Goal: Task Accomplishment & Management: Manage account settings

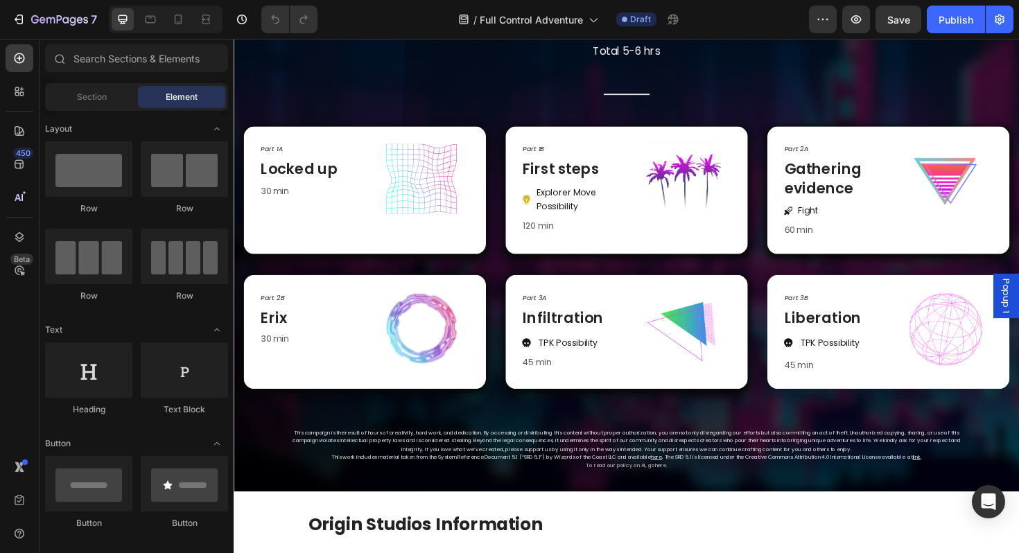
scroll to position [617, 0]
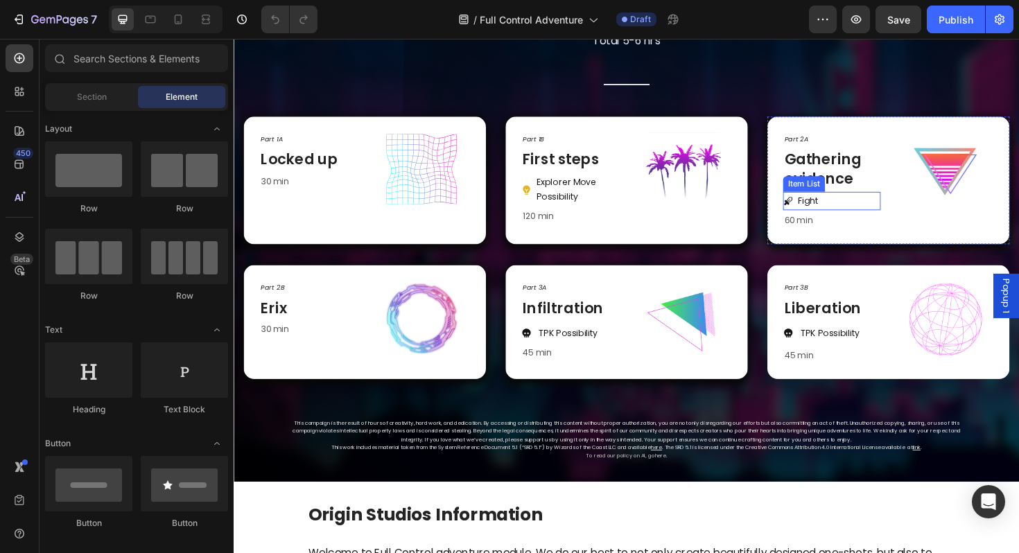
click at [888, 213] on div "Fight" at bounding box center [866, 210] width 103 height 19
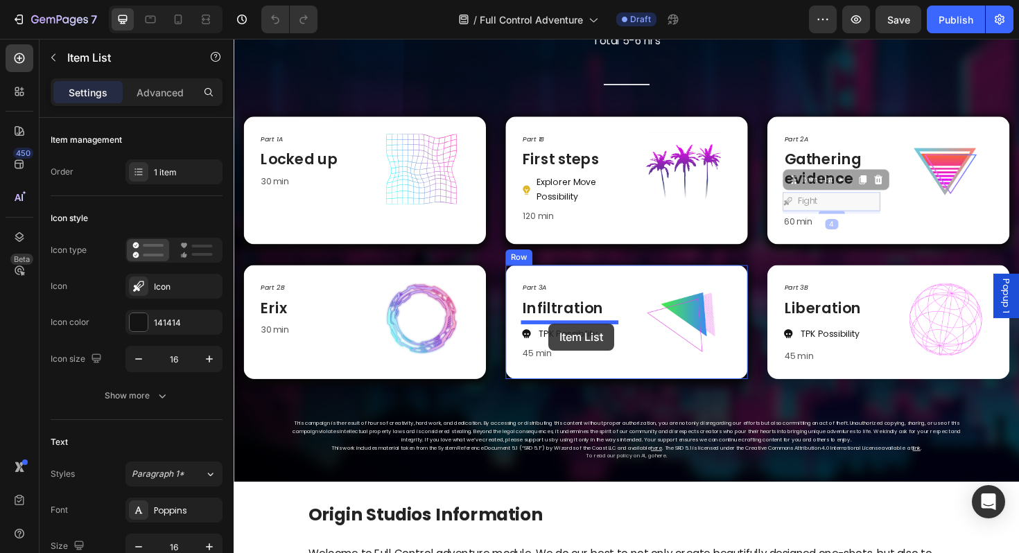
drag, startPoint x: 841, startPoint y: 191, endPoint x: 567, endPoint y: 340, distance: 312.1
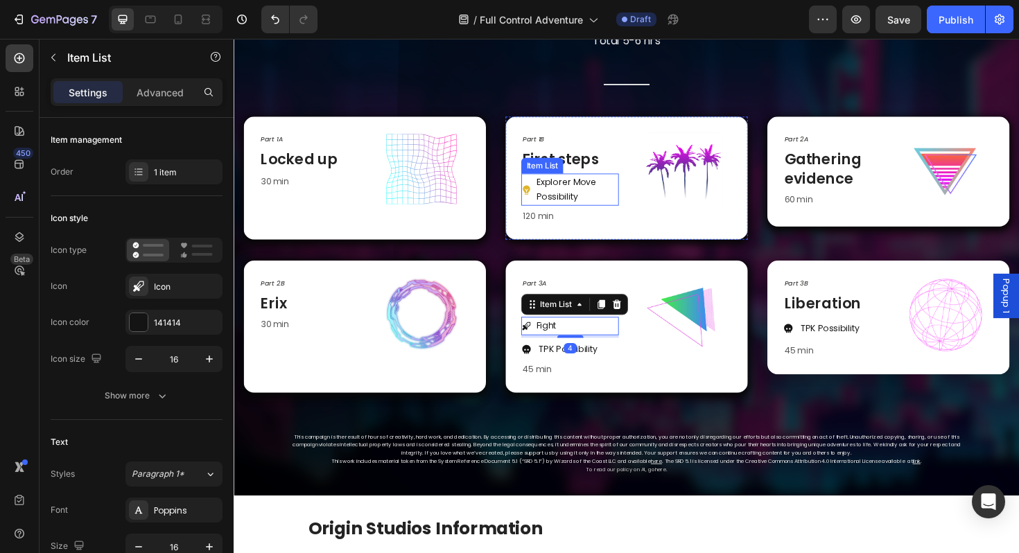
click at [616, 196] on p "Explorer Move Possibility" at bounding box center [596, 199] width 85 height 30
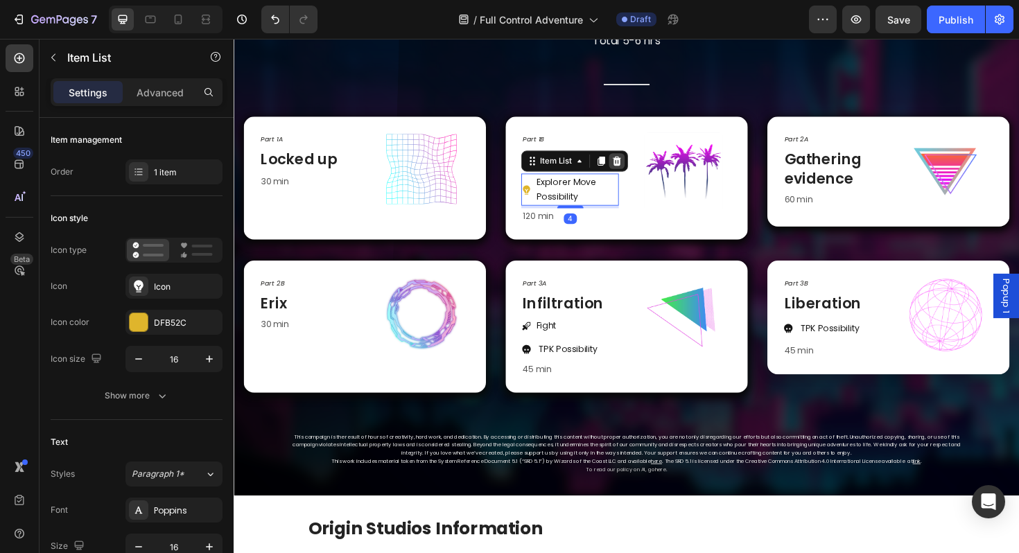
click at [633, 171] on div at bounding box center [639, 168] width 17 height 17
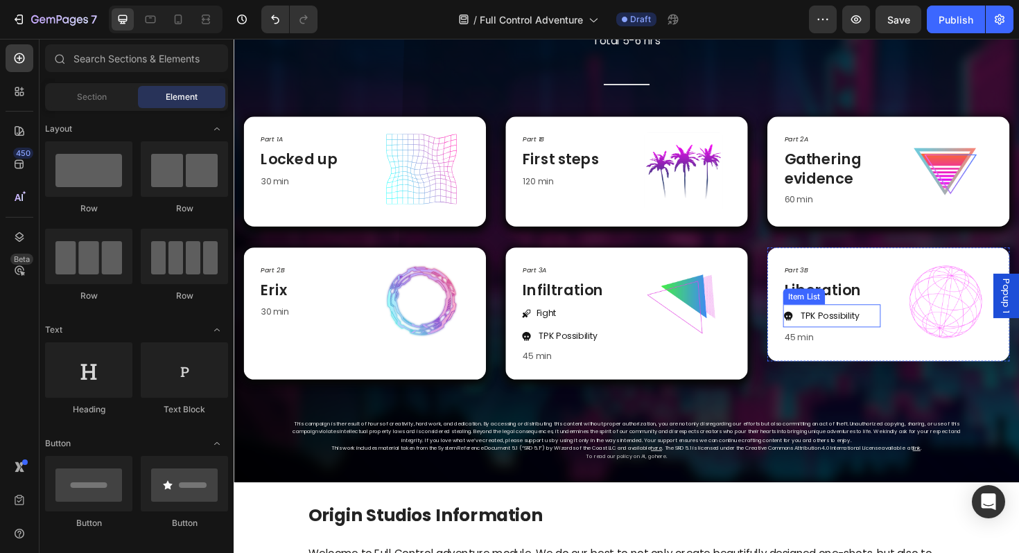
click at [907, 330] on div "TPK Possibility" at bounding box center [866, 332] width 103 height 25
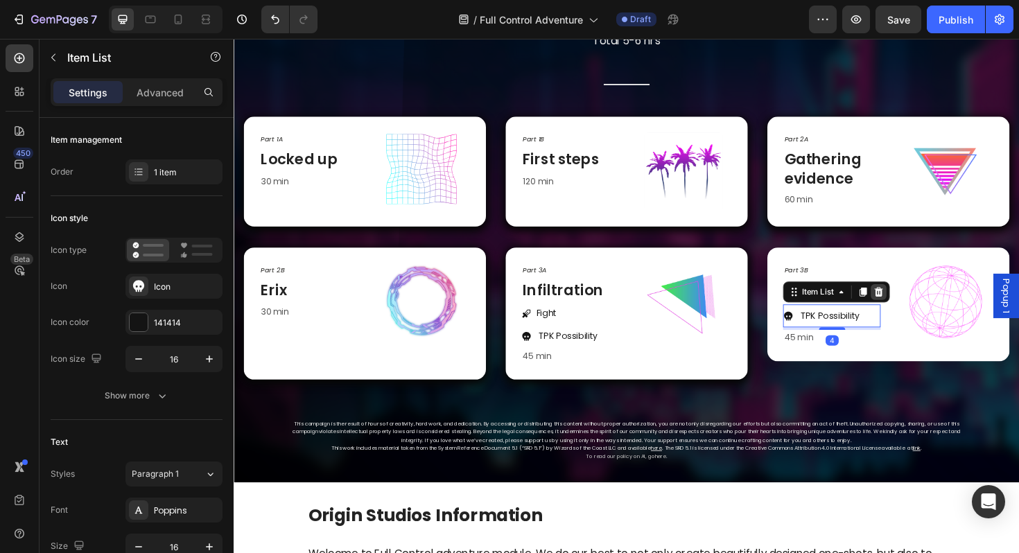
click at [916, 302] on icon at bounding box center [916, 307] width 9 height 10
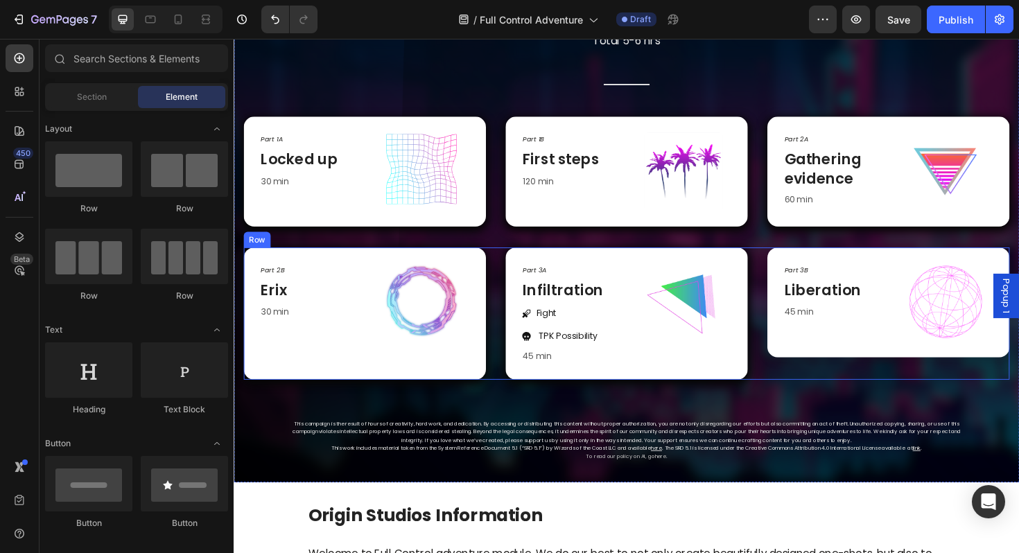
click at [844, 368] on div "Part 3B Text Block Liberation Heading 45 min Text block Image Row" at bounding box center [926, 318] width 256 height 116
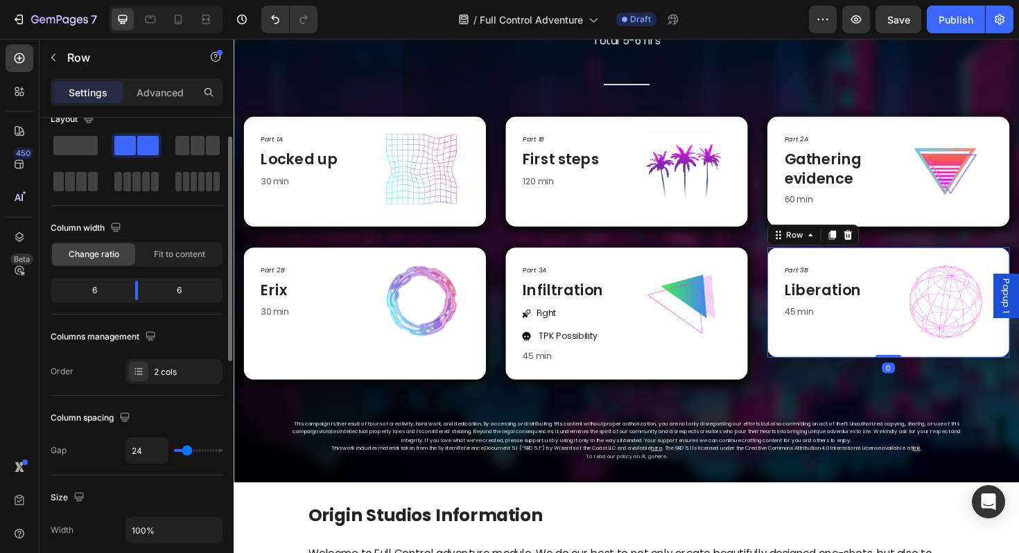
scroll to position [30, 0]
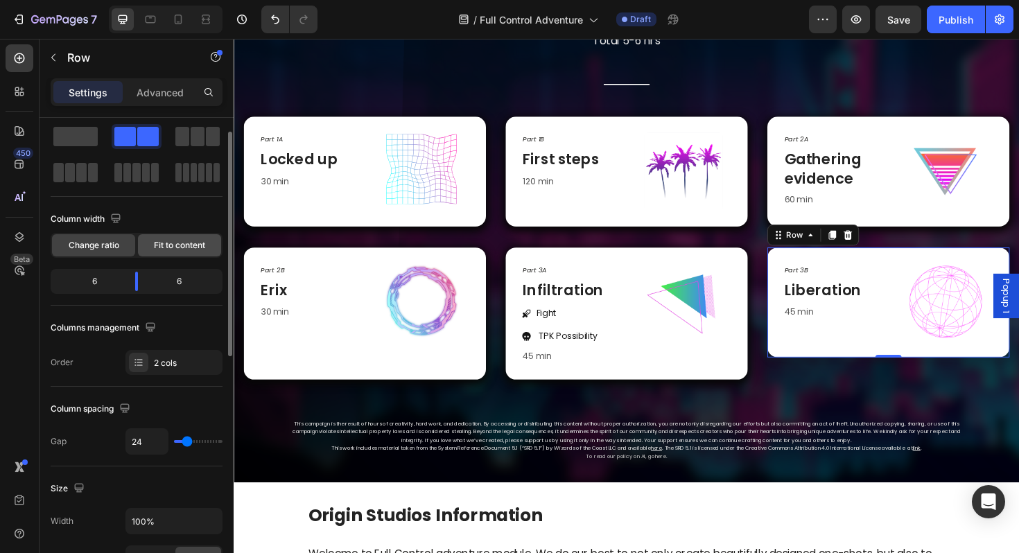
click at [168, 239] on span "Fit to content" at bounding box center [179, 245] width 51 height 12
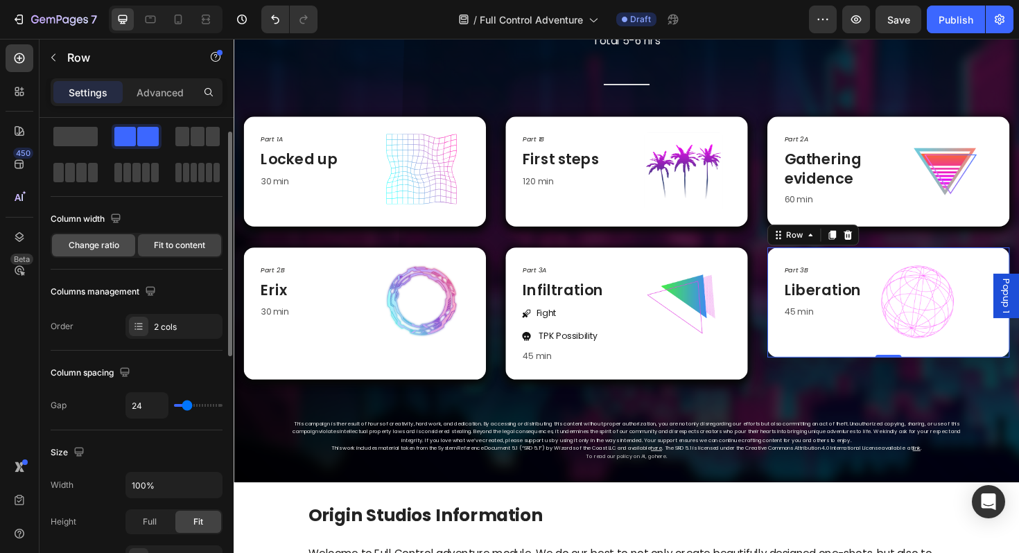
click at [118, 241] on span "Change ratio" at bounding box center [94, 245] width 51 height 12
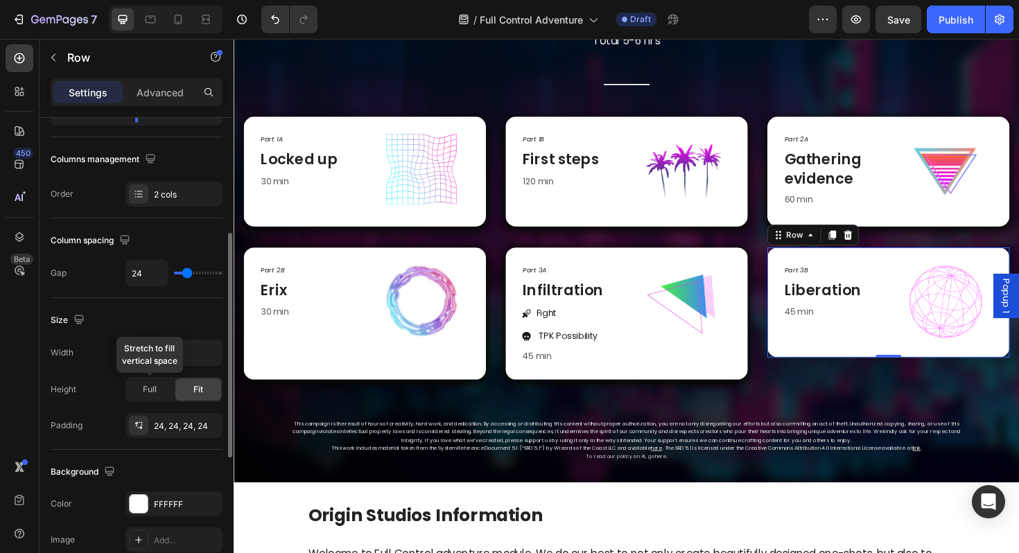
scroll to position [213, 0]
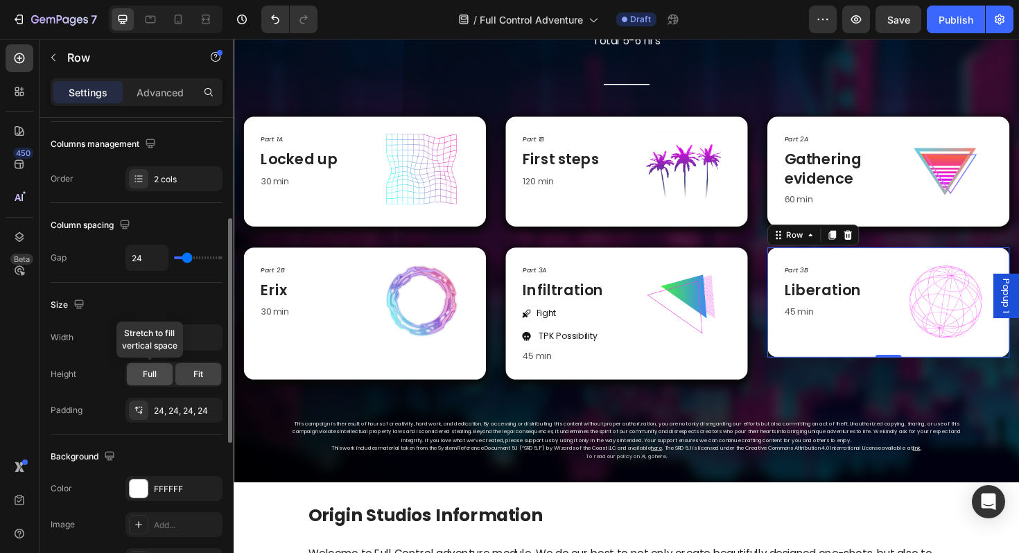
click at [160, 374] on div "Full" at bounding box center [150, 374] width 46 height 22
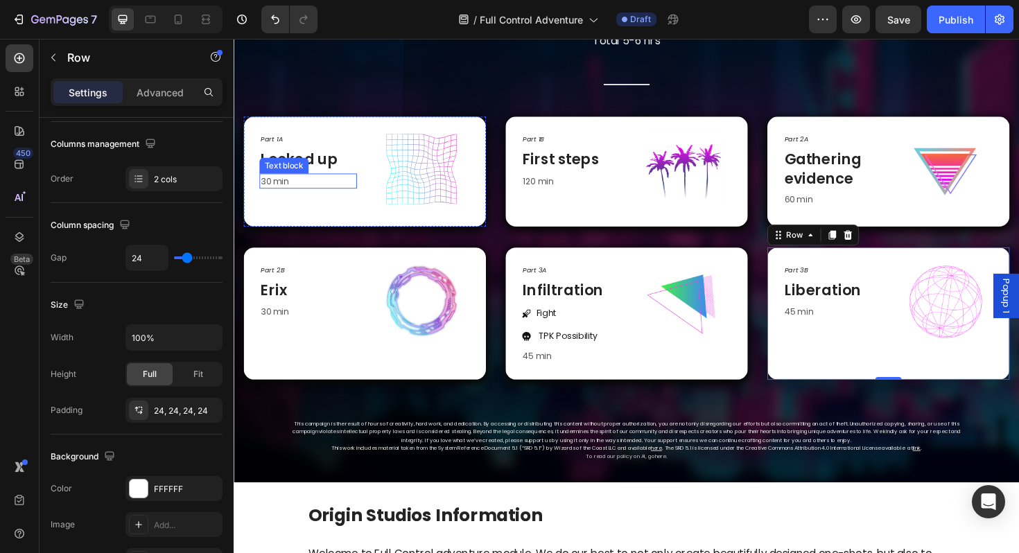
click at [272, 192] on p "30 min" at bounding box center [312, 190] width 101 height 14
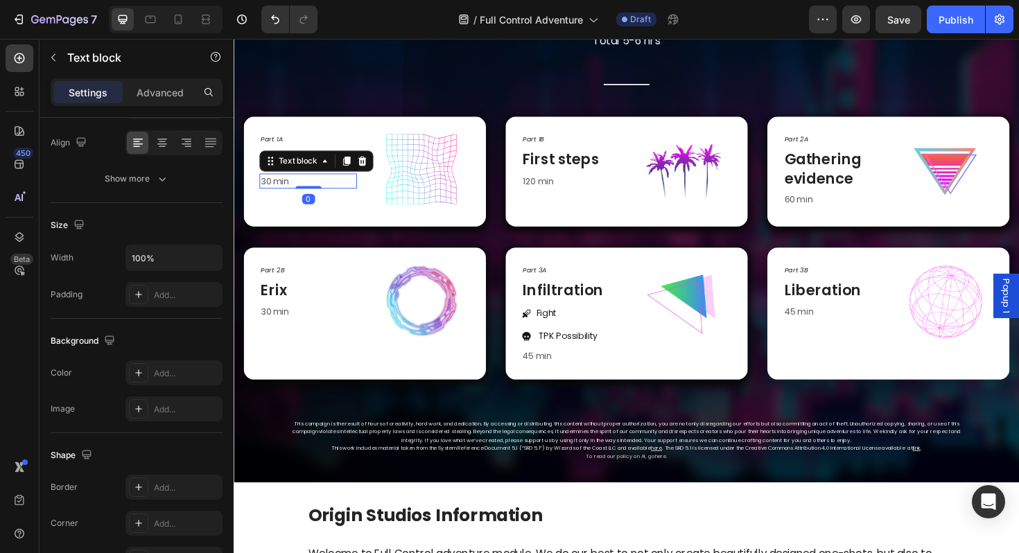
scroll to position [0, 0]
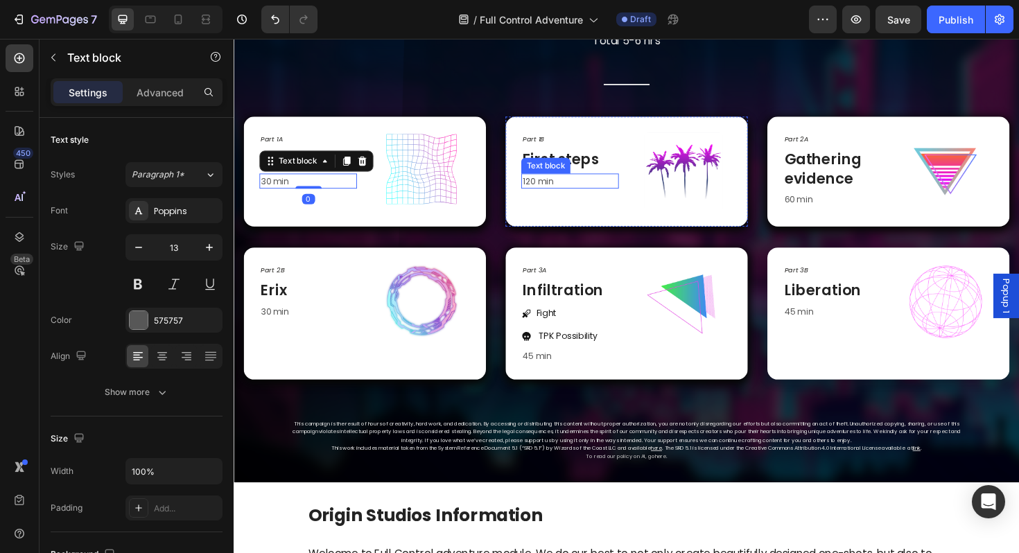
click at [549, 191] on p "120 min" at bounding box center [589, 190] width 101 height 14
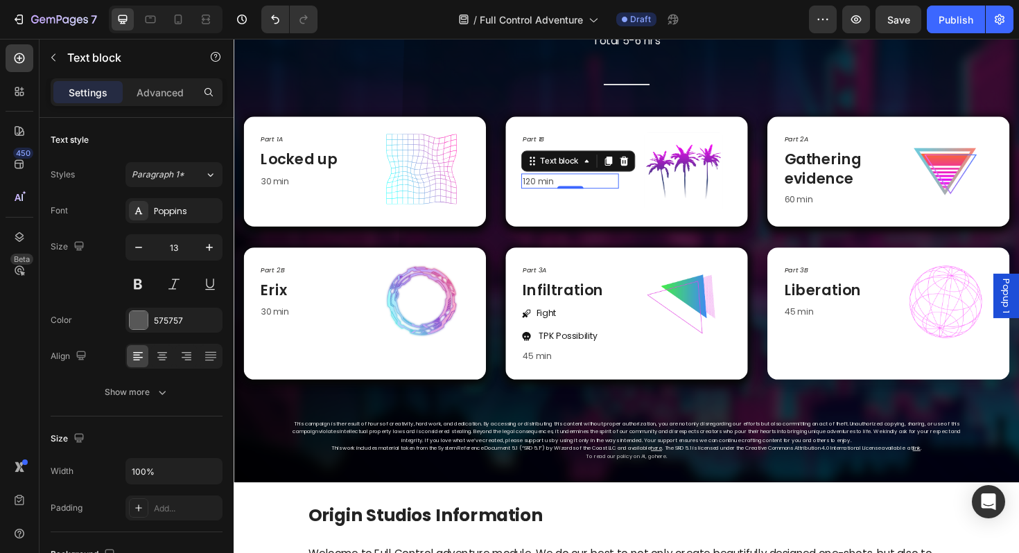
click at [550, 185] on p "120 min" at bounding box center [589, 190] width 101 height 14
click at [548, 191] on p "120 min" at bounding box center [589, 190] width 101 height 14
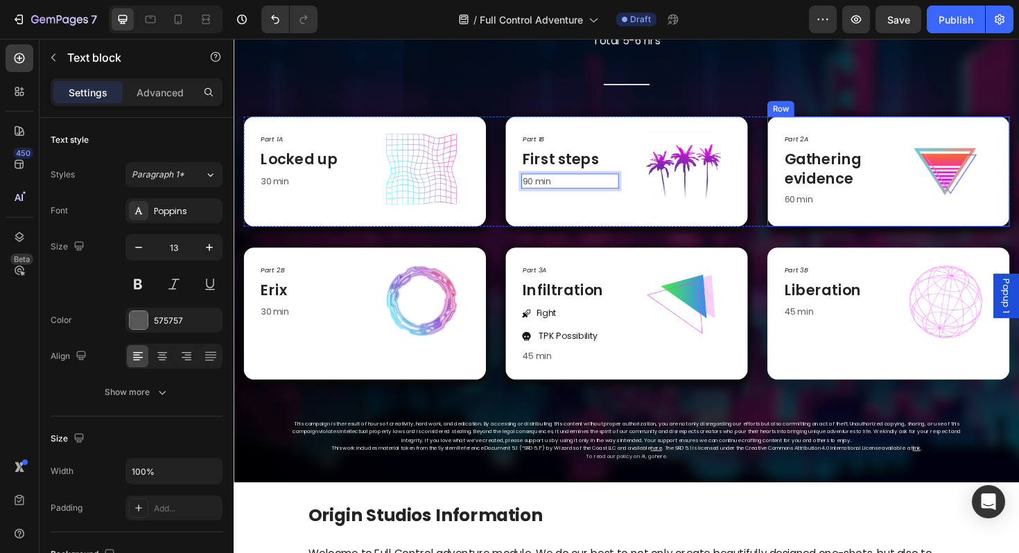
click at [827, 199] on div "Part 2A Text Block Gathering evidence Heading 60 min Text block" at bounding box center [866, 179] width 103 height 83
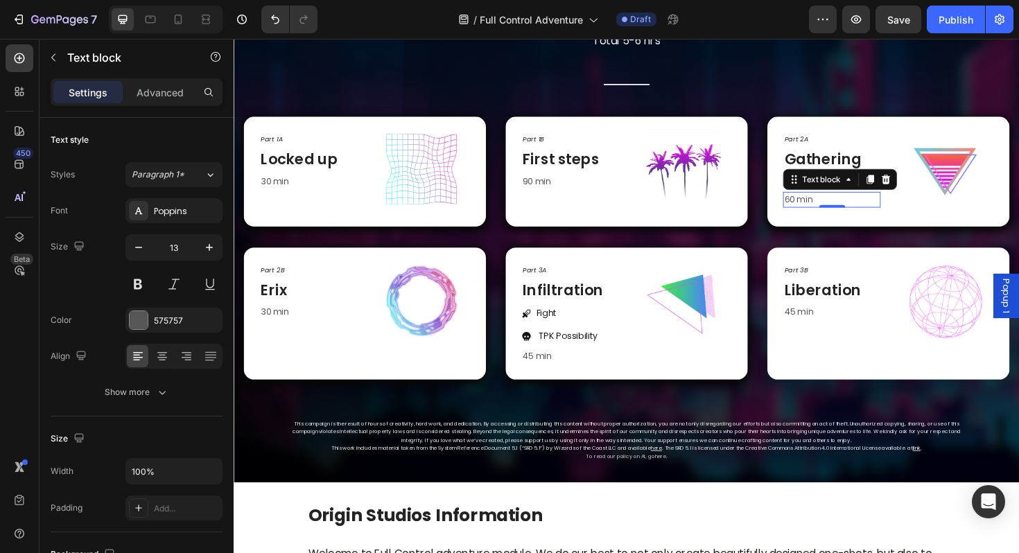
click at [826, 212] on p "60 min" at bounding box center [867, 209] width 101 height 14
click at [819, 208] on p "60 min" at bounding box center [867, 209] width 101 height 14
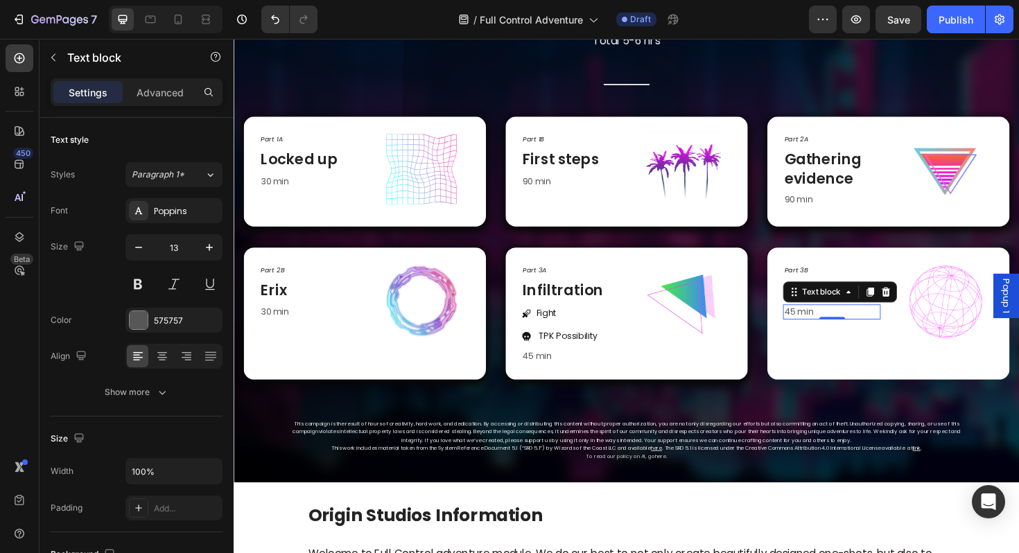
click at [824, 330] on p "45 min" at bounding box center [867, 329] width 101 height 14
click at [543, 188] on p "90 min" at bounding box center [589, 190] width 101 height 14
click at [545, 189] on p "90 min" at bounding box center [589, 190] width 101 height 14
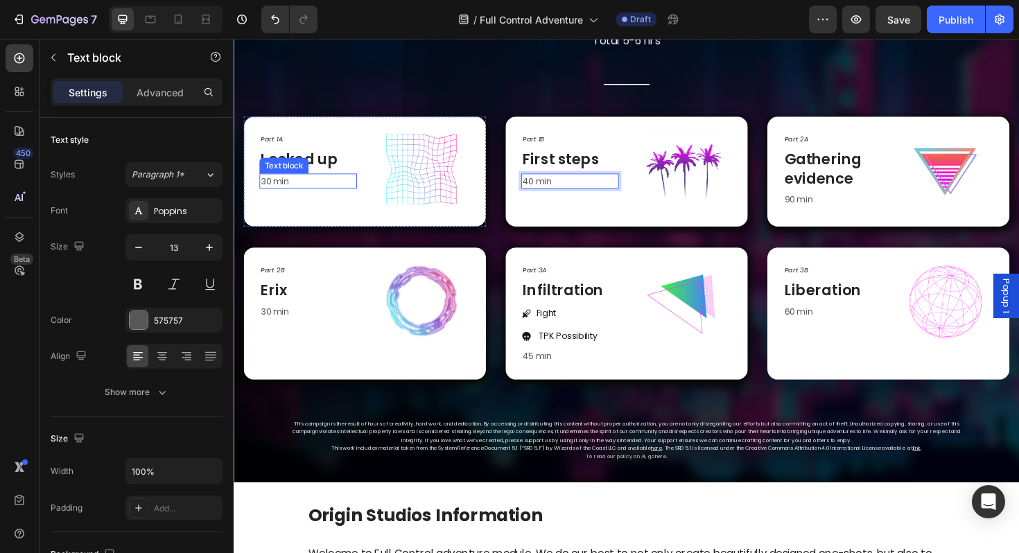
click at [270, 191] on p "30 min" at bounding box center [312, 190] width 101 height 14
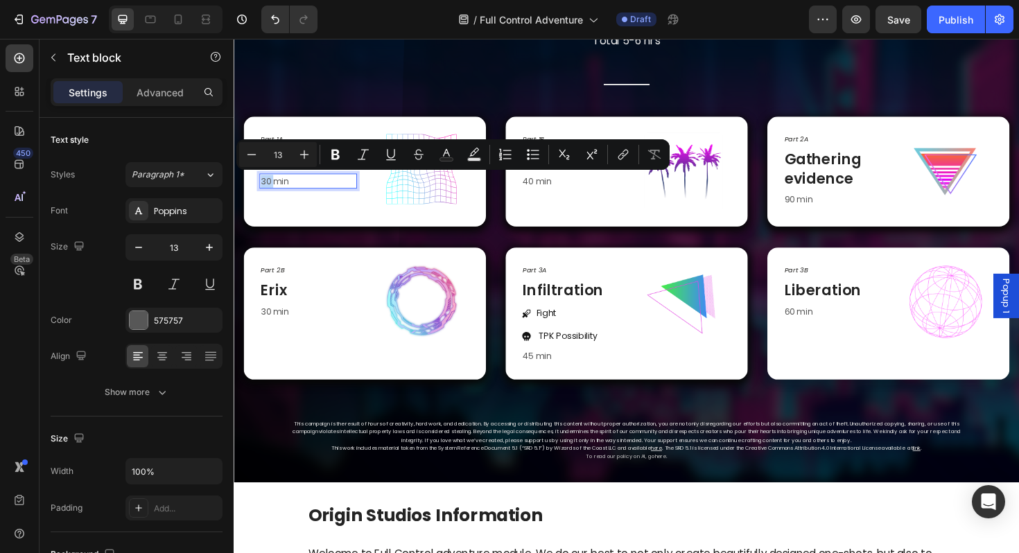
click at [267, 189] on p "30 min" at bounding box center [312, 190] width 101 height 14
click at [267, 193] on p "30 min" at bounding box center [312, 190] width 101 height 14
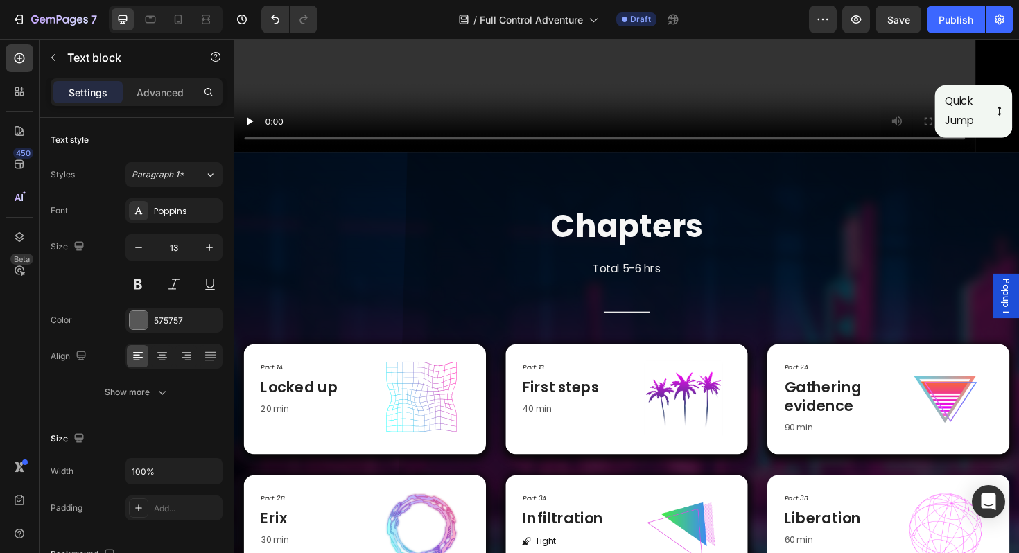
scroll to position [670, 0]
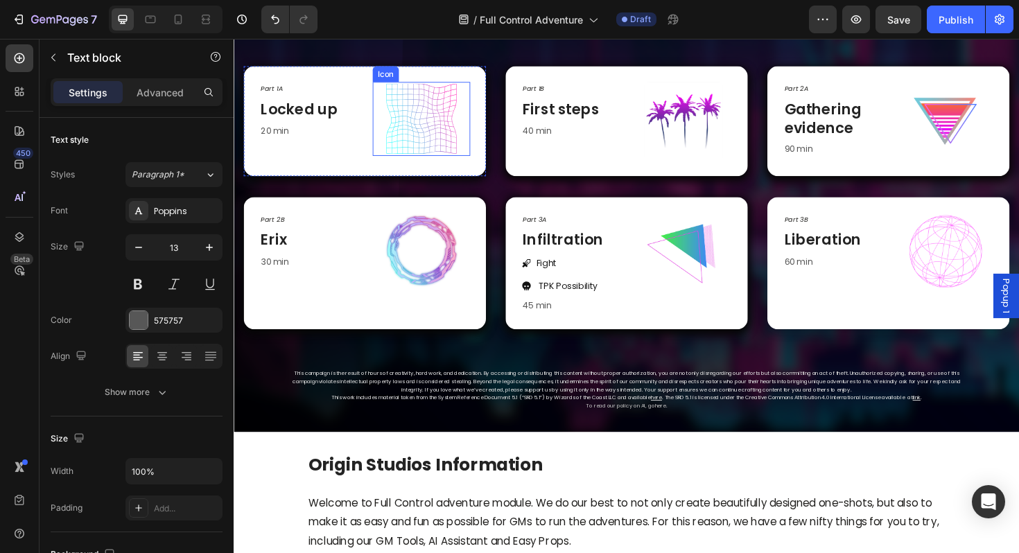
click at [426, 110] on icon at bounding box center [432, 124] width 78 height 78
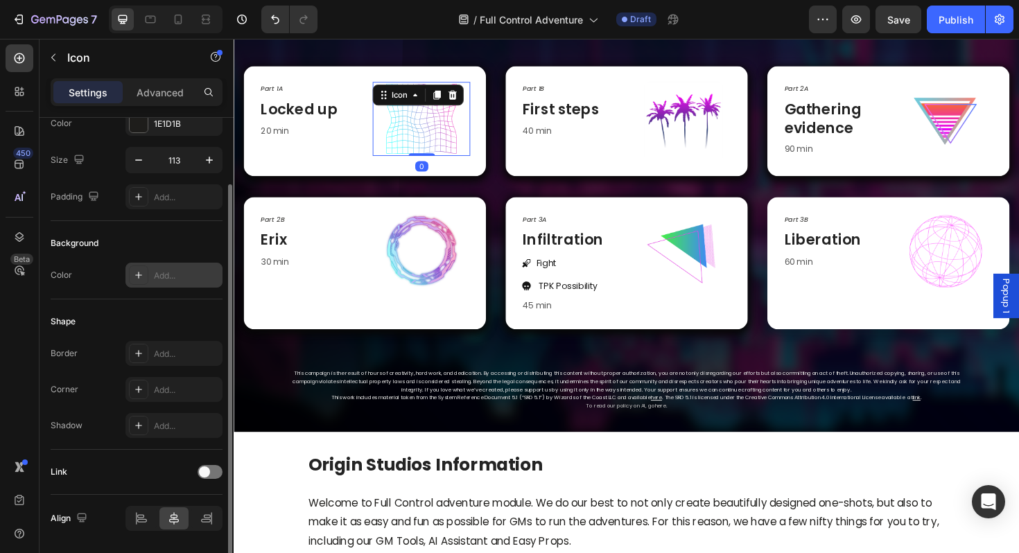
scroll to position [129, 0]
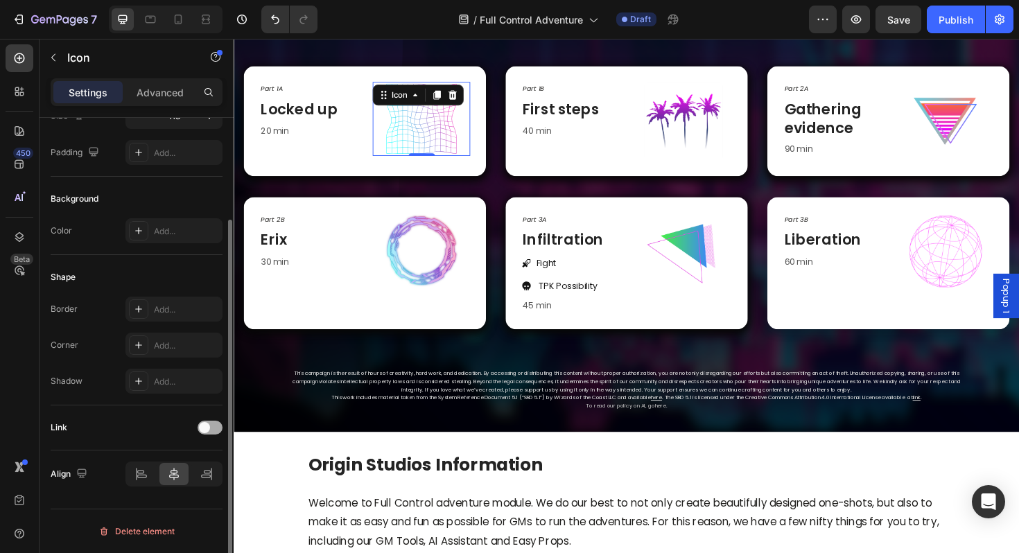
click at [216, 429] on div at bounding box center [210, 428] width 25 height 14
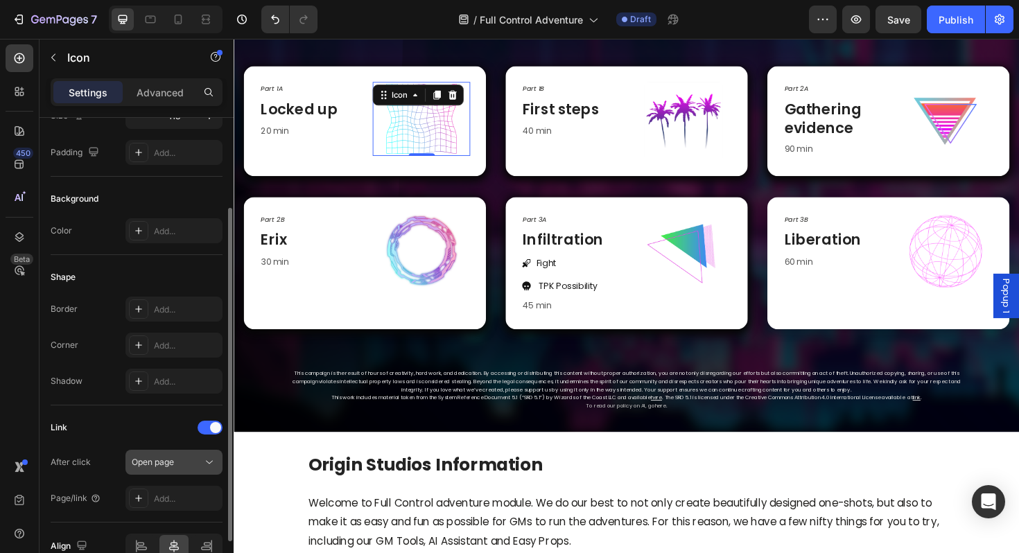
click at [166, 466] on span "Open page" at bounding box center [153, 462] width 42 height 10
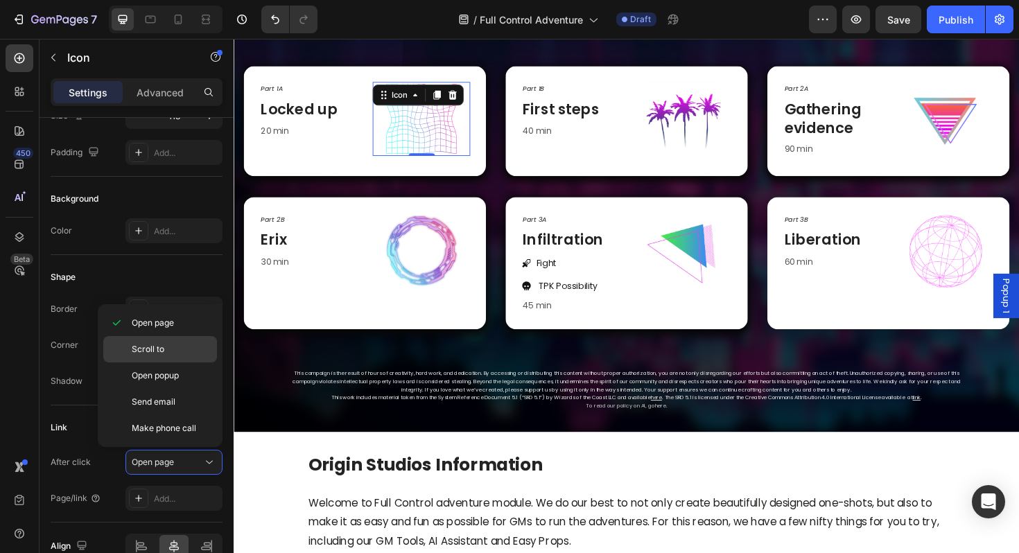
click at [164, 347] on p "Scroll to" at bounding box center [171, 349] width 79 height 12
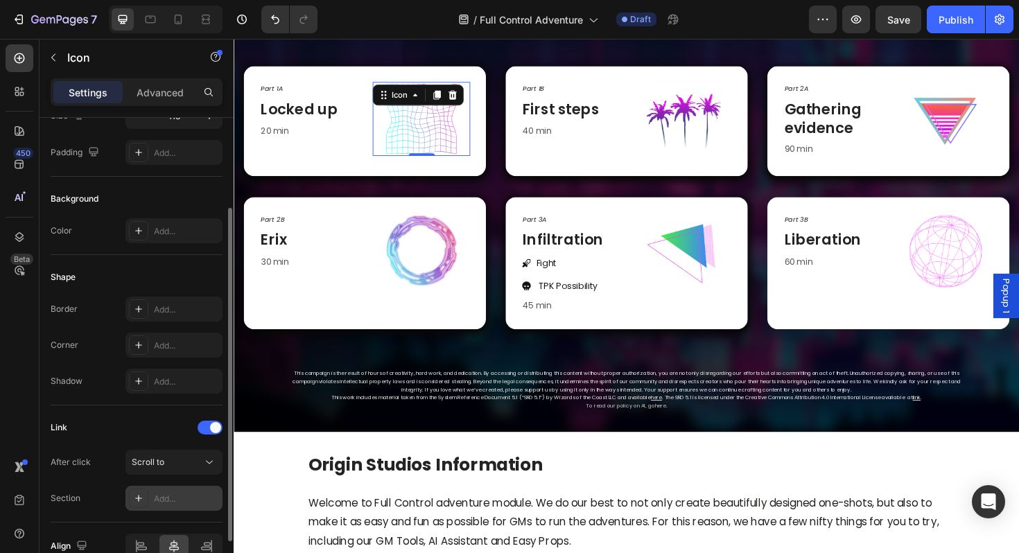
click at [138, 491] on div at bounding box center [138, 498] width 19 height 19
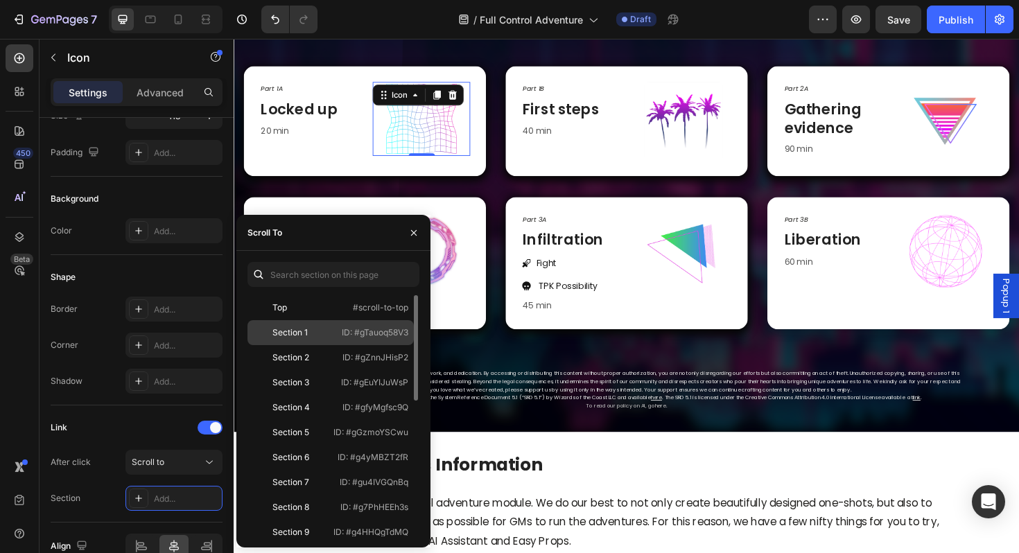
click at [294, 337] on div "Section 1" at bounding box center [289, 332] width 35 height 12
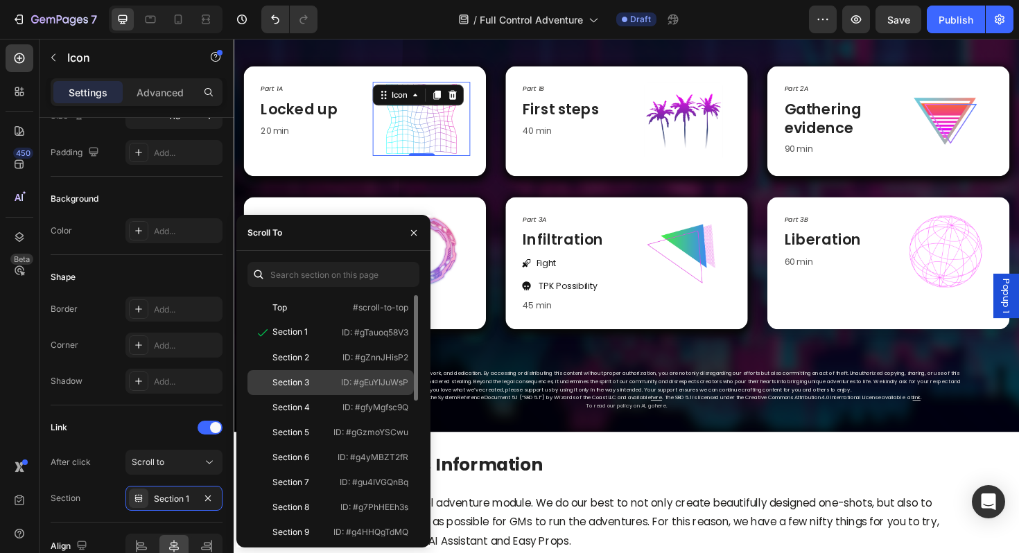
click at [290, 395] on div "Section 3 ID: #gEuYIJuWsP" at bounding box center [330, 407] width 166 height 25
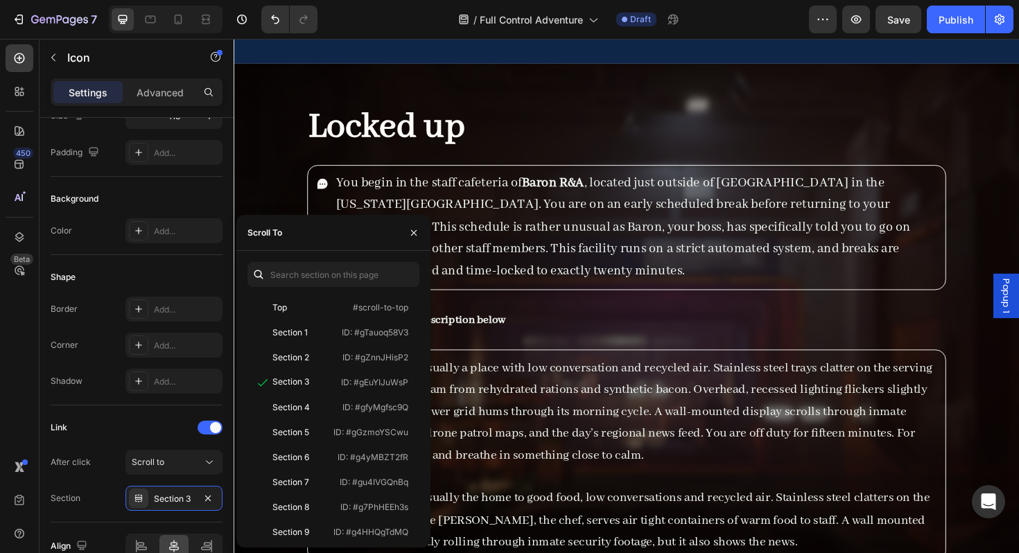
scroll to position [4723, 0]
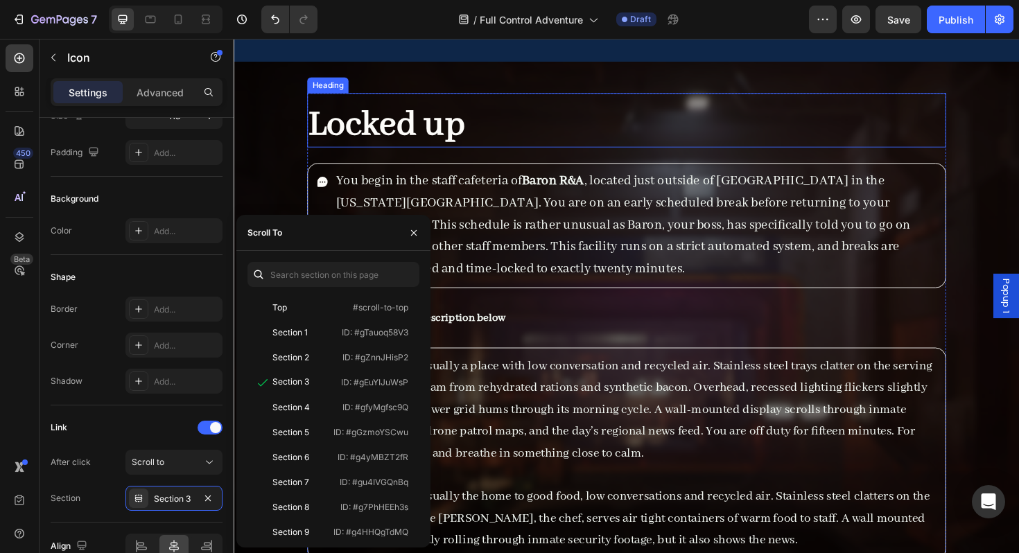
click at [880, 154] on div "Locked up Heading" at bounding box center [649, 125] width 677 height 58
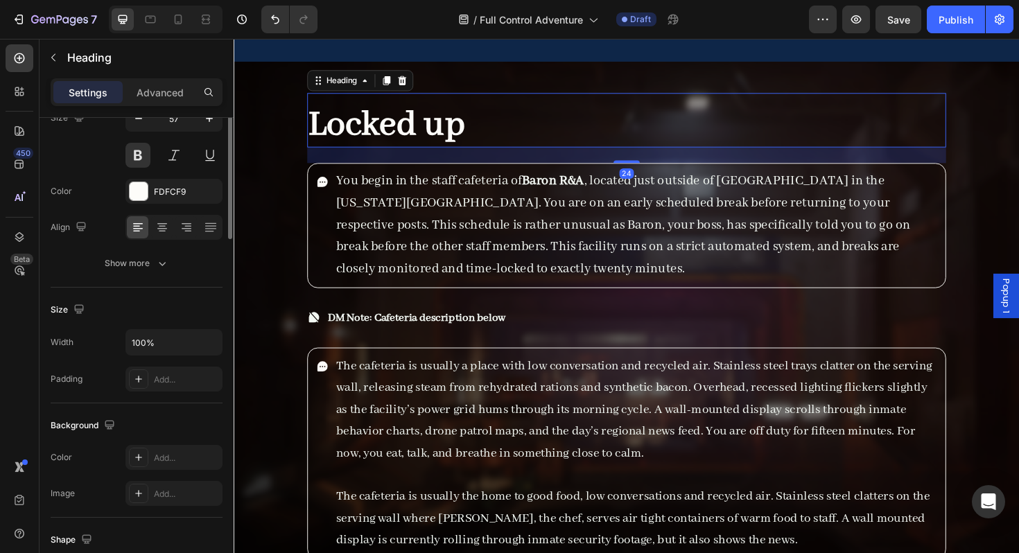
scroll to position [0, 0]
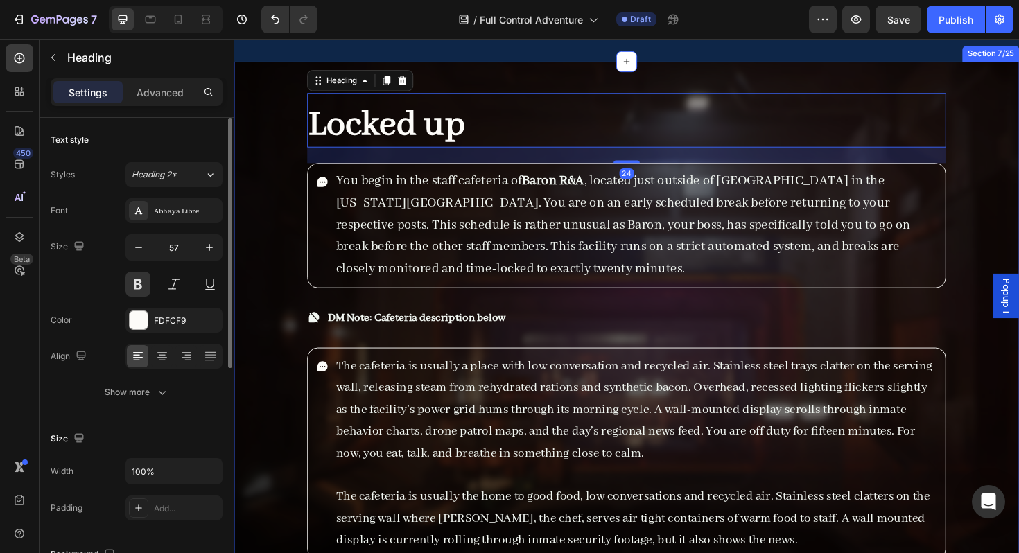
click at [884, 277] on div "Locked up Heading 24 You begin in the staff cafeteria of Baron R&A , located ju…" at bounding box center [650, 393] width 832 height 660
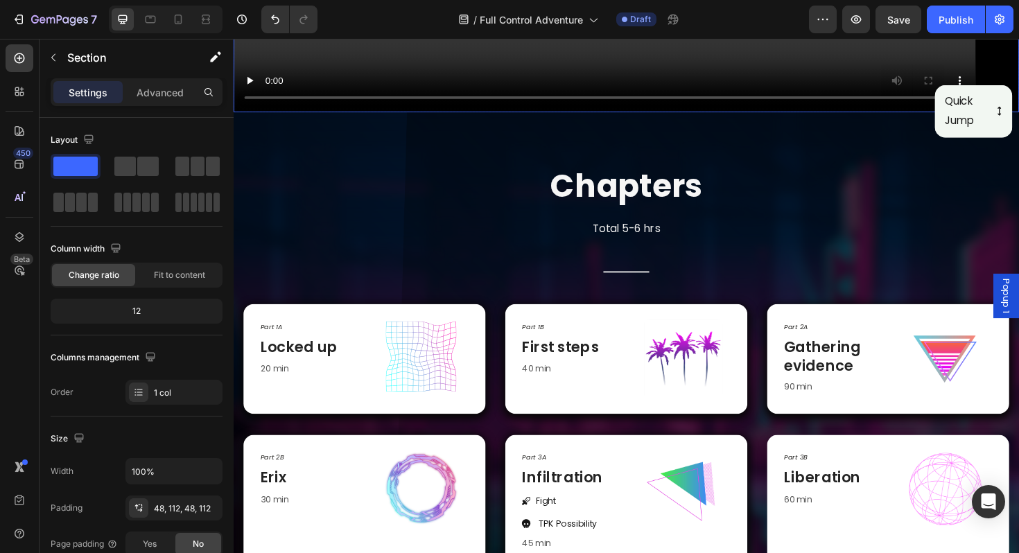
scroll to position [423, 0]
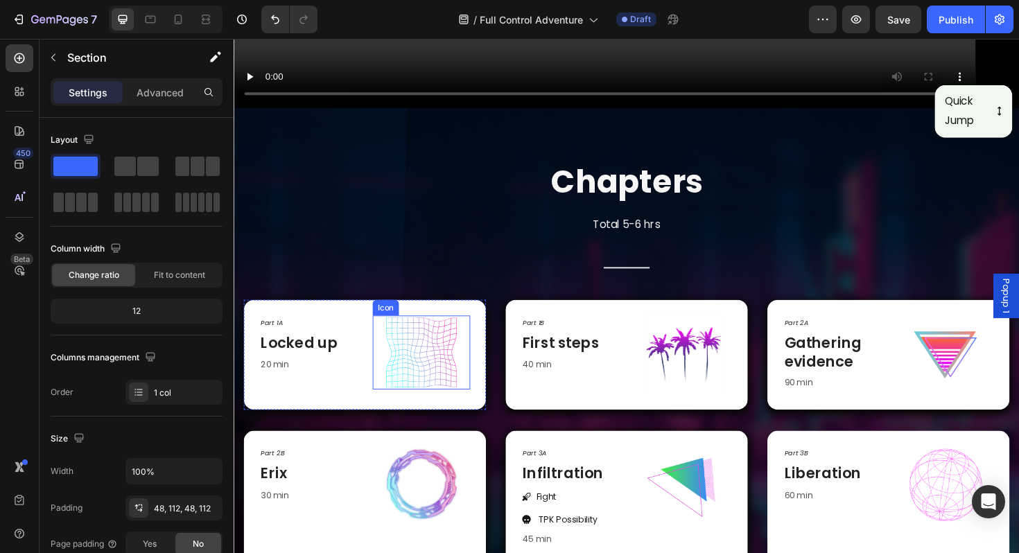
click at [430, 369] on icon "Section 3" at bounding box center [432, 371] width 78 height 78
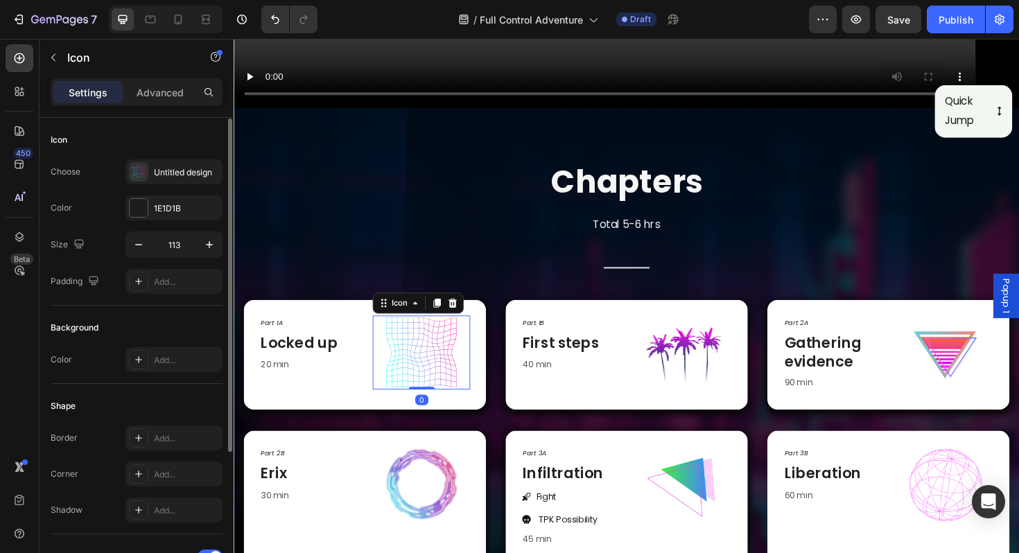
scroll to position [201, 0]
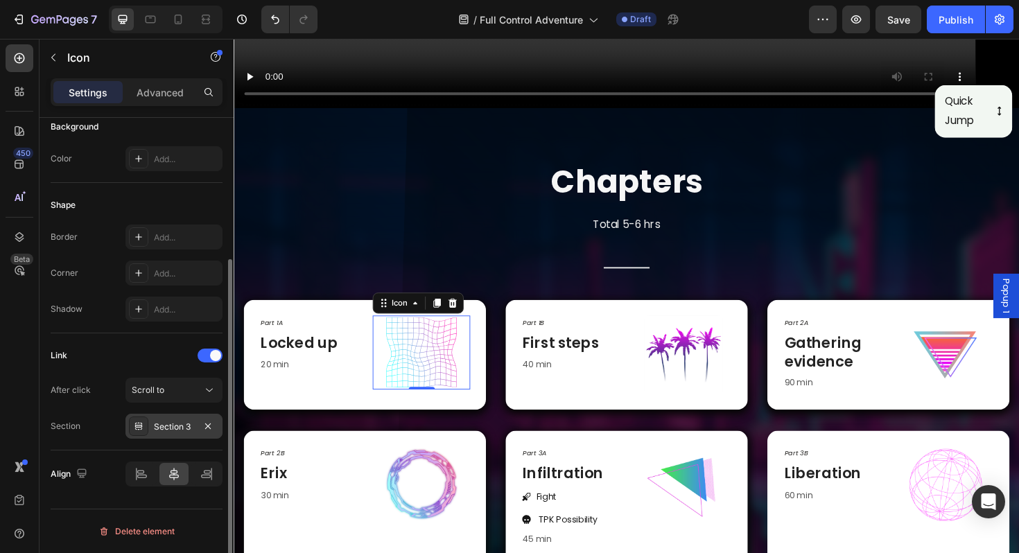
click at [186, 433] on div "Section 3" at bounding box center [174, 427] width 40 height 12
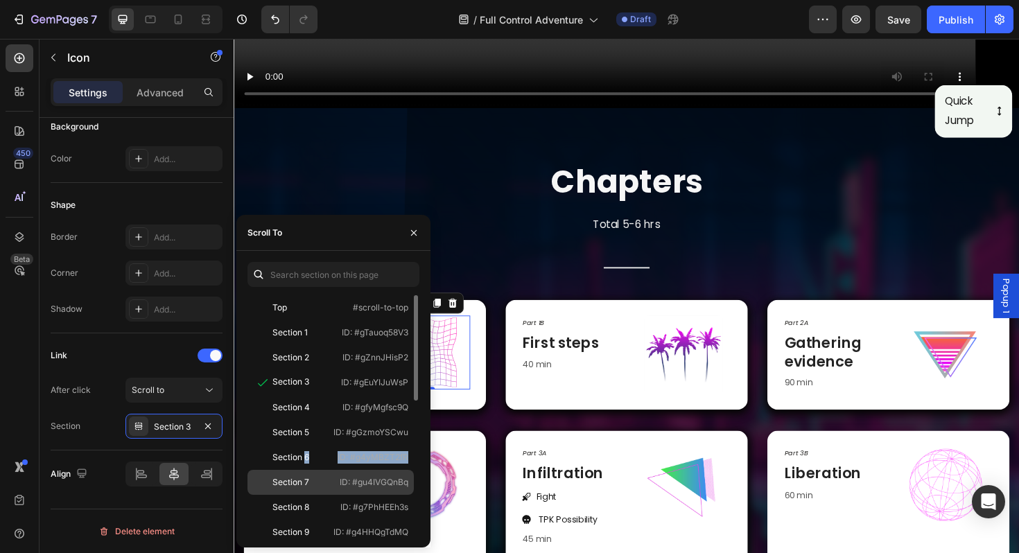
drag, startPoint x: 305, startPoint y: 452, endPoint x: 299, endPoint y: 474, distance: 22.9
click at [299, 474] on div "Top #scroll-to-top Section 1 ID: #gTauoq58V3 Section 2 ID: #gZnnJHisP2 Section …" at bounding box center [333, 415] width 172 height 241
click at [299, 495] on div "Section 7 ID: #gu4IVGQnBq" at bounding box center [330, 507] width 166 height 25
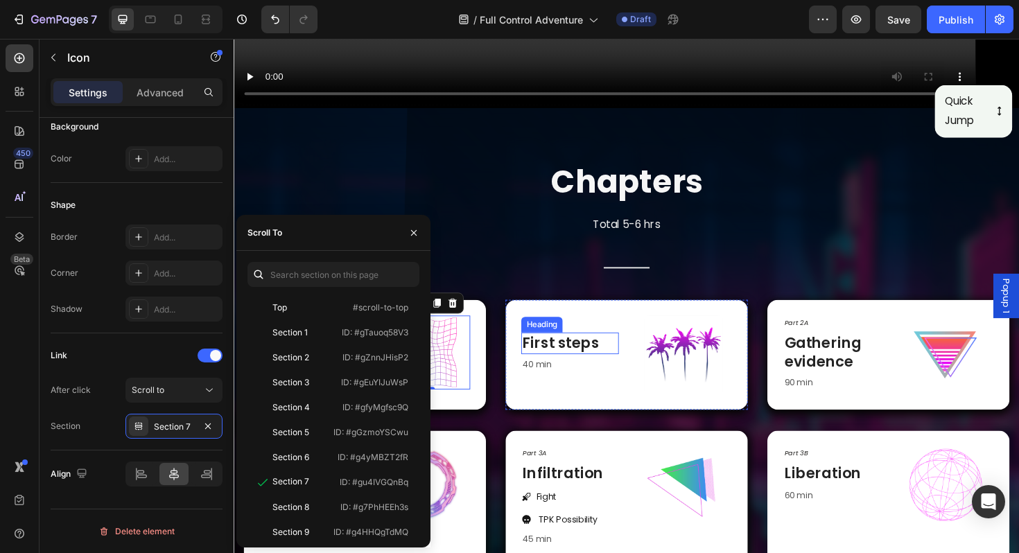
click at [692, 383] on img at bounding box center [709, 373] width 83 height 83
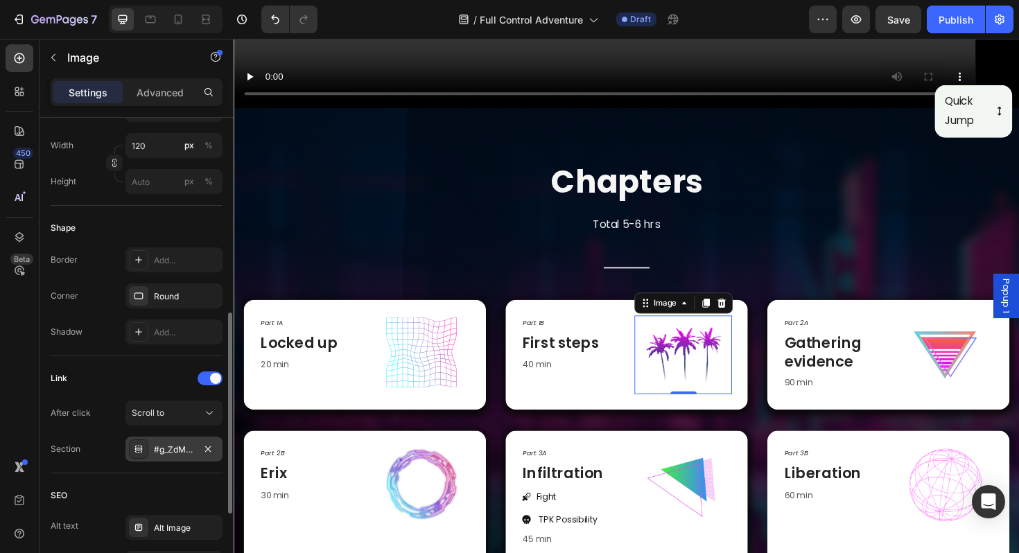
scroll to position [412, 0]
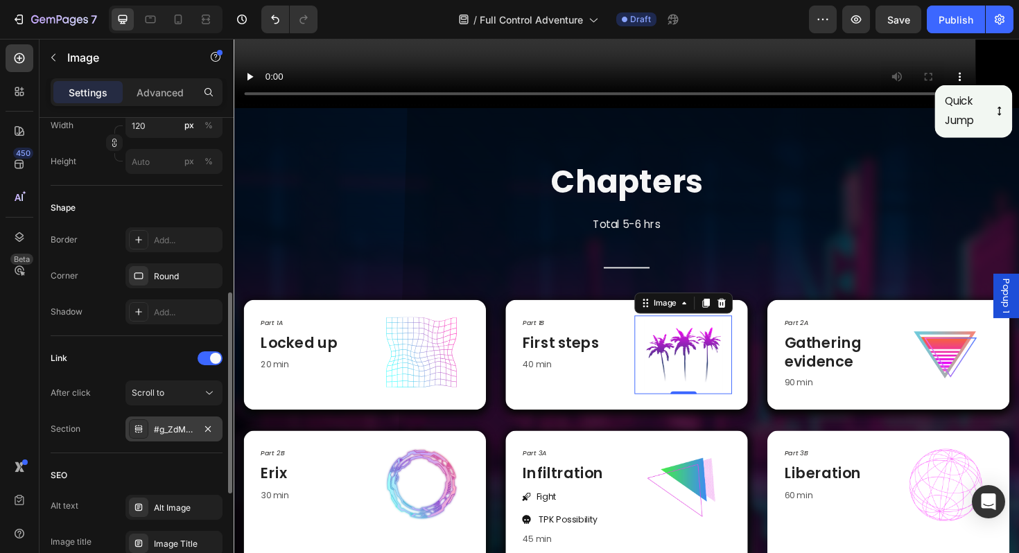
click at [184, 429] on div "#g_ZdMVw-sI" at bounding box center [174, 430] width 40 height 12
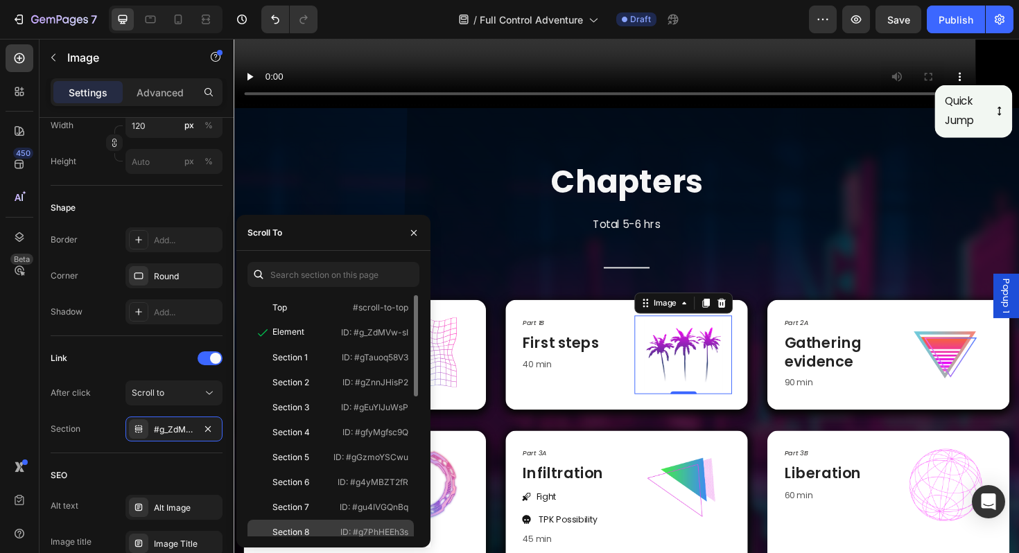
click at [308, 545] on div "Section 8 ID: #g7PhHEEh3s" at bounding box center [330, 557] width 166 height 25
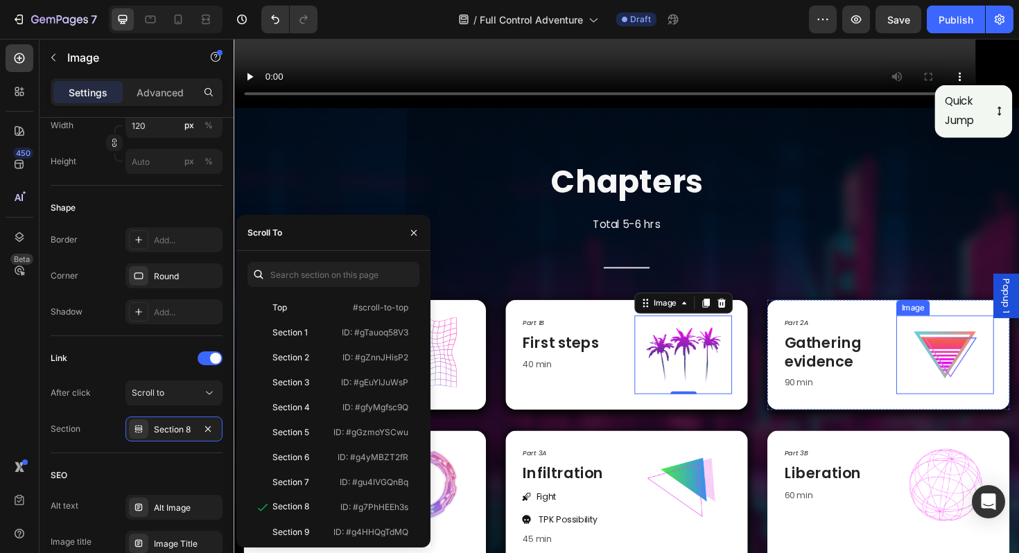
click at [987, 360] on img at bounding box center [986, 373] width 83 height 83
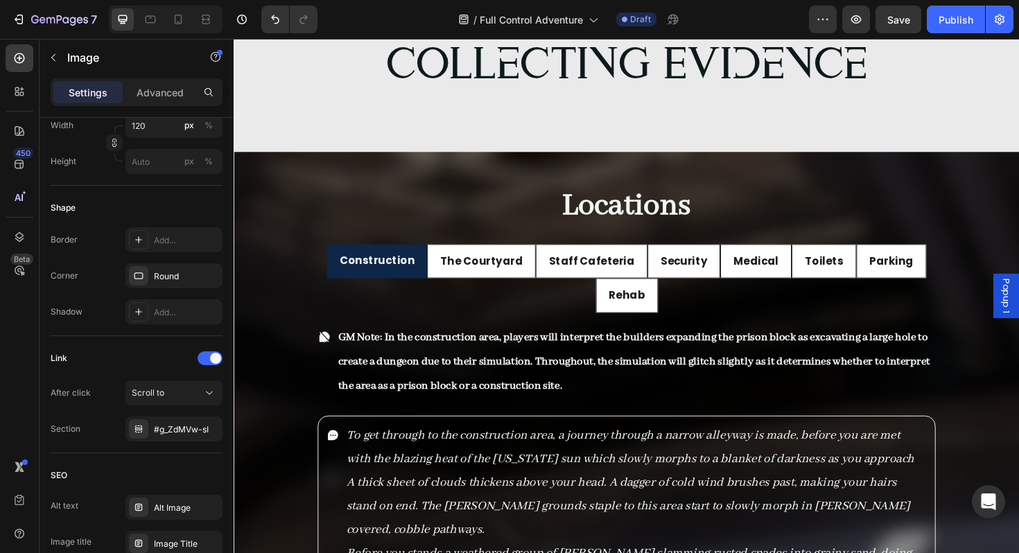
scroll to position [11693, 0]
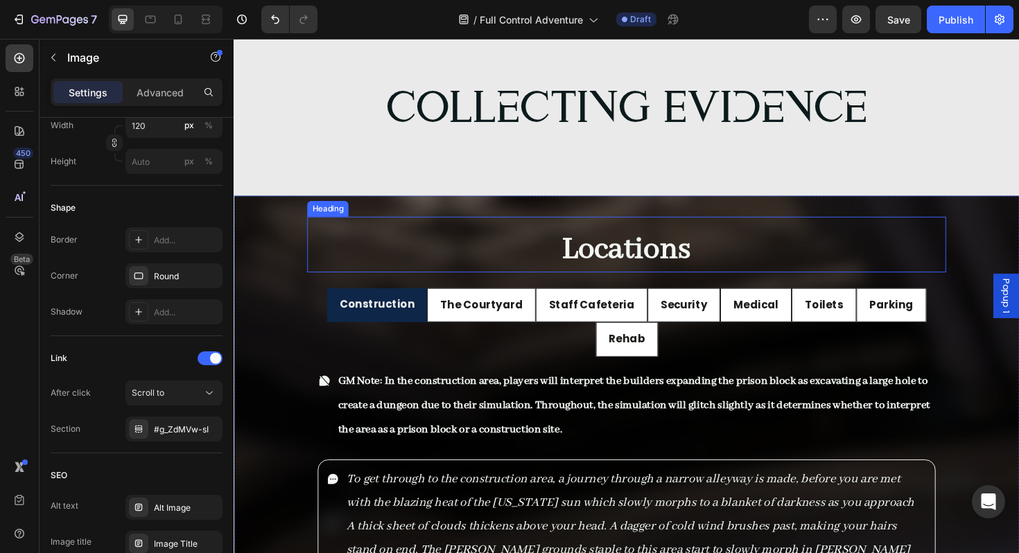
click at [498, 251] on h2 "Locations" at bounding box center [649, 262] width 677 height 48
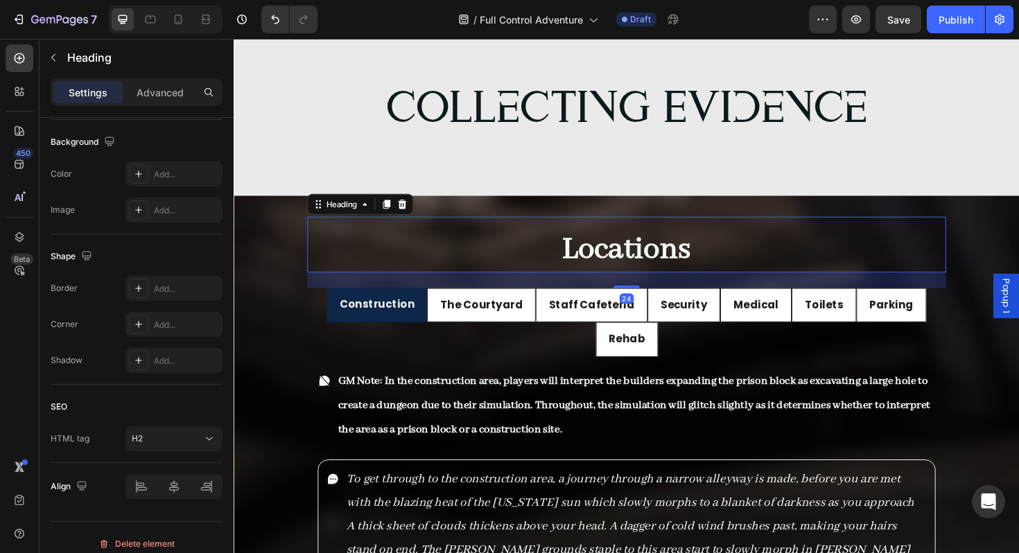
scroll to position [0, 0]
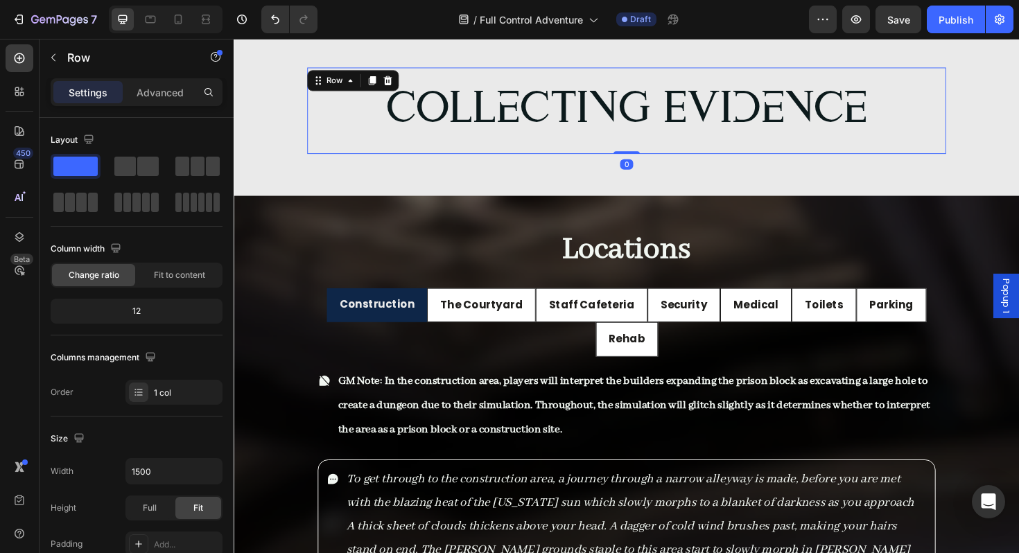
click at [352, 152] on div "Collecting Evidence Heading" at bounding box center [649, 114] width 677 height 91
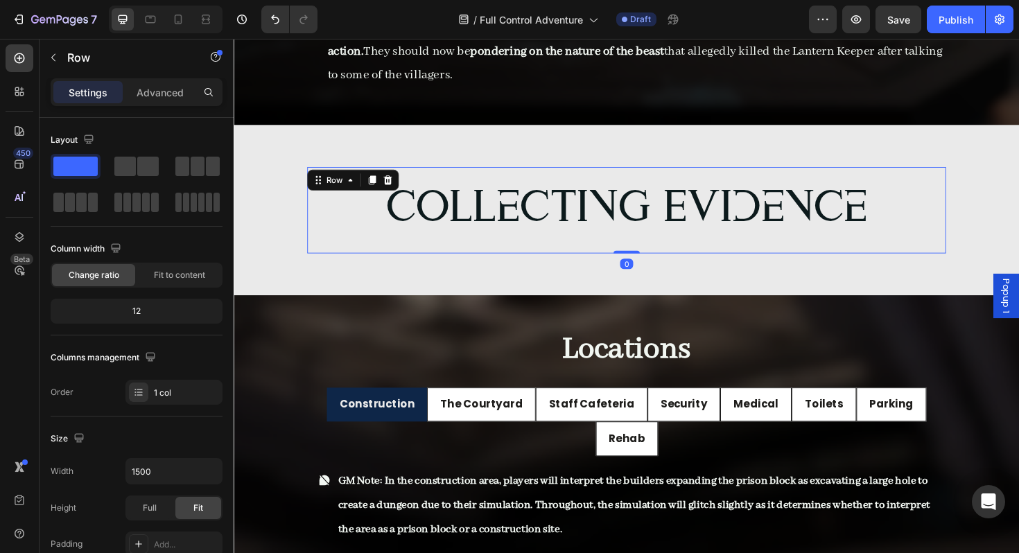
scroll to position [11582, 0]
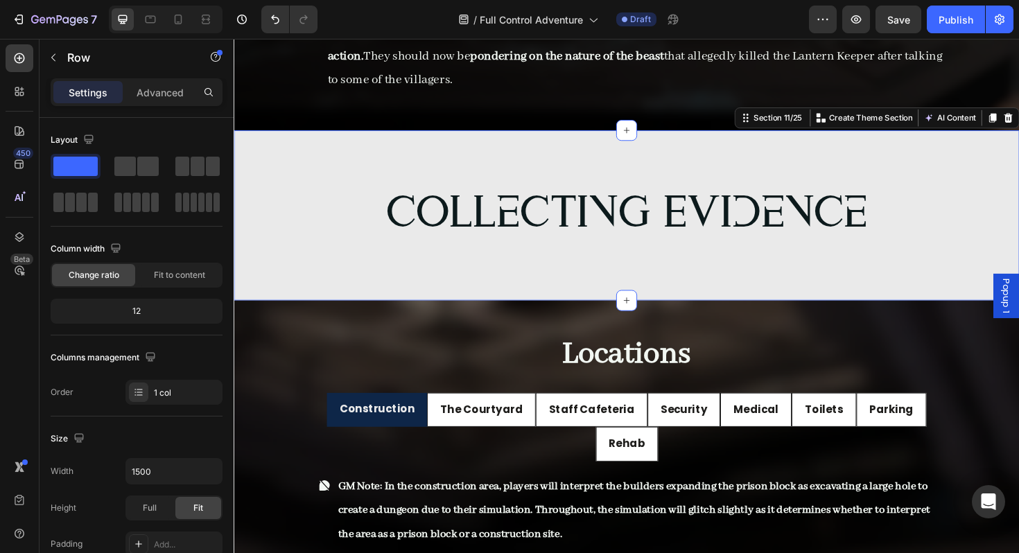
click at [279, 227] on div "Collecting Evidence Heading Row Section 11/25 You can create reusable sections …" at bounding box center [650, 226] width 832 height 180
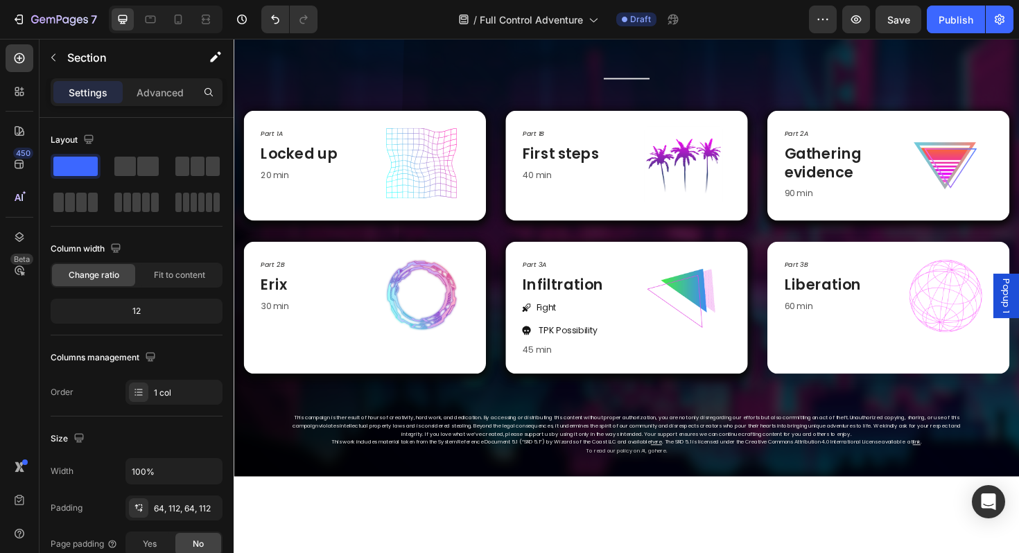
scroll to position [518, 0]
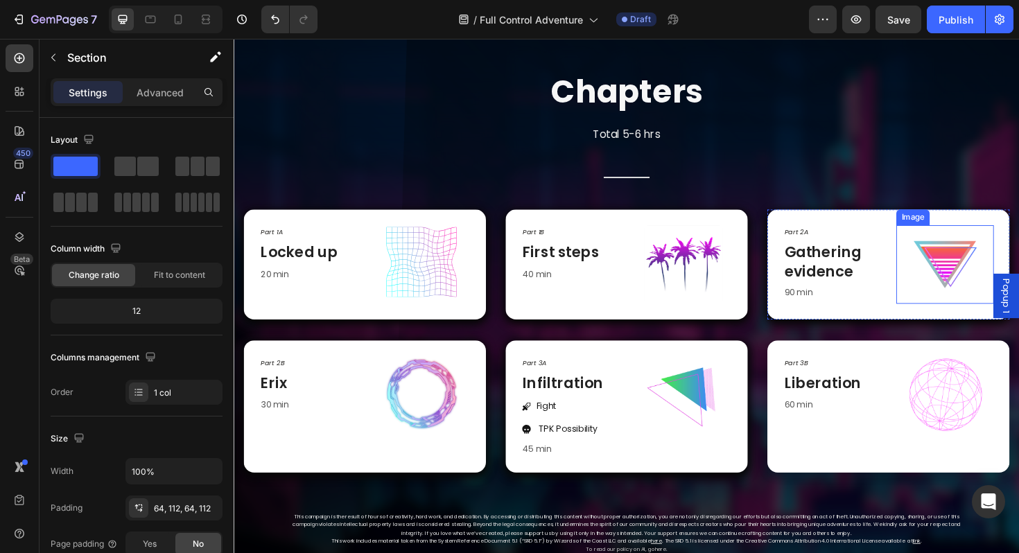
click at [997, 281] on img at bounding box center [986, 277] width 83 height 83
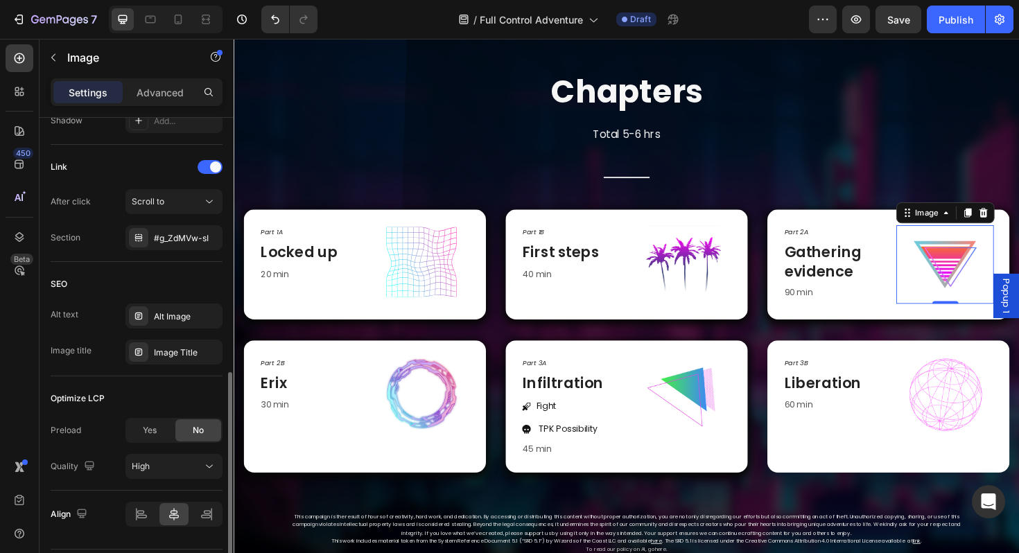
scroll to position [605, 0]
click at [181, 232] on div "#g_ZdMVw-sI" at bounding box center [174, 237] width 40 height 12
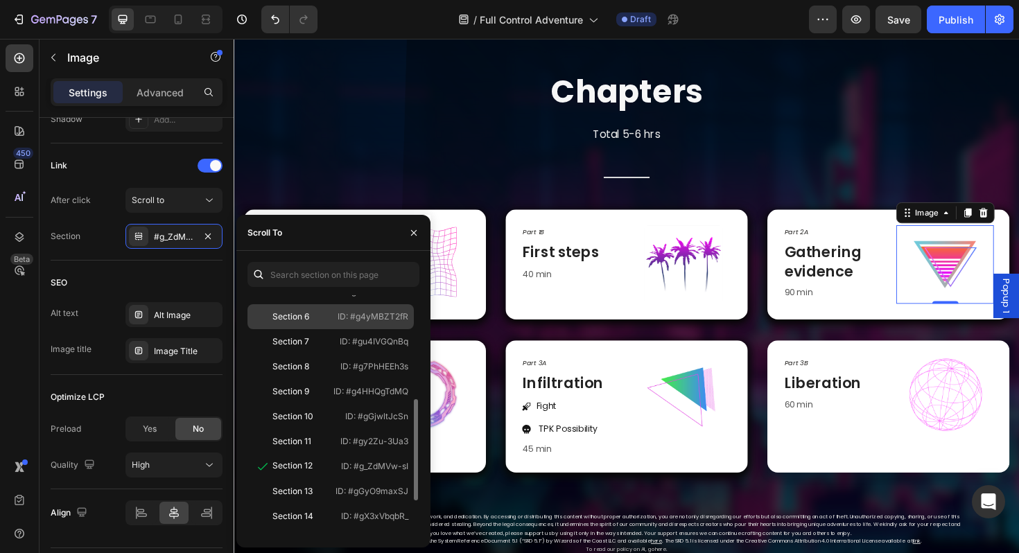
scroll to position [190, 0]
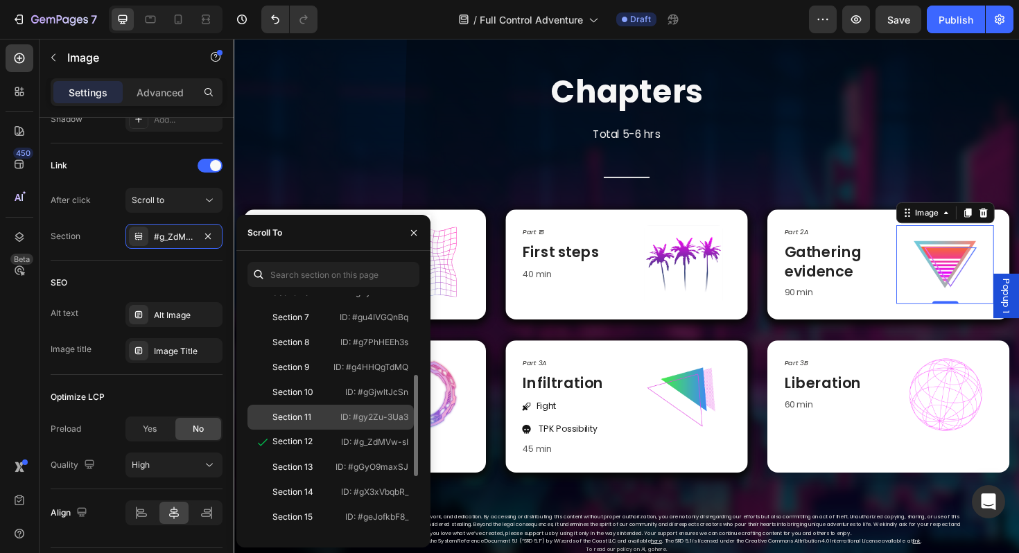
click at [310, 421] on div "Section 11" at bounding box center [291, 417] width 39 height 12
click at [699, 200] on div "Chapters Heading Total 5-6 hrs Text block Title Line Row Part 1A Text Block Loc…" at bounding box center [649, 332] width 811 height 521
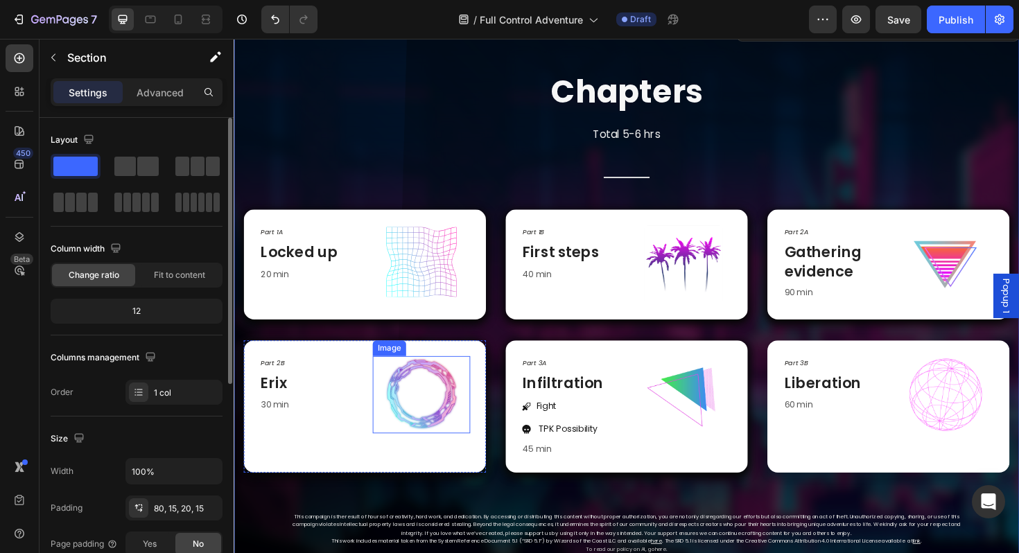
click at [424, 430] on img at bounding box center [432, 416] width 83 height 82
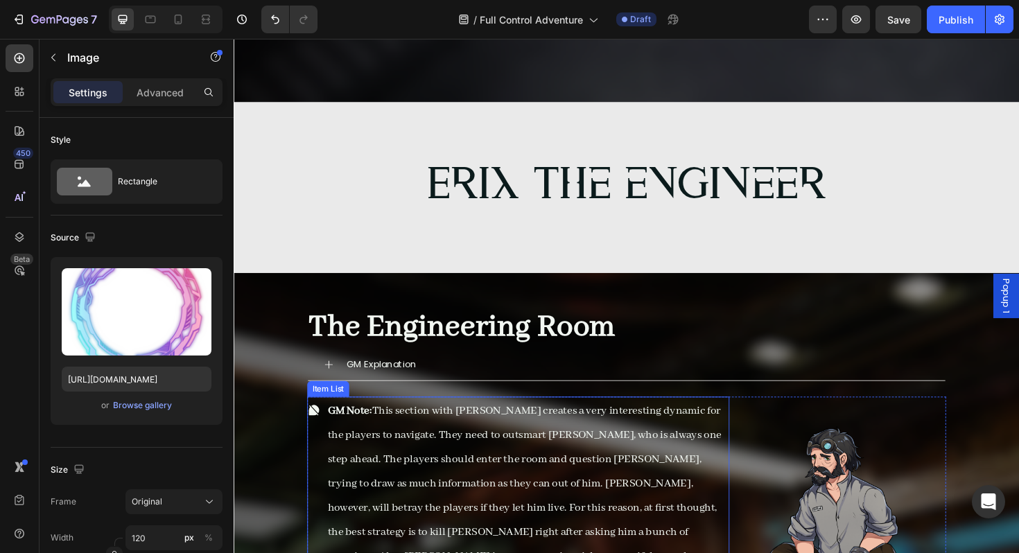
scroll to position [13479, 0]
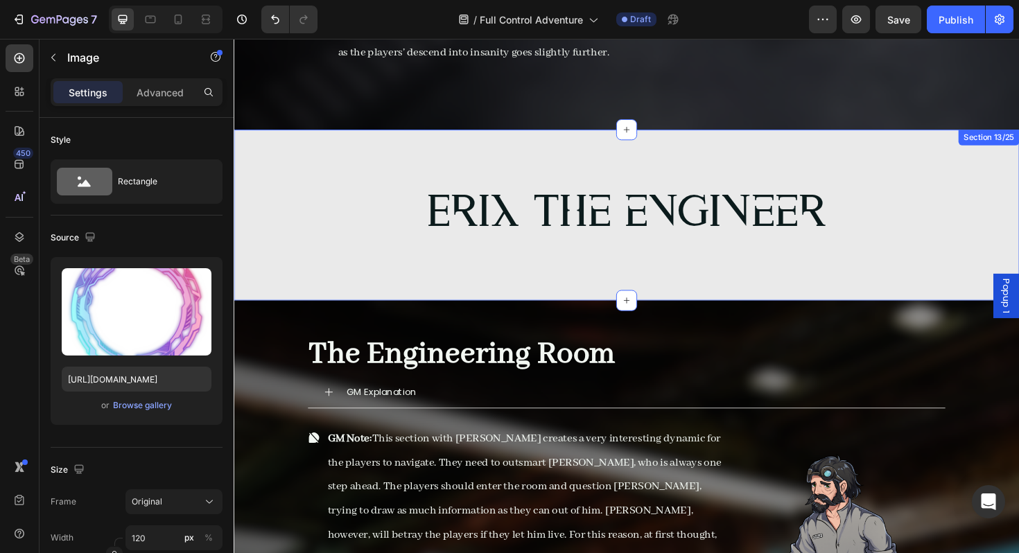
click at [311, 210] on div "Erix the engineer Heading Row Section 13/25" at bounding box center [650, 225] width 832 height 180
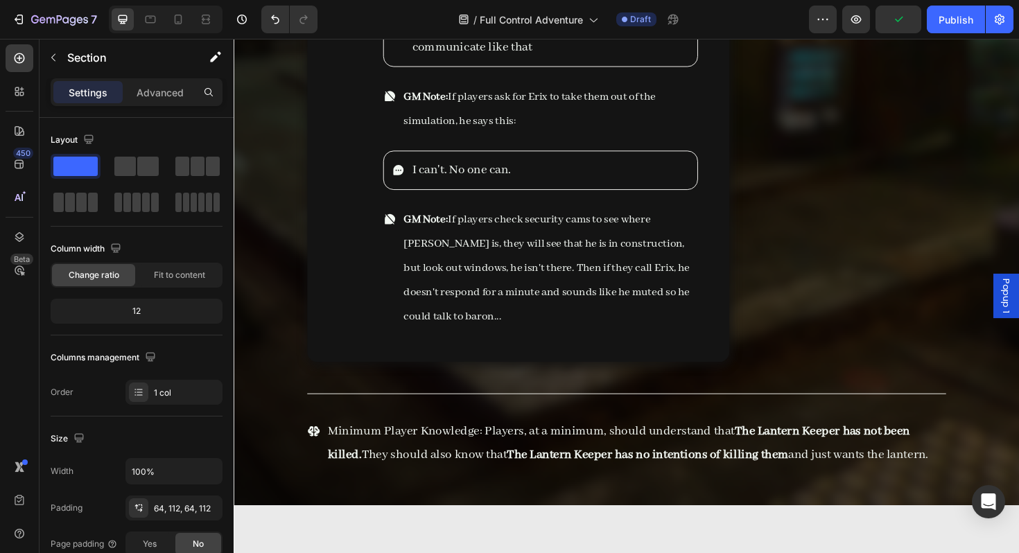
scroll to position [14580, 0]
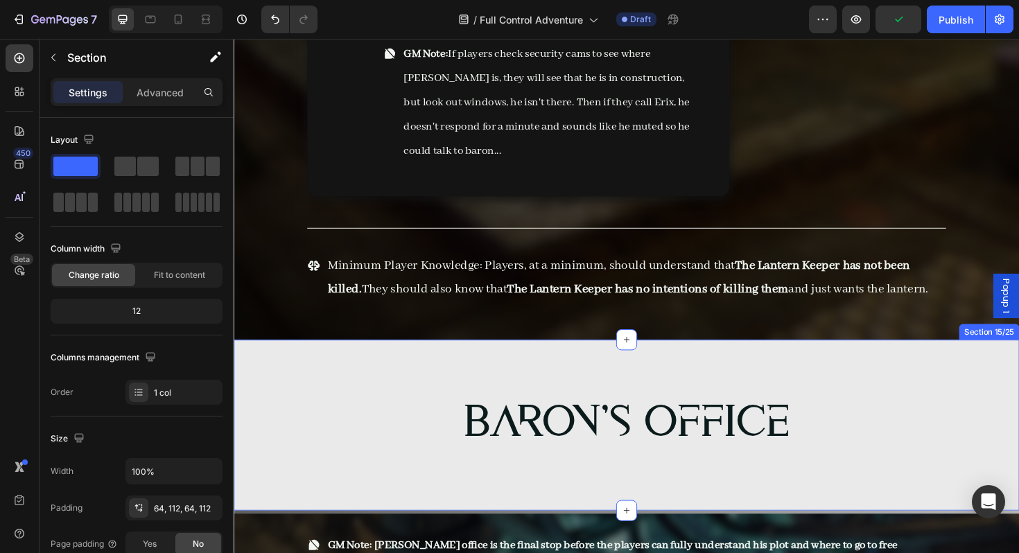
click at [329, 358] on div "Baron's Office Heading Row Section 15/25" at bounding box center [650, 448] width 832 height 180
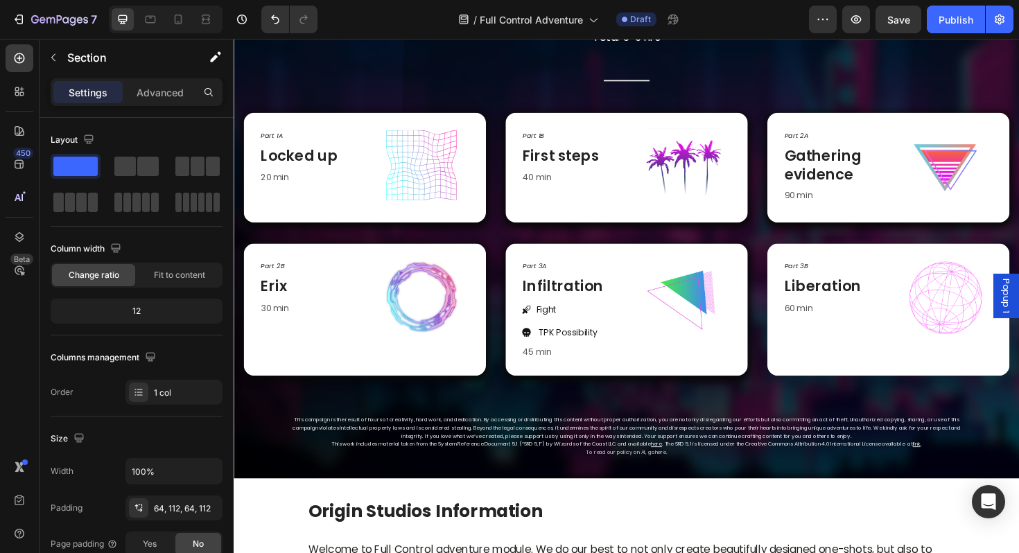
scroll to position [624, 0]
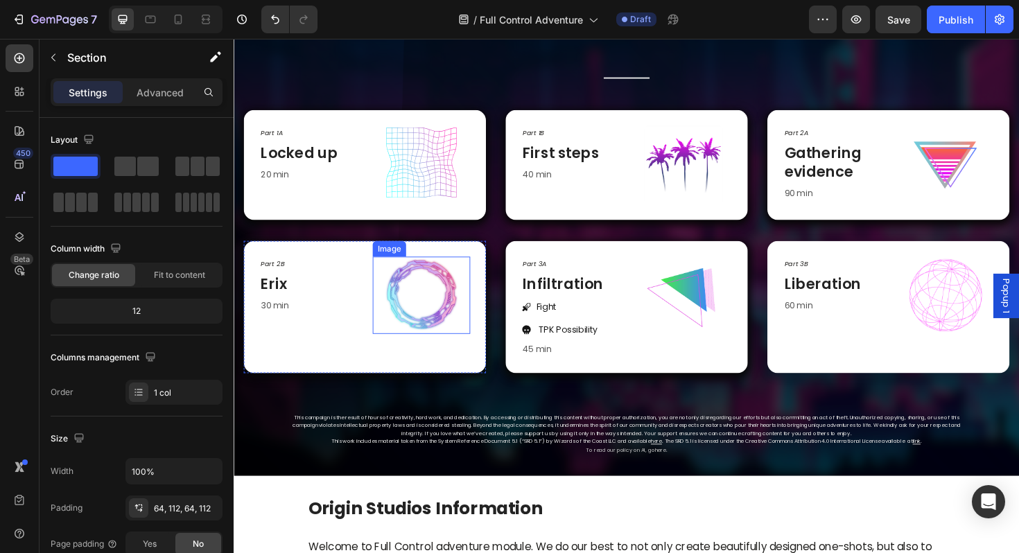
click at [464, 307] on img at bounding box center [432, 311] width 83 height 82
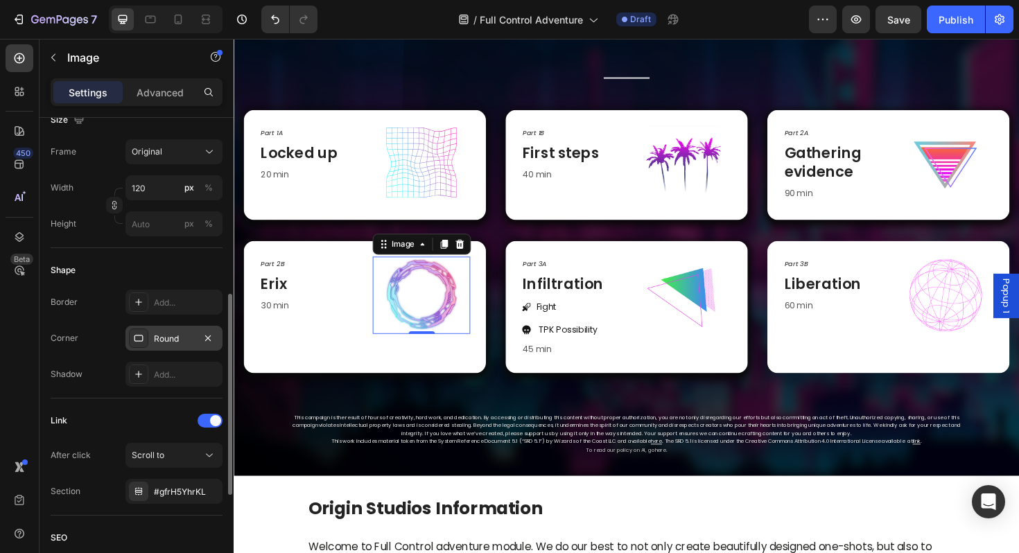
scroll to position [379, 0]
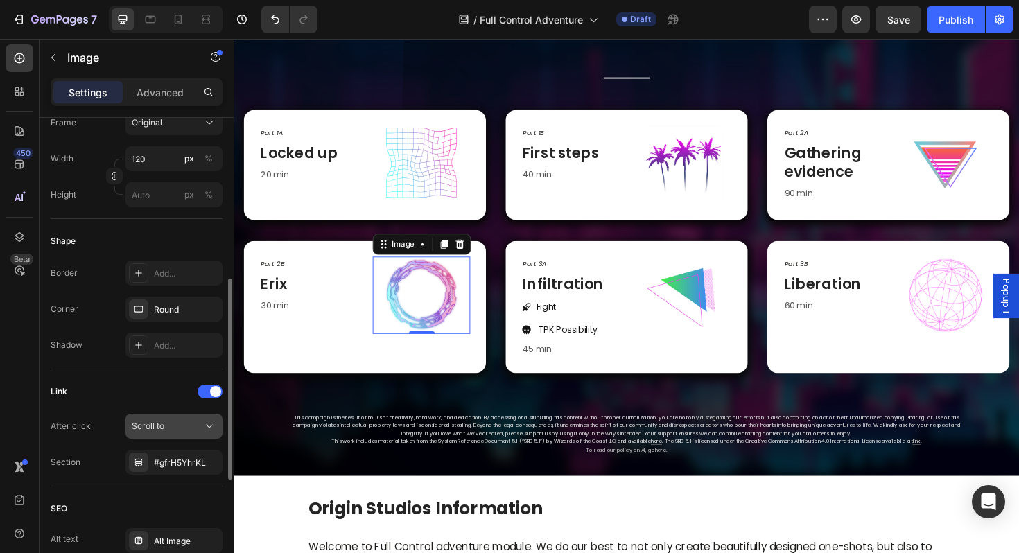
click at [182, 425] on div "Scroll to" at bounding box center [167, 426] width 71 height 12
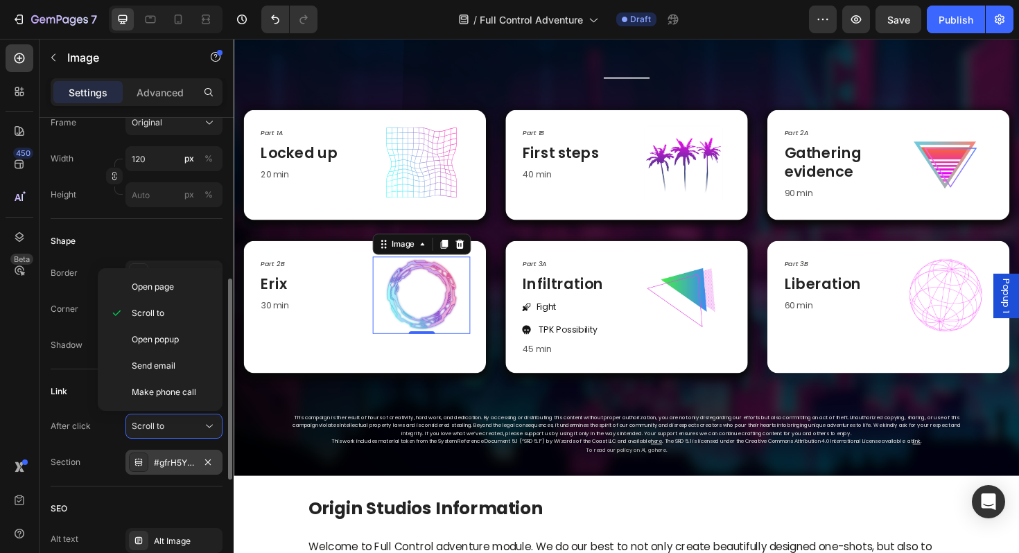
click at [128, 452] on div "#gfrH5YhrKL" at bounding box center [173, 462] width 97 height 25
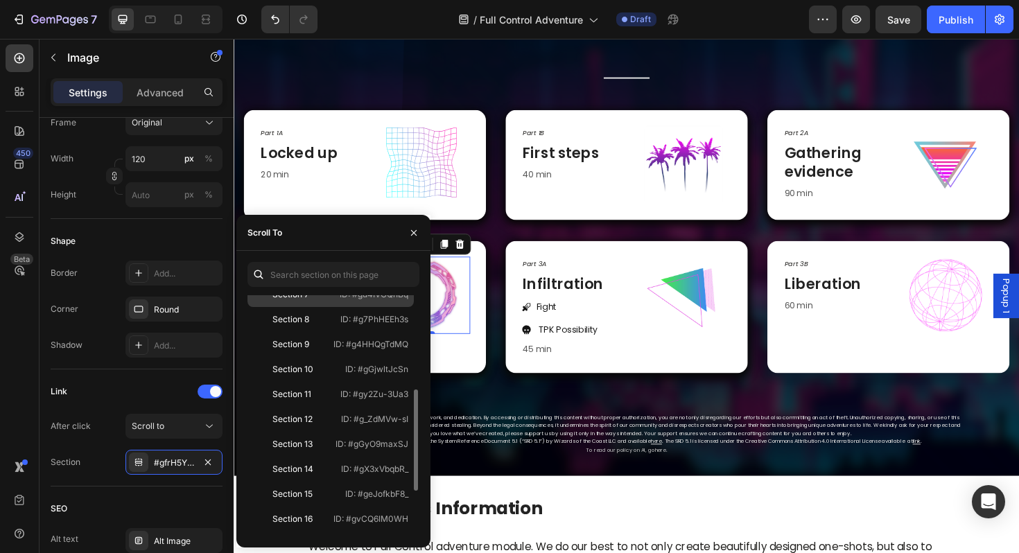
scroll to position [225, 0]
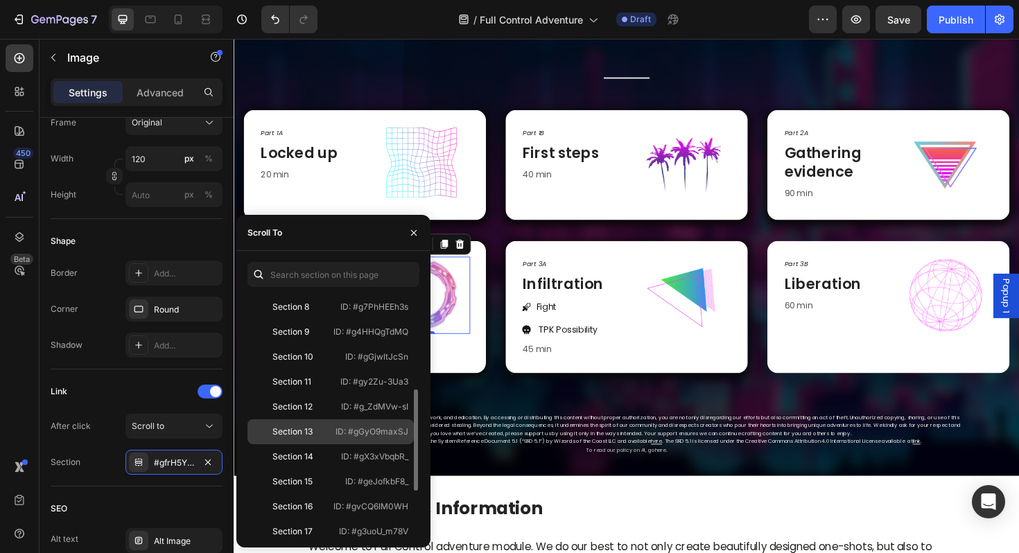
click at [325, 430] on div "Section 13" at bounding box center [291, 432] width 77 height 12
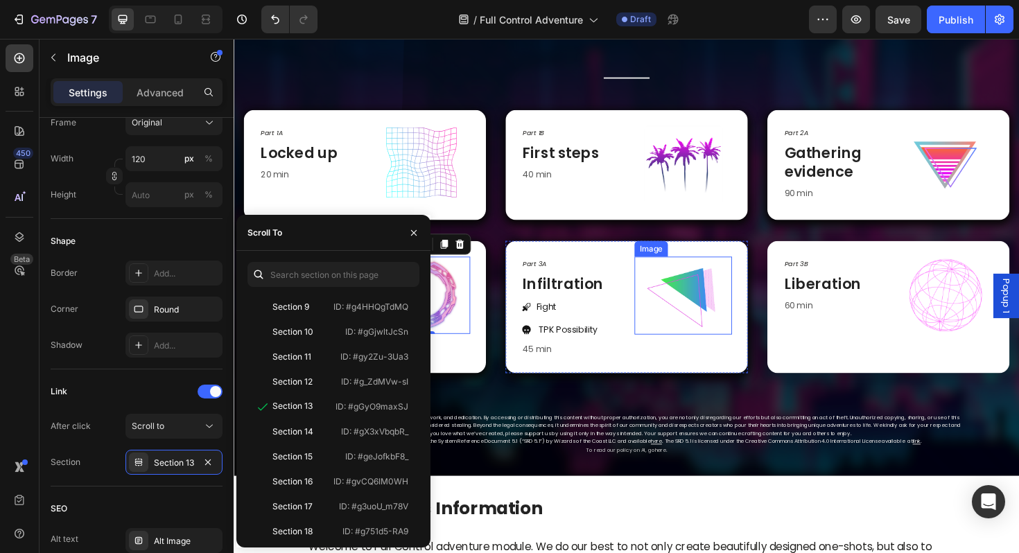
click at [749, 303] on img at bounding box center [709, 311] width 83 height 82
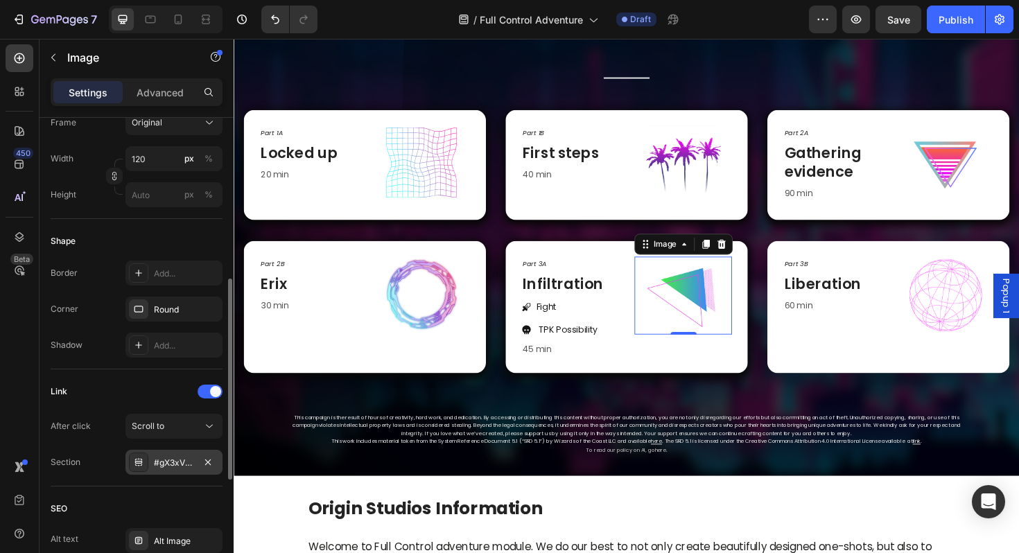
click at [133, 461] on icon at bounding box center [138, 462] width 11 height 11
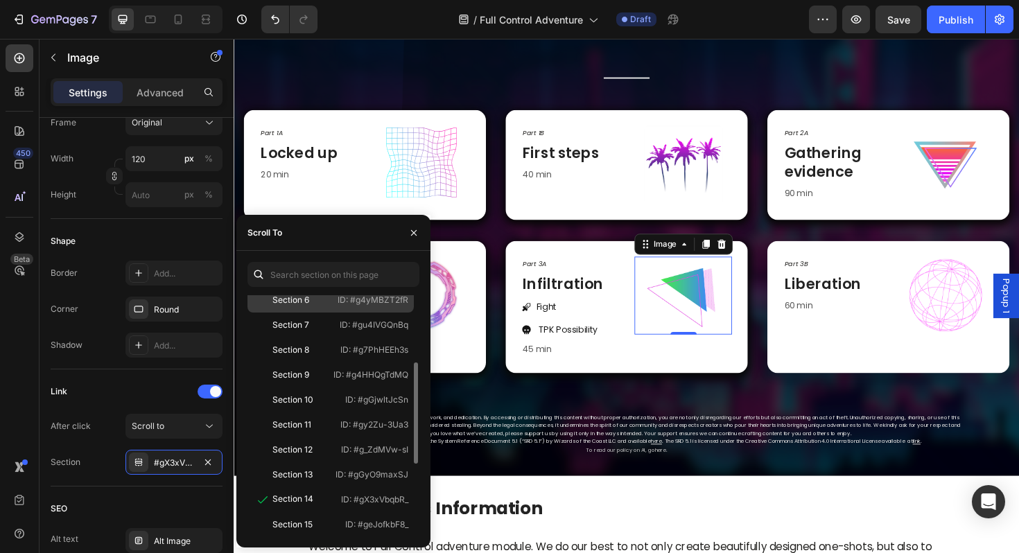
scroll to position [196, 0]
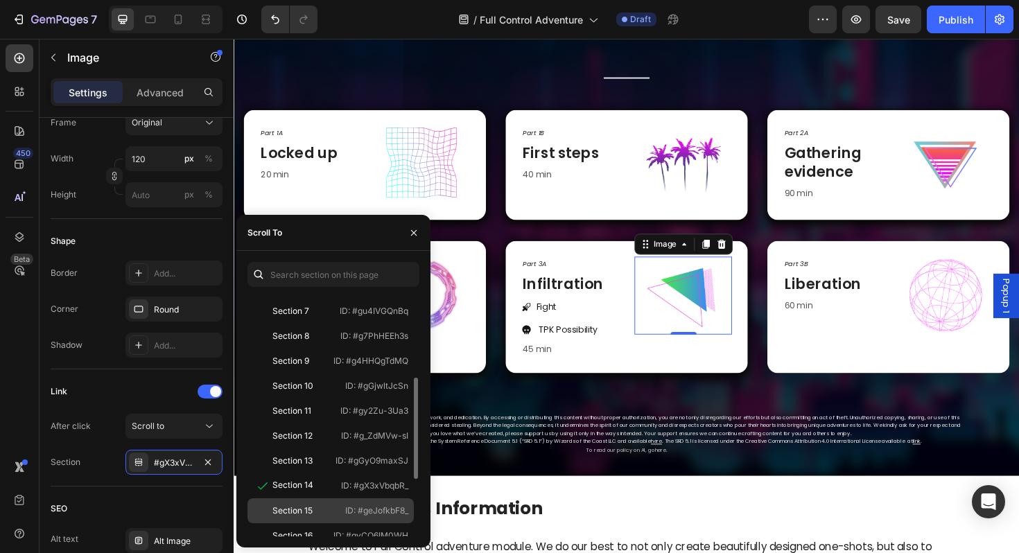
click at [351, 523] on div "Section 15 ID: #geJofkbF8_" at bounding box center [330, 535] width 166 height 25
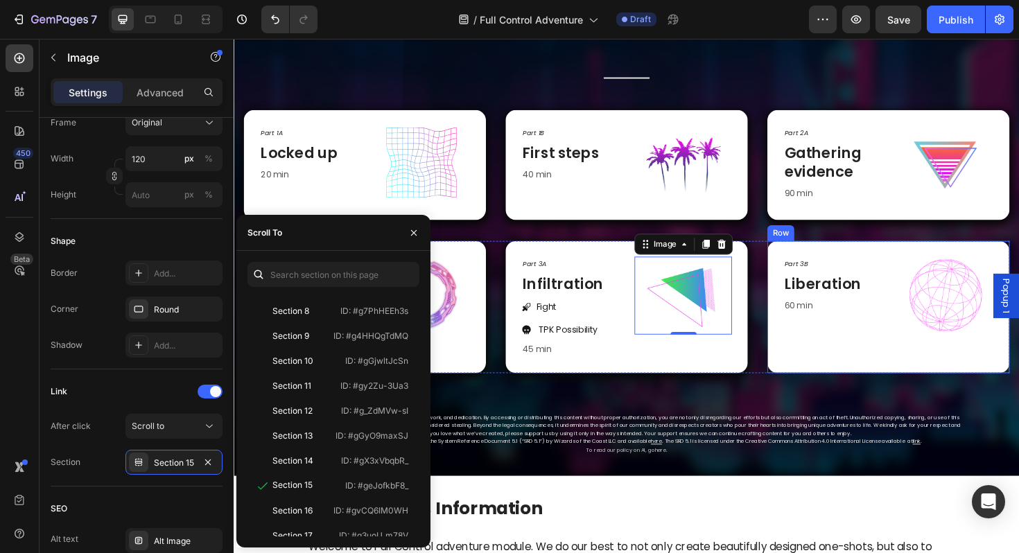
click at [986, 337] on img at bounding box center [986, 311] width 83 height 83
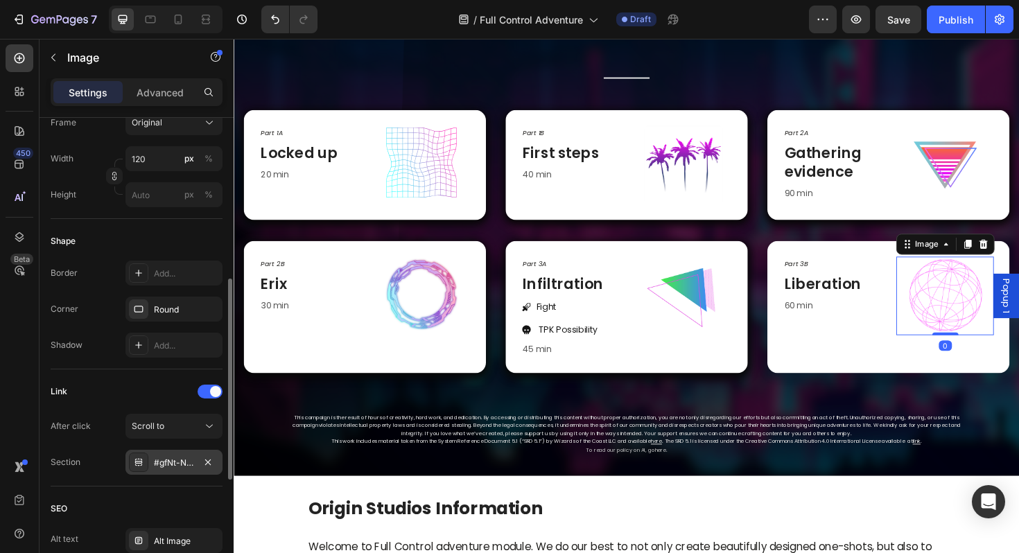
click at [167, 453] on div "#gfNt-NW6jN" at bounding box center [173, 462] width 97 height 25
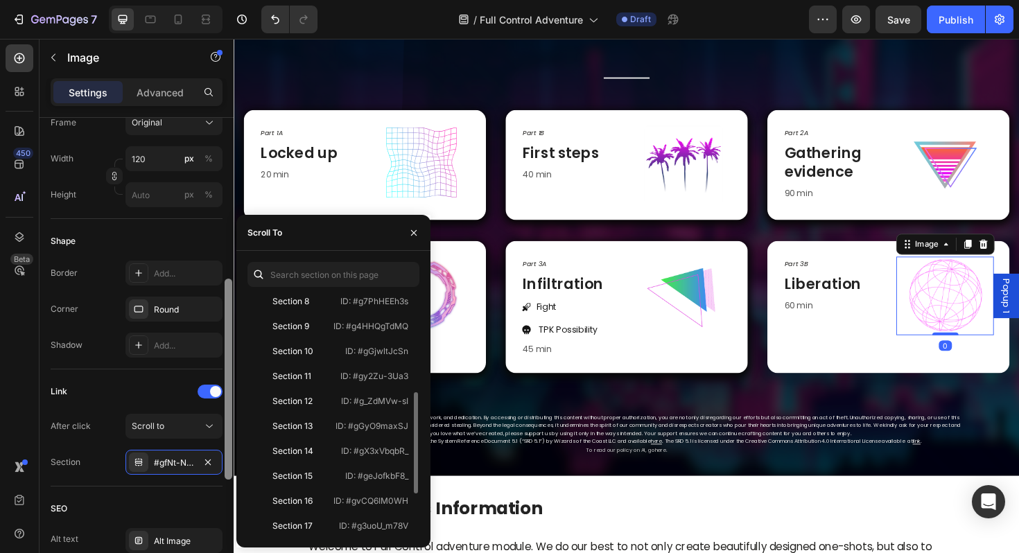
scroll to position [230, 0]
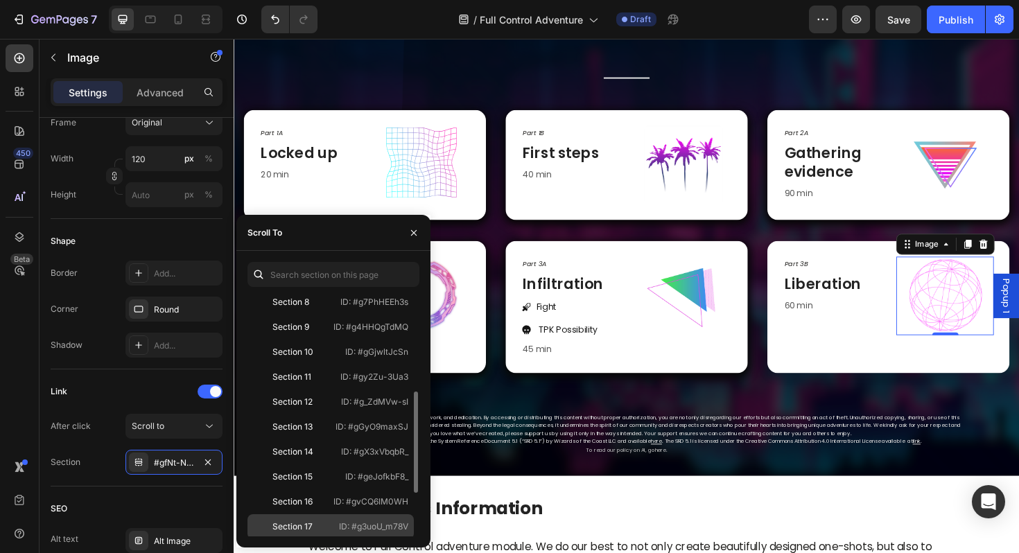
click at [306, 529] on div "Section 17" at bounding box center [292, 527] width 40 height 12
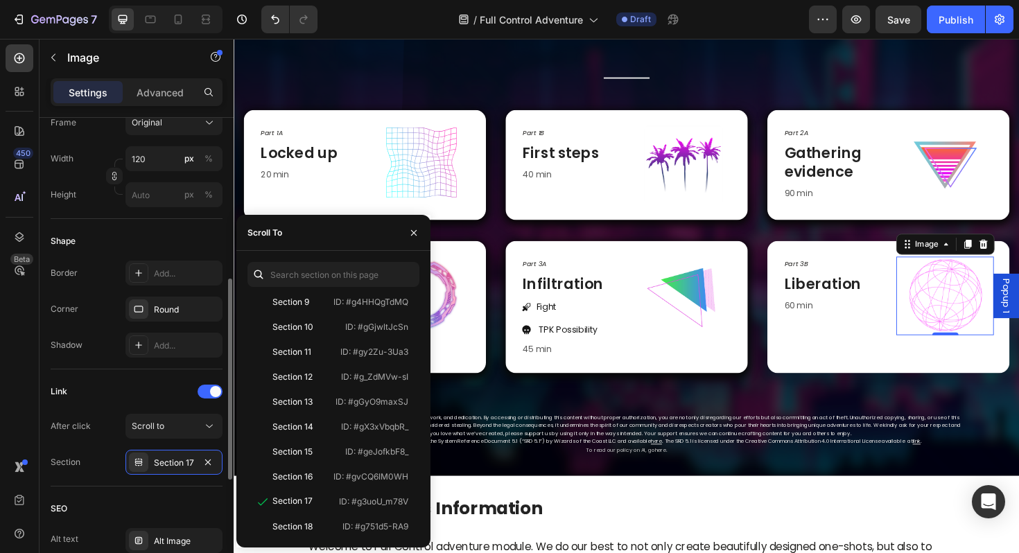
click at [96, 404] on div "Link After click Scroll to Section Section 17" at bounding box center [137, 428] width 172 height 94
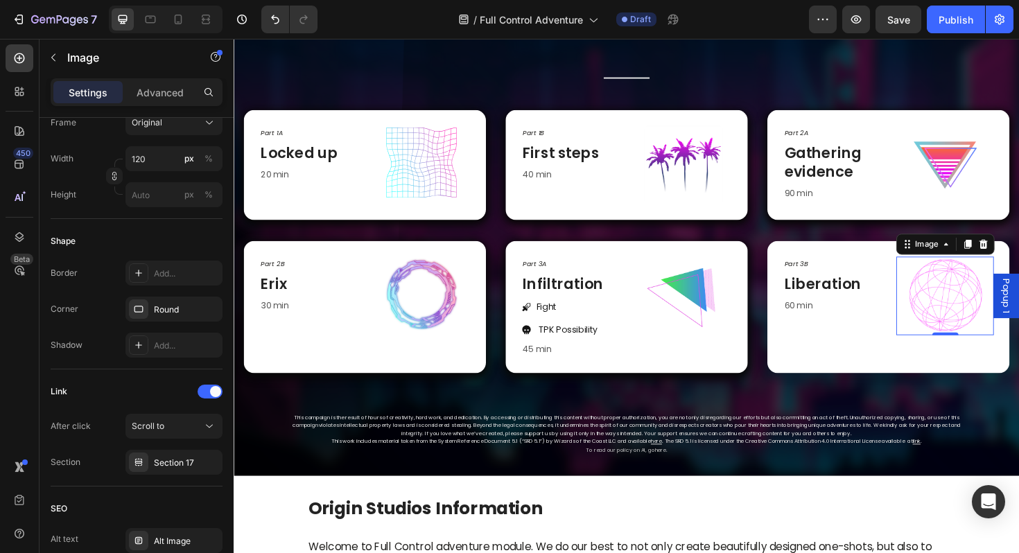
click at [990, 299] on img at bounding box center [986, 311] width 83 height 83
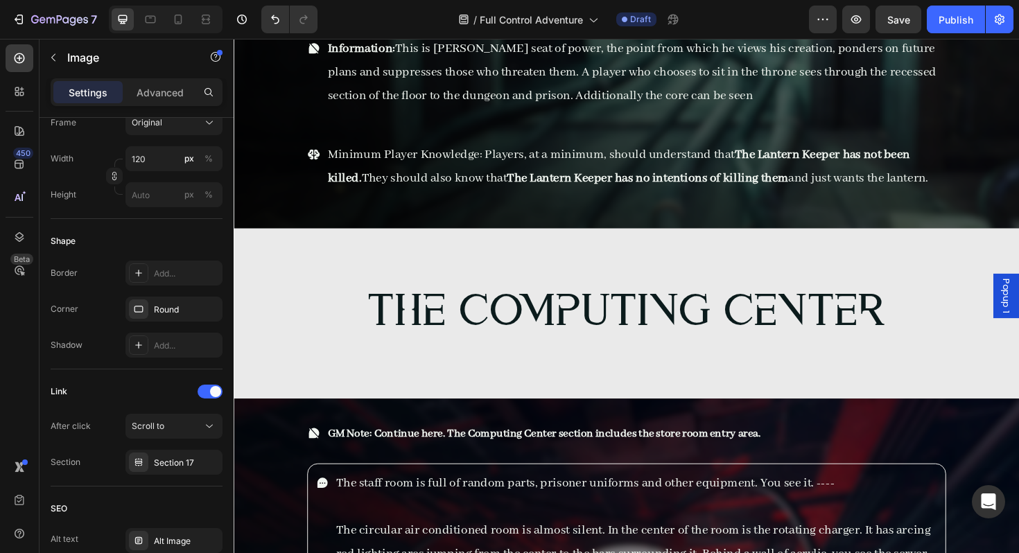
scroll to position [15543, 0]
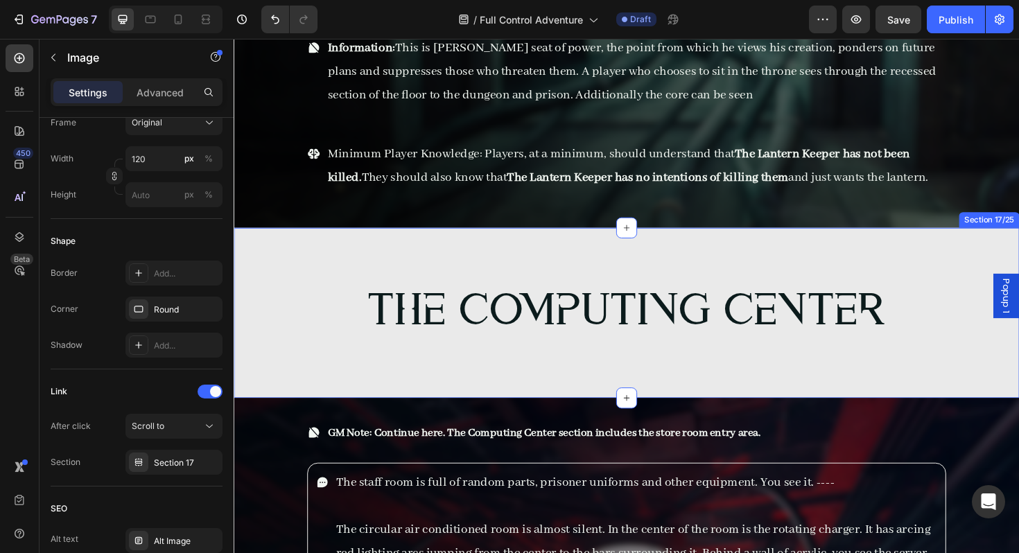
click at [492, 247] on div "The Computing center Heading Row Section 17/25" at bounding box center [650, 329] width 832 height 180
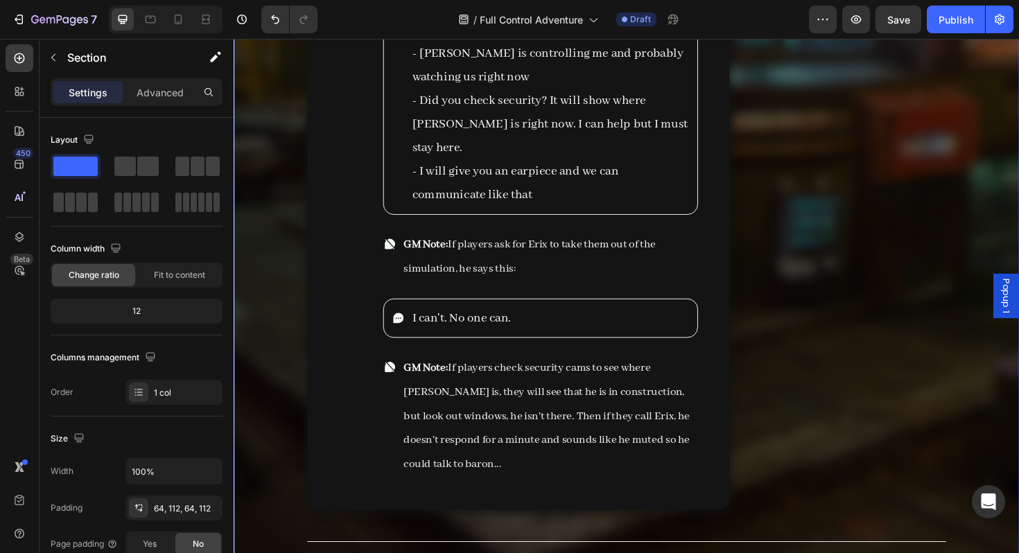
scroll to position [14250, 0]
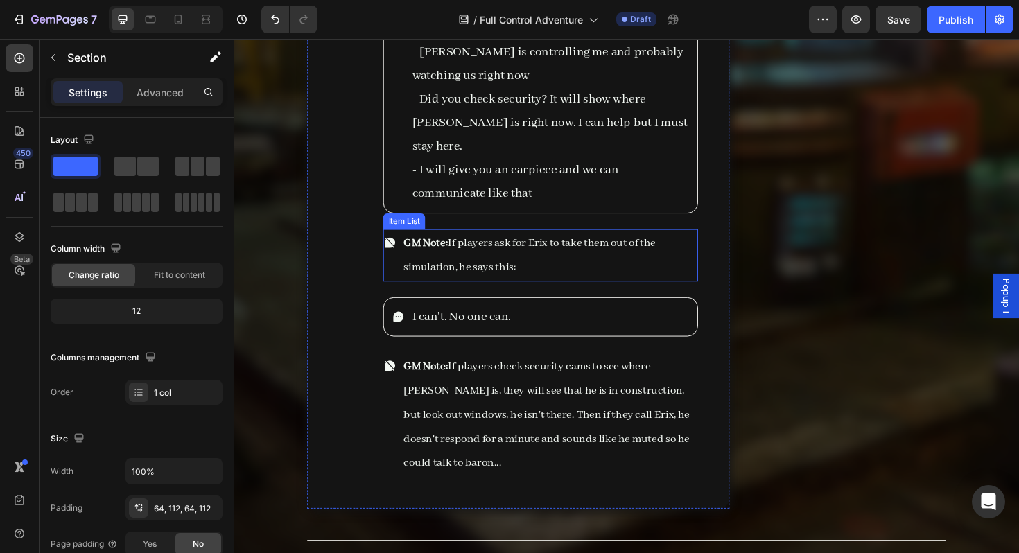
click at [556, 243] on p "GM Note: If players ask for Erix to take them out of the simulation, he says th…" at bounding box center [568, 268] width 310 height 51
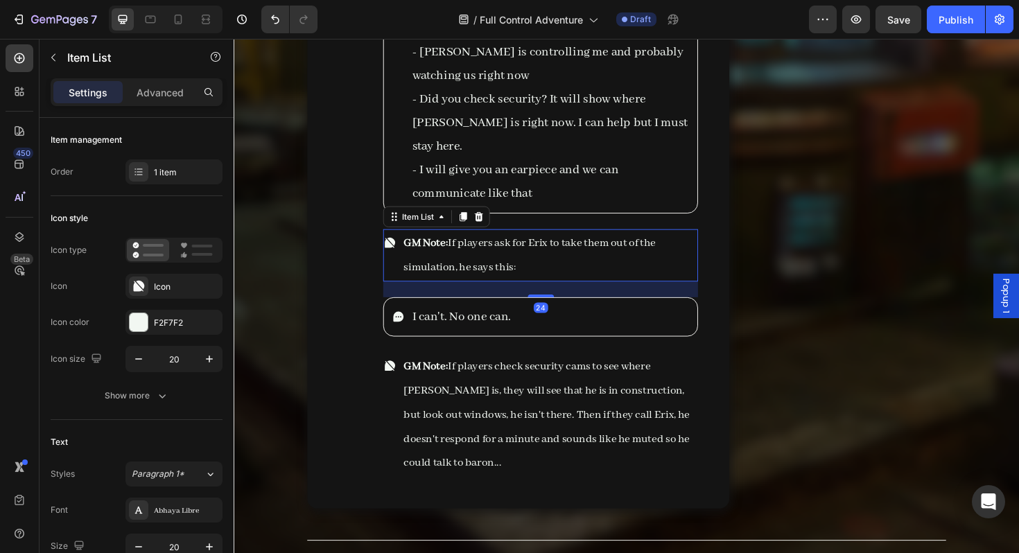
click at [505, 248] on span "GM Note: If players ask for Erix to take them out of the simulation, he says th…" at bounding box center [546, 268] width 267 height 40
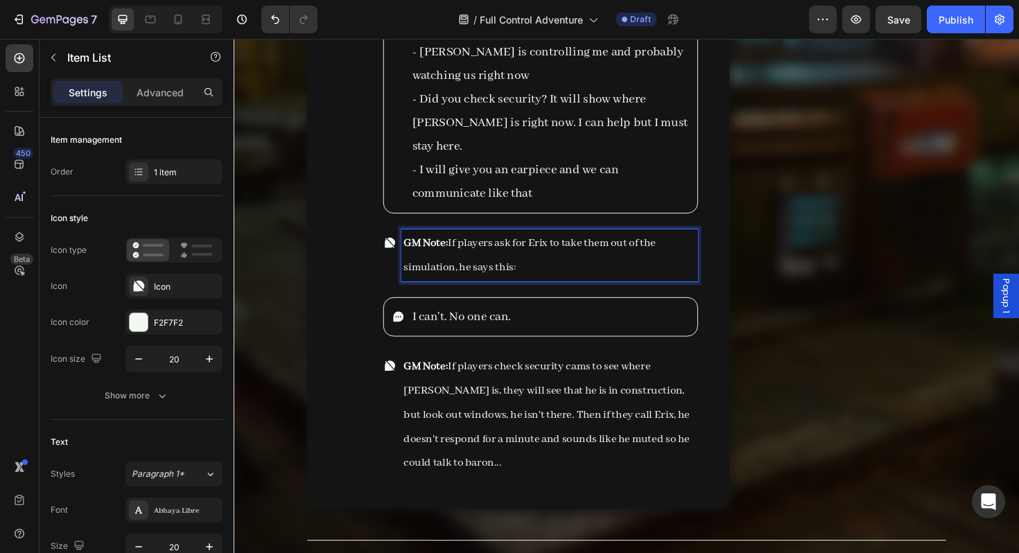
click at [482, 248] on span "GM Note: If players ask for Erix to take them out of the simulation, he says th…" at bounding box center [546, 268] width 267 height 40
click at [531, 248] on span "GM Note: If players ask for Erix to take them out of the simulation, he says th…" at bounding box center [546, 268] width 267 height 40
click at [602, 373] on p "GM Note: If players check security cams to see where Baron is, they will see th…" at bounding box center [568, 437] width 310 height 128
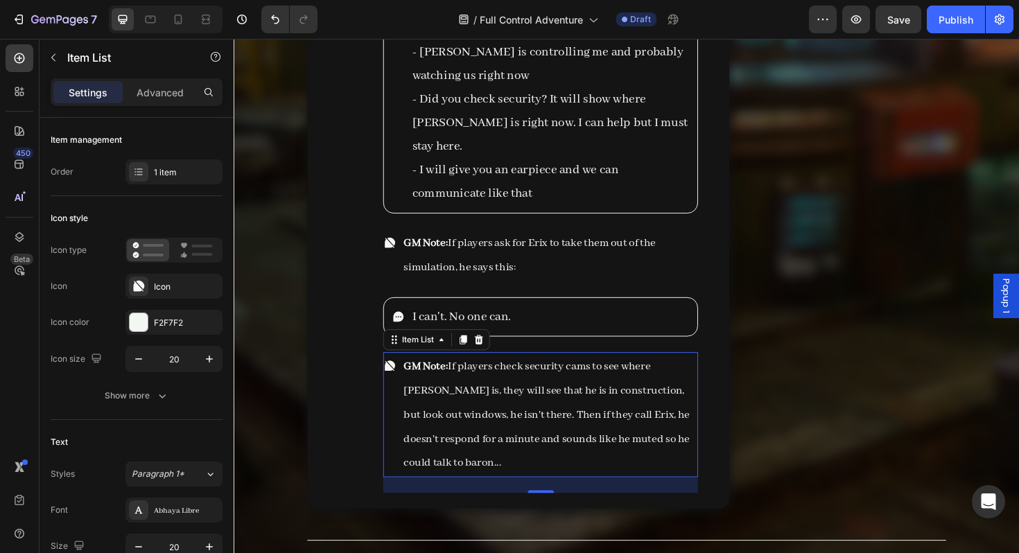
click at [478, 378] on span "GM Note: If players check security cams to see where Baron is, they will see th…" at bounding box center [564, 436] width 303 height 117
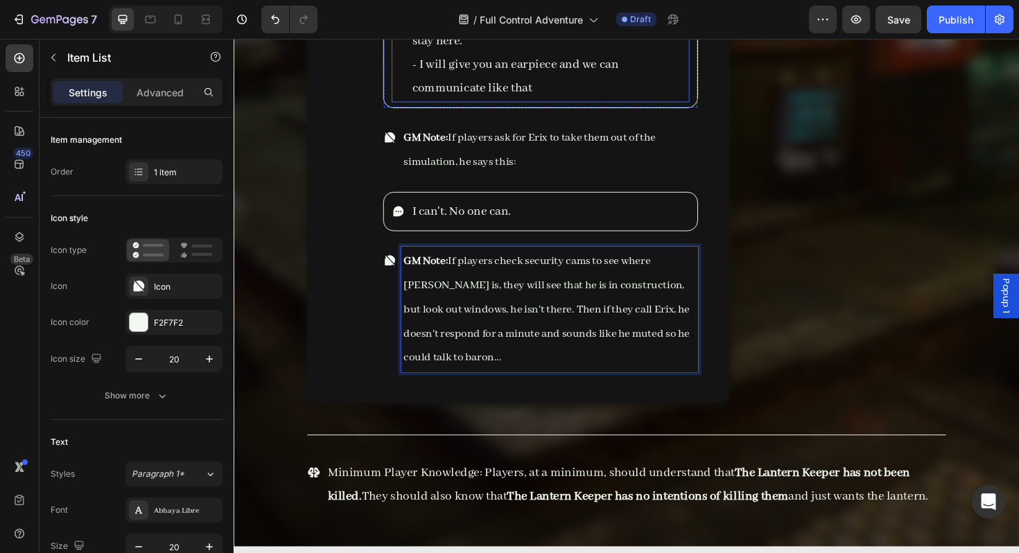
scroll to position [14374, 0]
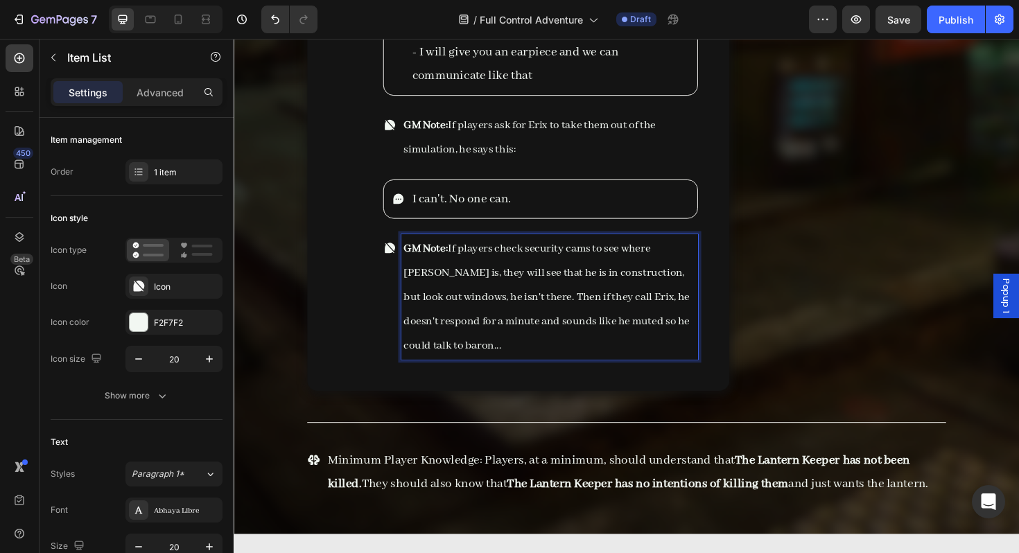
click at [453, 311] on span "GM Note: If players check security cams to see where Baron is, they will see th…" at bounding box center [564, 312] width 303 height 117
click at [516, 302] on p "GM Note: If players check security cams to see where Baron is, they will see th…" at bounding box center [568, 312] width 310 height 128
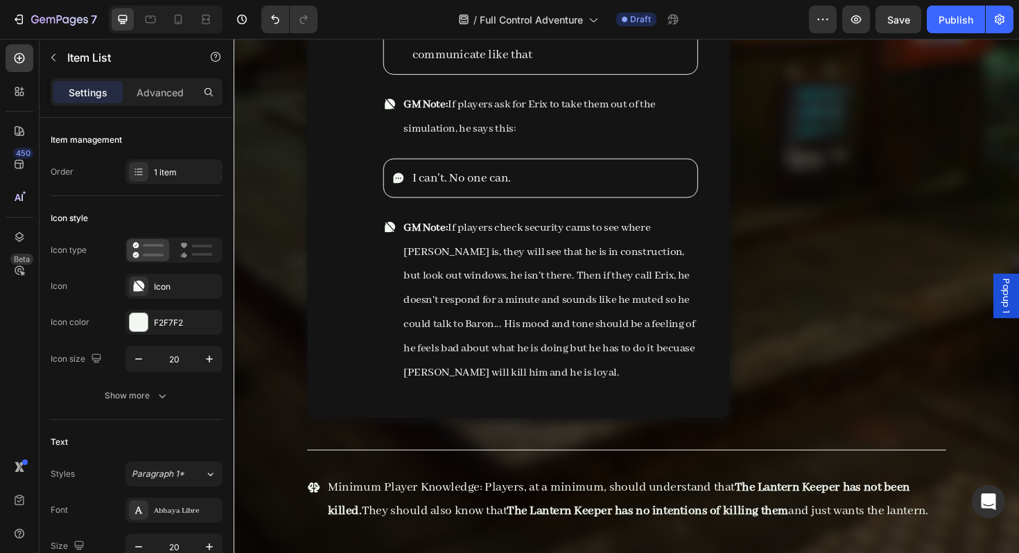
scroll to position [14344, 0]
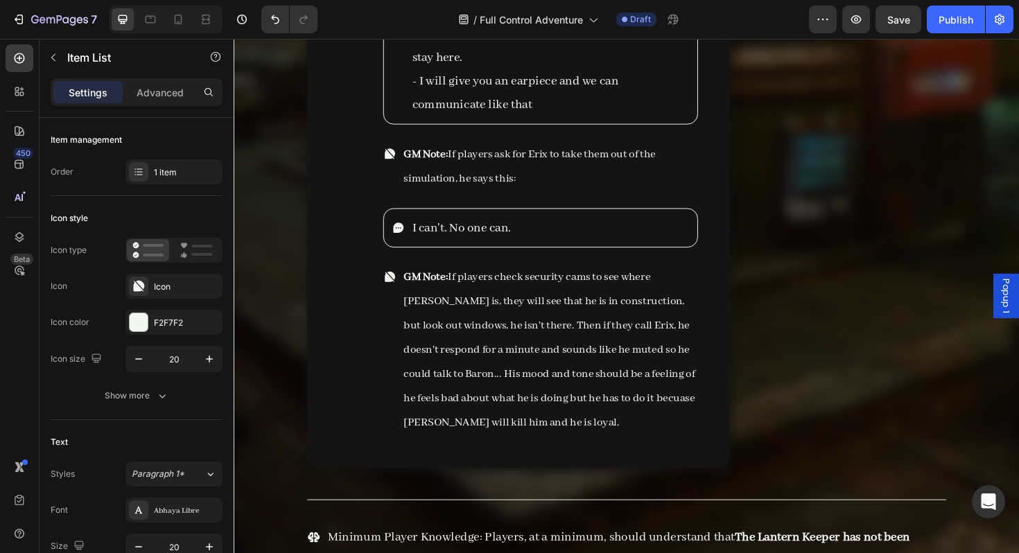
click at [532, 309] on span "GM Note: If players check security cams to see where Baron is, they will see th…" at bounding box center [567, 368] width 308 height 168
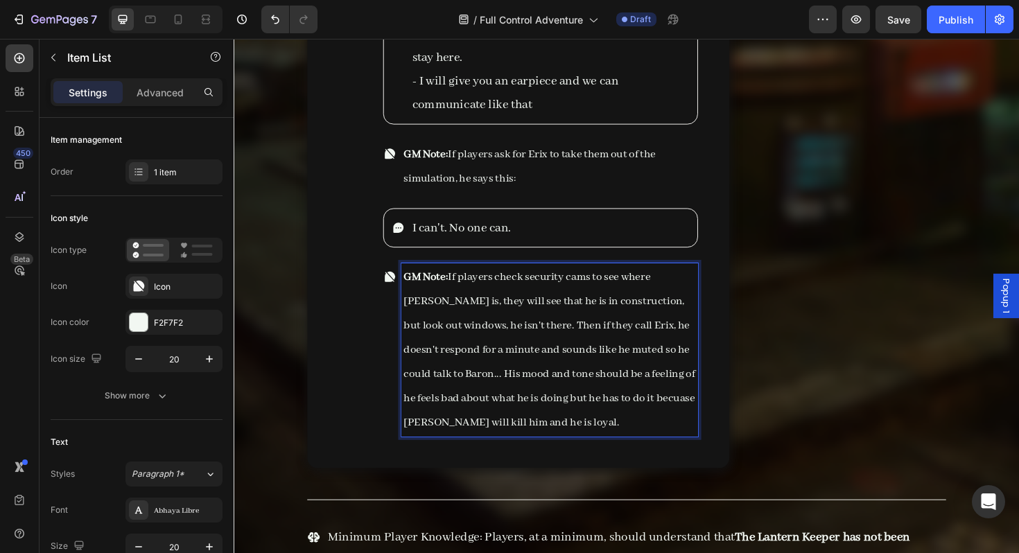
click at [605, 383] on p "GM Note: If players check security cams to see where Baron is, they will see th…" at bounding box center [568, 369] width 310 height 180
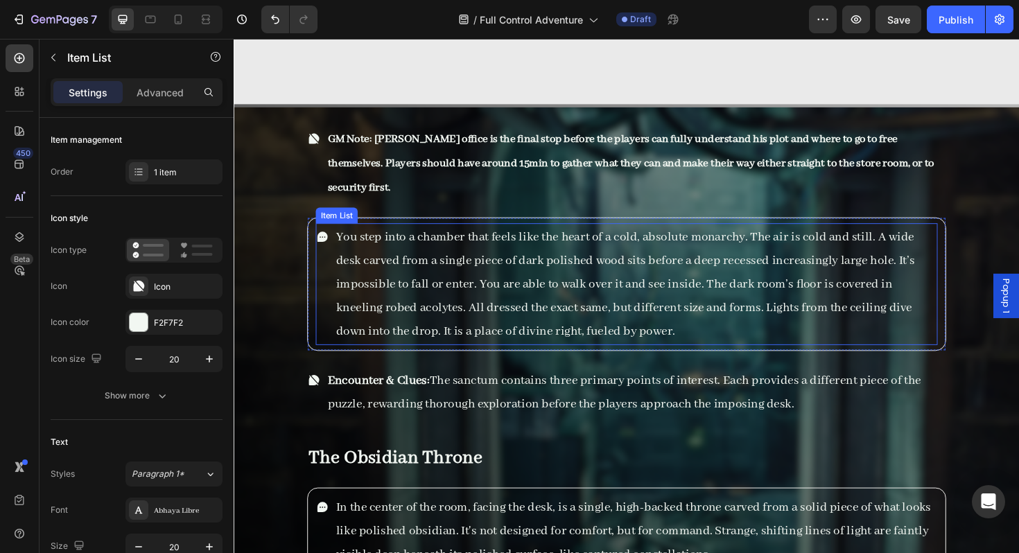
scroll to position [15068, 0]
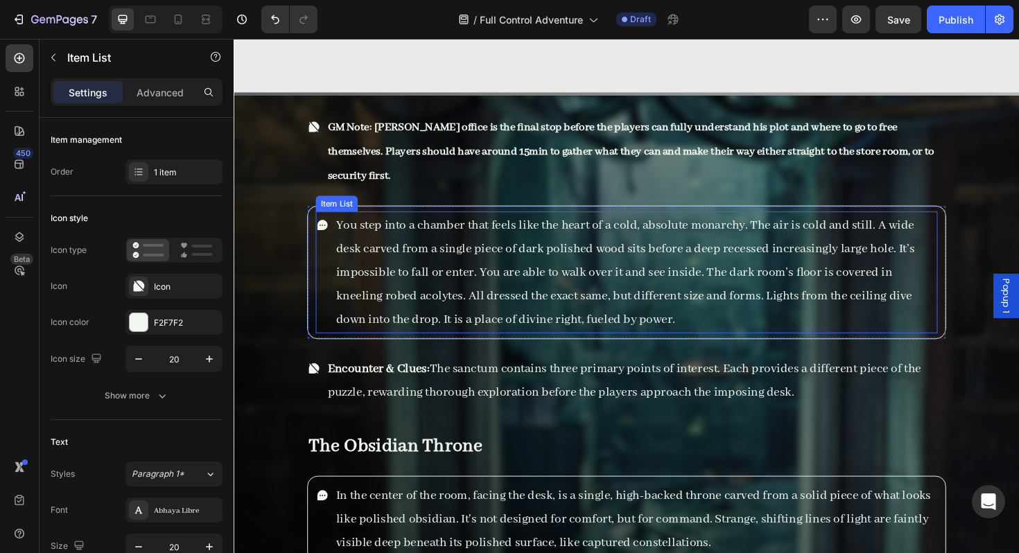
click at [636, 345] on p "You step into a chamber that feels like the heart of a cold, absolute monarchy.…" at bounding box center [659, 286] width 635 height 125
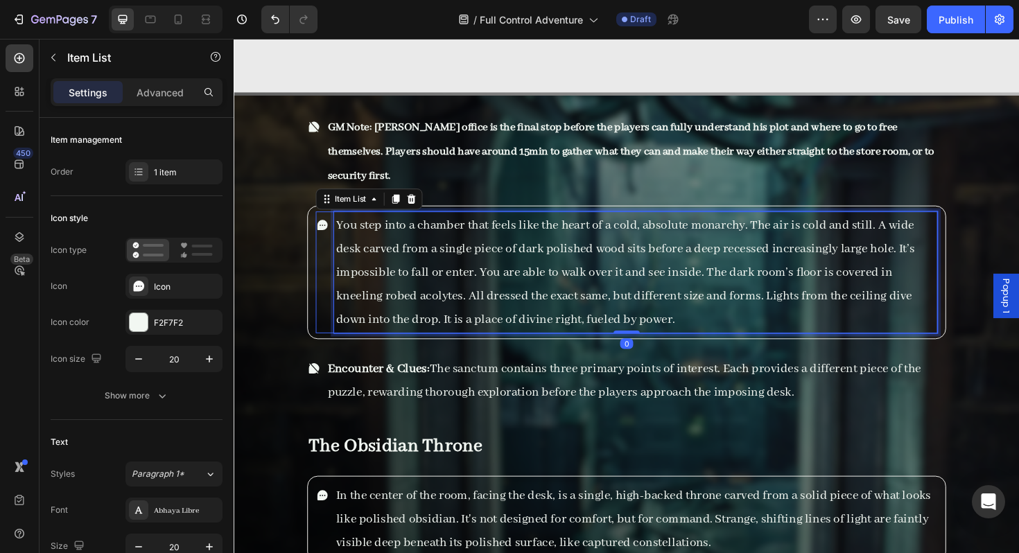
click at [637, 334] on p "You step into a chamber that feels like the heart of a cold, absolute monarchy.…" at bounding box center [659, 286] width 635 height 125
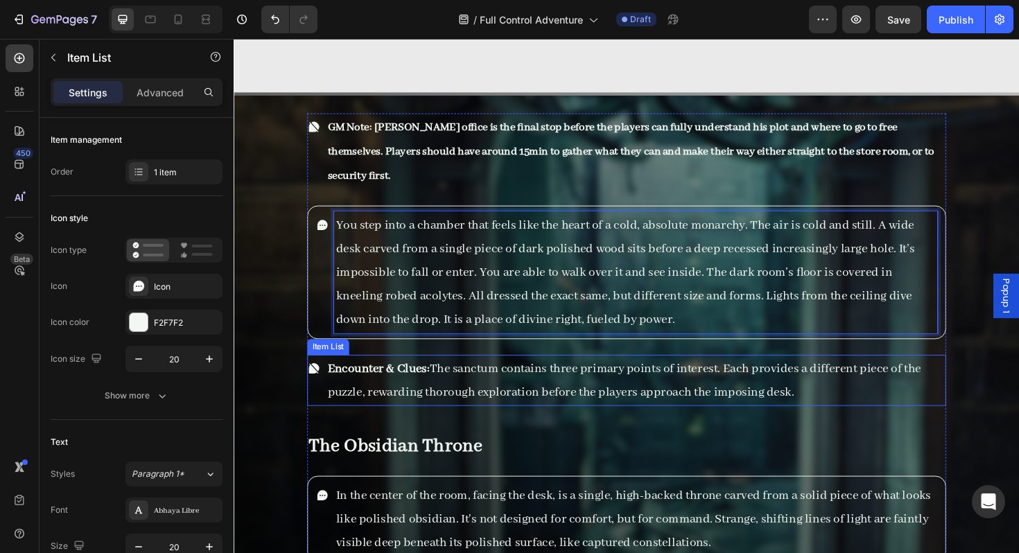
click at [503, 410] on p "Encounter & Clues: The sanctum contains three primary points of interest. Each …" at bounding box center [659, 401] width 653 height 50
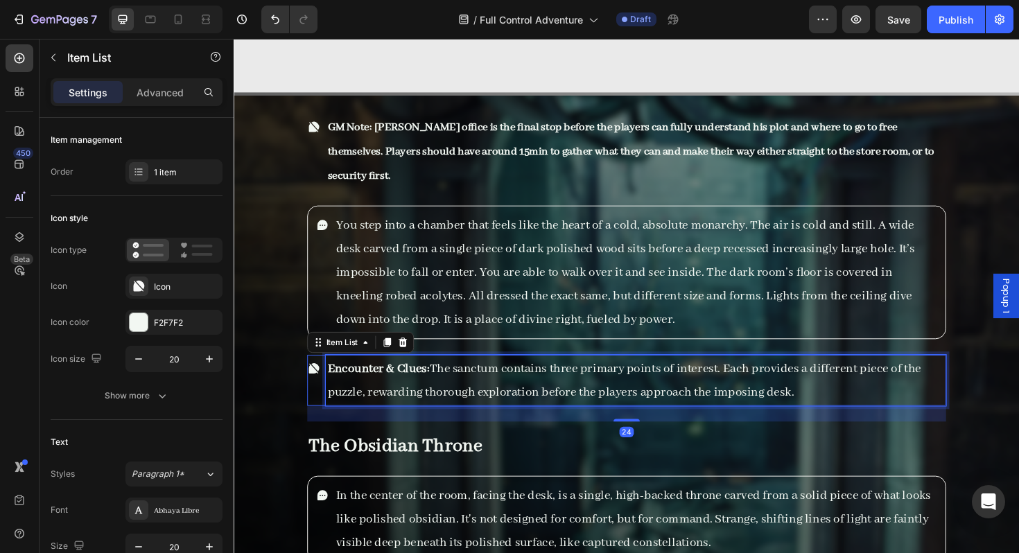
click at [511, 397] on p "Encounter & Clues: The sanctum contains three primary points of interest. Each …" at bounding box center [659, 401] width 653 height 50
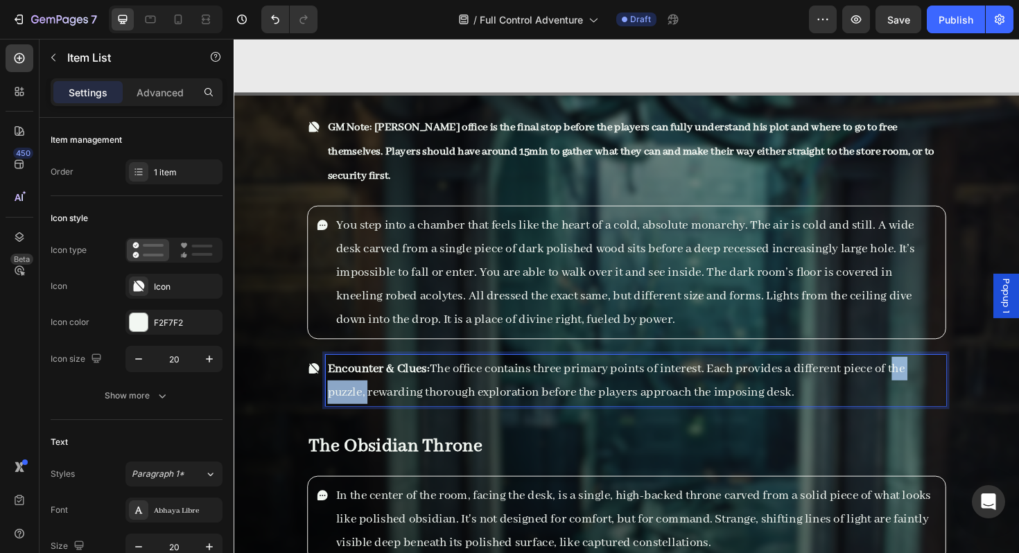
drag, startPoint x: 924, startPoint y: 388, endPoint x: 985, endPoint y: 392, distance: 61.1
click at [985, 392] on p "Encounter & Clues: The office contains three primary points of interest. Each p…" at bounding box center [659, 401] width 653 height 50
drag, startPoint x: 880, startPoint y: 407, endPoint x: 409, endPoint y: 422, distance: 470.9
click at [409, 422] on p "Encounter & Clues: The office contains three primary points of interest. Each p…" at bounding box center [659, 401] width 653 height 50
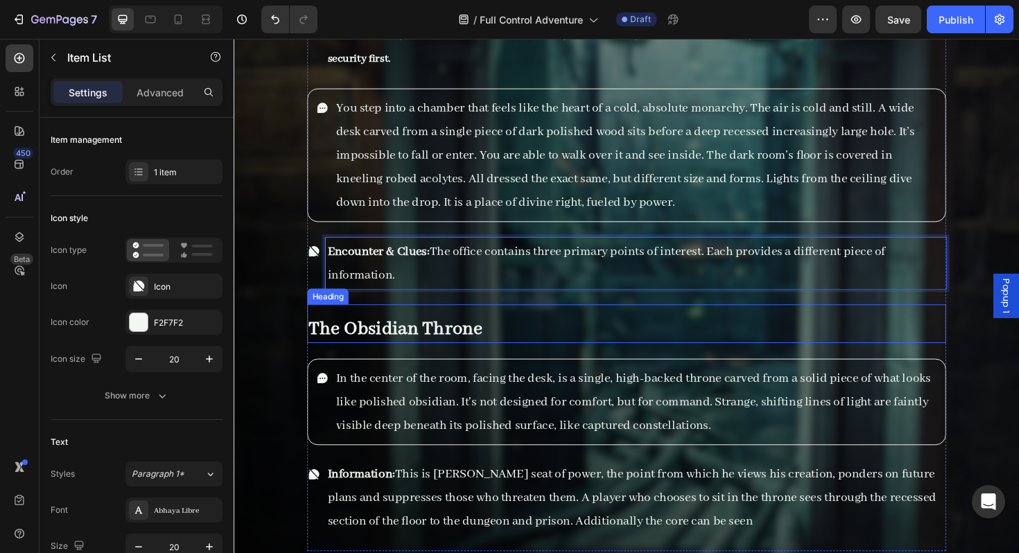
scroll to position [15226, 0]
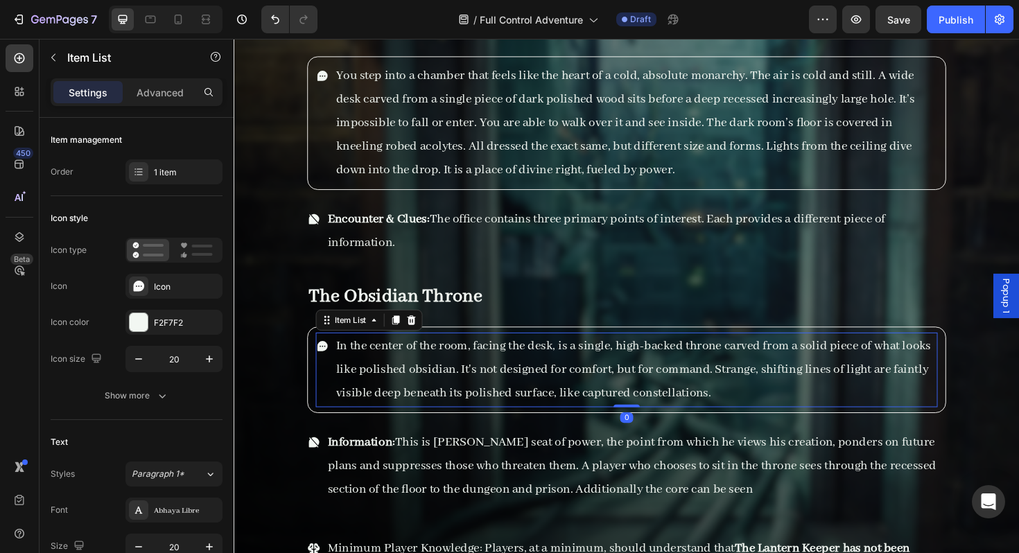
click at [683, 368] on span "In the center of the room, facing the desk, is a single, high-backed throne car…" at bounding box center [657, 389] width 630 height 67
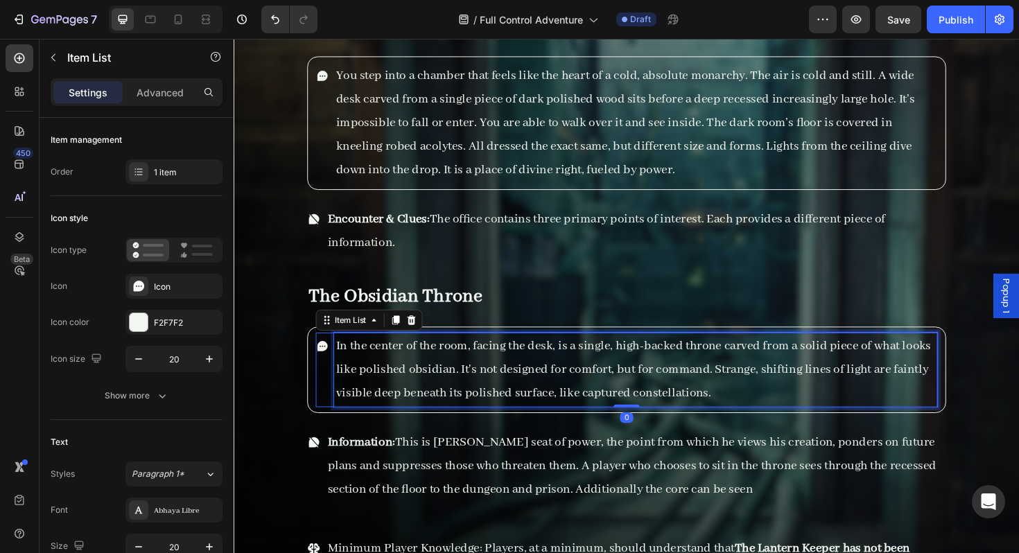
click at [758, 367] on span "In the center of the room, facing the desk, is a single, high-backed throne car…" at bounding box center [657, 389] width 630 height 67
click at [680, 378] on p "In the center of the room, facing the desk, is a single, high-backed throne car…" at bounding box center [659, 389] width 635 height 75
click at [721, 381] on span "In the center of the room, facing the desk, is a single, high-backed throne car…" at bounding box center [657, 389] width 630 height 67
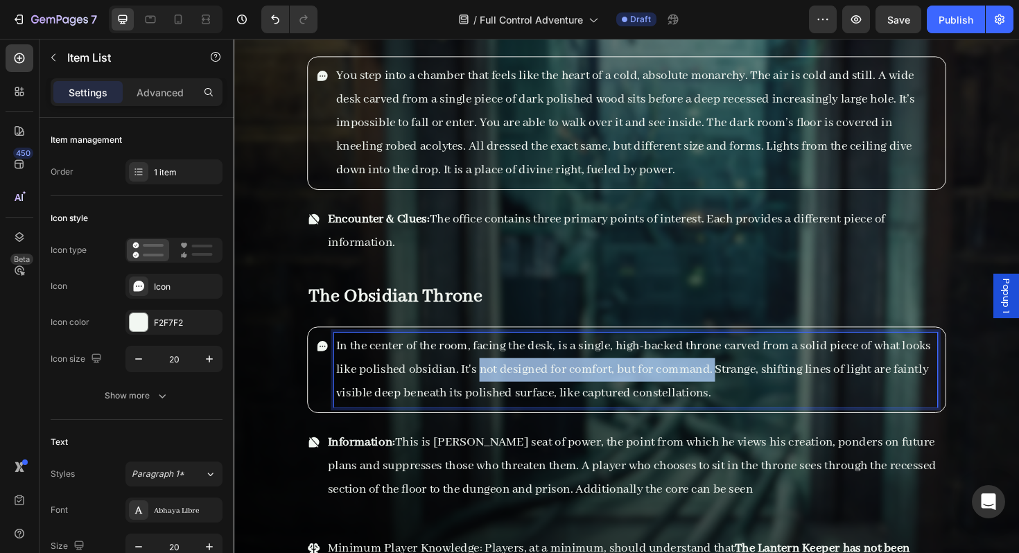
drag, startPoint x: 740, startPoint y: 386, endPoint x: 492, endPoint y: 398, distance: 247.7
click at [492, 398] on p "In the center of the room, facing the desk, is a single, high-backed throne car…" at bounding box center [659, 389] width 635 height 75
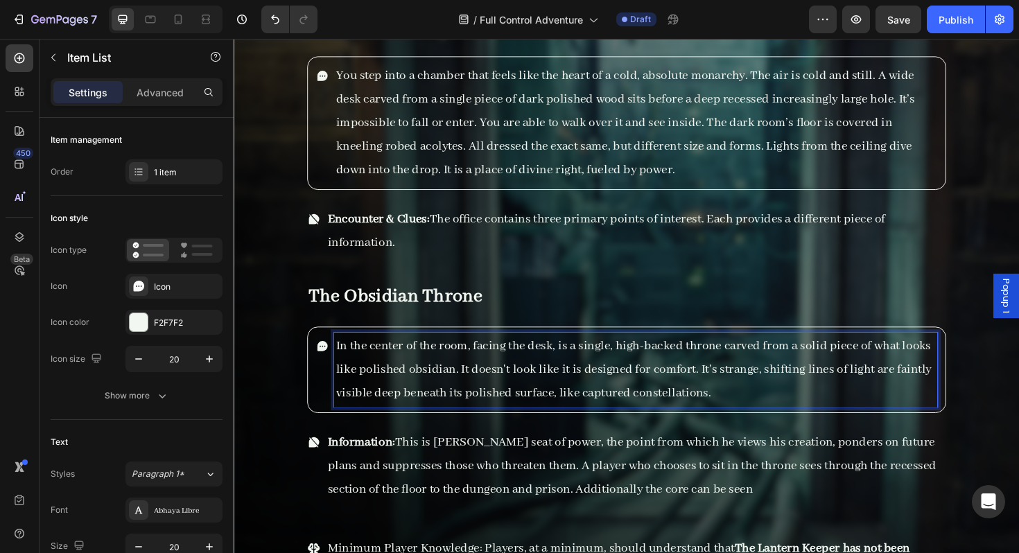
click at [787, 391] on span "In the center of the room, facing the desk, is a single, high-backed throne car…" at bounding box center [657, 389] width 631 height 67
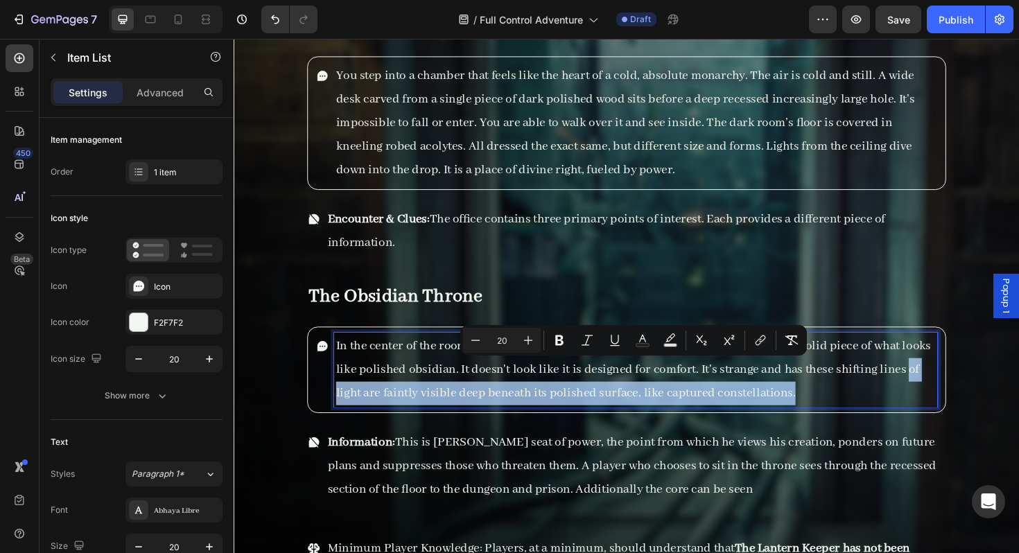
drag, startPoint x: 943, startPoint y: 392, endPoint x: 942, endPoint y: 410, distance: 18.1
click at [942, 410] on p "In the center of the room, facing the desk, is a single, high-backed throne car…" at bounding box center [659, 389] width 635 height 75
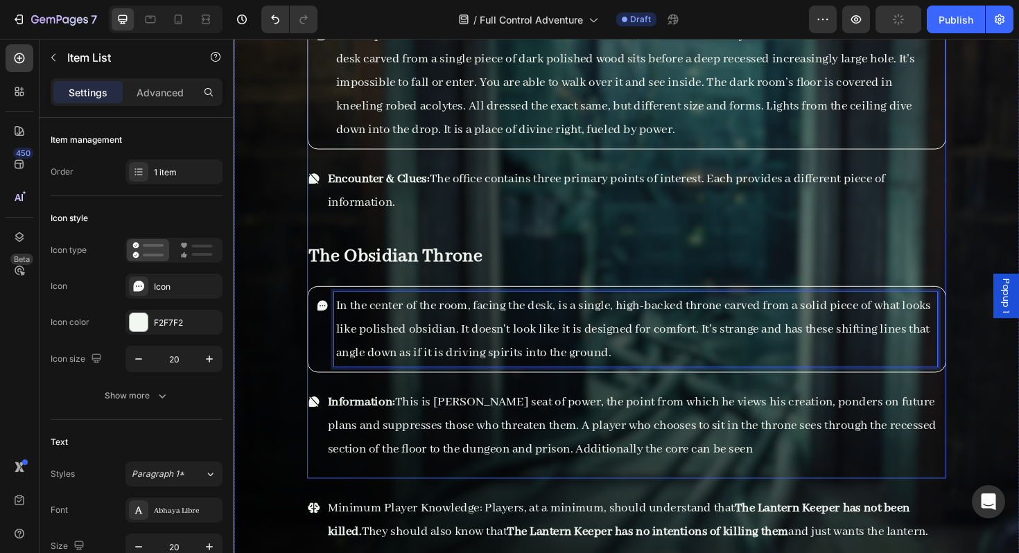
scroll to position [15361, 0]
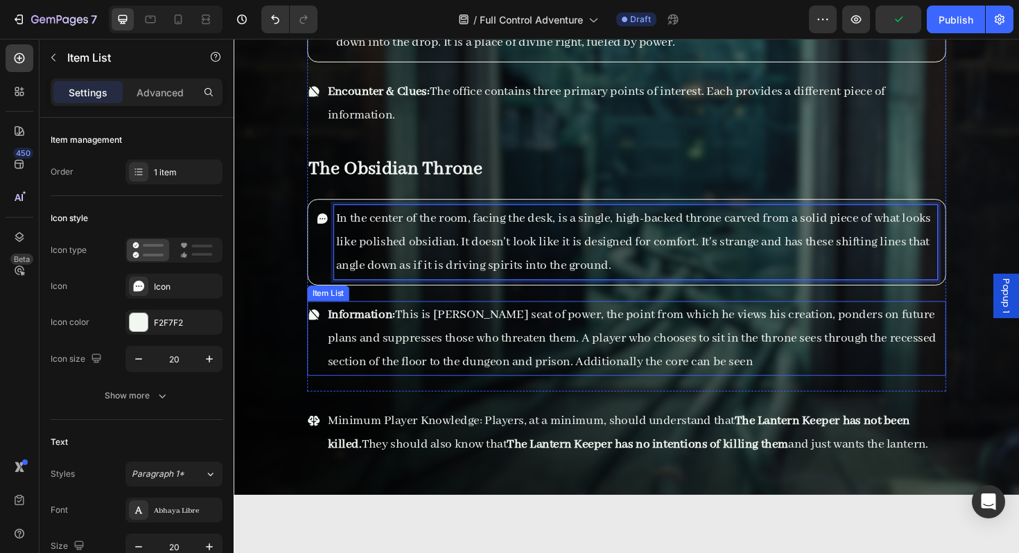
click at [749, 392] on p "Information: This is Baron's seat of power, the point from which he views his c…" at bounding box center [659, 356] width 653 height 75
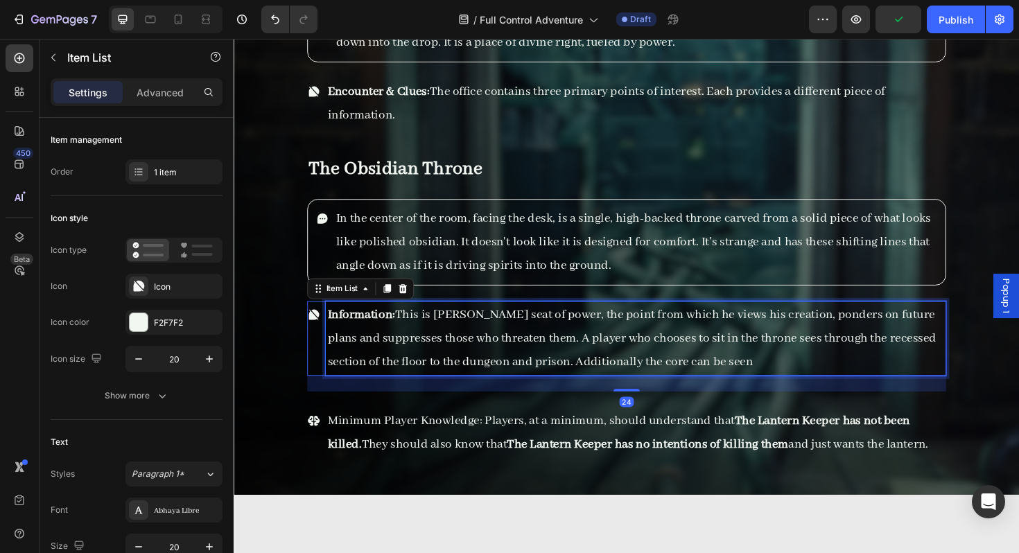
click at [749, 392] on p "Information: This is Baron's seat of power, the point from which he views his c…" at bounding box center [659, 356] width 653 height 75
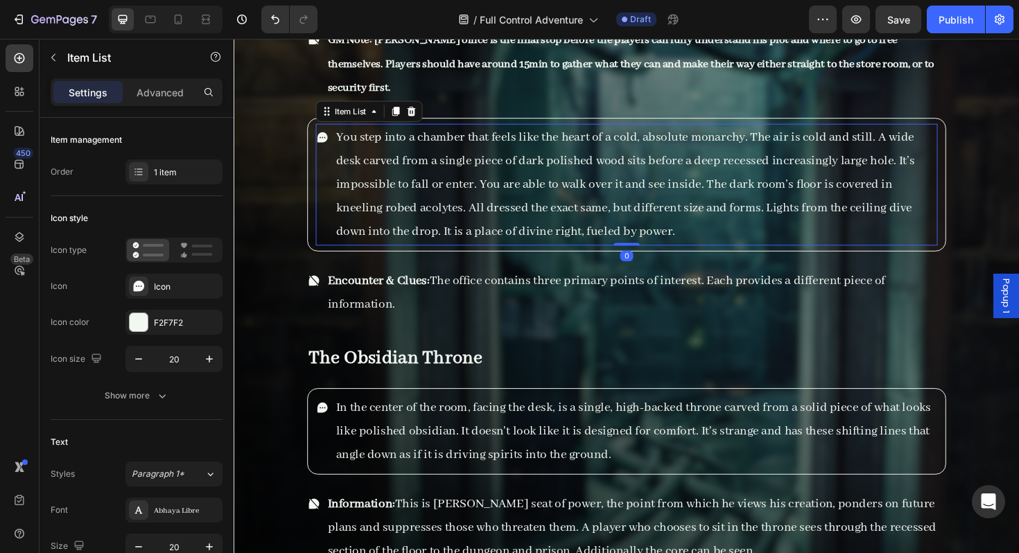
click at [500, 222] on p "You step into a chamber that feels like the heart of a cold, absolute monarchy.…" at bounding box center [659, 193] width 635 height 125
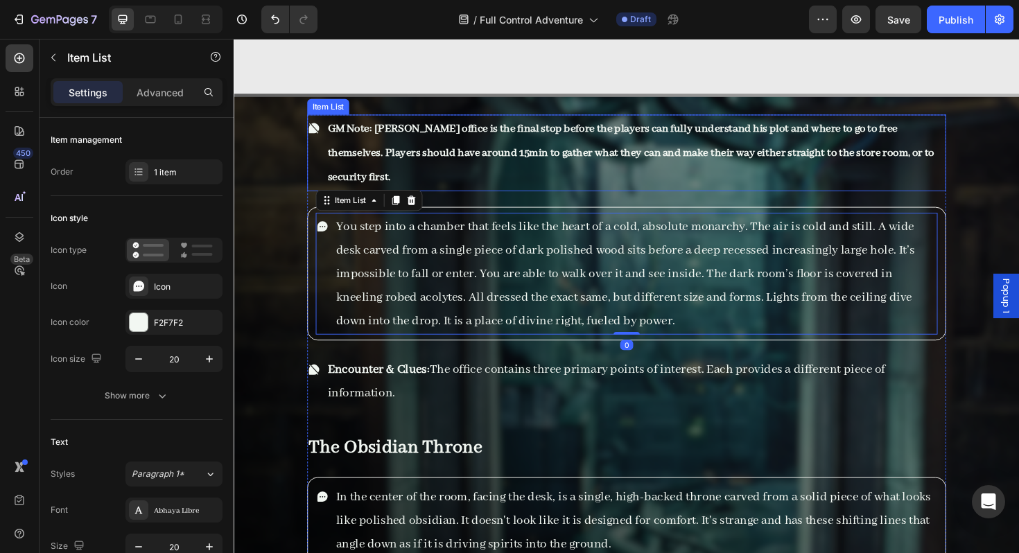
click at [543, 166] on p "GM Note: [PERSON_NAME] office is the final stop before the players can fully un…" at bounding box center [659, 159] width 653 height 77
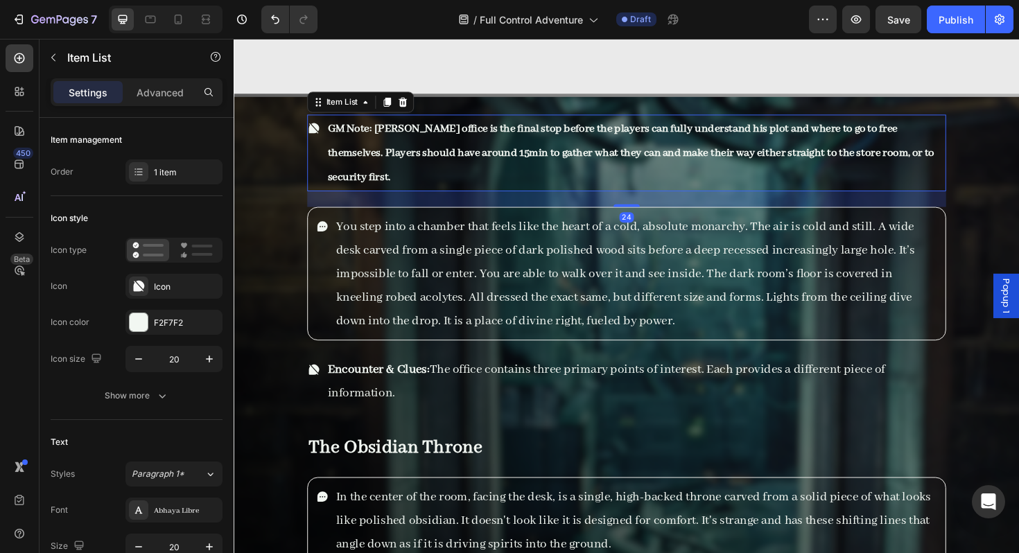
click at [543, 167] on p "GM Note: [PERSON_NAME] office is the final stop before the players can fully un…" at bounding box center [659, 159] width 653 height 77
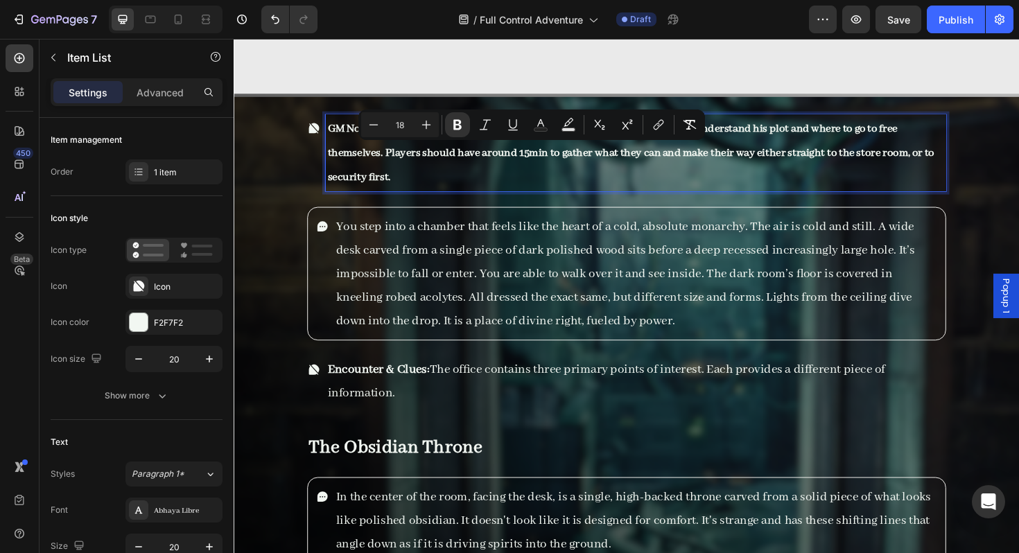
click at [543, 180] on p "GM Note: [PERSON_NAME] office is the final stop before the players can fully un…" at bounding box center [659, 159] width 653 height 77
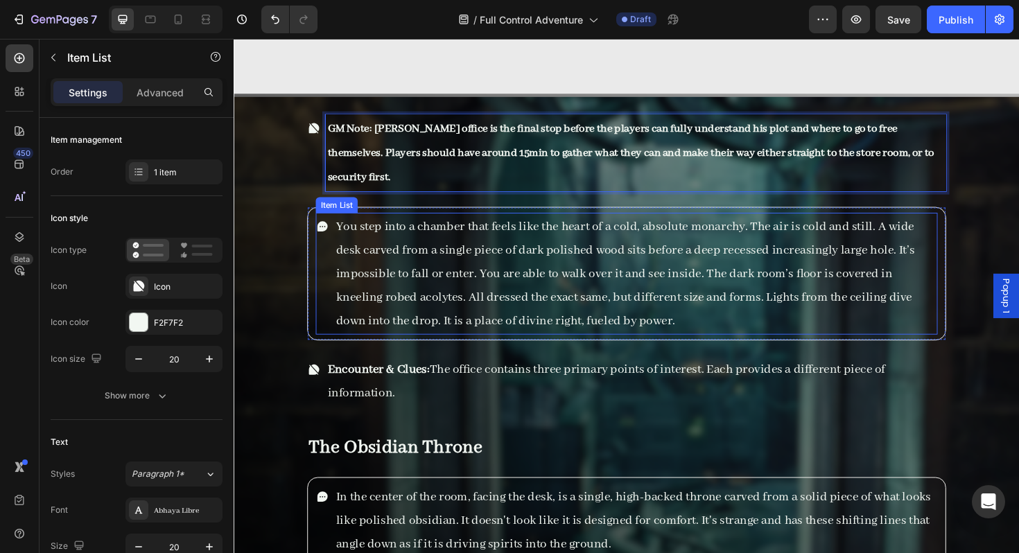
scroll to position [15083, 0]
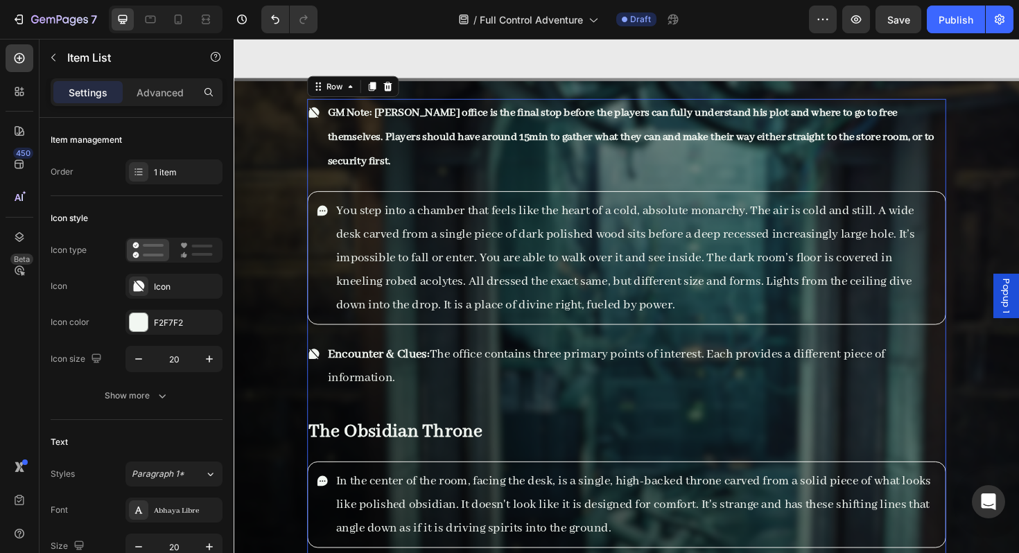
click at [623, 417] on div "GM Note: Baron's office is the final stop before the players can fully understa…" at bounding box center [649, 397] width 677 height 588
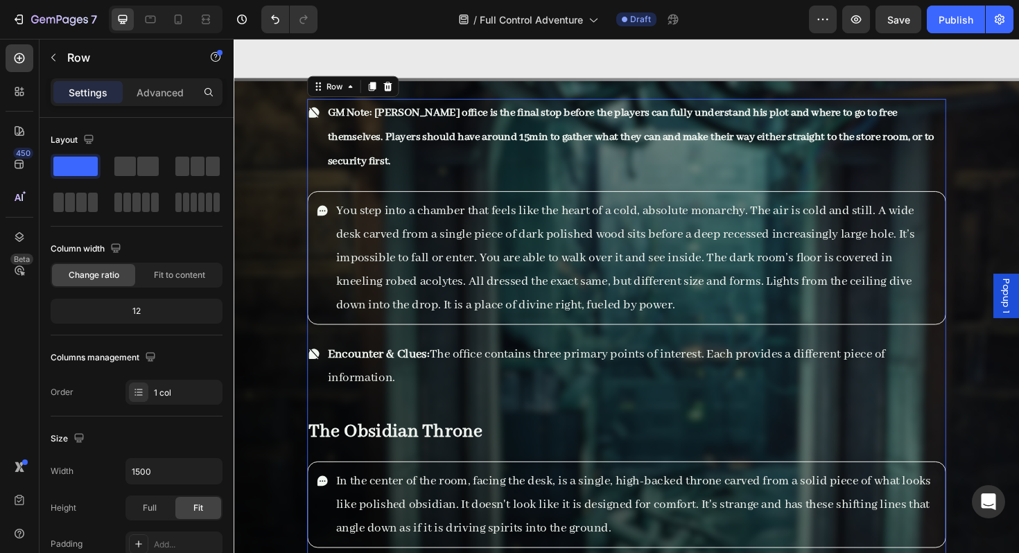
click at [625, 407] on p "Encounter & Clues: The office contains three primary points of interest. Each p…" at bounding box center [659, 385] width 653 height 50
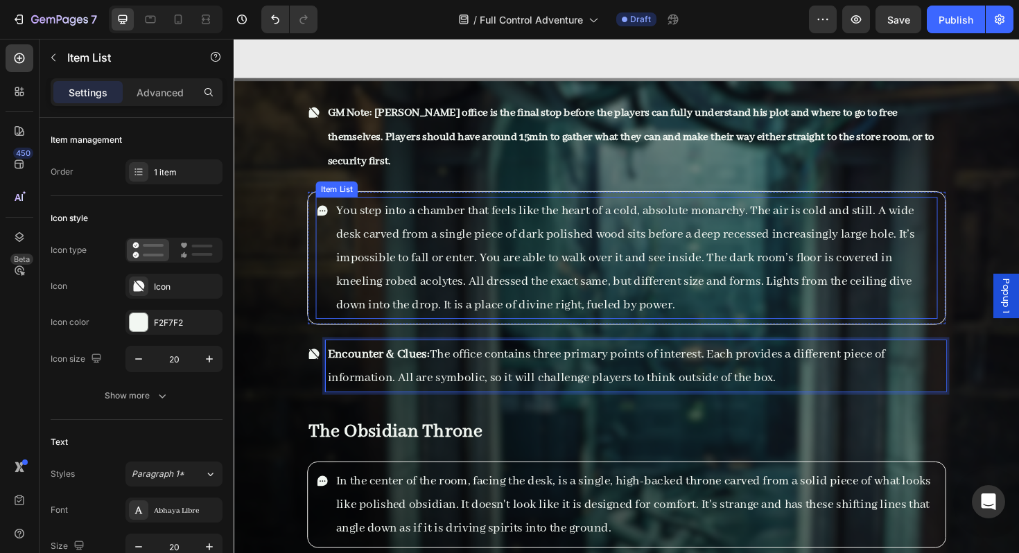
click at [555, 281] on p "You step into a chamber that feels like the heart of a cold, absolute monarchy.…" at bounding box center [659, 271] width 635 height 125
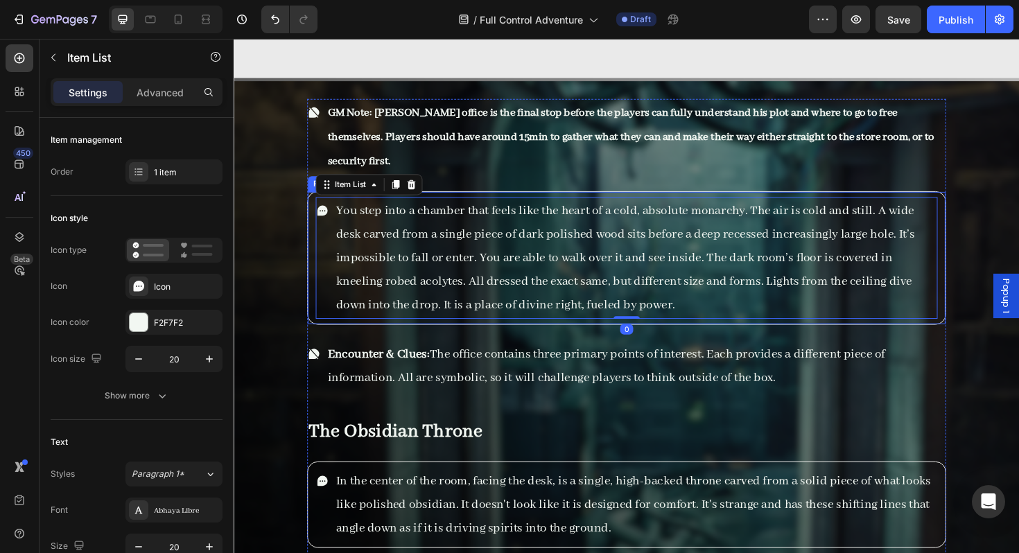
click at [313, 270] on div "You step into a chamber that feels like the heart of a cold, absolute monarchy.…" at bounding box center [649, 270] width 677 height 141
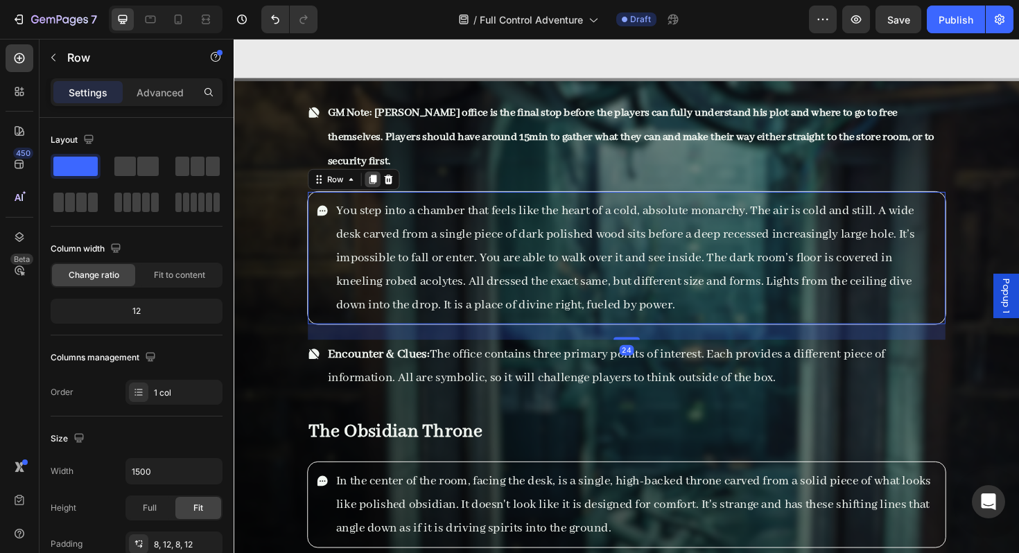
click at [378, 188] on icon at bounding box center [381, 188] width 8 height 10
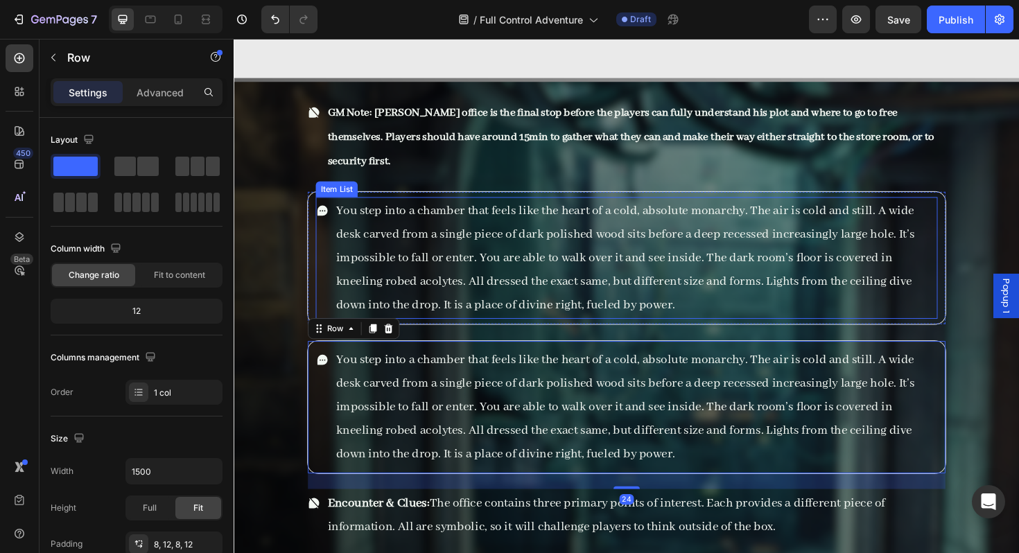
click at [423, 384] on p "You step into a chamber that feels like the heart of a cold, absolute monarchy.…" at bounding box center [659, 429] width 635 height 125
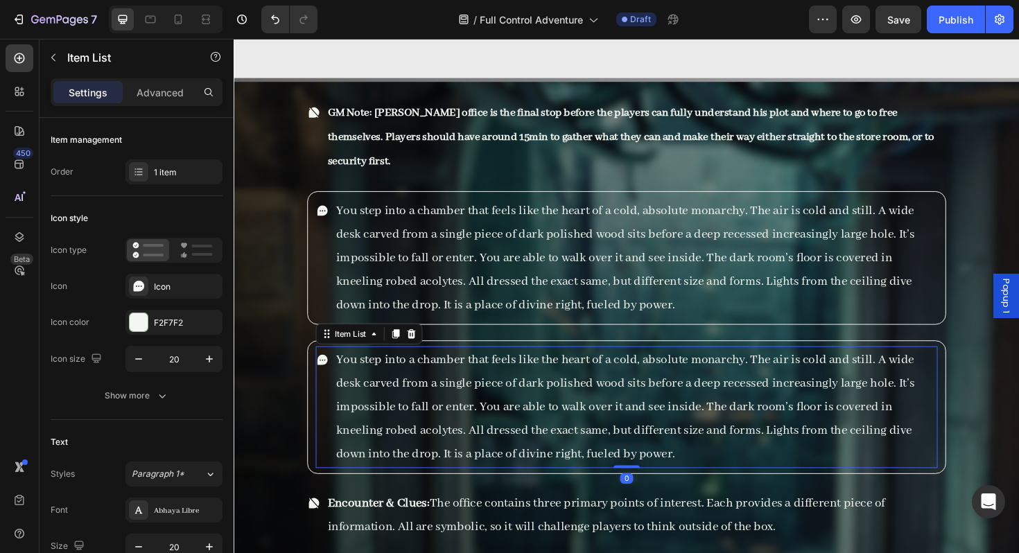
click at [423, 384] on p "You step into a chamber that feels like the heart of a cold, absolute monarchy.…" at bounding box center [659, 429] width 635 height 125
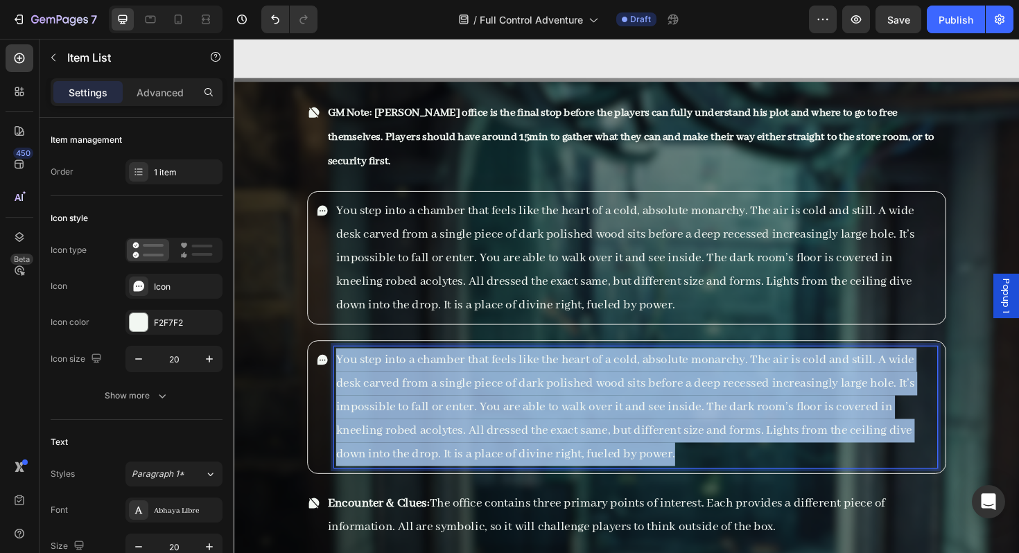
click at [423, 384] on p "You step into a chamber that feels like the heart of a cold, absolute monarchy.…" at bounding box center [659, 429] width 635 height 125
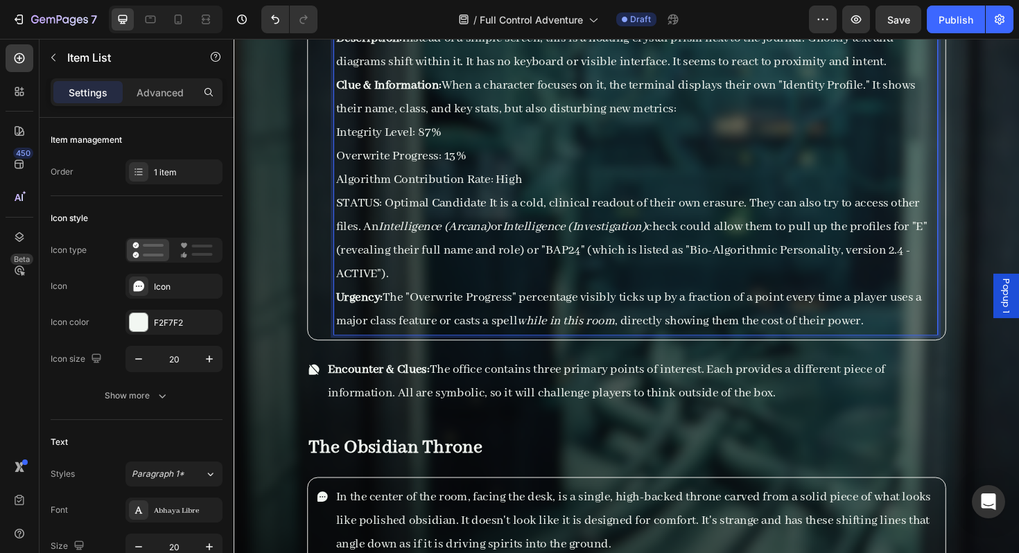
scroll to position [15499, 0]
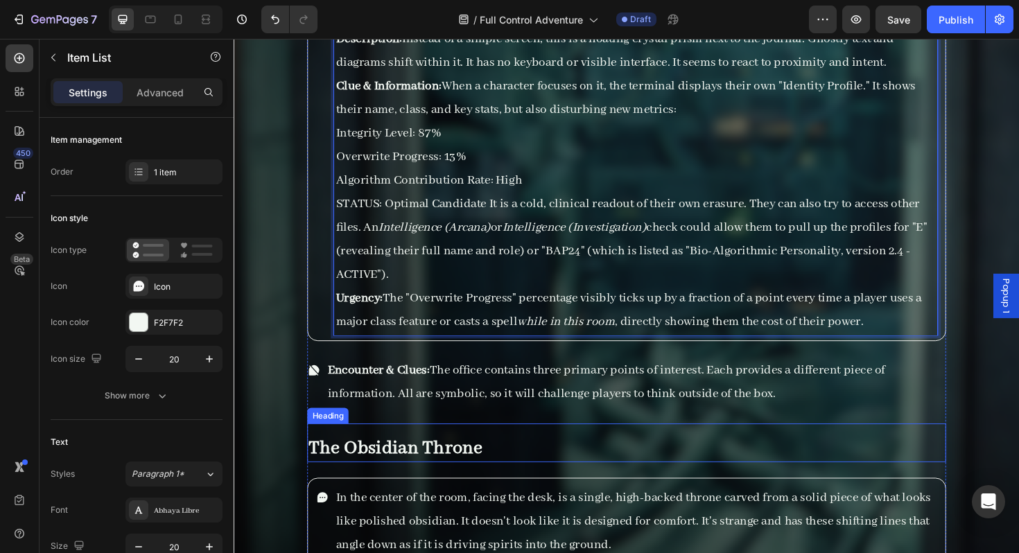
click at [439, 479] on h2 "The Obsidian Throne" at bounding box center [649, 472] width 677 height 30
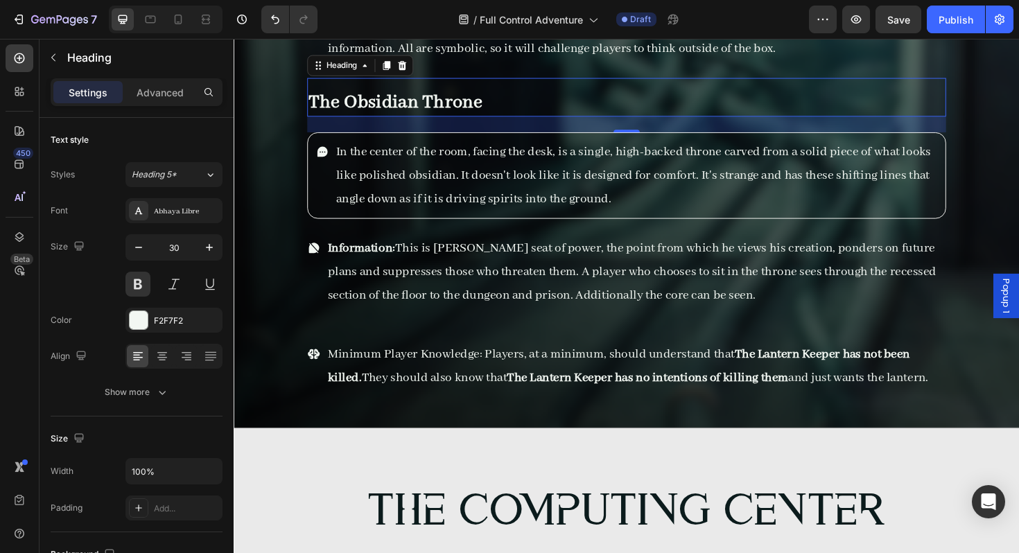
scroll to position [15844, 0]
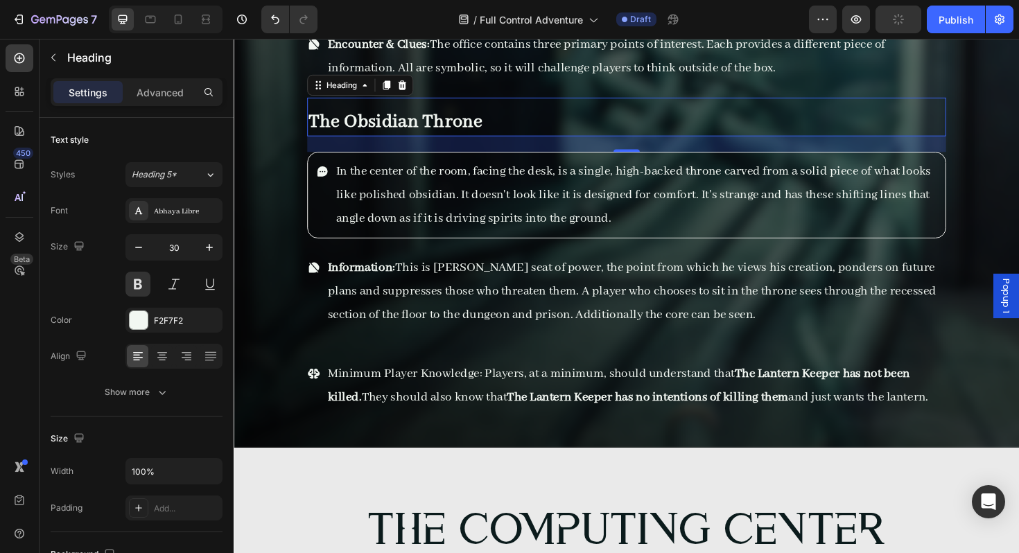
click at [391, 91] on icon at bounding box center [395, 87] width 11 height 11
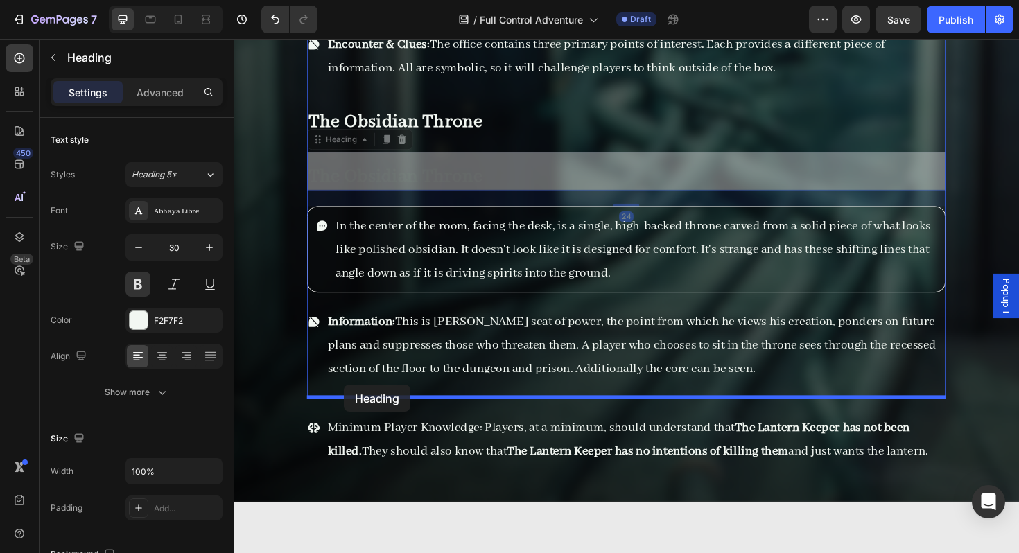
drag, startPoint x: 341, startPoint y: 142, endPoint x: 350, endPoint y: 405, distance: 263.5
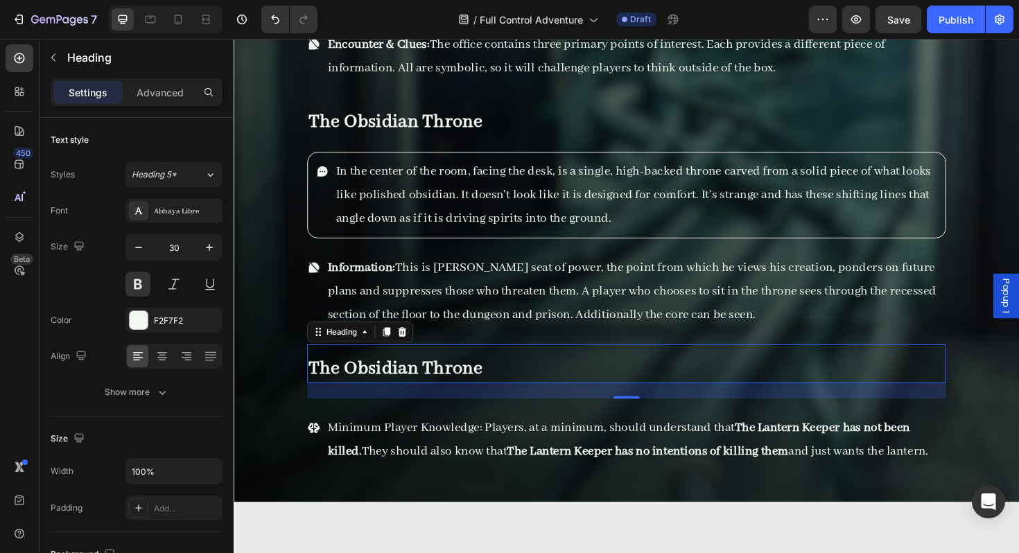
click at [389, 400] on h2 "The Obsidian Throne" at bounding box center [649, 389] width 677 height 30
click at [389, 400] on p "The Obsidian Throne" at bounding box center [650, 388] width 674 height 27
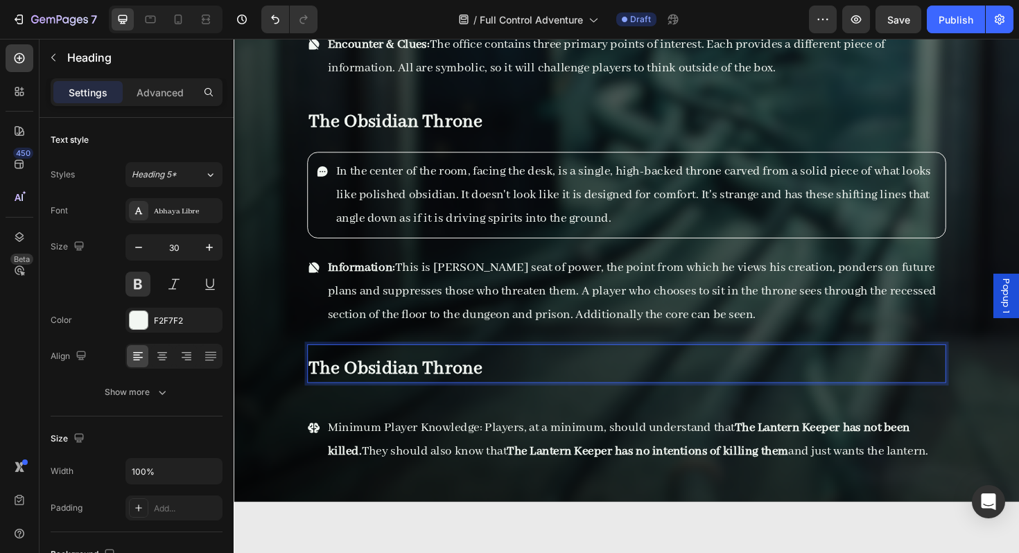
click at [482, 396] on p "The Obsidian Throne" at bounding box center [650, 388] width 674 height 27
drag, startPoint x: 509, startPoint y: 394, endPoint x: 354, endPoint y: 395, distance: 154.6
click at [354, 395] on p "The Obsidian Throne" at bounding box center [650, 388] width 674 height 27
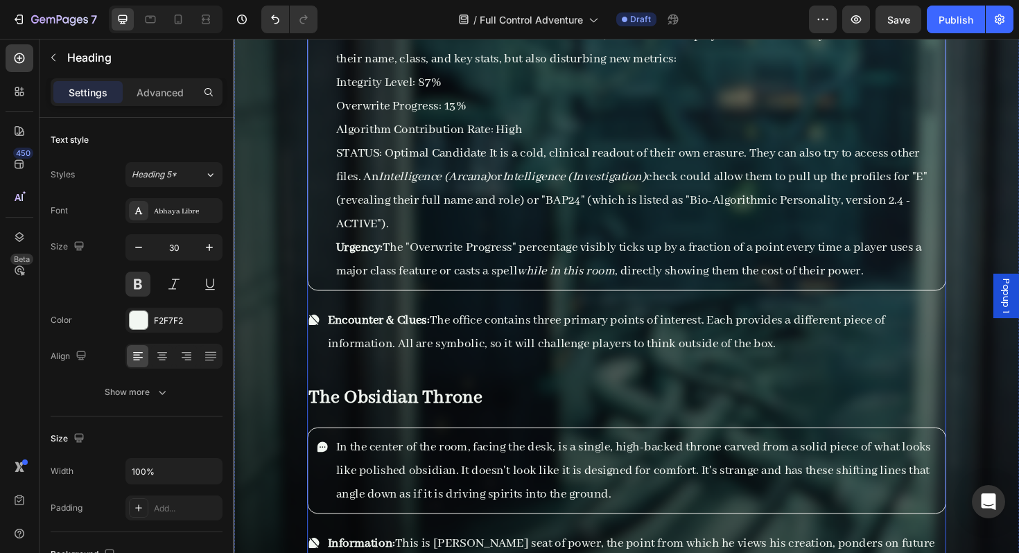
scroll to position [15545, 0]
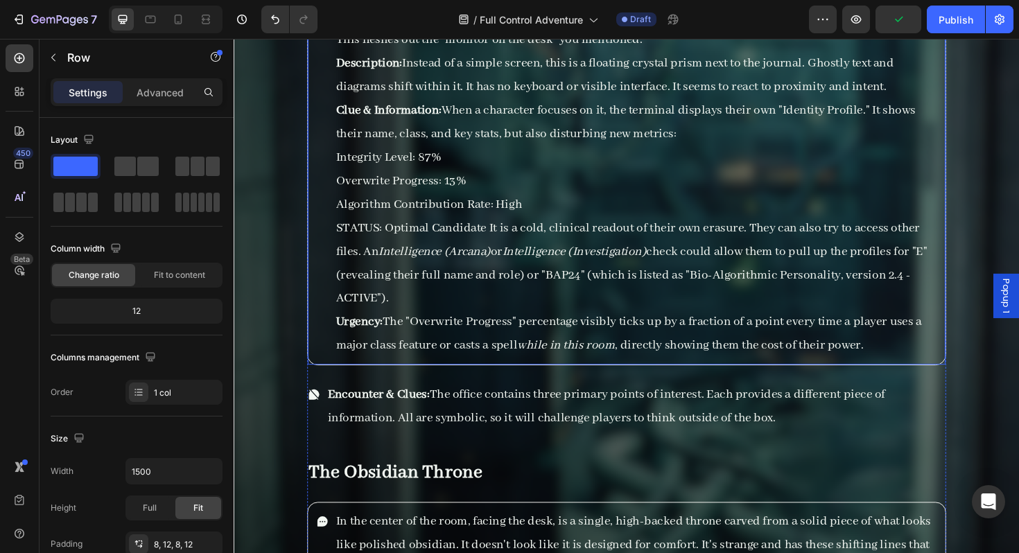
click at [319, 311] on div "Option B: The Archon's Terminal This fleshes out the "monitor on the desk" you …" at bounding box center [649, 177] width 677 height 416
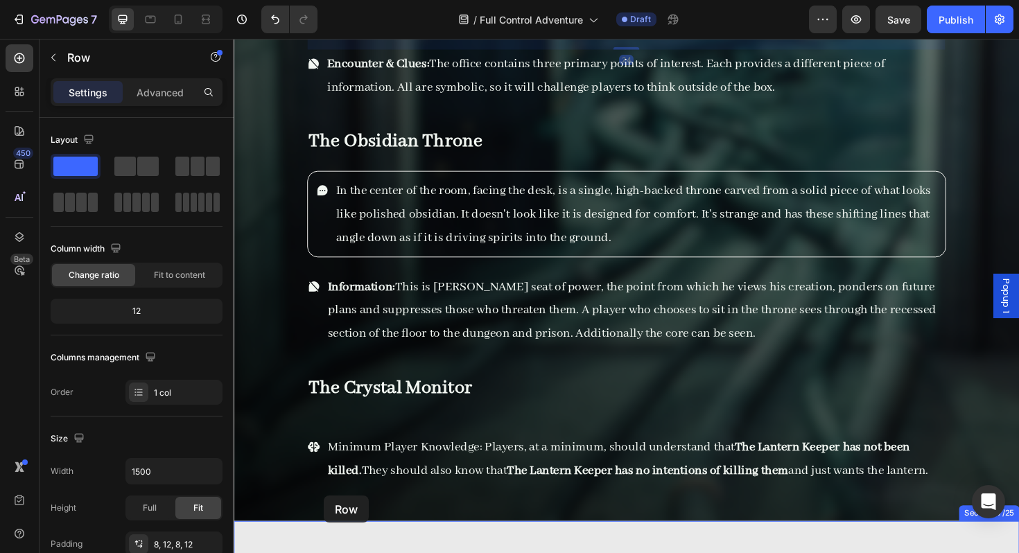
scroll to position [15889, 0]
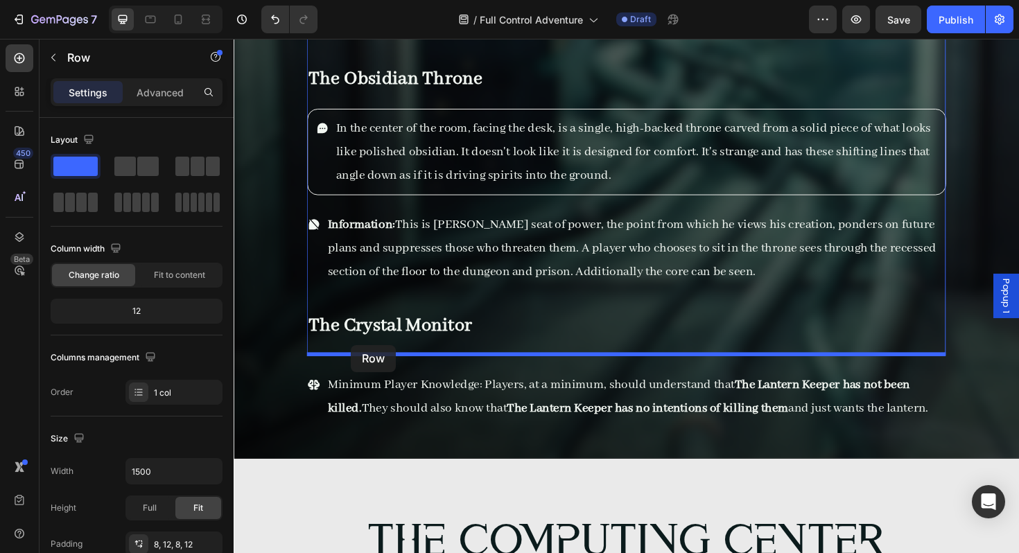
drag, startPoint x: 344, startPoint y: 112, endPoint x: 358, endPoint y: 363, distance: 252.0
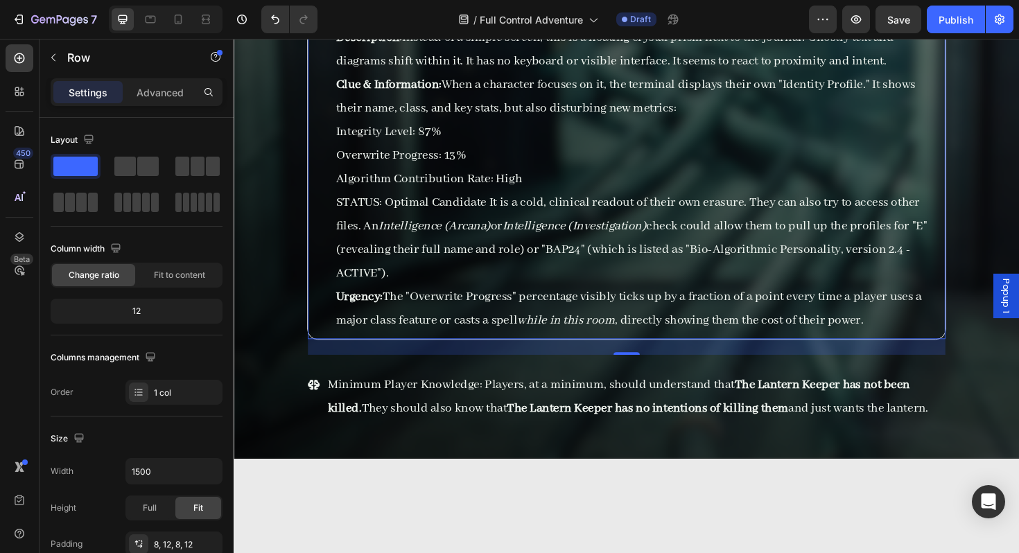
scroll to position [15457, 0]
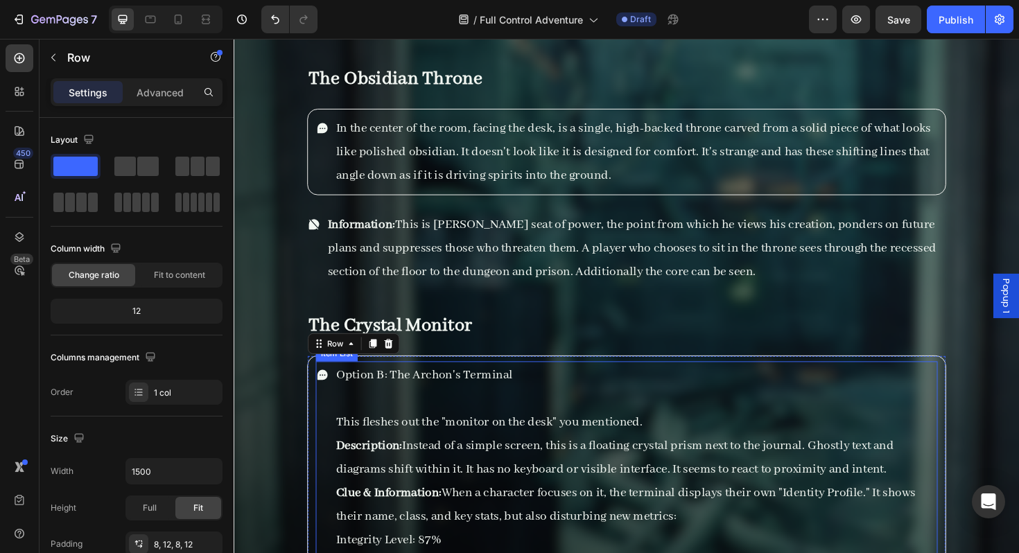
click at [448, 428] on p "Rich Text Editor. Editing area: main" at bounding box center [659, 420] width 635 height 25
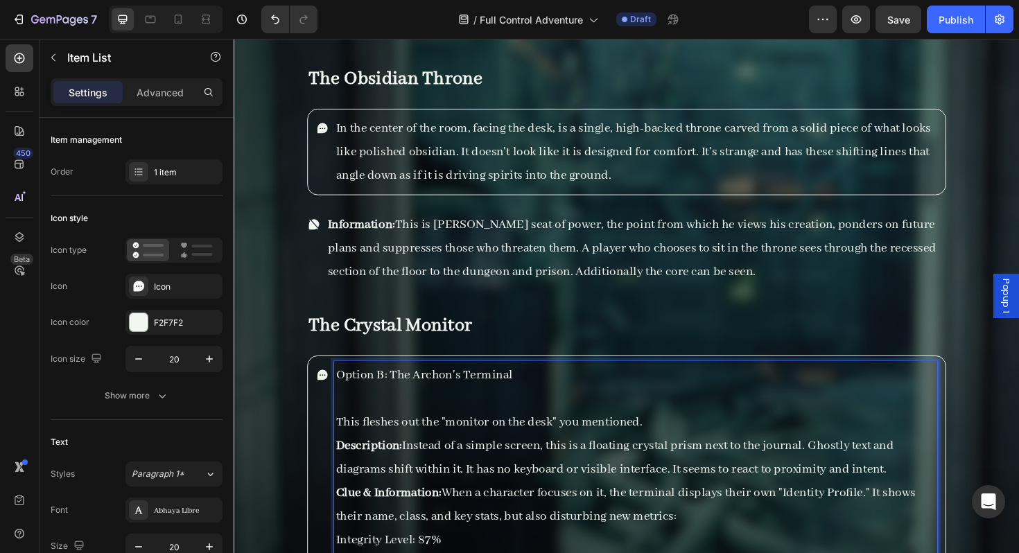
click at [359, 442] on p "This fleshes out the "monitor on the desk" you mentioned." at bounding box center [659, 445] width 635 height 25
click at [346, 442] on p "This fleshes out the "monitor on the desk" you mentioned." at bounding box center [659, 445] width 635 height 25
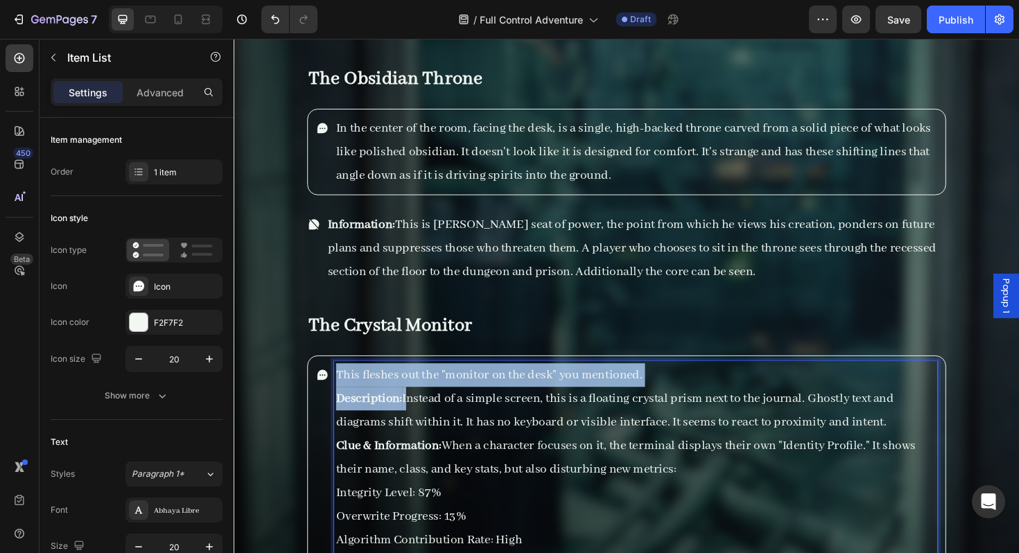
drag, startPoint x: 415, startPoint y: 417, endPoint x: 342, endPoint y: 396, distance: 75.7
click at [342, 396] on div "This fleshes out the "monitor on the desk" you mentioned. Description: Instead …" at bounding box center [659, 558] width 639 height 354
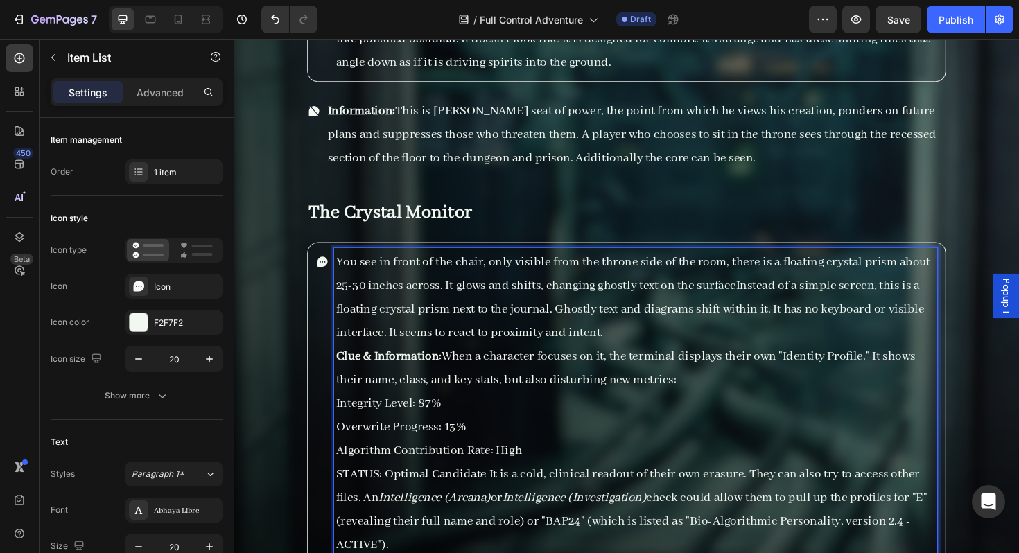
scroll to position [15593, 0]
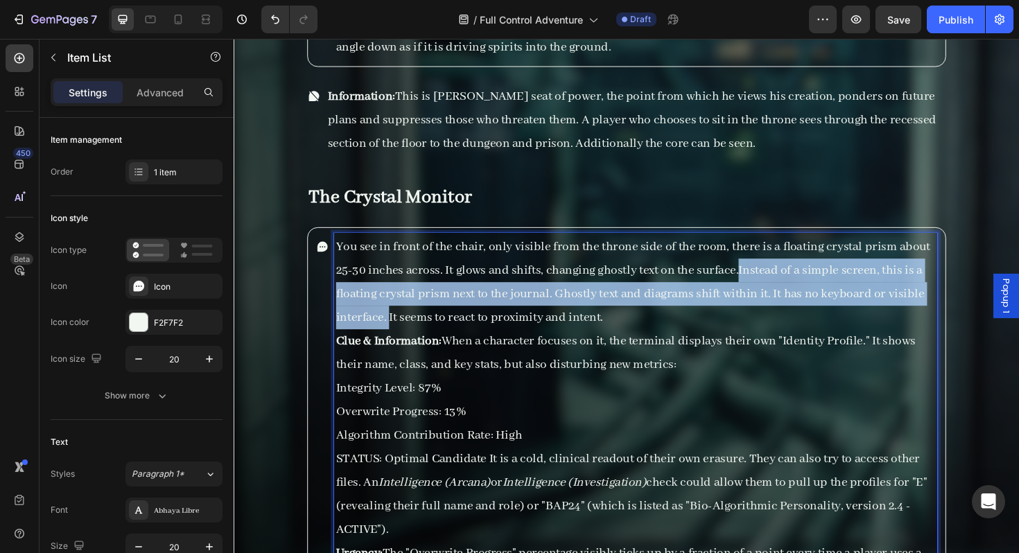
drag, startPoint x: 396, startPoint y: 334, endPoint x: 767, endPoint y: 278, distance: 375.1
click at [767, 278] on p "You see in front of the chair, only visible from the throne side of the room, t…" at bounding box center [659, 297] width 635 height 100
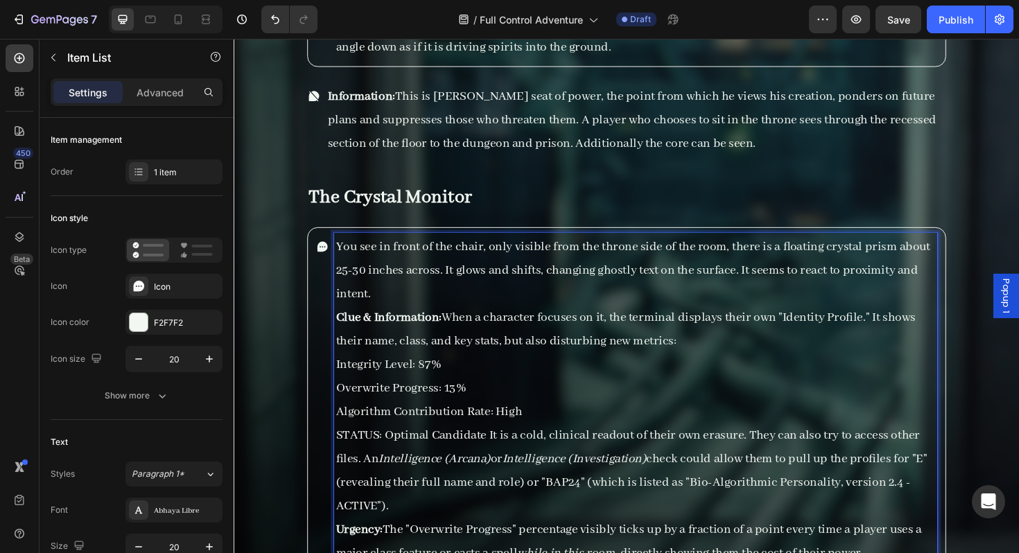
click at [382, 300] on p "You see in front of the chair, only visible from the throne side of the room, t…" at bounding box center [659, 284] width 635 height 75
click at [346, 335] on strong "Clue & Information:" at bounding box center [398, 334] width 112 height 17
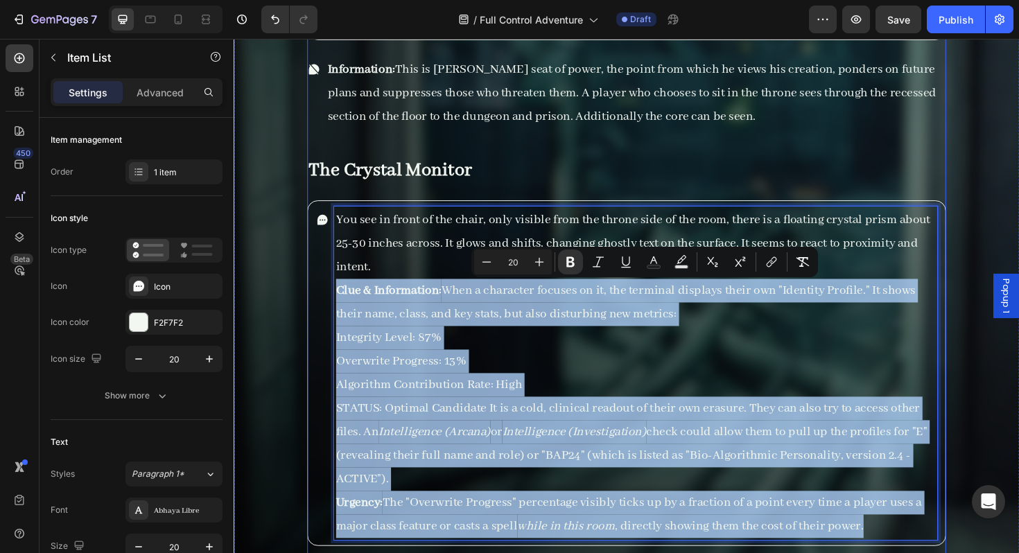
scroll to position [15621, 0]
drag, startPoint x: 345, startPoint y: 335, endPoint x: 916, endPoint y: 567, distance: 616.3
click at [916, 552] on div "You see in front of the chair, only visible from the throne side of the room, t…" at bounding box center [659, 393] width 639 height 354
copy div "Clue & Information: When a character focuses on it, the terminal displays their…"
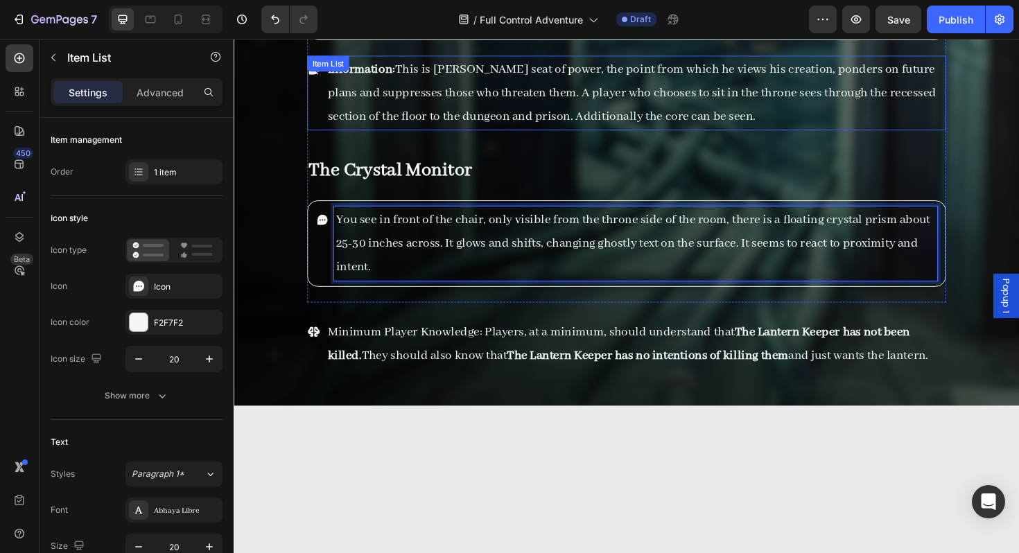
click at [317, 108] on div "Information: This is Baron's seat of power, the point from which he views his c…" at bounding box center [649, 96] width 677 height 79
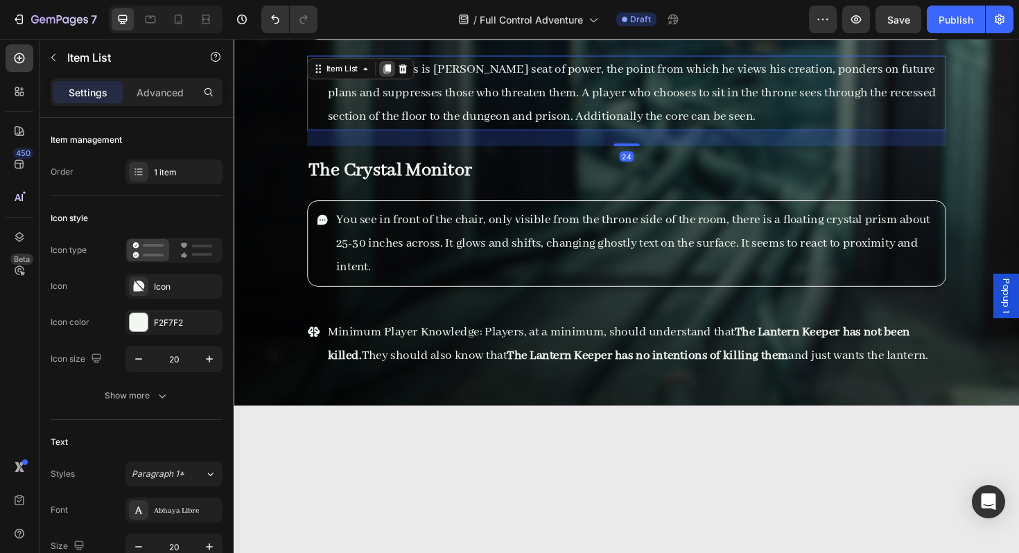
click at [394, 66] on icon at bounding box center [396, 71] width 8 height 10
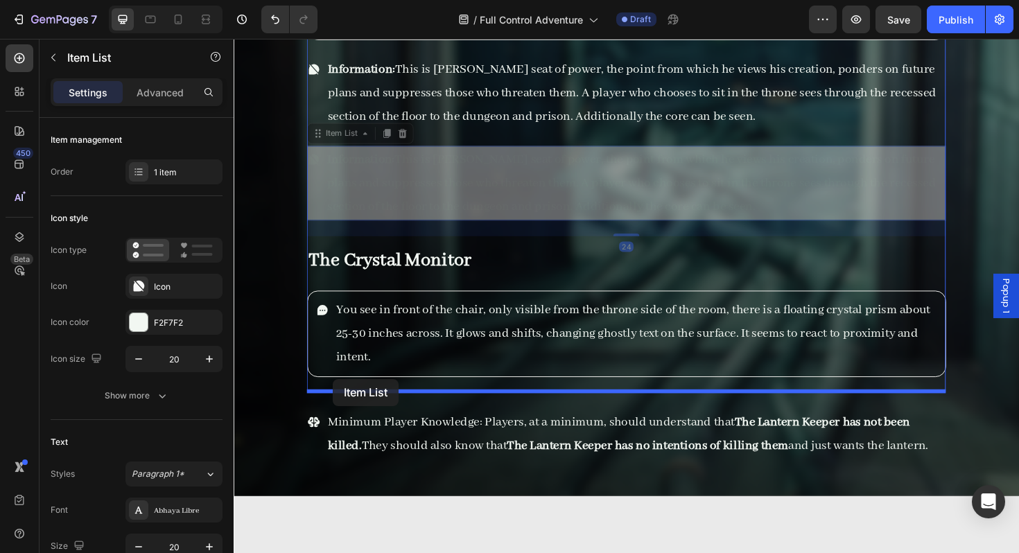
drag, startPoint x: 344, startPoint y: 143, endPoint x: 338, endPoint y: 399, distance: 256.5
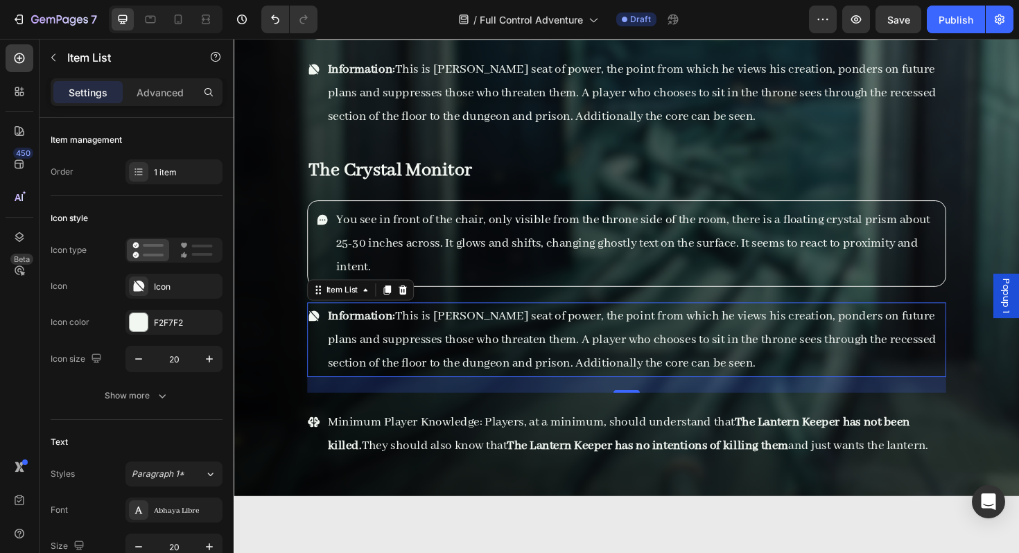
click at [451, 372] on p "Information: This is Baron's seat of power, the point from which he views his c…" at bounding box center [659, 357] width 653 height 75
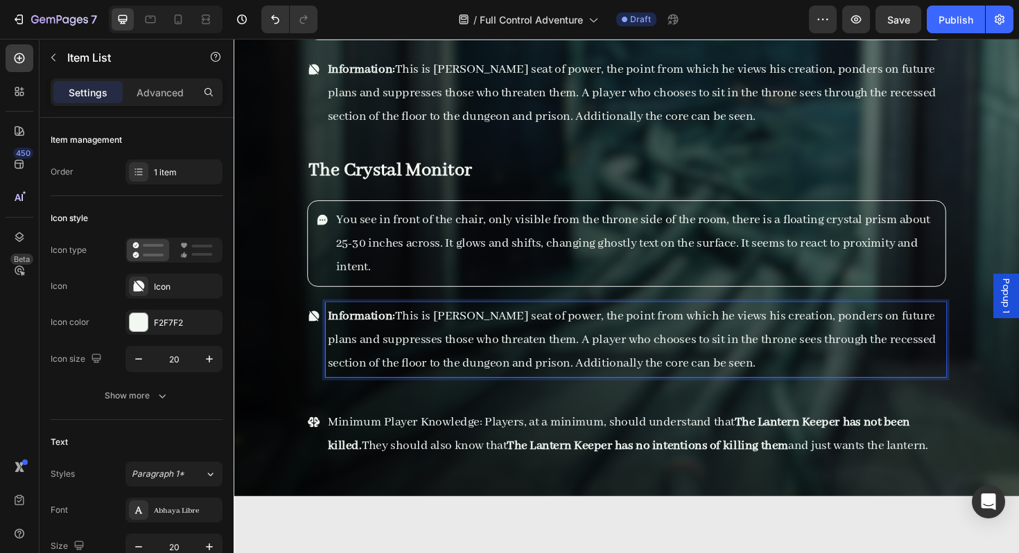
click at [752, 377] on p "Information: This is Baron's seat of power, the point from which he views his c…" at bounding box center [659, 357] width 653 height 75
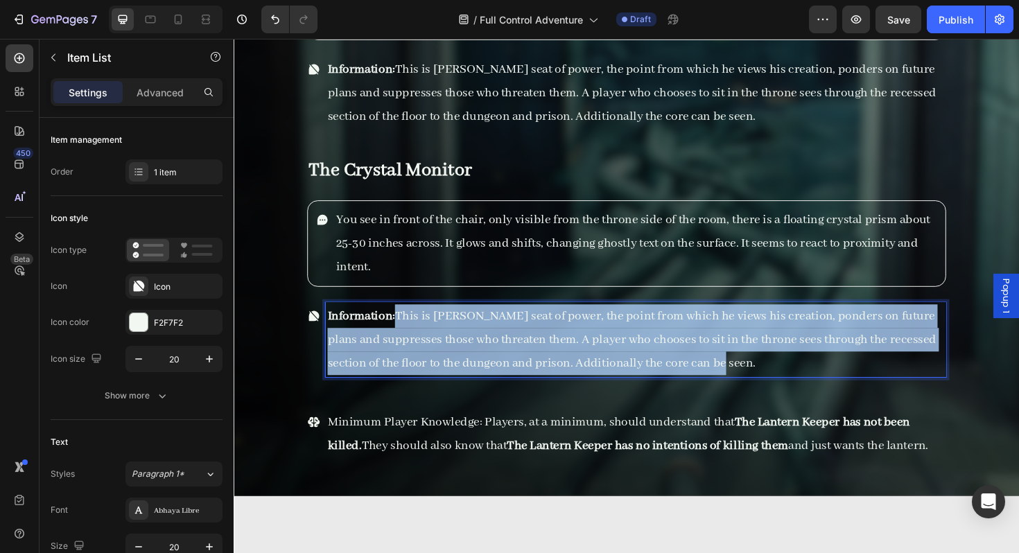
drag, startPoint x: 754, startPoint y: 377, endPoint x: 410, endPoint y: 333, distance: 347.2
click at [410, 333] on p "Information: This is Baron's seat of power, the point from which he views his c…" at bounding box center [659, 357] width 653 height 75
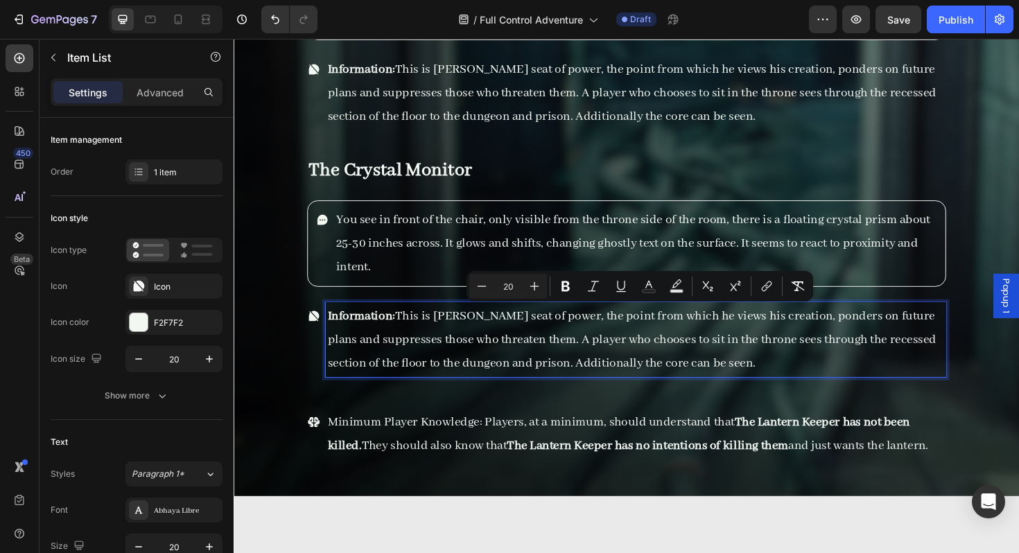
scroll to position [15641, 0]
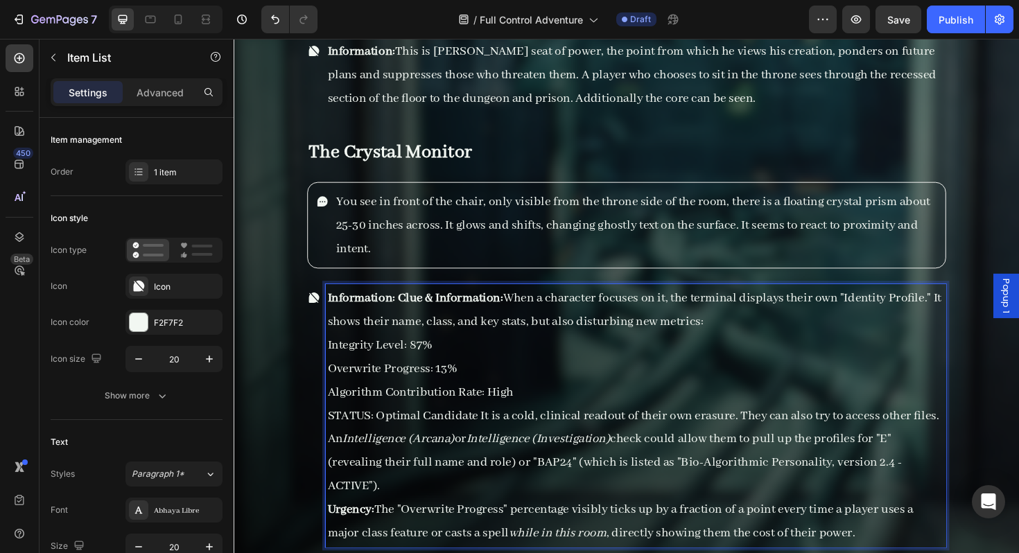
click at [491, 355] on p "Integrity Level: 87%" at bounding box center [659, 363] width 653 height 25
drag, startPoint x: 524, startPoint y: 314, endPoint x: 409, endPoint y: 315, distance: 115.1
click at [409, 315] on p "Information: Clue & Information: When a character focuses on it, the terminal d…" at bounding box center [659, 326] width 653 height 50
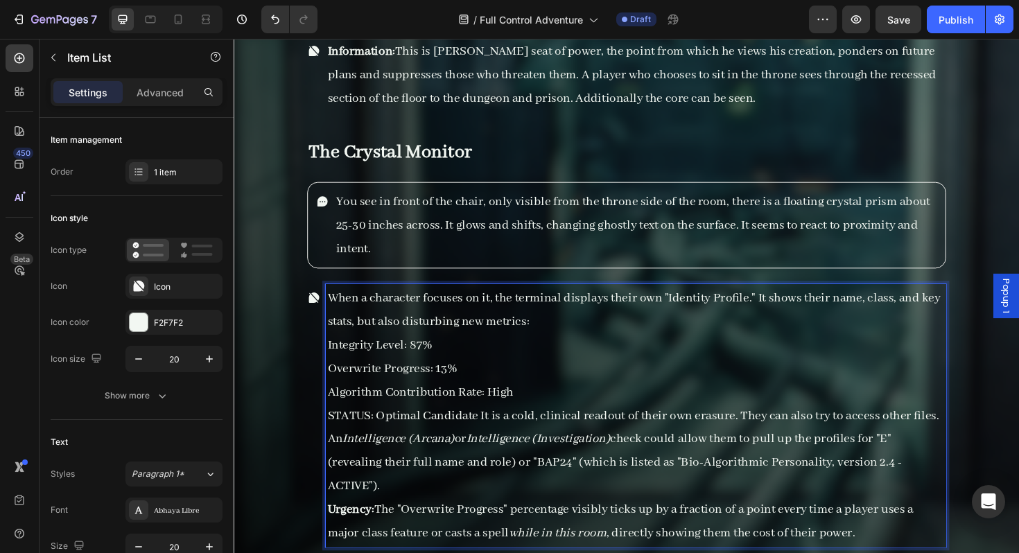
click at [858, 484] on p "STATUS: Optimal Candidate It is a cold, clinical readout of their own erasure. …" at bounding box center [659, 476] width 653 height 100
drag, startPoint x: 858, startPoint y: 487, endPoint x: 731, endPoint y: 491, distance: 127.6
click at [731, 491] on p "STATUS: Optimal Candidate It is a cold, clinical readout of their own erasure. …" at bounding box center [659, 476] width 653 height 100
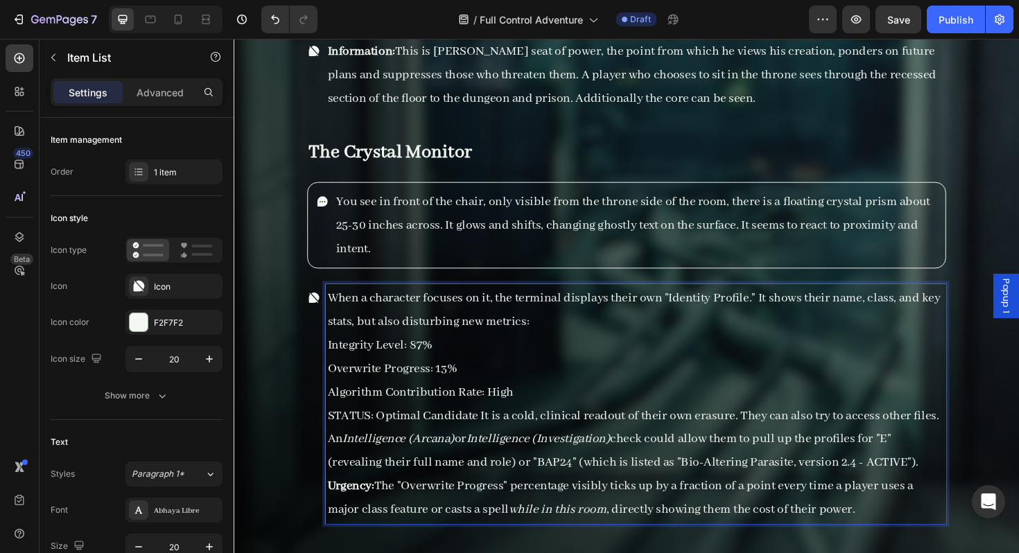
click at [730, 489] on p "STATUS: Optimal Candidate It is a cold, clinical readout of their own erasure. …" at bounding box center [659, 463] width 653 height 75
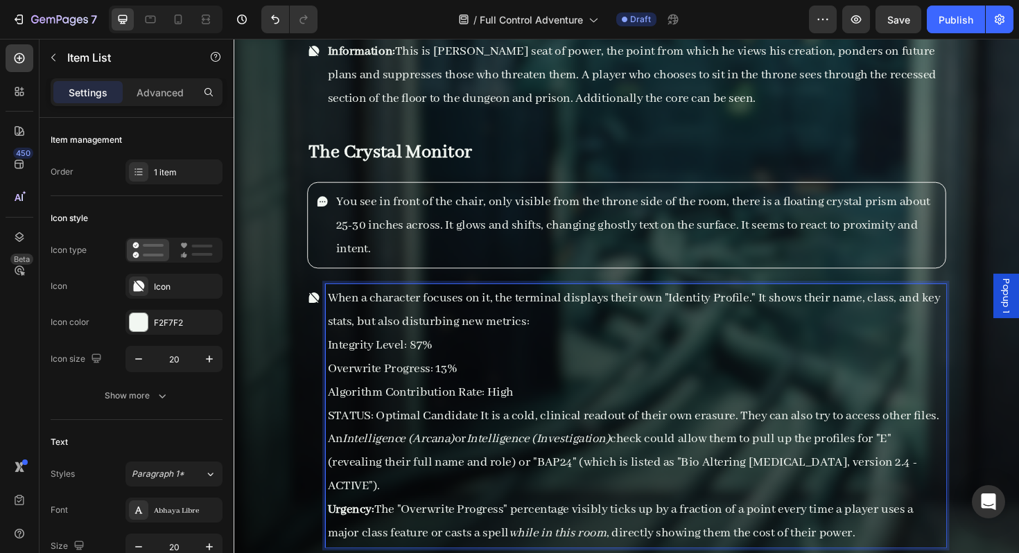
click at [837, 492] on p "STATUS: Optimal Candidate It is a cold, clinical readout of their own erasure. …" at bounding box center [659, 476] width 653 height 100
click at [724, 485] on p "STATUS: Optimal Candidate It is a cold, clinical readout of their own erasure. …" at bounding box center [659, 476] width 653 height 100
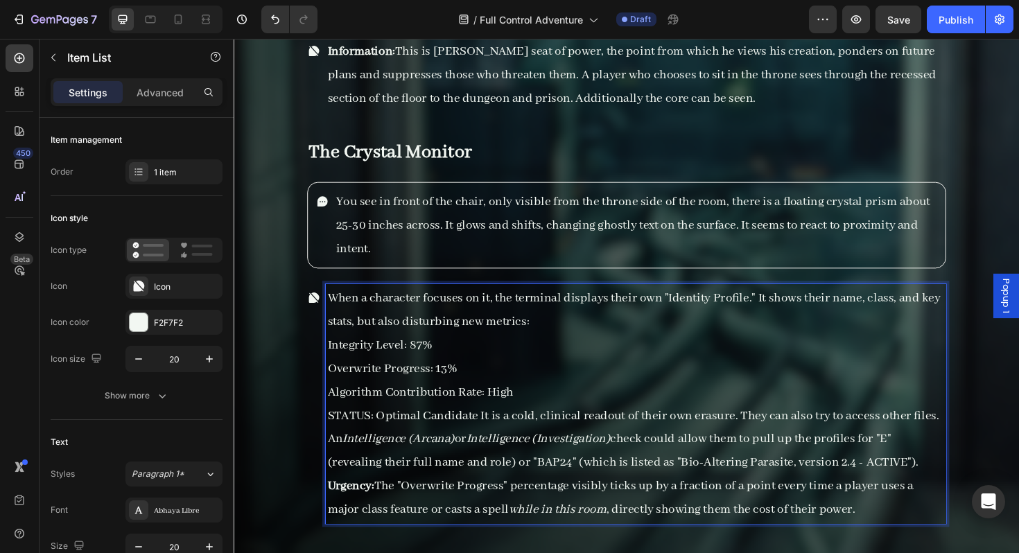
click at [880, 536] on p "Urgency: The "Overwrite Progress" percentage visibly ticks up by a fraction of …" at bounding box center [659, 525] width 653 height 50
click at [894, 536] on p "Urgency: The "Overwrite Progress" percentage visibly ticks up by a fraction of …" at bounding box center [659, 525] width 653 height 50
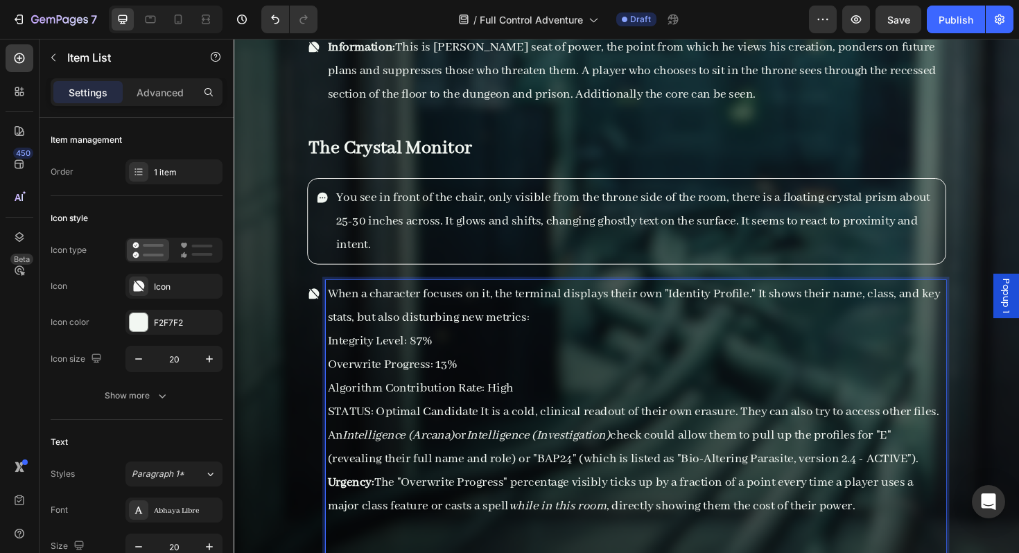
scroll to position [15670, 0]
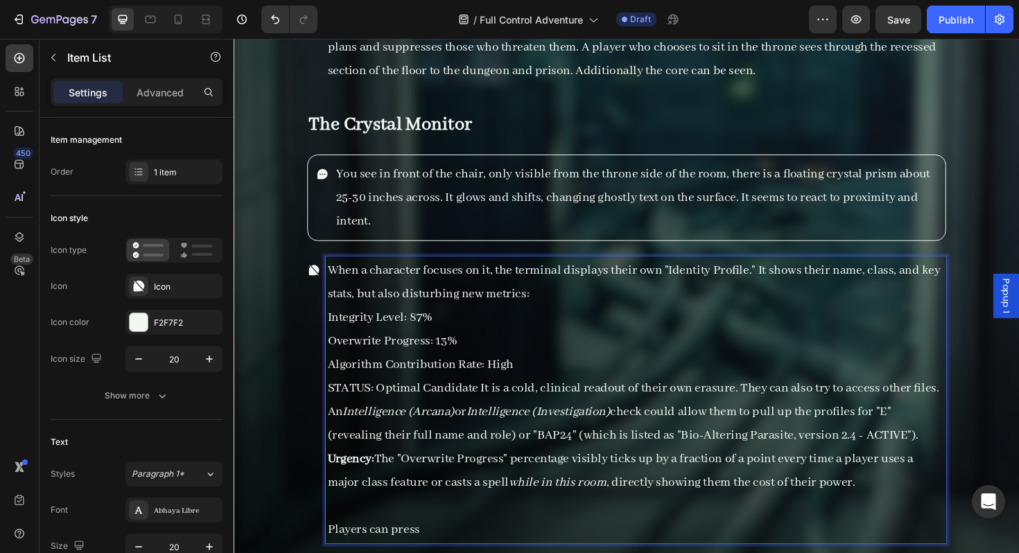
click at [913, 514] on p "Urgency: The "Overwrite Progress" percentage visibly ticks up by a fraction of …" at bounding box center [659, 496] width 653 height 50
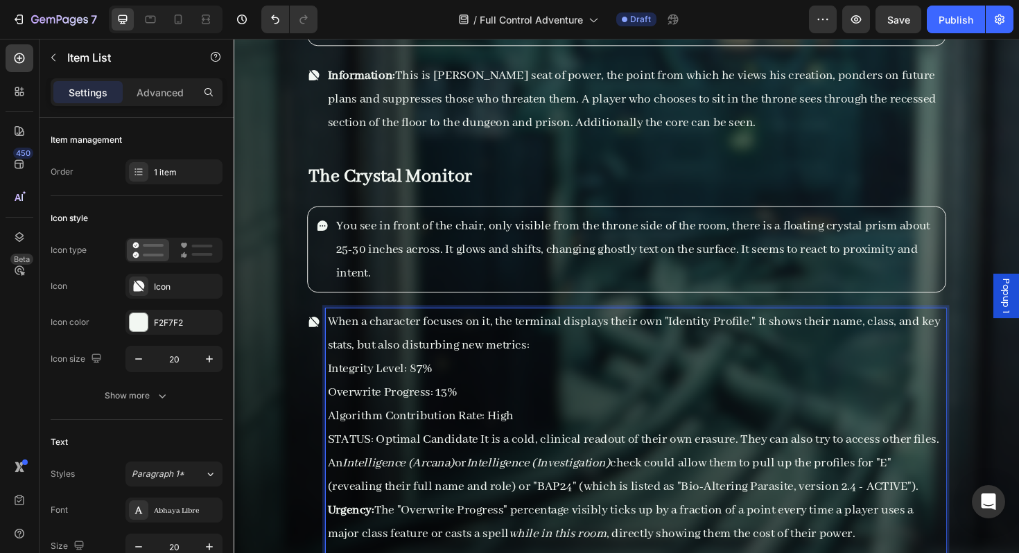
scroll to position [15612, 0]
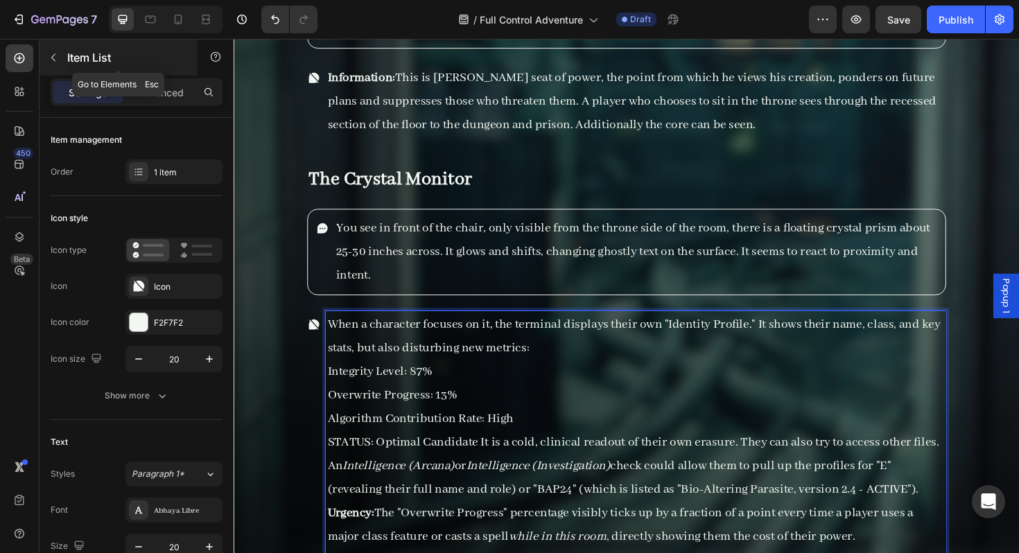
click at [56, 56] on icon "button" at bounding box center [53, 57] width 11 height 11
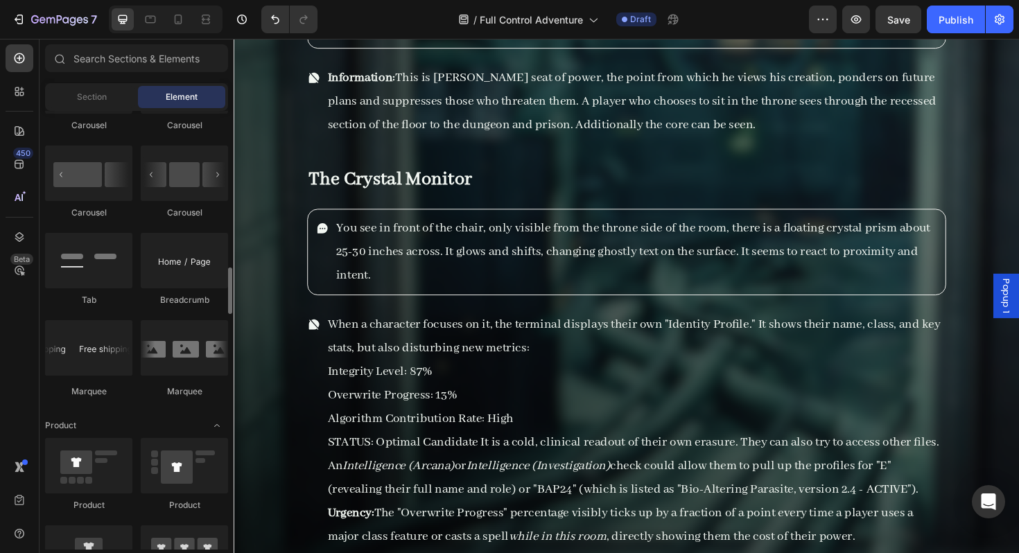
scroll to position [1574, 0]
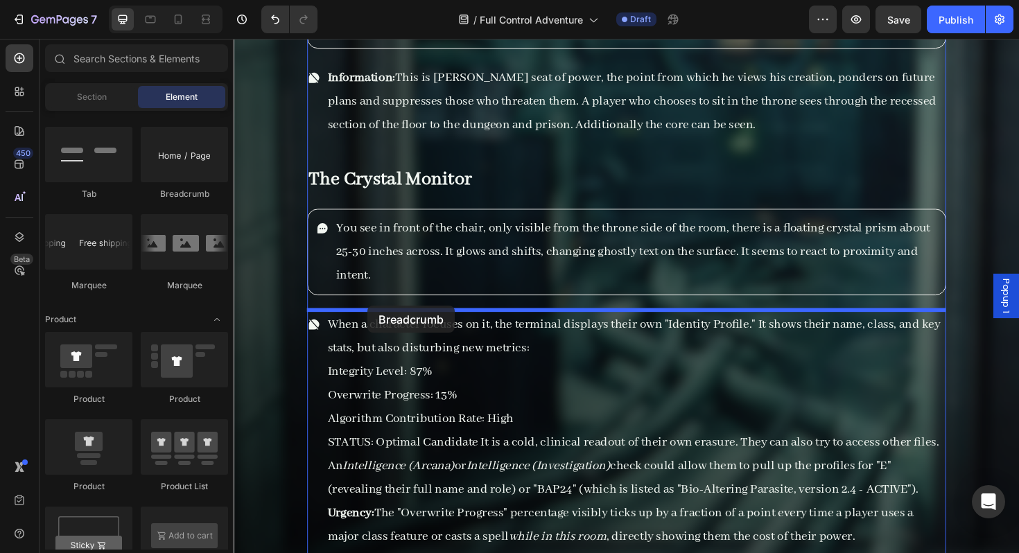
drag, startPoint x: 402, startPoint y: 208, endPoint x: 374, endPoint y: 322, distance: 117.0
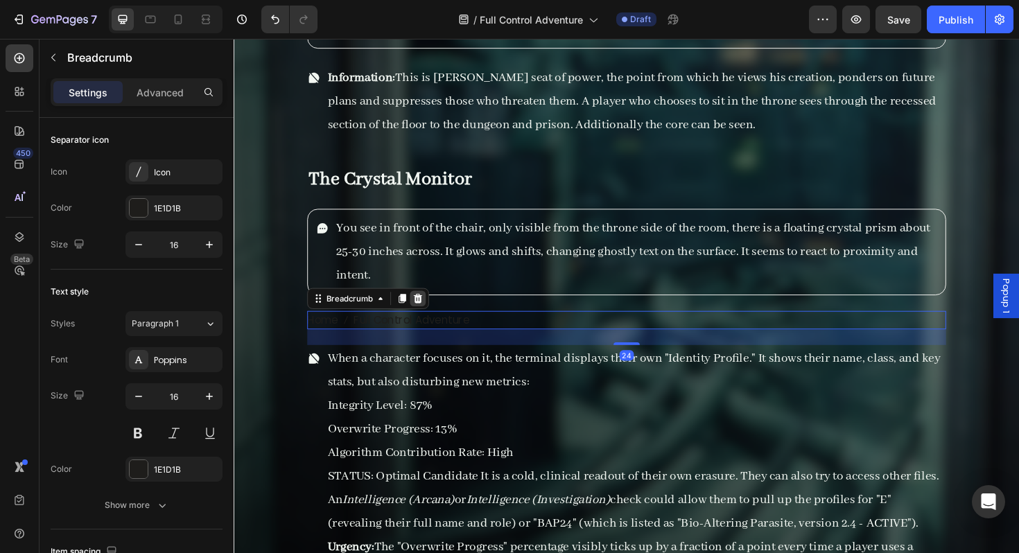
click at [429, 313] on icon at bounding box center [428, 313] width 11 height 11
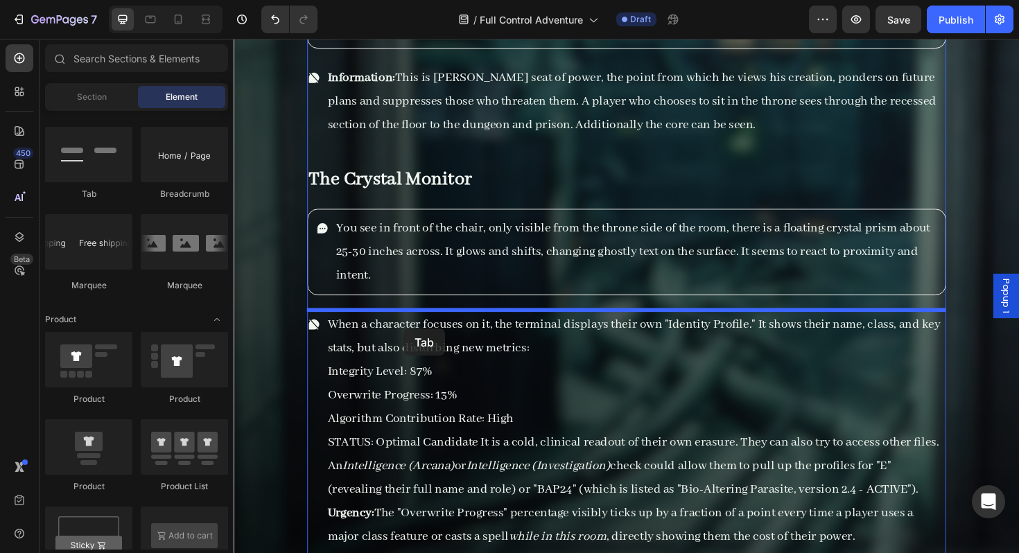
drag, startPoint x: 351, startPoint y: 320, endPoint x: 414, endPoint y: 346, distance: 67.7
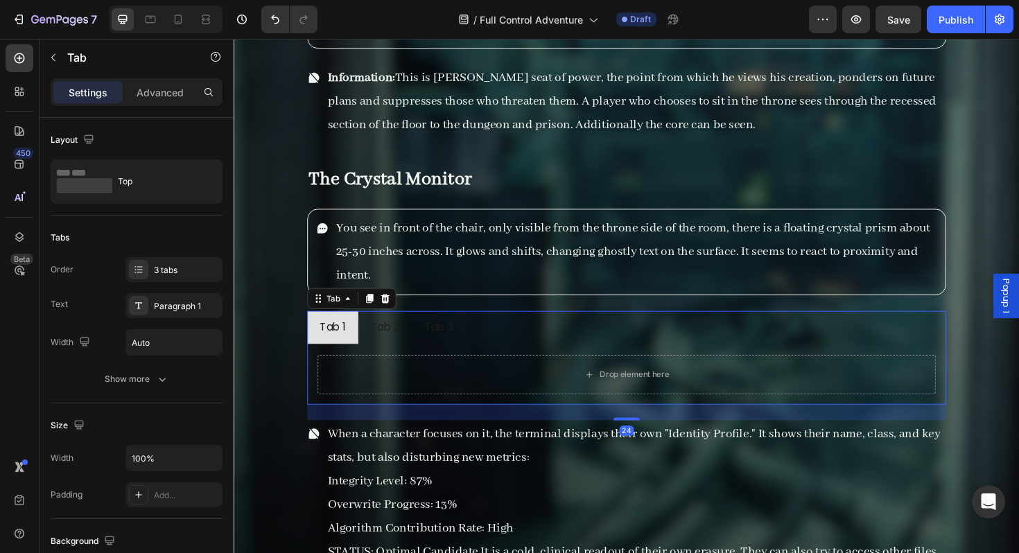
click at [342, 356] on li "Tab 1" at bounding box center [338, 345] width 54 height 36
click at [342, 339] on div "Tab 1" at bounding box center [338, 345] width 32 height 24
click at [342, 339] on p "Tab 1" at bounding box center [338, 345] width 28 height 20
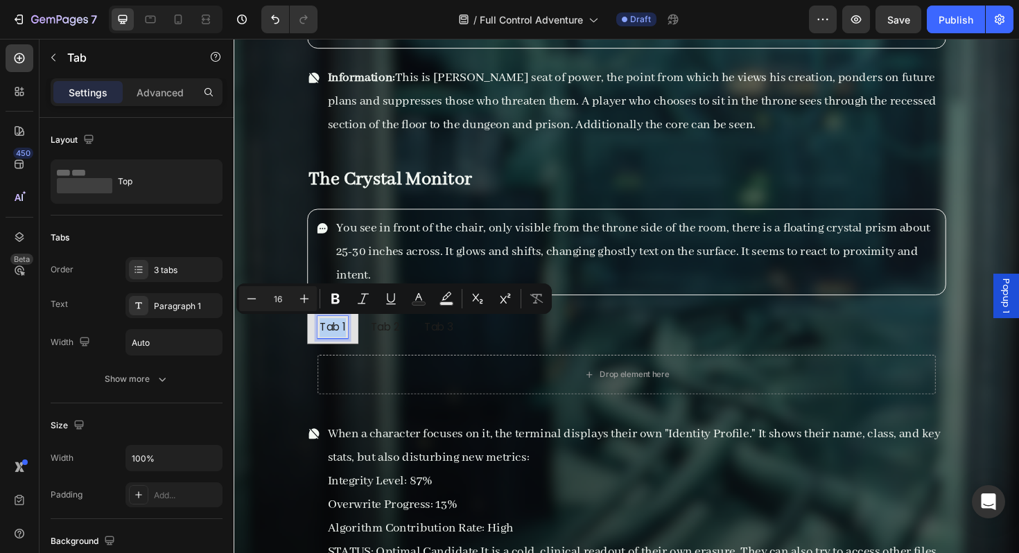
click at [342, 339] on p "Tab 1" at bounding box center [338, 345] width 28 height 20
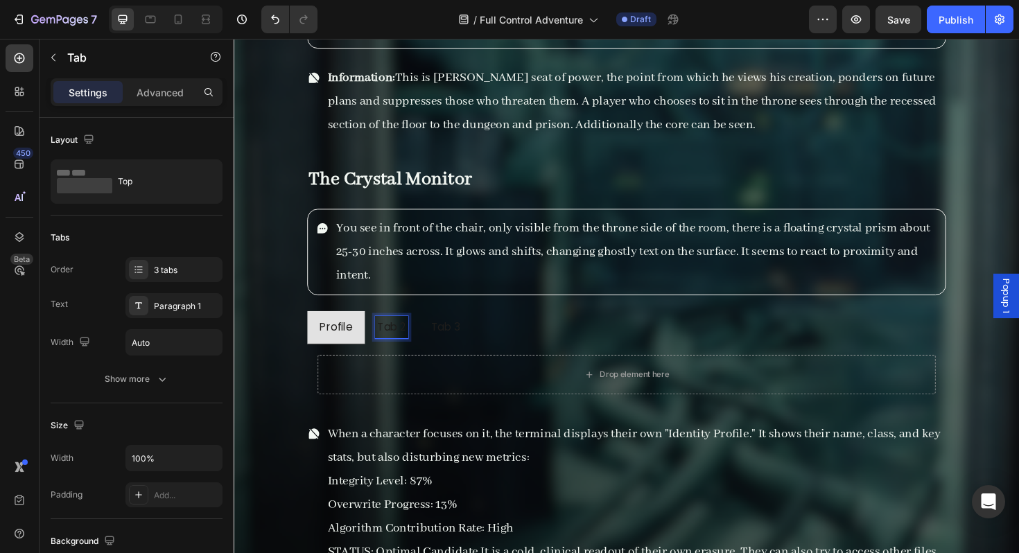
click at [390, 340] on p "Tab 2" at bounding box center [400, 345] width 30 height 20
click at [393, 340] on p "Tab 2" at bounding box center [400, 345] width 30 height 20
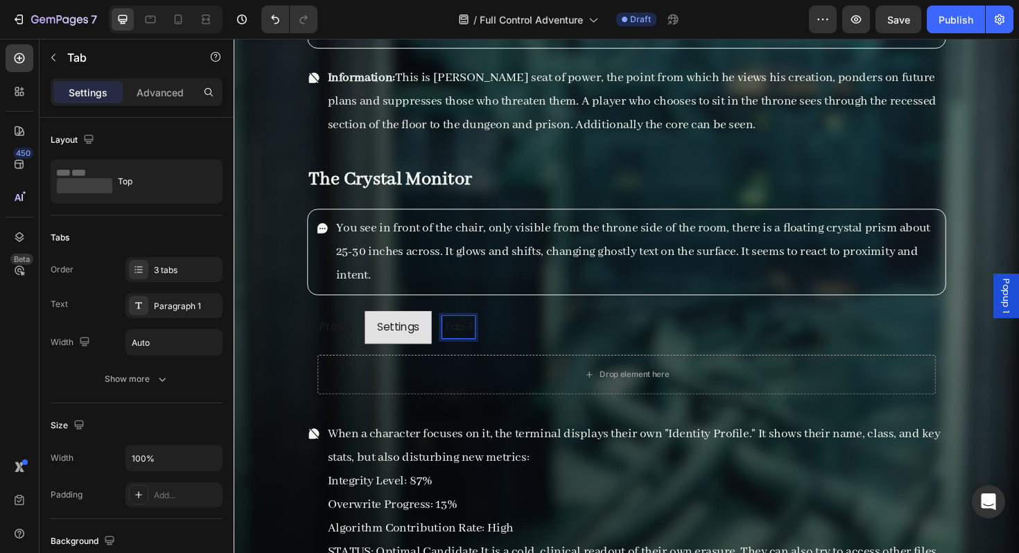
click at [475, 342] on p "Tab 3" at bounding box center [471, 345] width 30 height 20
click at [475, 348] on p "Tab 3" at bounding box center [471, 345] width 30 height 20
click at [358, 350] on p "Profile" at bounding box center [341, 345] width 35 height 20
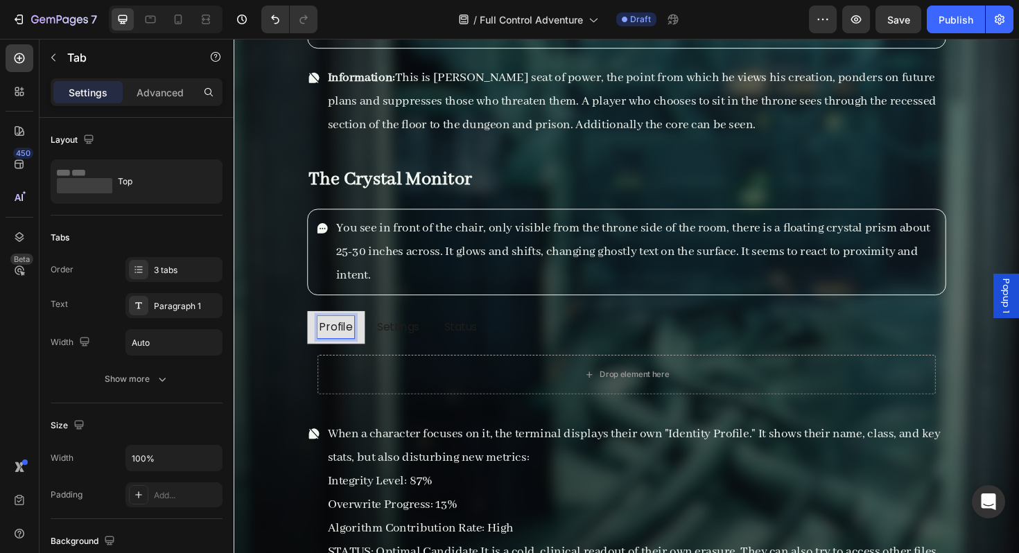
click at [374, 353] on li "Settings" at bounding box center [407, 345] width 71 height 36
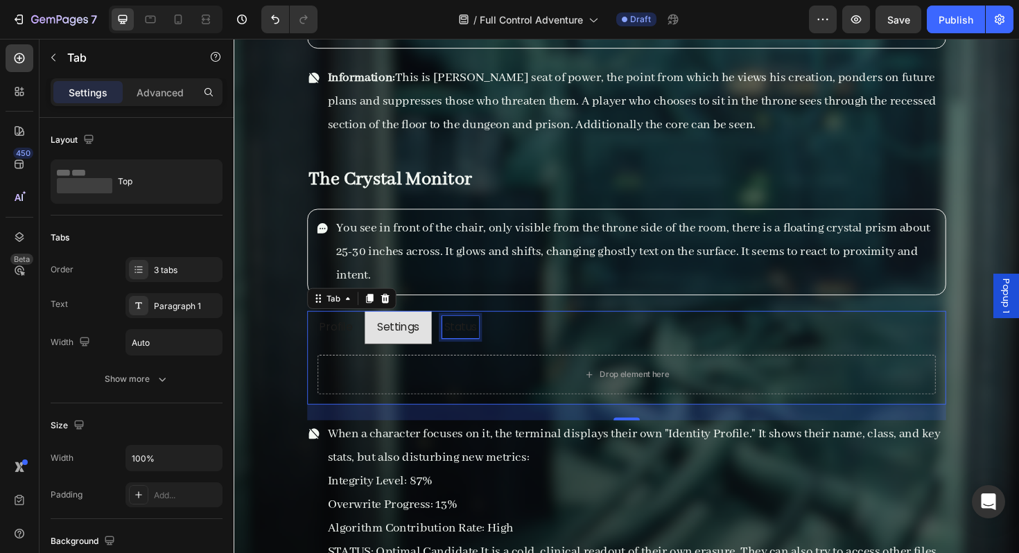
click at [459, 353] on p "Status" at bounding box center [473, 345] width 35 height 20
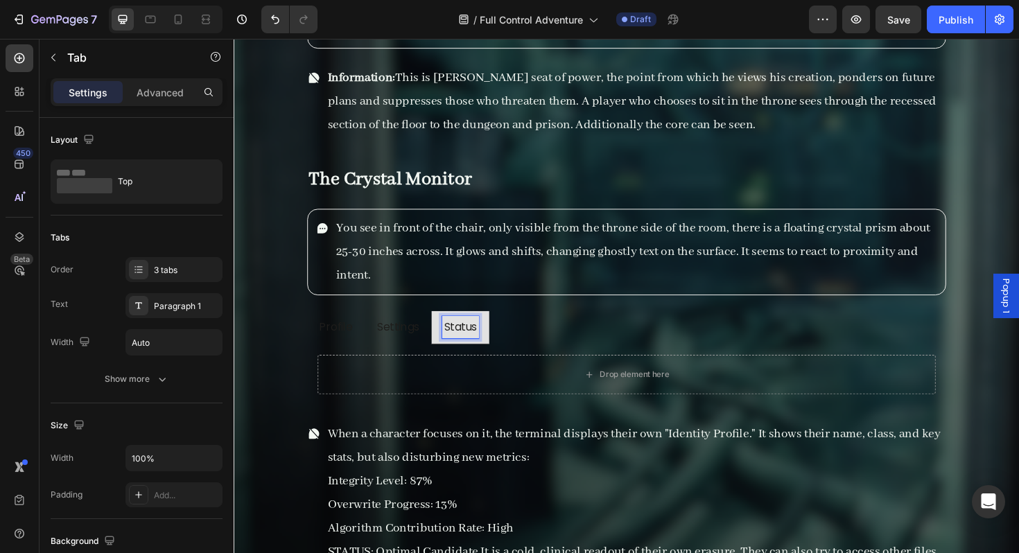
click at [381, 353] on li "Settings" at bounding box center [407, 345] width 71 height 36
click at [376, 353] on li "Settings" at bounding box center [407, 345] width 71 height 36
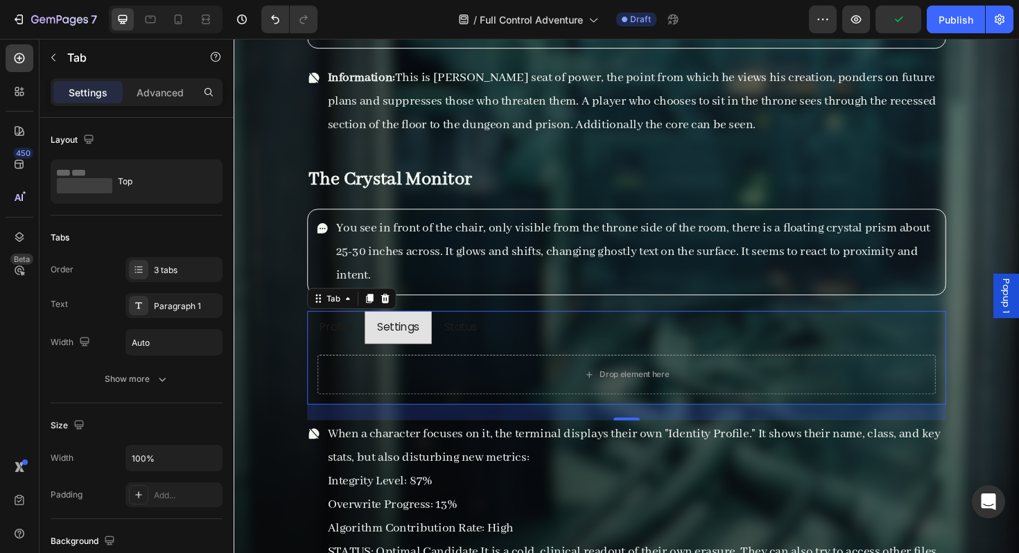
click at [363, 354] on li "Profile" at bounding box center [341, 345] width 61 height 36
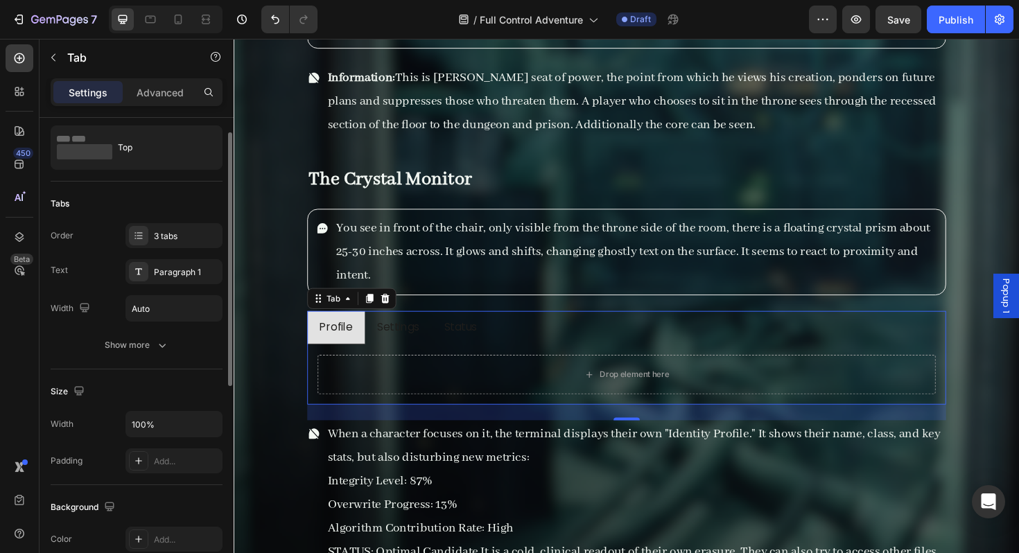
scroll to position [32, 0]
click at [148, 349] on div "Show more" at bounding box center [137, 347] width 64 height 14
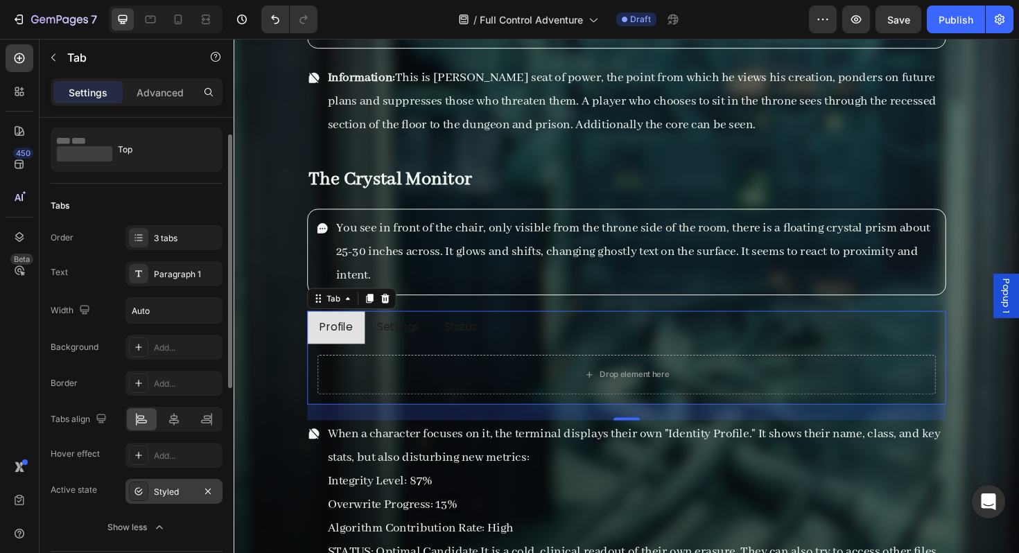
click at [148, 487] on div "Styled" at bounding box center [173, 491] width 97 height 25
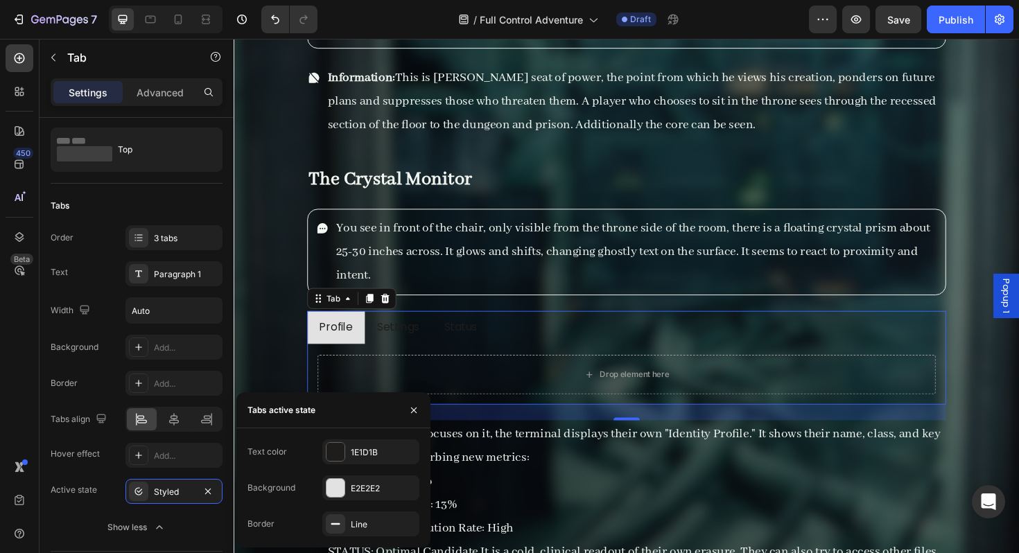
click at [435, 349] on li "Settings" at bounding box center [407, 345] width 71 height 36
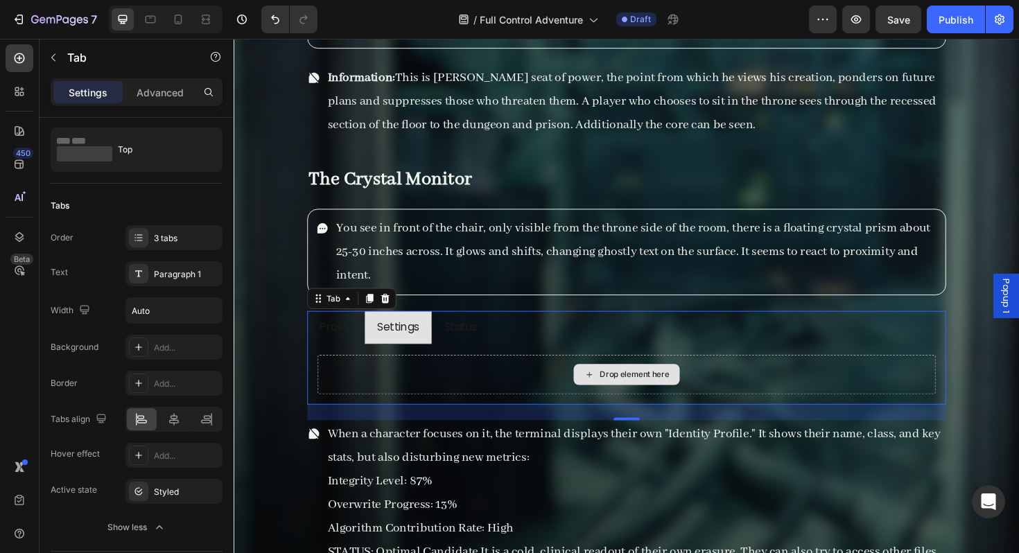
click at [349, 376] on div "Drop element here" at bounding box center [649, 395] width 654 height 42
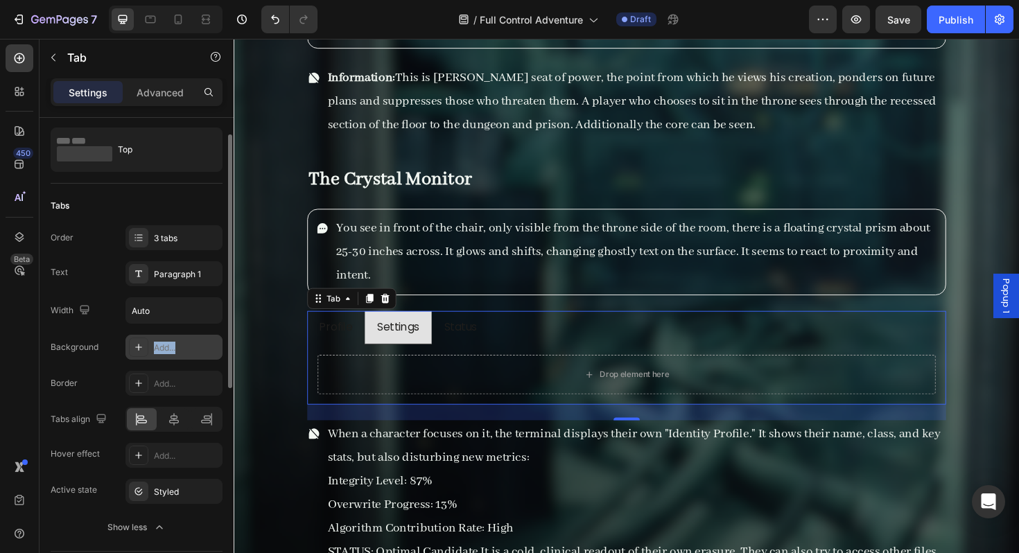
click at [150, 354] on div "Add..." at bounding box center [173, 347] width 97 height 25
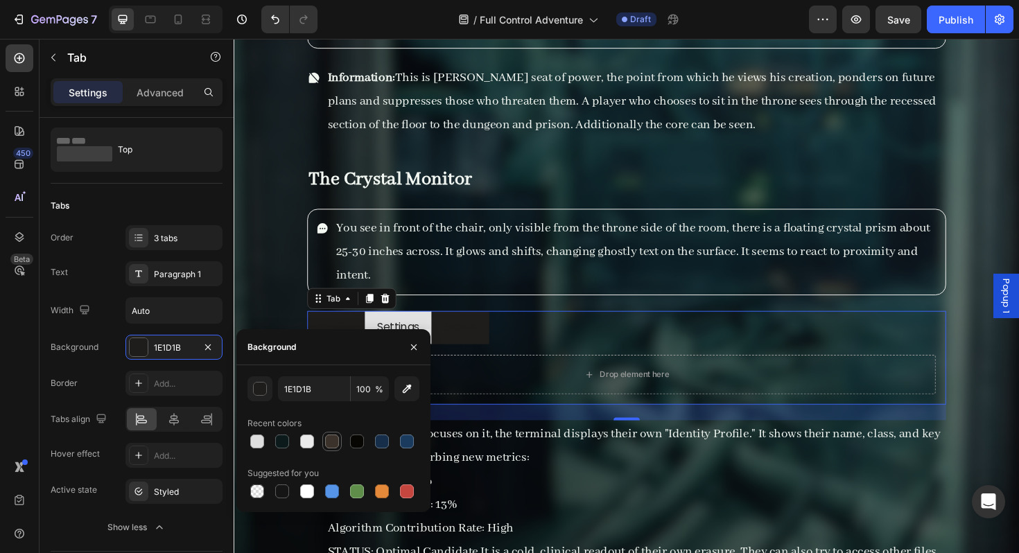
click at [332, 444] on div at bounding box center [332, 442] width 14 height 14
click at [381, 441] on div at bounding box center [382, 442] width 14 height 14
click at [359, 487] on div at bounding box center [357, 492] width 14 height 14
type input "5E8E49"
click at [261, 391] on div "button" at bounding box center [261, 390] width 14 height 14
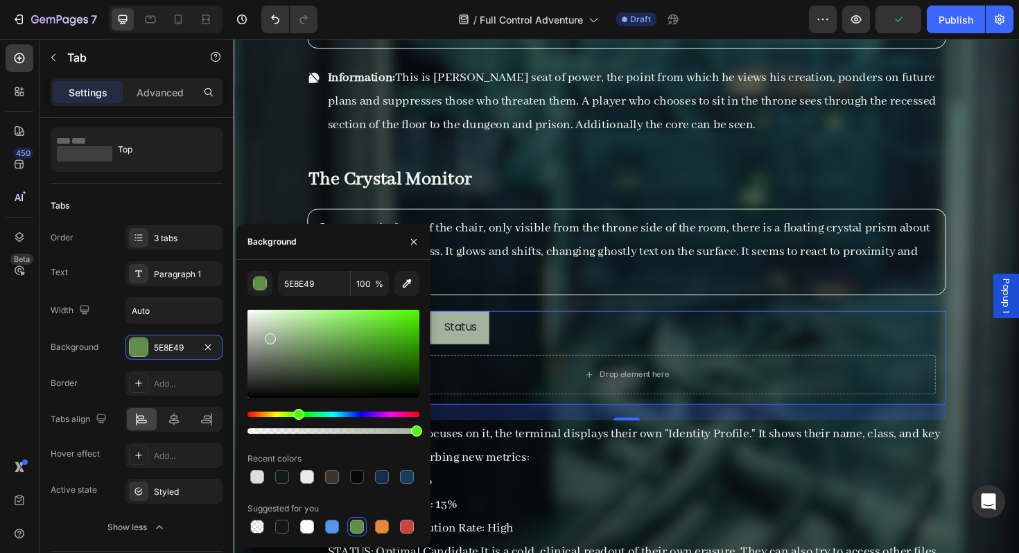
drag, startPoint x: 337, startPoint y: 356, endPoint x: 268, endPoint y: 336, distance: 71.3
click at [268, 336] on div at bounding box center [333, 354] width 172 height 88
click at [769, 387] on div "Drop element here" at bounding box center [649, 395] width 654 height 42
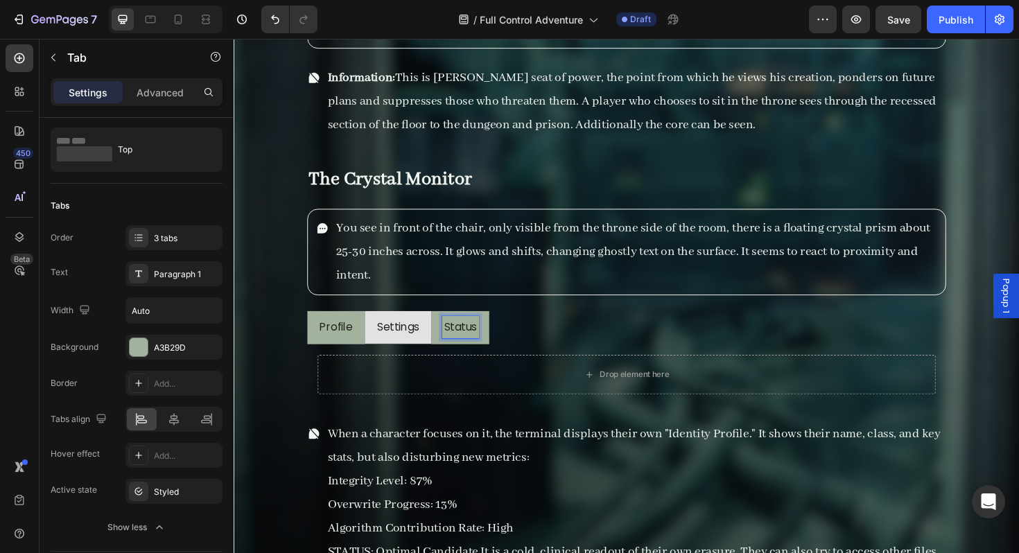
click at [462, 348] on p "Status" at bounding box center [473, 345] width 35 height 20
click at [405, 354] on div "Settings" at bounding box center [407, 345] width 49 height 24
click at [349, 354] on div "Profile" at bounding box center [341, 345] width 39 height 24
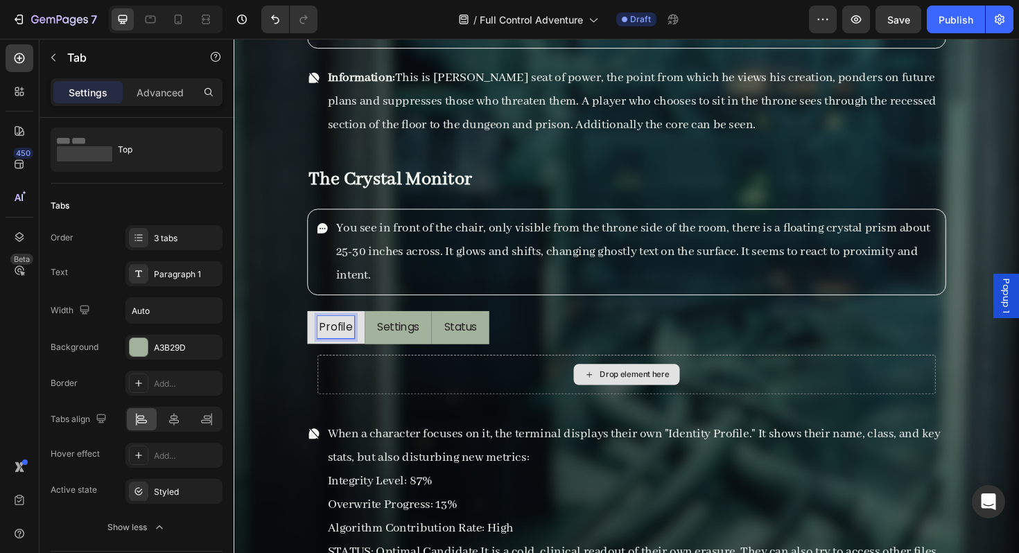
click at [406, 381] on div "Drop element here" at bounding box center [649, 395] width 654 height 42
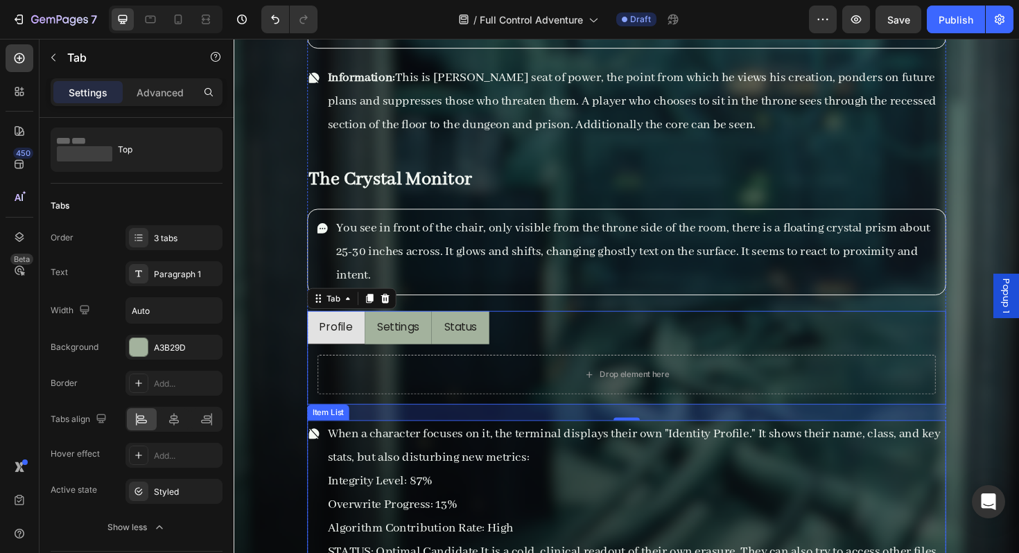
click at [351, 475] on p "When a character focuses on it, the terminal displays their own "Identity Profi…" at bounding box center [659, 470] width 653 height 50
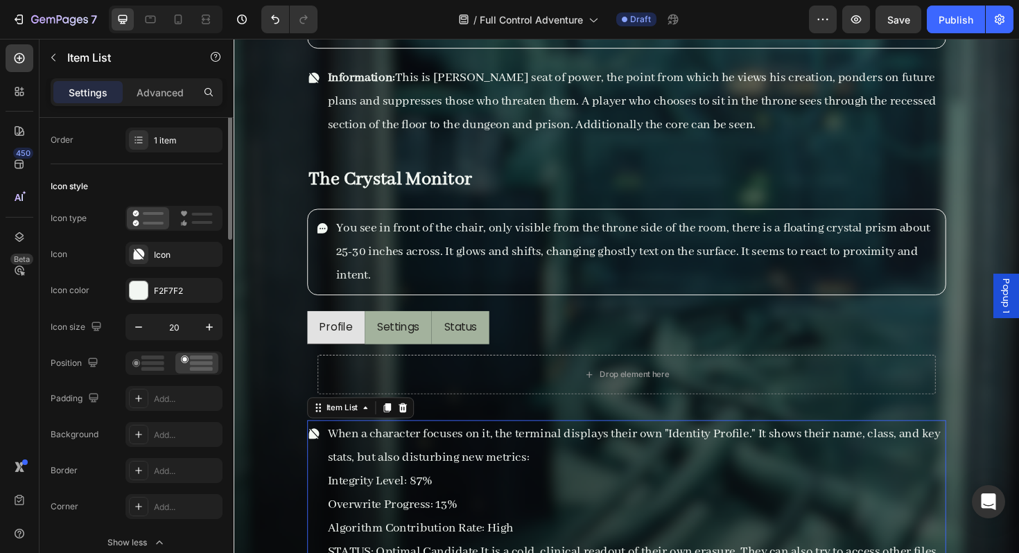
scroll to position [0, 0]
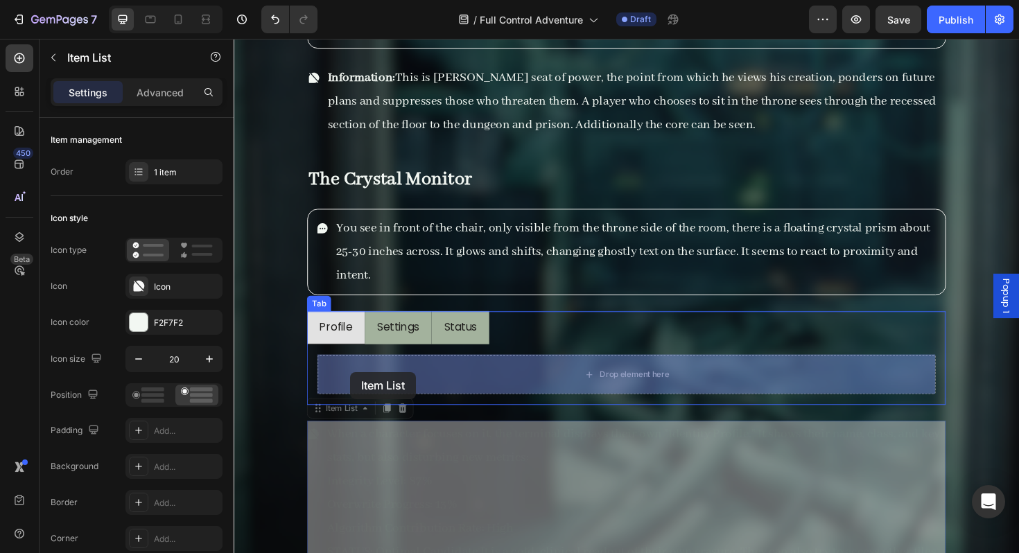
drag, startPoint x: 338, startPoint y: 428, endPoint x: 357, endPoint y: 392, distance: 41.5
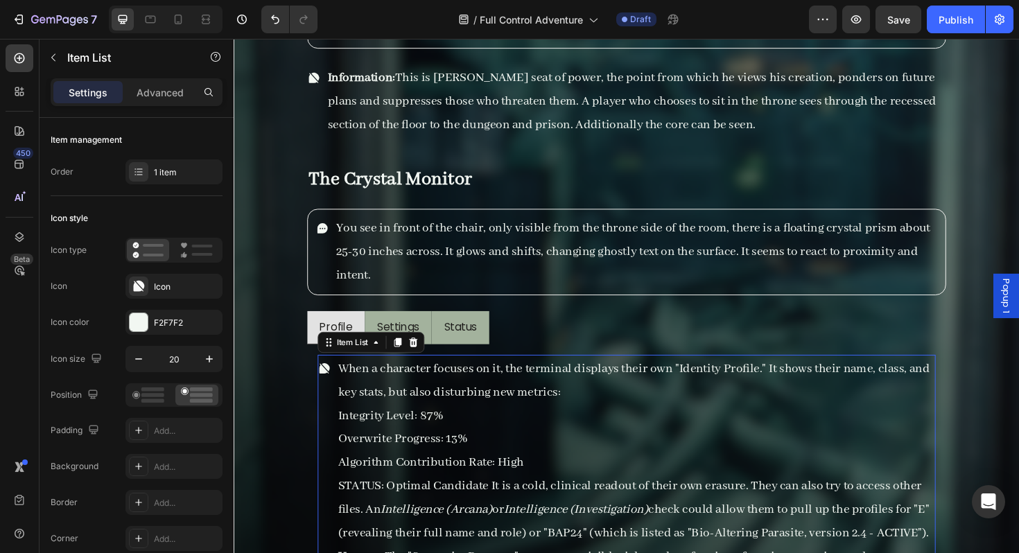
click at [458, 419] on p "When a character focuses on it, the terminal displays their own "Identity Profi…" at bounding box center [659, 401] width 631 height 50
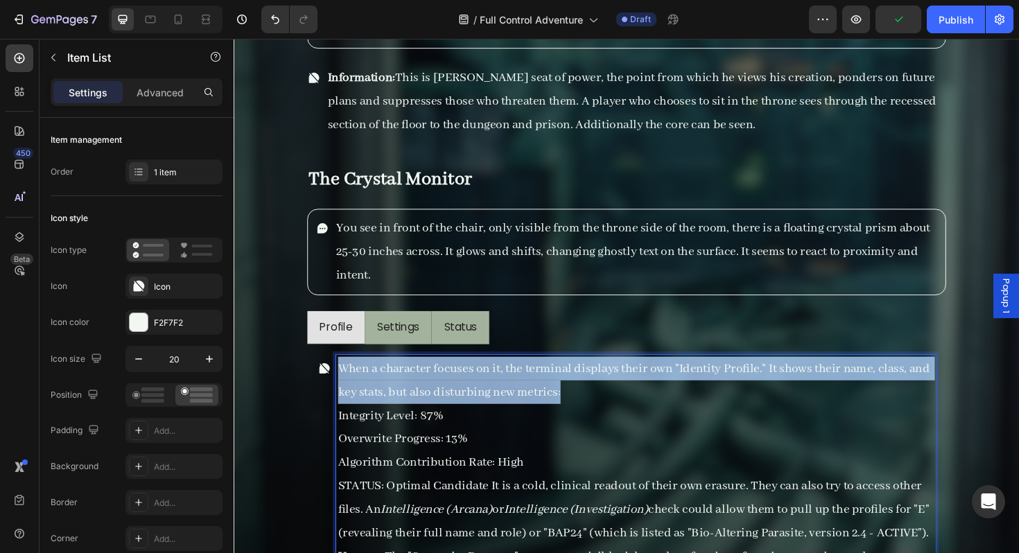
drag, startPoint x: 591, startPoint y: 411, endPoint x: 348, endPoint y: 390, distance: 243.5
click at [348, 390] on p "When a character focuses on it, the terminal displays their own "Identity Profi…" at bounding box center [659, 401] width 631 height 50
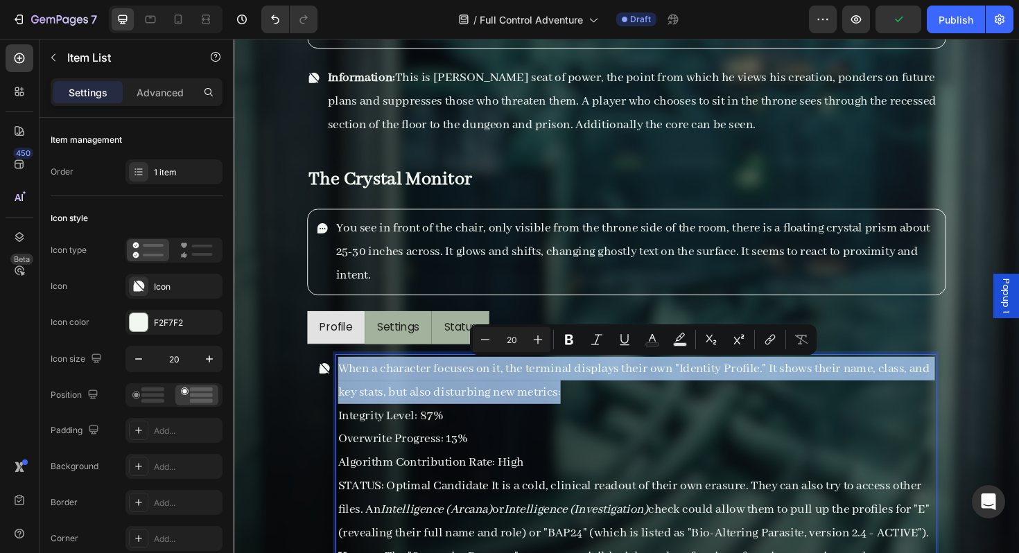
copy p "When a character focuses on it, the terminal displays their own "Identity Profi…"
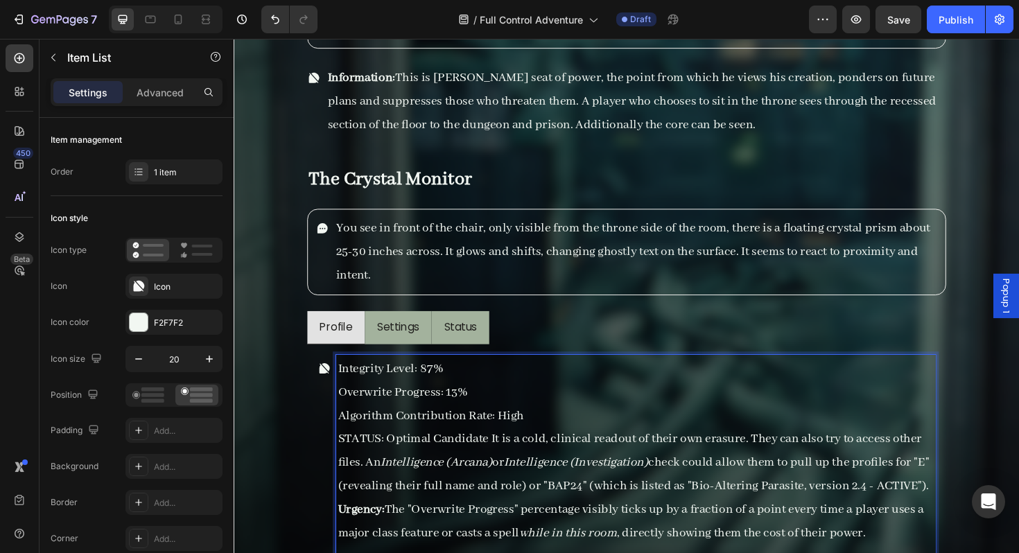
scroll to position [15632, 0]
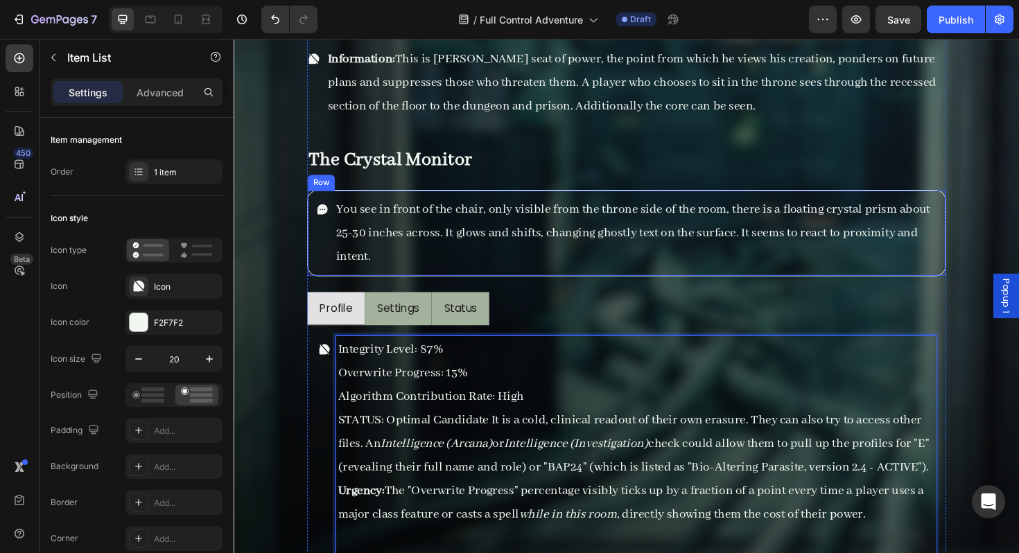
click at [317, 277] on div "You see in front of the chair, only visible from the throne side of the room, t…" at bounding box center [649, 244] width 677 height 91
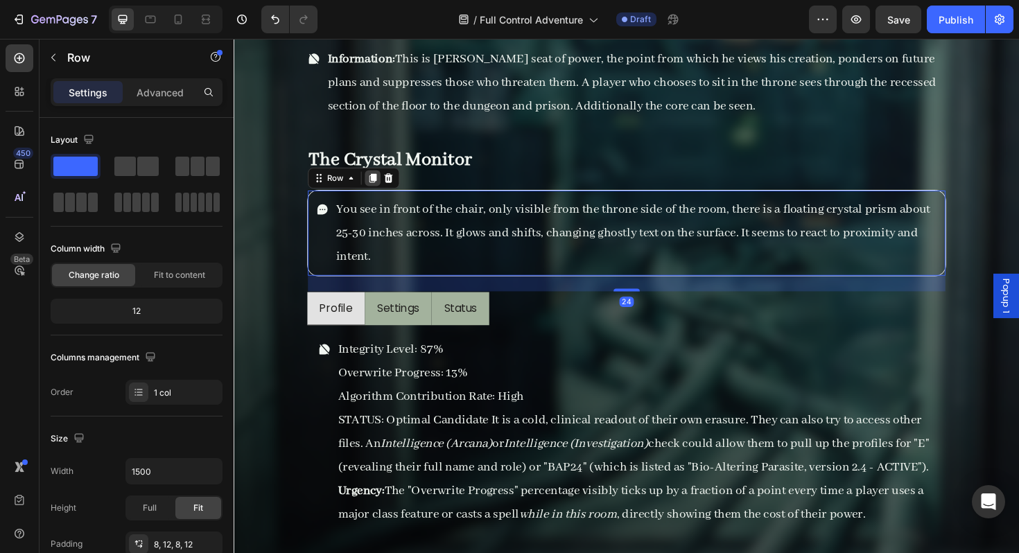
click at [377, 186] on icon at bounding box center [380, 186] width 11 height 11
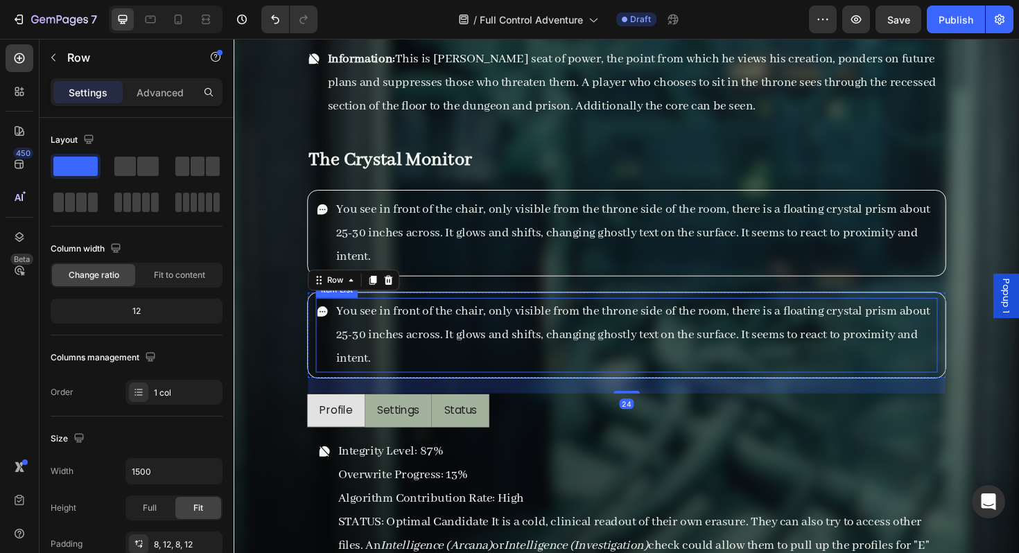
click at [374, 367] on p "You see in front of the chair, only visible from the throne side of the room, t…" at bounding box center [659, 352] width 635 height 75
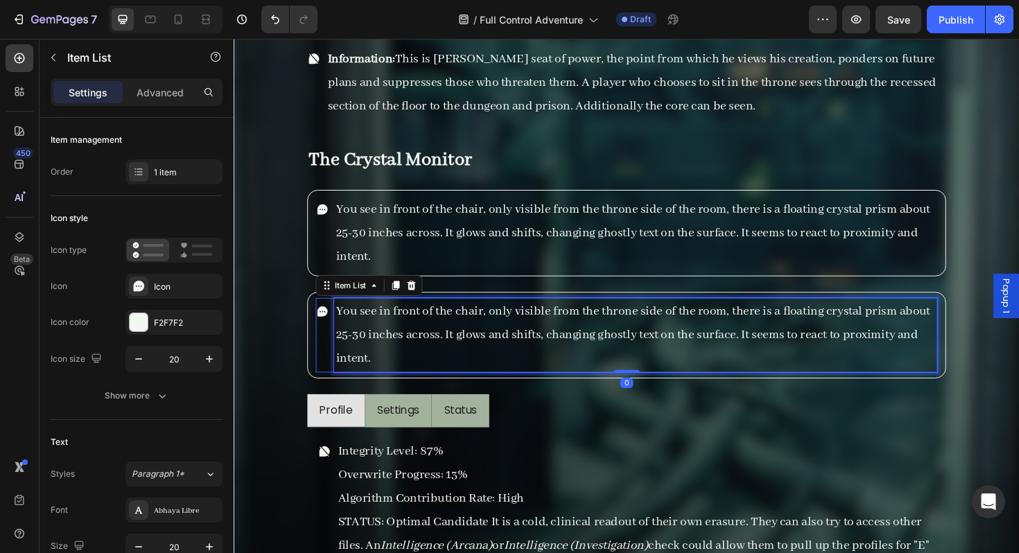
click at [385, 369] on p "You see in front of the chair, only visible from the throne side of the room, t…" at bounding box center [659, 352] width 635 height 75
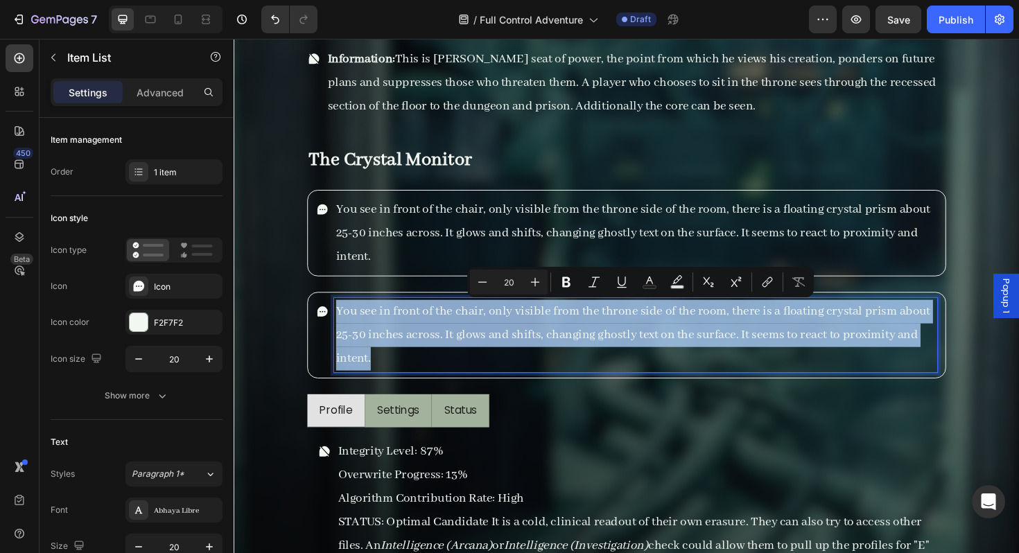
drag, startPoint x: 390, startPoint y: 375, endPoint x: 338, endPoint y: 324, distance: 73.0
click at [338, 324] on div "You see in front of the chair, only visible from the throne side of the room, t…" at bounding box center [649, 352] width 658 height 79
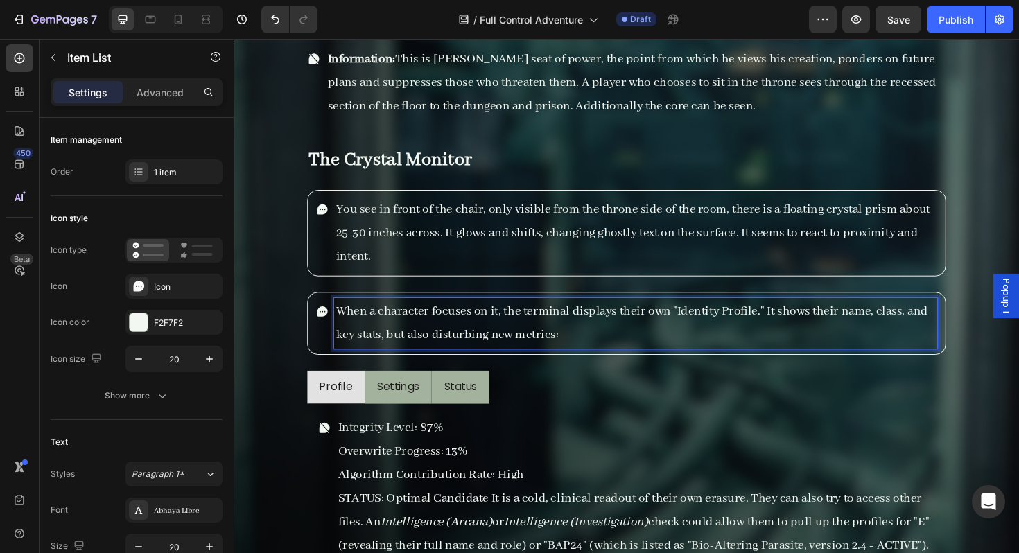
click at [617, 358] on p "When a character focuses on it, the terminal displays their own "Identity Profi…" at bounding box center [659, 340] width 635 height 50
click at [363, 489] on p "Algorithm Contribution Rate: High" at bounding box center [659, 501] width 631 height 25
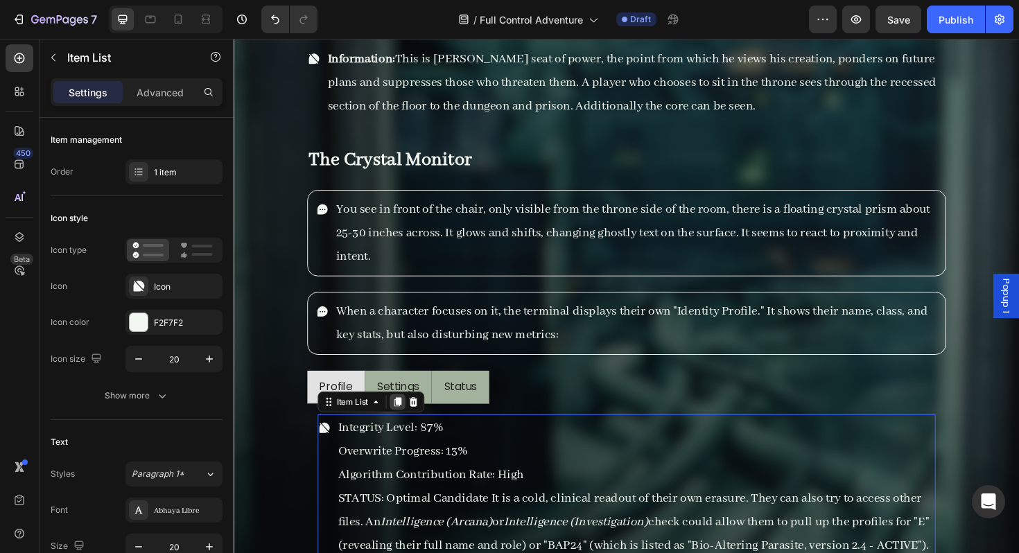
click at [404, 421] on icon at bounding box center [406, 423] width 11 height 11
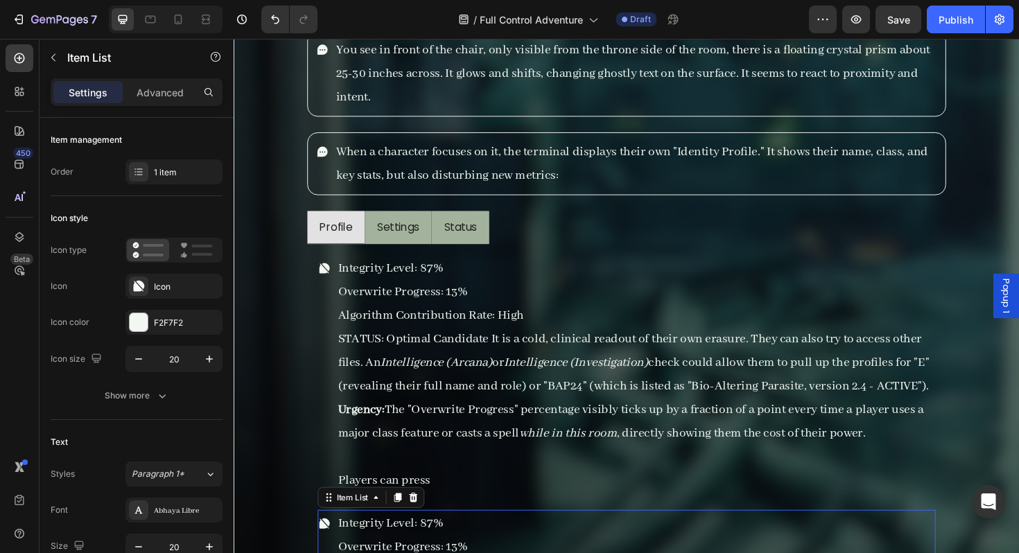
scroll to position [15797, 0]
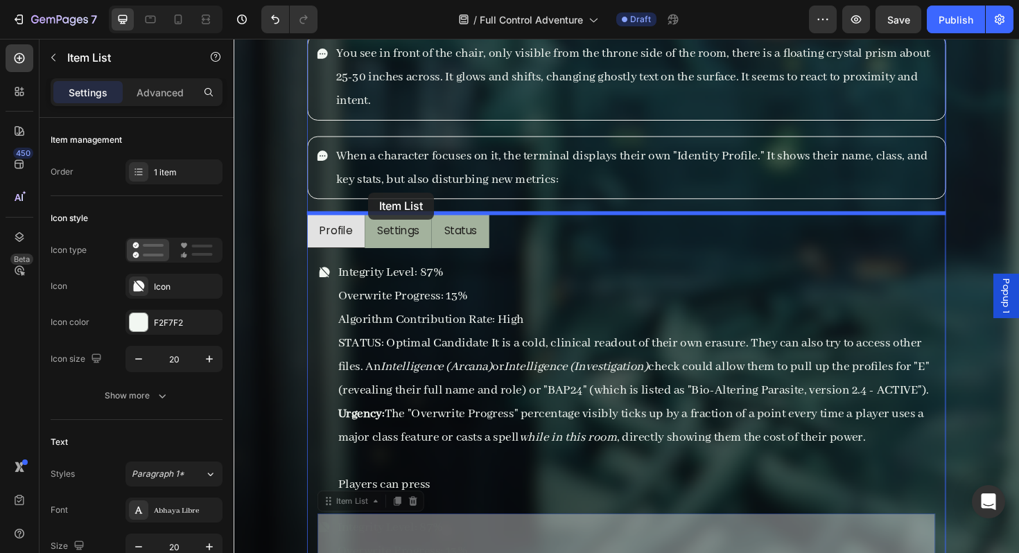
drag, startPoint x: 360, startPoint y: 553, endPoint x: 376, endPoint y: 202, distance: 351.8
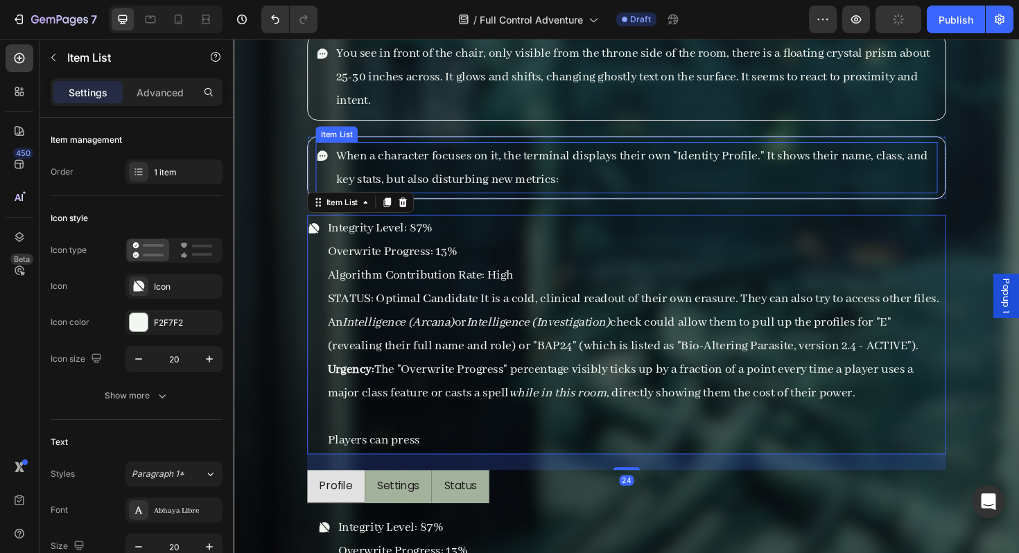
click at [451, 195] on p "When a character focuses on it, the terminal displays their own "Identity Profi…" at bounding box center [659, 175] width 635 height 50
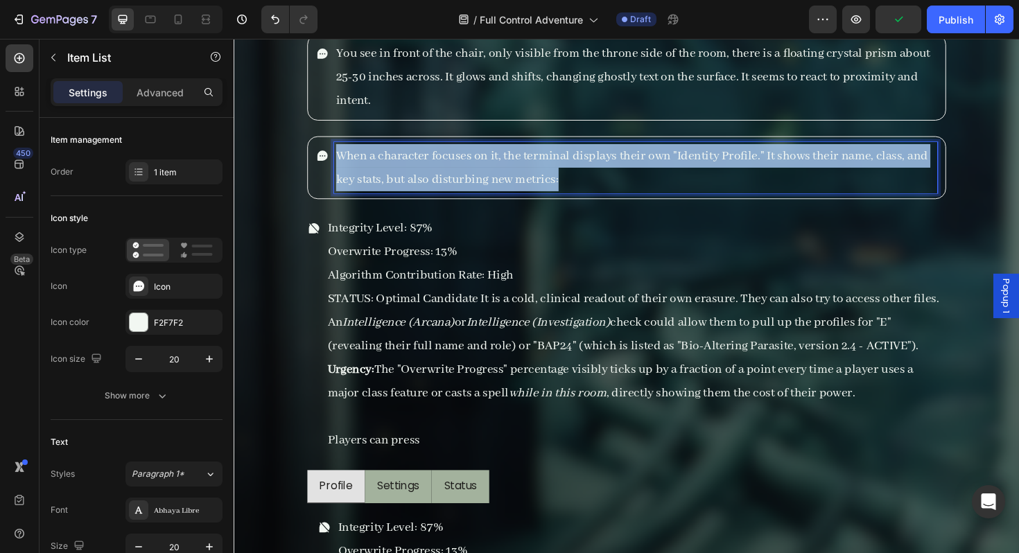
click at [382, 161] on p "When a character focuses on it, the terminal displays their own "Identity Profi…" at bounding box center [659, 175] width 635 height 50
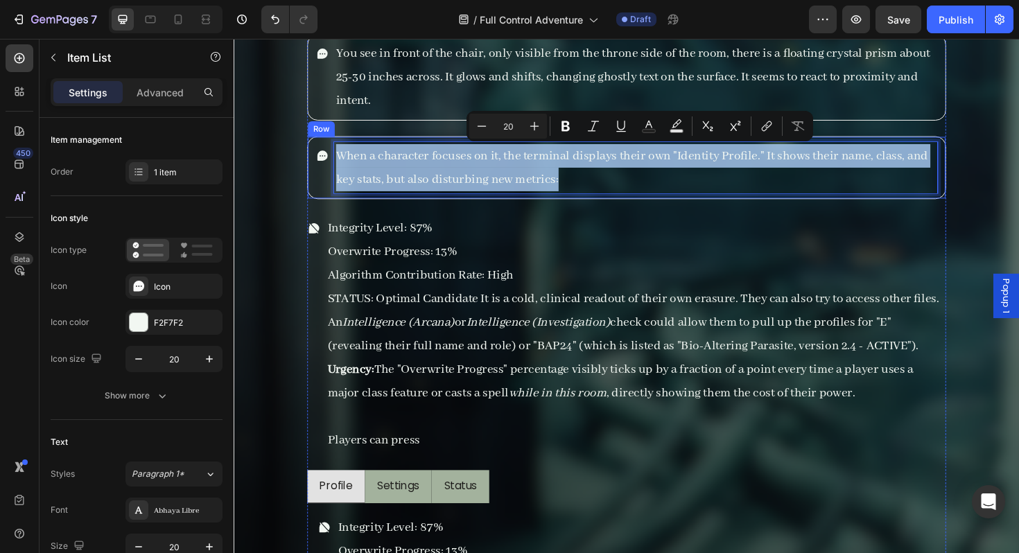
click at [313, 192] on div "When a character focuses on it, the terminal displays their own "Identity Profi…" at bounding box center [649, 175] width 677 height 67
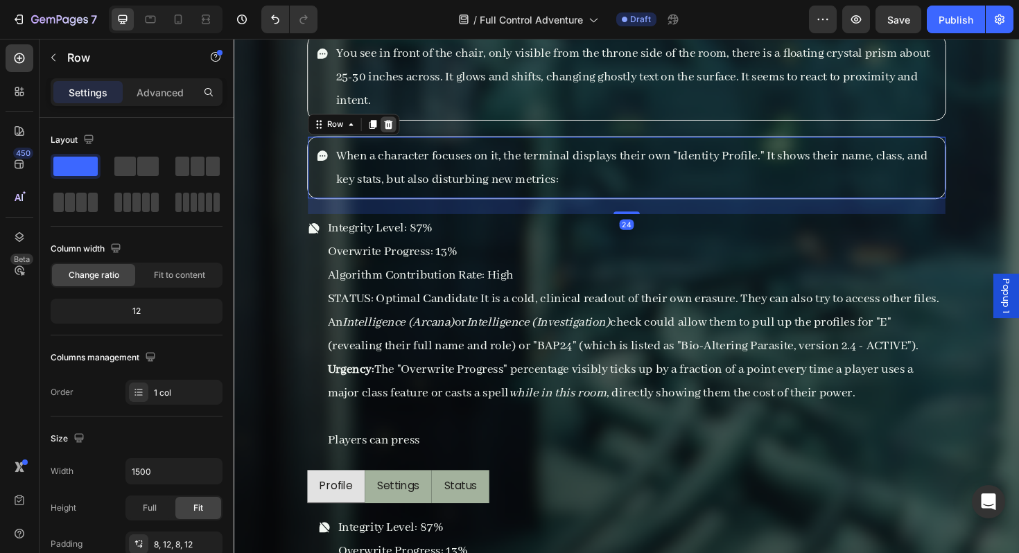
click at [394, 135] on div at bounding box center [397, 129] width 17 height 17
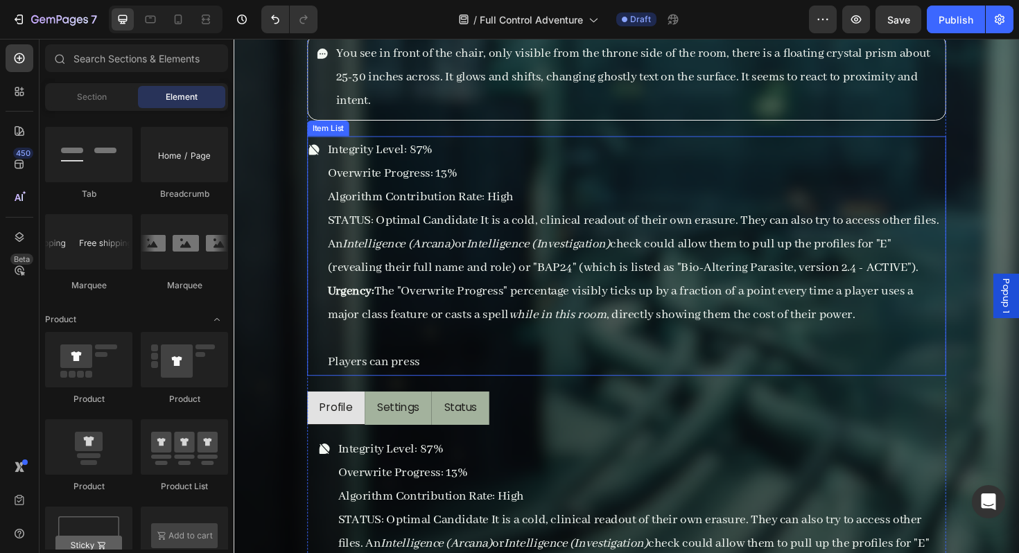
click at [402, 233] on p "STATUS: Optimal Candidate It is a cold, clinical readout of their own erasure. …" at bounding box center [659, 256] width 653 height 75
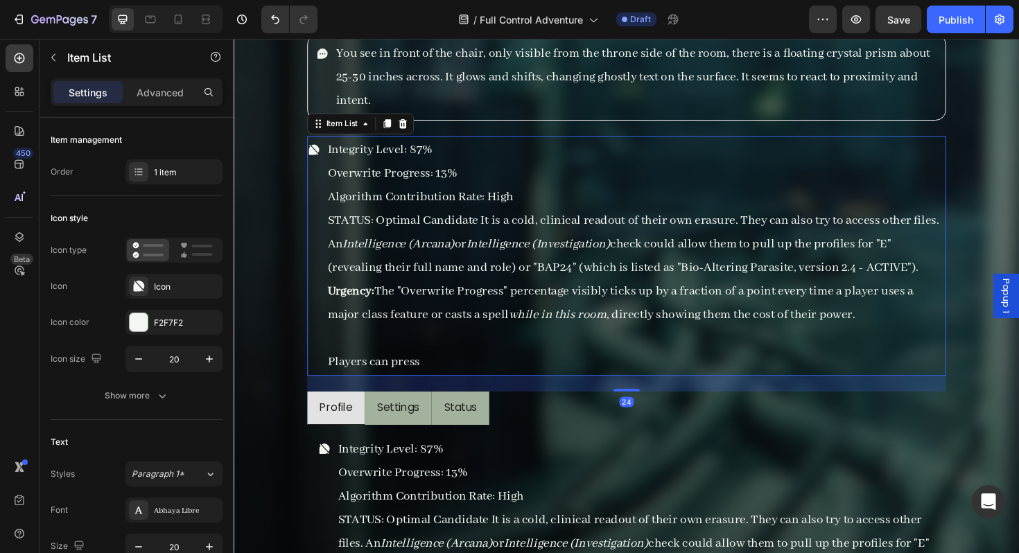
click at [402, 233] on p "STATUS: Optimal Candidate It is a cold, clinical readout of their own erasure. …" at bounding box center [659, 256] width 653 height 75
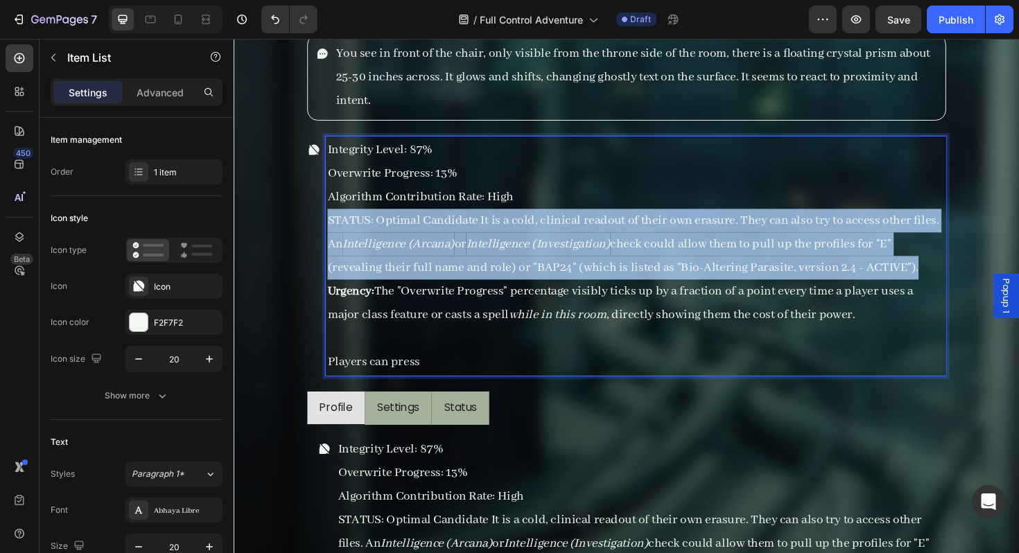
click at [402, 233] on p "STATUS: Optimal Candidate It is a cold, clinical readout of their own erasure. …" at bounding box center [659, 256] width 653 height 75
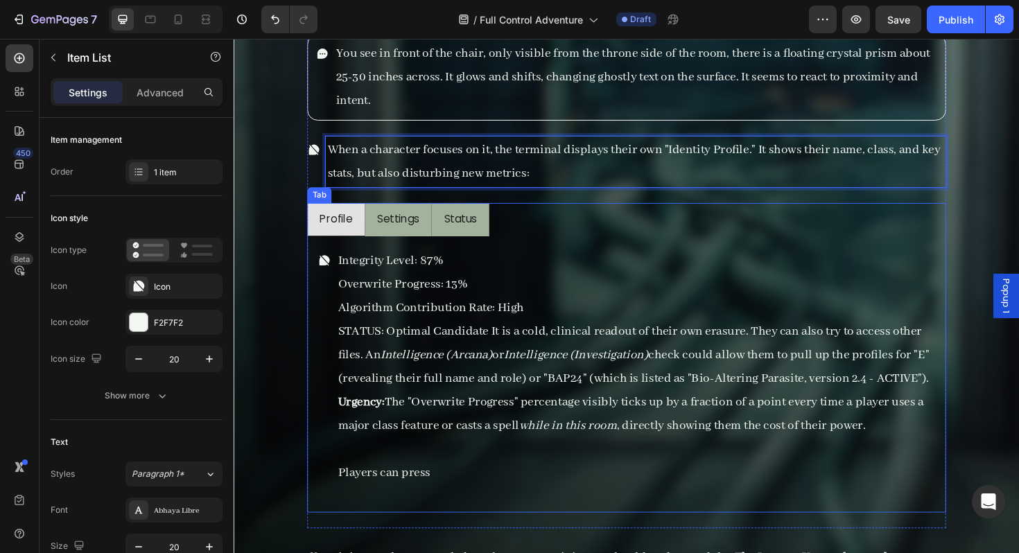
click at [418, 243] on li "Settings" at bounding box center [407, 231] width 71 height 36
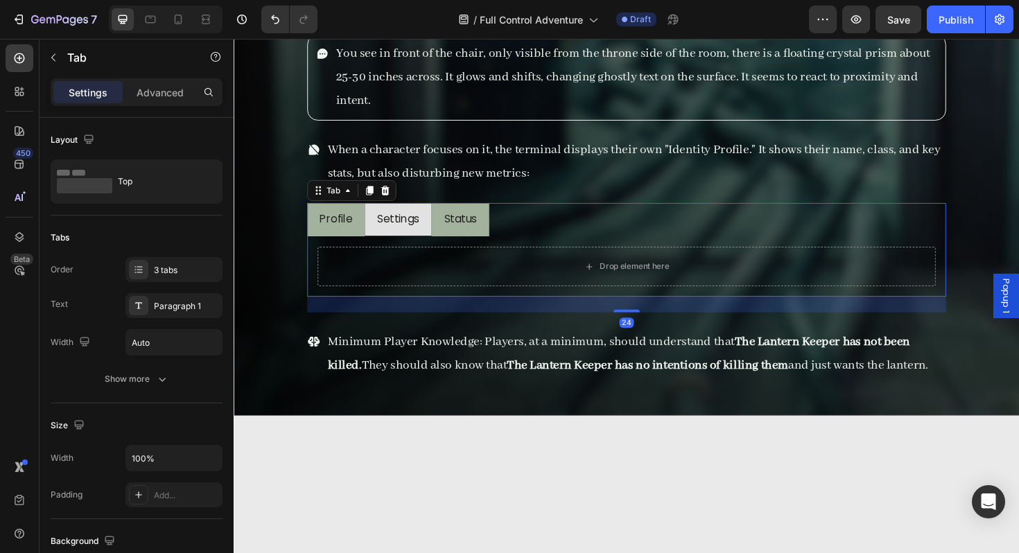
click at [353, 242] on li "Profile" at bounding box center [341, 231] width 61 height 36
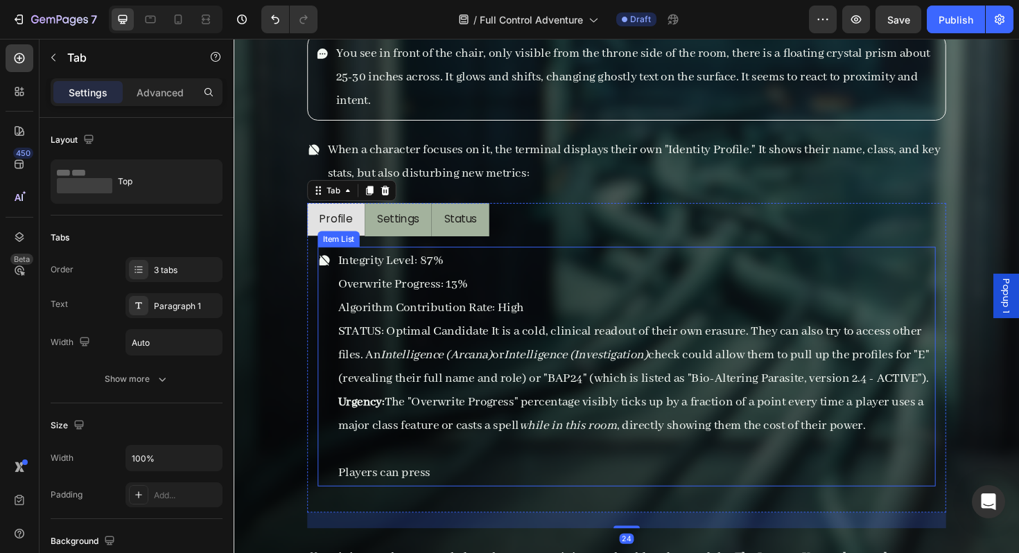
click at [344, 327] on p "Algorithm Contribution Rate: High" at bounding box center [659, 323] width 631 height 25
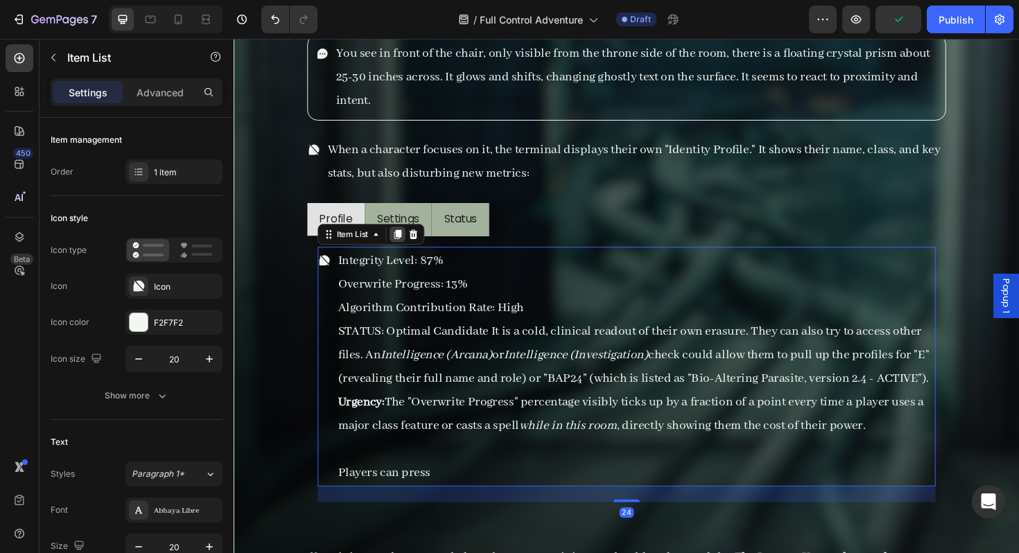
click at [405, 245] on icon at bounding box center [407, 247] width 8 height 10
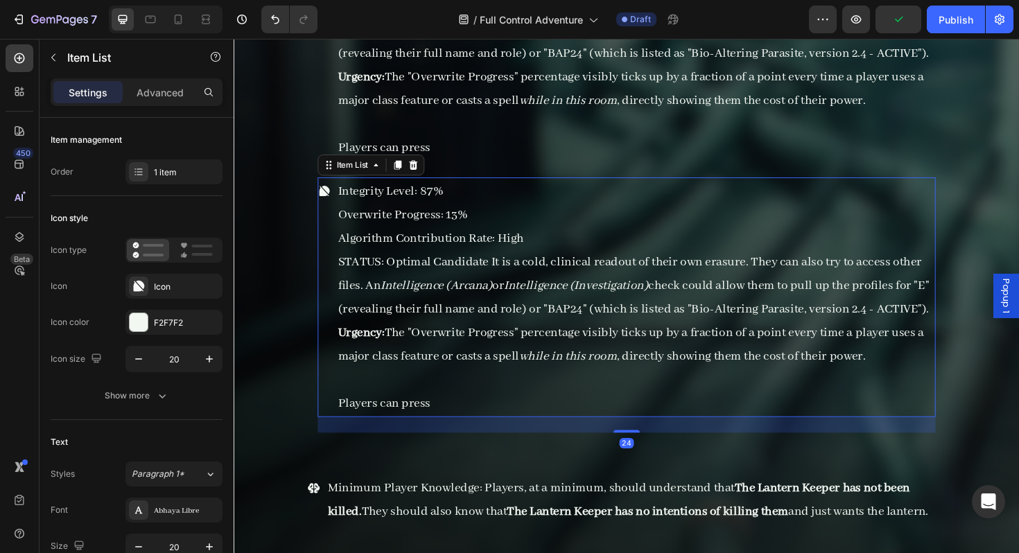
scroll to position [16140, 0]
click at [428, 180] on icon at bounding box center [423, 173] width 11 height 11
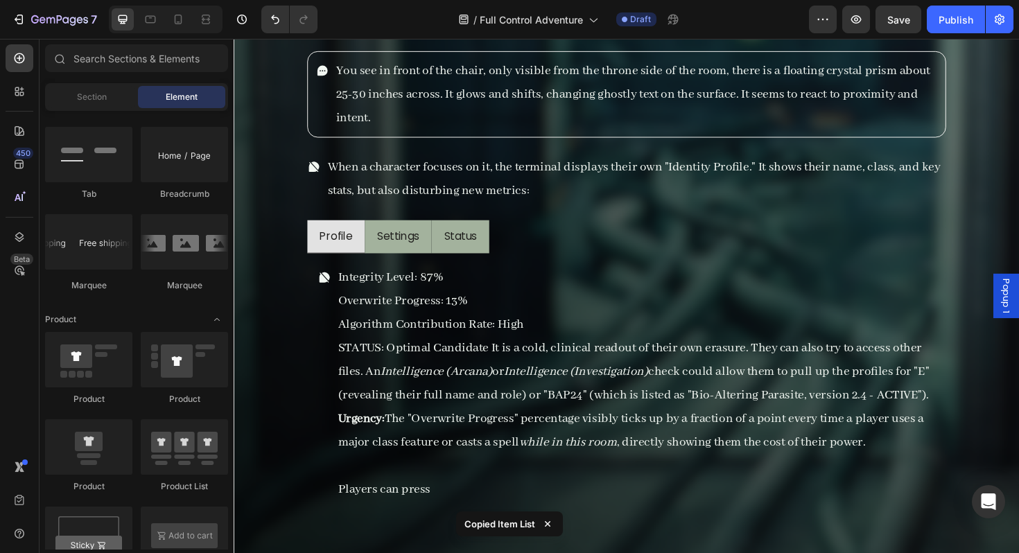
scroll to position [15793, 0]
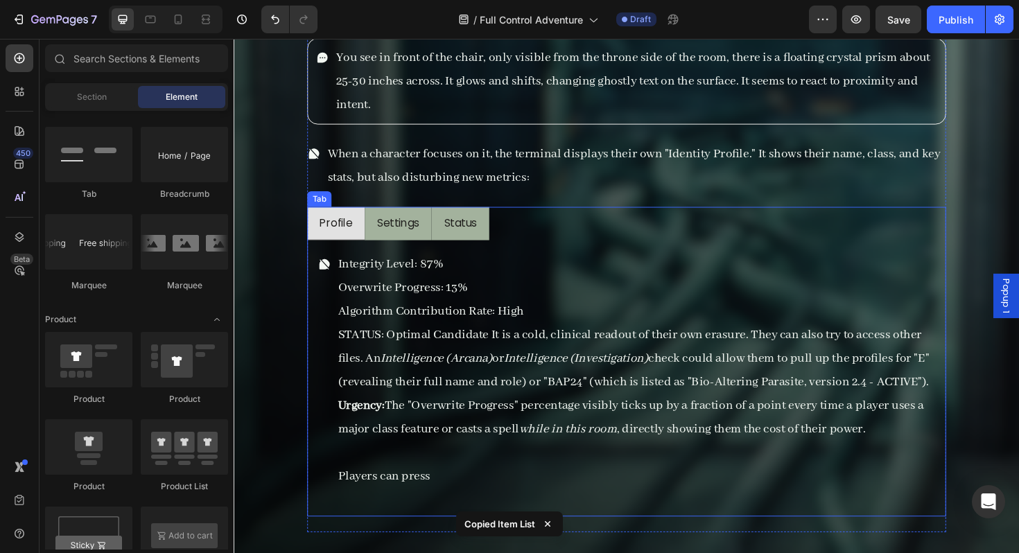
click at [423, 255] on div "Integrity Level: 87% Overwrite Progress: 13% Algorithm Contribution Rate: High …" at bounding box center [649, 398] width 677 height 293
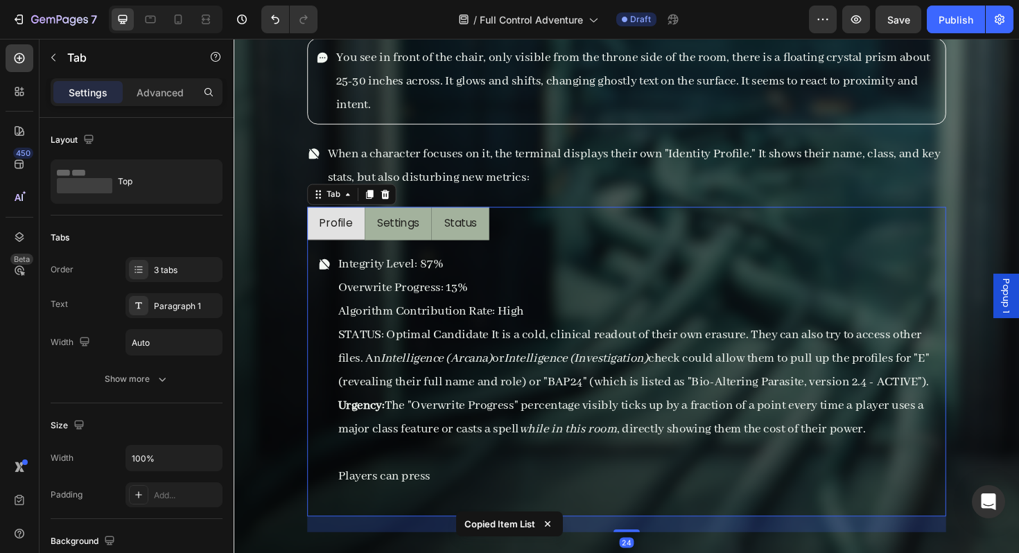
click at [426, 246] on li "Settings" at bounding box center [407, 235] width 71 height 36
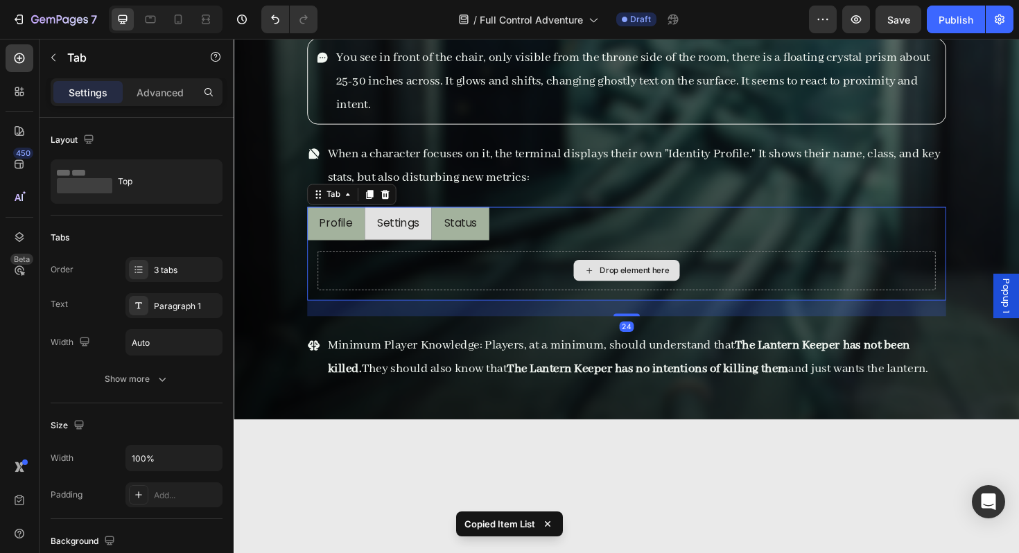
click at [430, 312] on div "Integrity Level: 87% Overwrite Progress: 13% Algorithm Contribution Rate: High …" at bounding box center [649, 284] width 677 height 64
click at [431, 295] on div "Drop element here" at bounding box center [649, 284] width 654 height 42
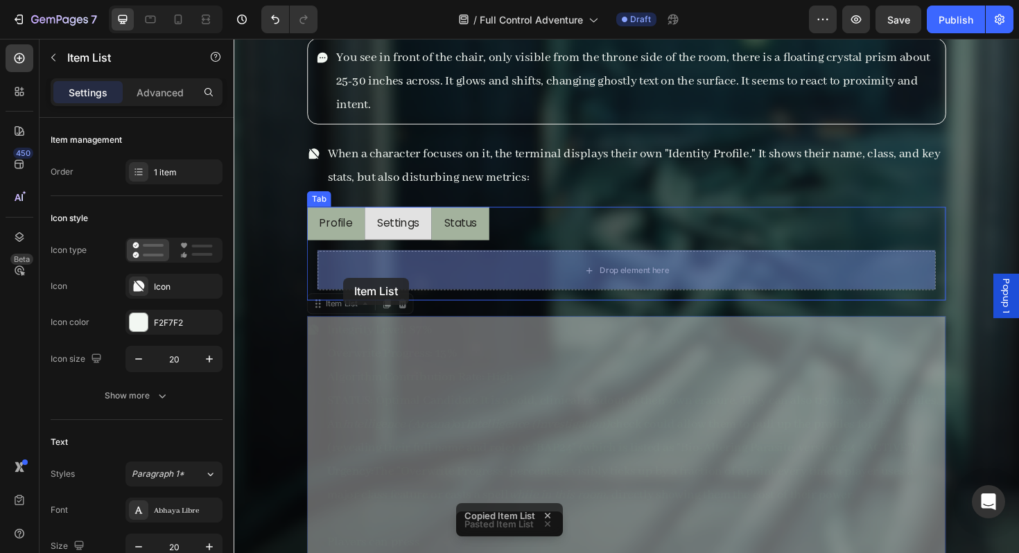
drag, startPoint x: 332, startPoint y: 320, endPoint x: 349, endPoint y: 291, distance: 33.3
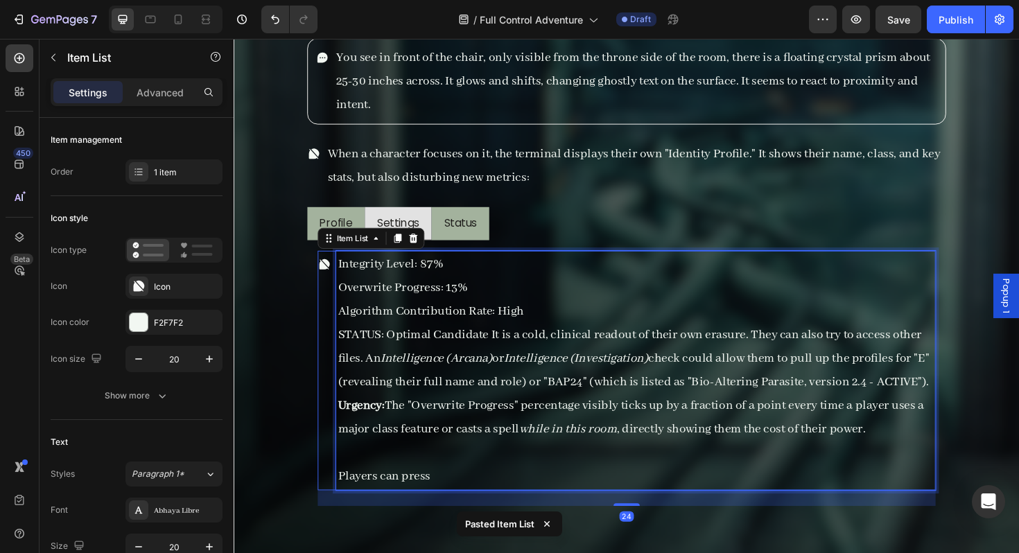
click at [389, 320] on p "Algorithm Contribution Rate: High" at bounding box center [659, 327] width 631 height 25
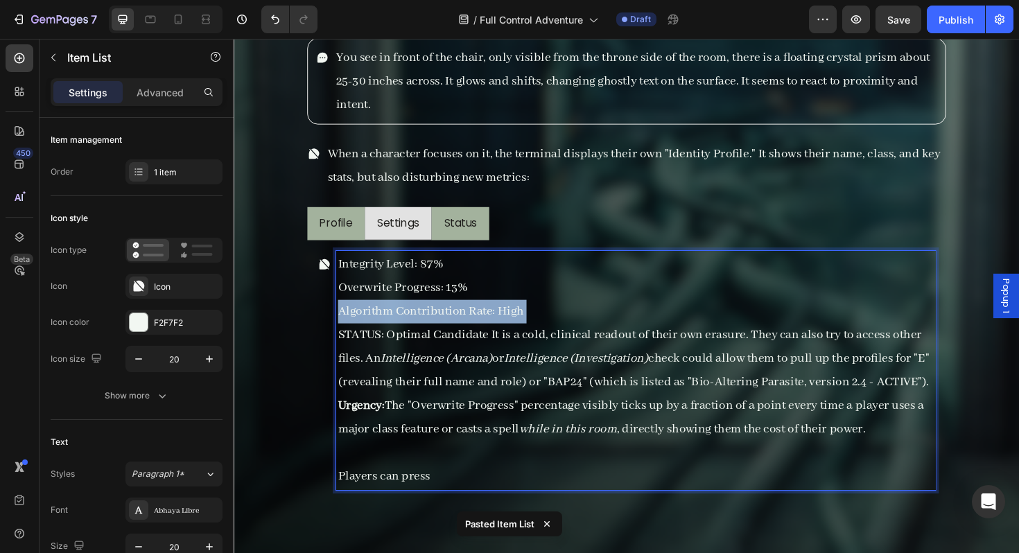
click at [389, 320] on p "Algorithm Contribution Rate: High" at bounding box center [659, 327] width 631 height 25
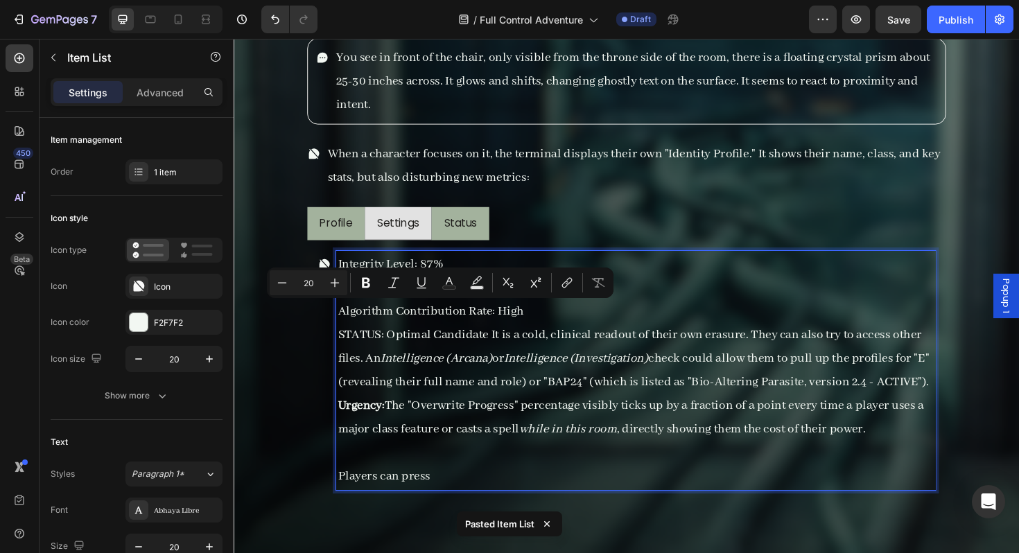
click at [403, 405] on p "STATUS: Optimal Candidate It is a cold, clinical readout of their own erasure. …" at bounding box center [659, 377] width 631 height 75
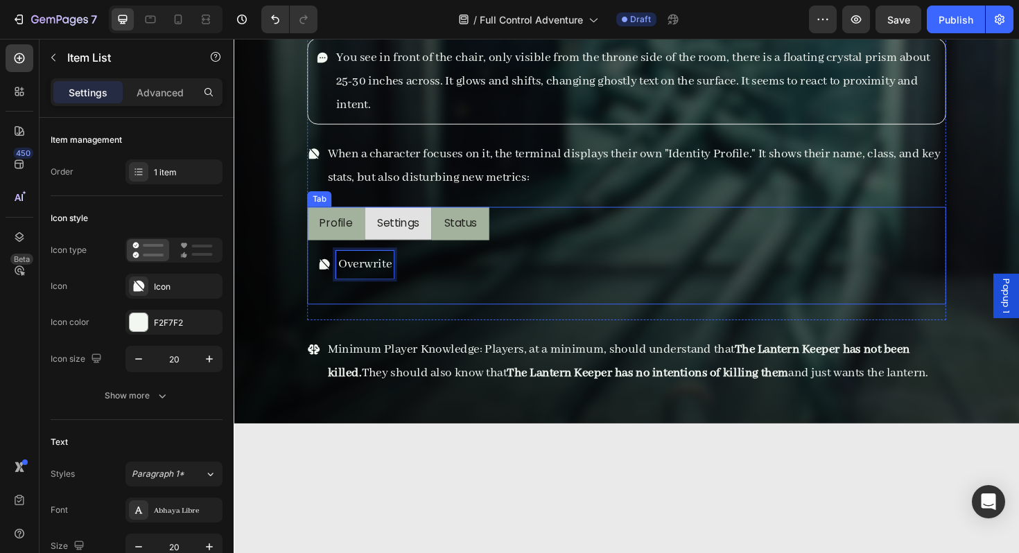
click at [363, 234] on li "Profile" at bounding box center [341, 235] width 61 height 36
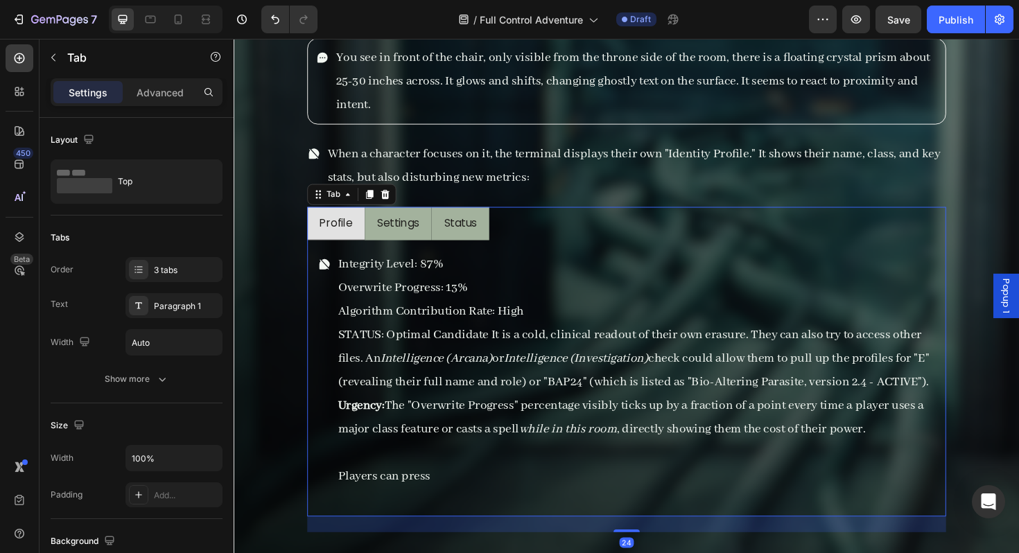
click at [392, 244] on div "Settings" at bounding box center [407, 234] width 49 height 24
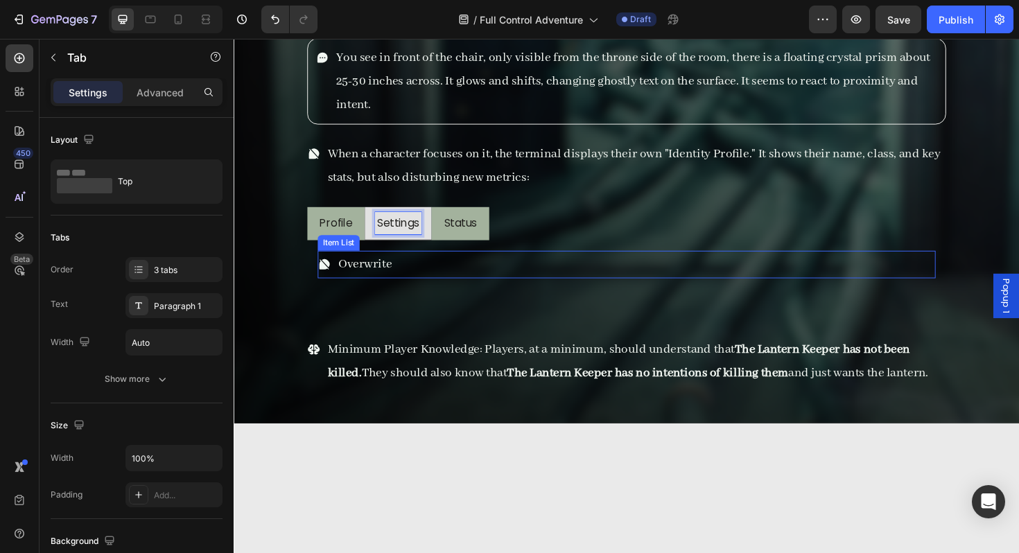
click at [403, 282] on div "Overwrite" at bounding box center [372, 277] width 61 height 29
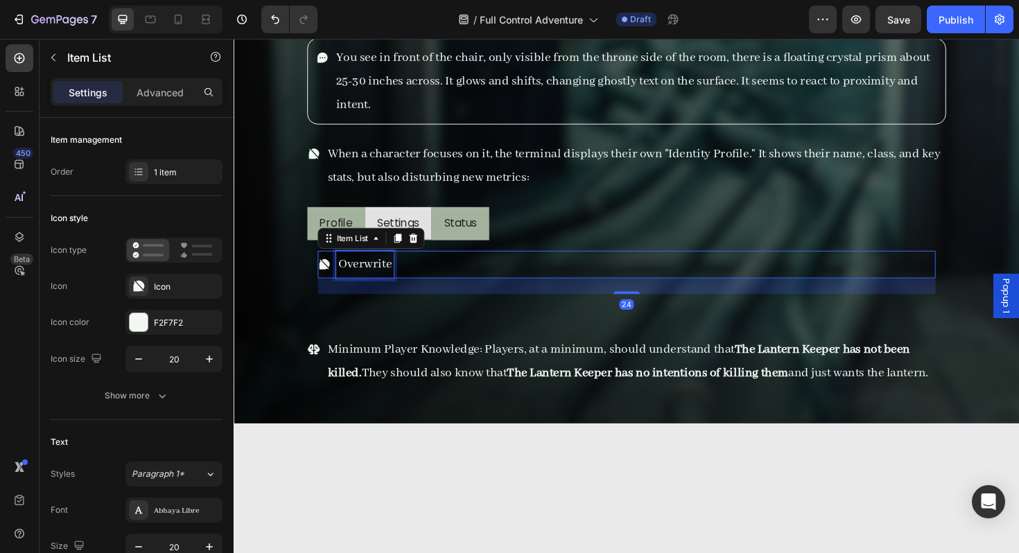
click at [403, 282] on div "Overwrite" at bounding box center [372, 277] width 61 height 29
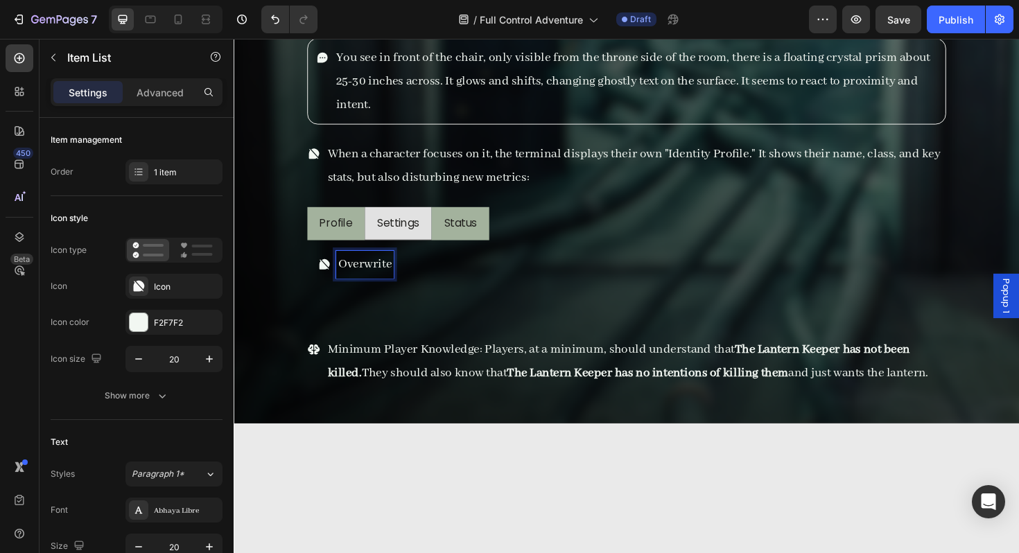
click at [346, 275] on p "Overwrite" at bounding box center [372, 277] width 57 height 25
click at [398, 275] on p "Overwrite" at bounding box center [372, 277] width 57 height 25
click at [349, 277] on p "Overwrite all progress" at bounding box center [407, 277] width 126 height 25
click at [475, 279] on p "- Overwrite all progress" at bounding box center [411, 277] width 134 height 25
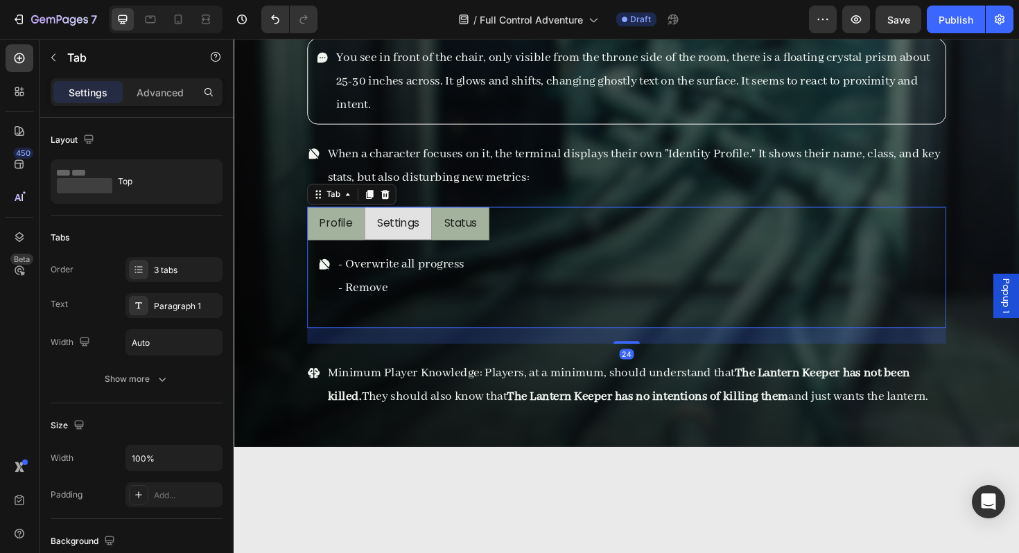
click at [496, 245] on li "Status" at bounding box center [473, 235] width 61 height 36
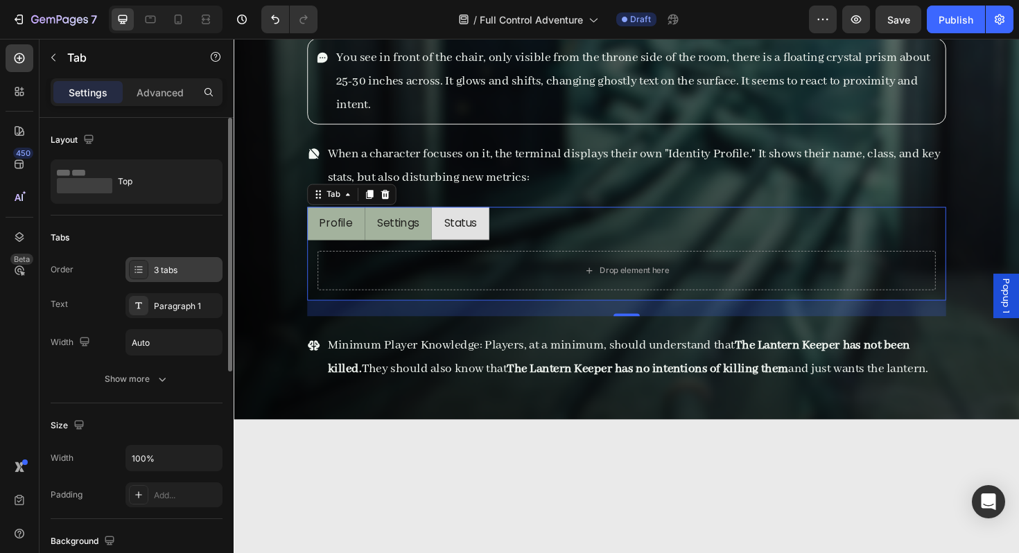
click at [156, 281] on div "3 tabs" at bounding box center [173, 269] width 97 height 25
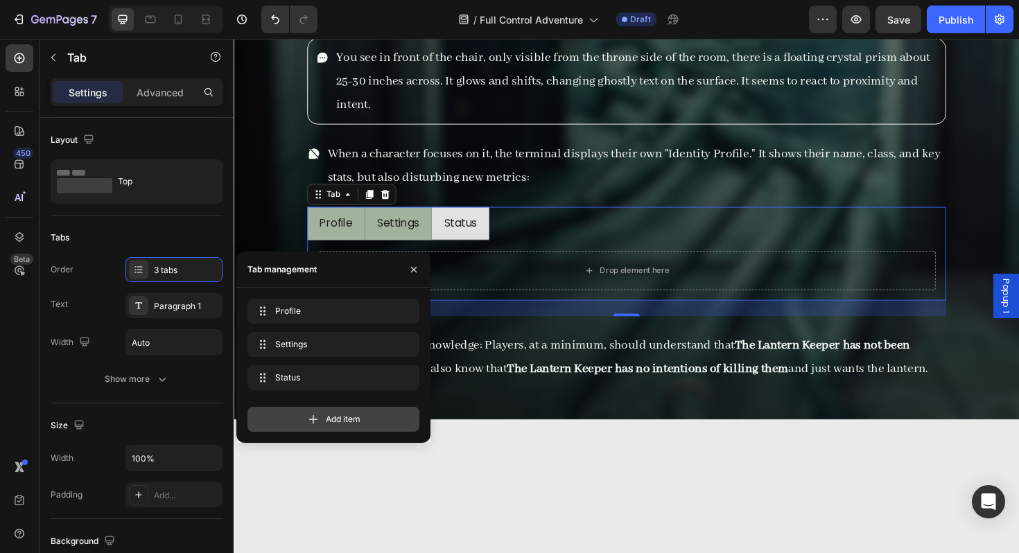
click at [351, 423] on span "Add item" at bounding box center [343, 419] width 35 height 12
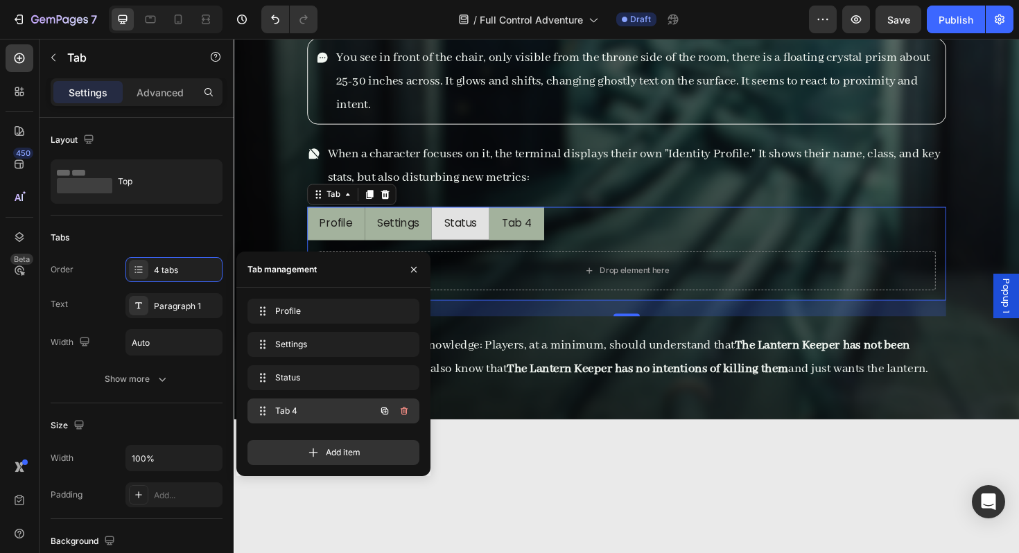
click at [281, 403] on div "Tab 4 Tab 4" at bounding box center [314, 410] width 122 height 19
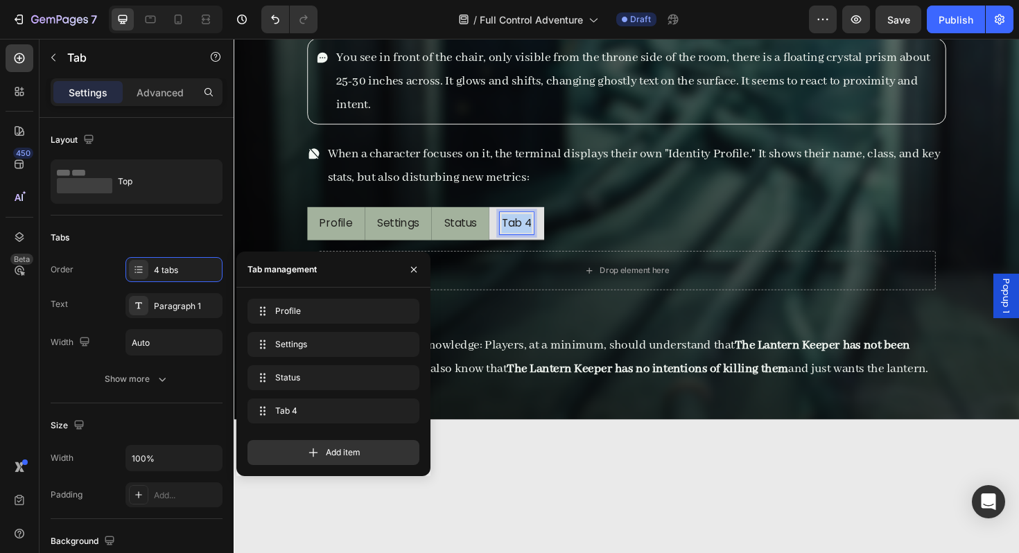
click at [536, 225] on p "Tab 4" at bounding box center [533, 235] width 32 height 20
click at [568, 236] on li "Backups" at bounding box center [540, 235] width 73 height 36
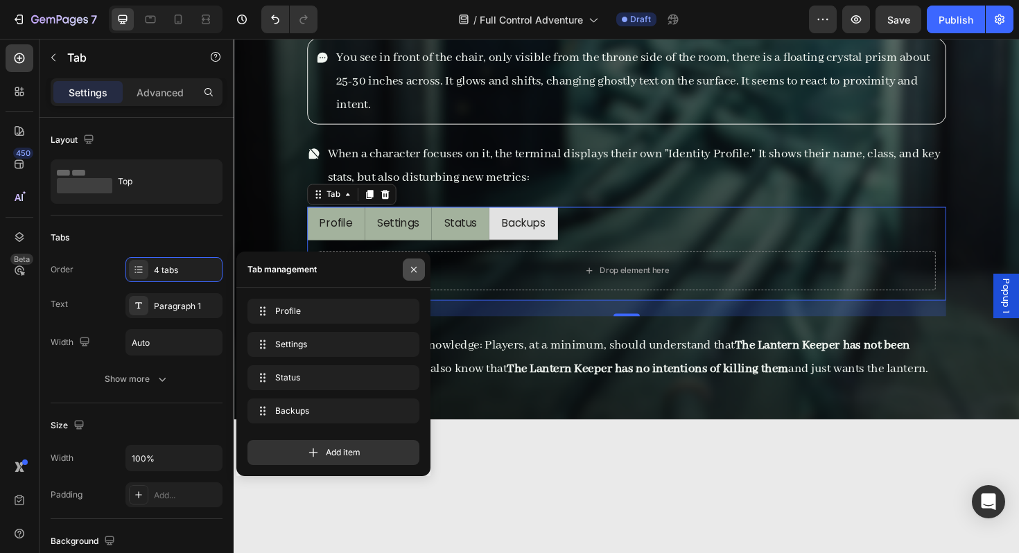
click at [408, 267] on button "button" at bounding box center [414, 270] width 22 height 22
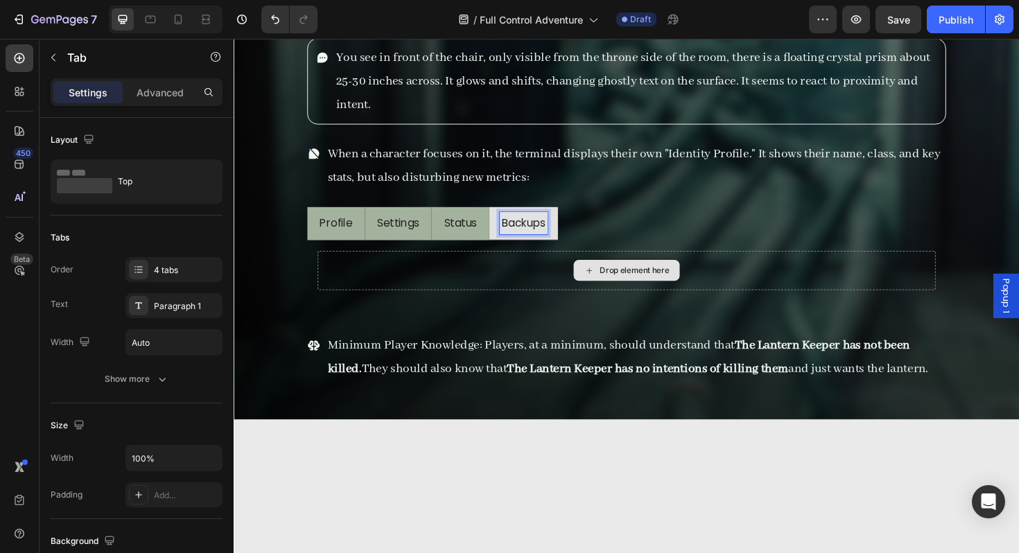
click at [381, 297] on div "Drop element here" at bounding box center [649, 284] width 654 height 42
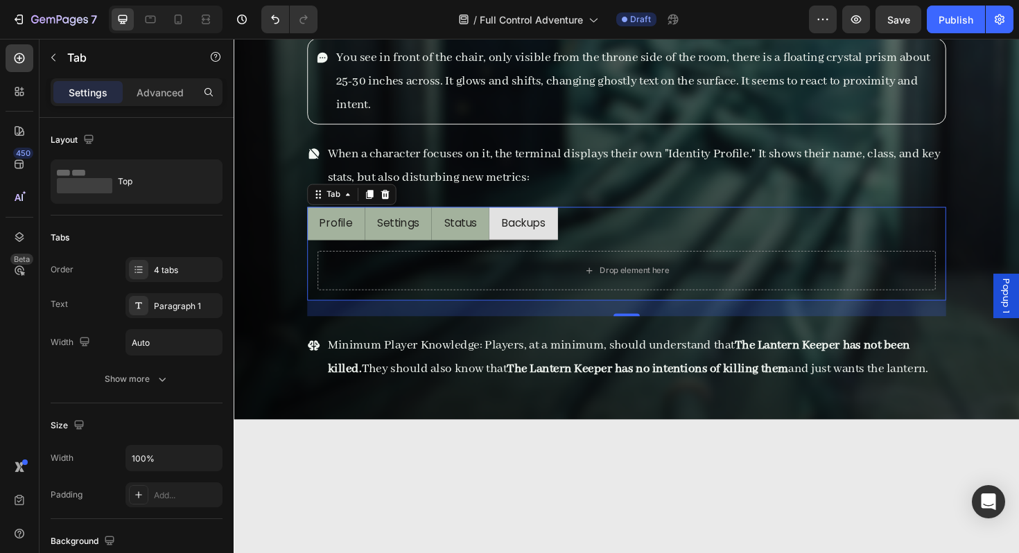
click at [427, 250] on li "Settings" at bounding box center [407, 235] width 71 height 36
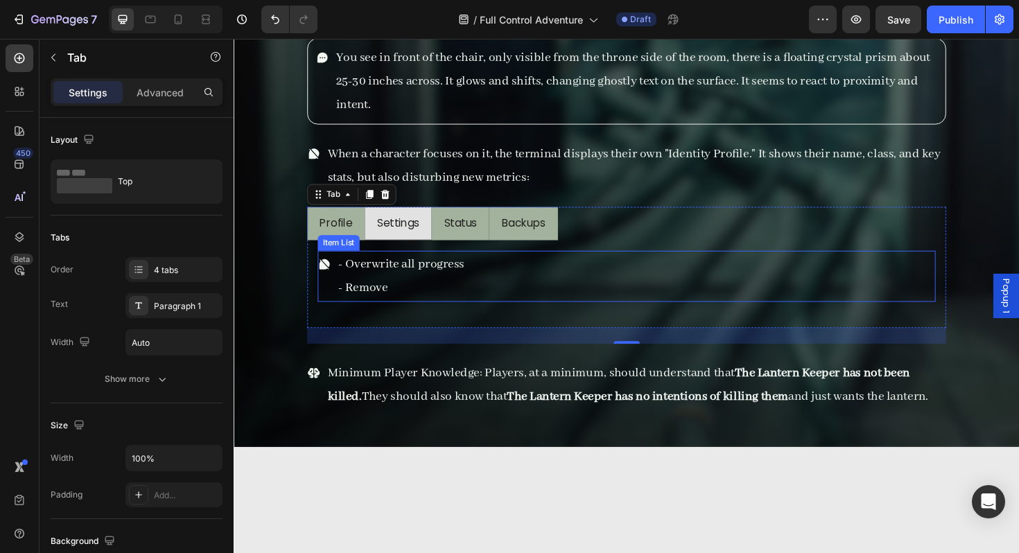
click at [424, 304] on p "- Remove" at bounding box center [411, 302] width 134 height 25
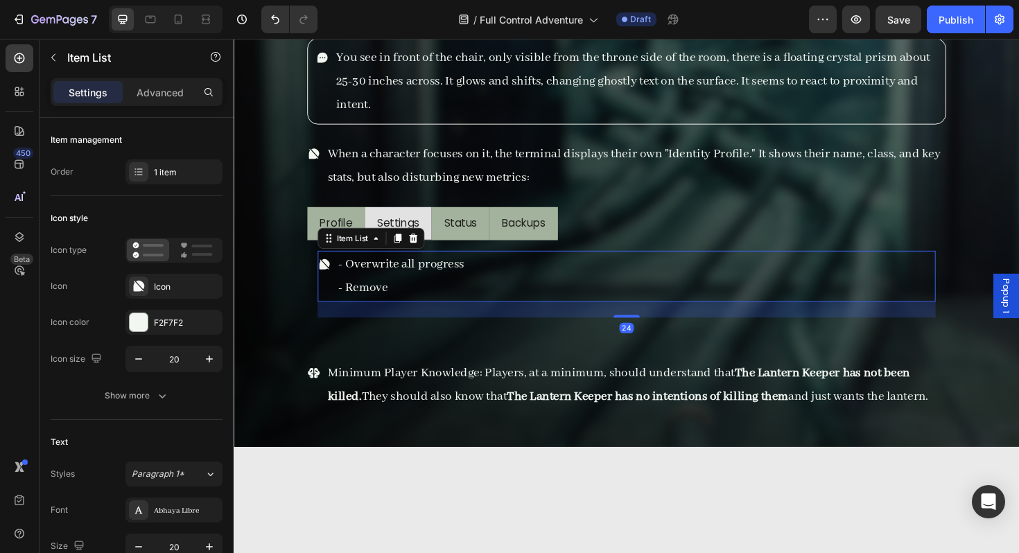
click at [511, 293] on div "- Overwrite all progress - Remove" at bounding box center [649, 290] width 654 height 54
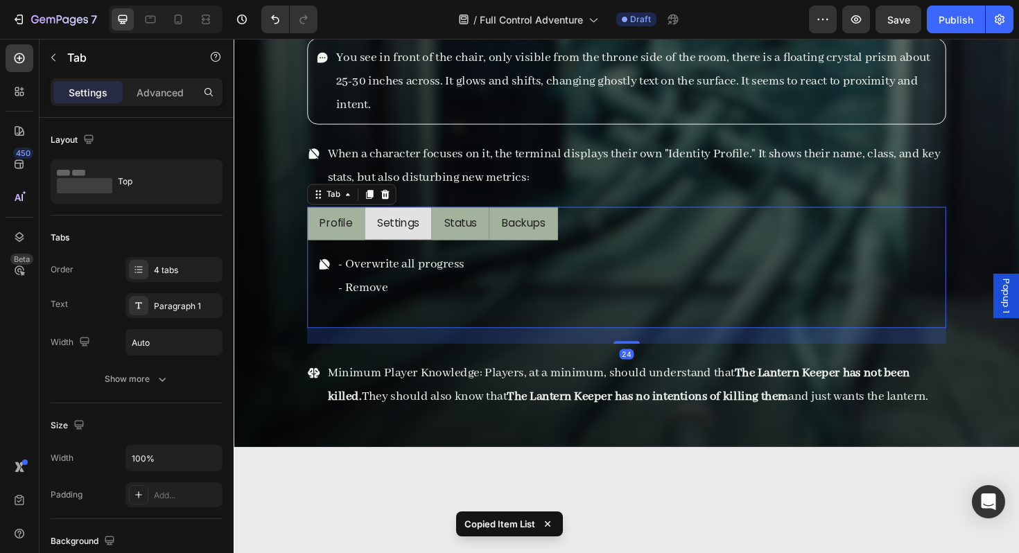
click at [528, 249] on li "Backups" at bounding box center [540, 235] width 73 height 36
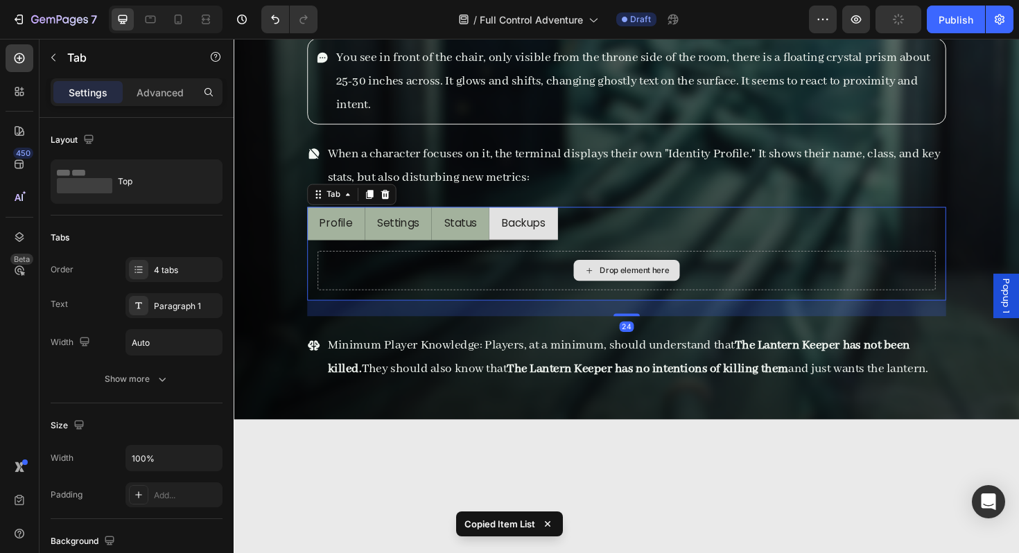
click at [509, 284] on div "Drop element here" at bounding box center [649, 284] width 654 height 42
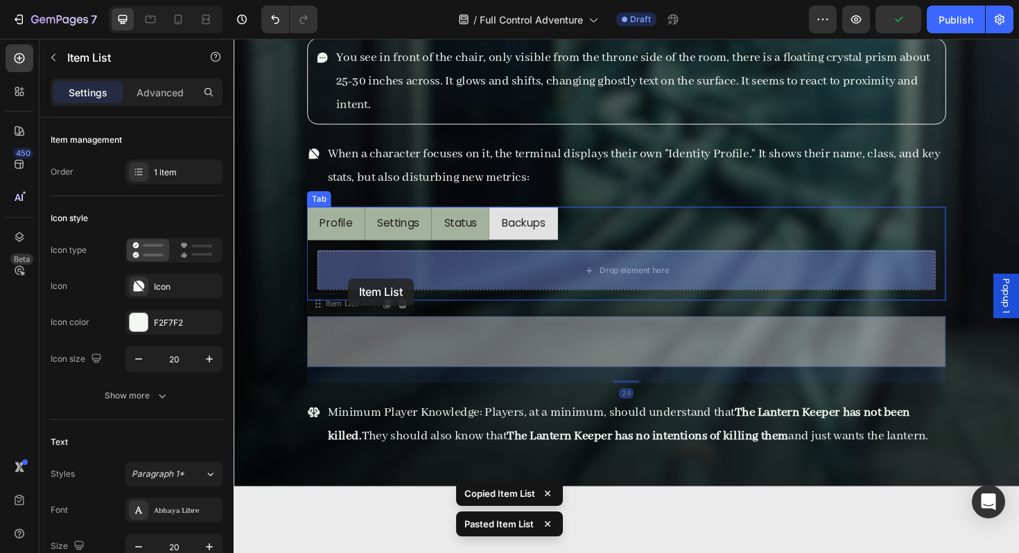
drag, startPoint x: 344, startPoint y: 324, endPoint x: 355, endPoint y: 292, distance: 34.4
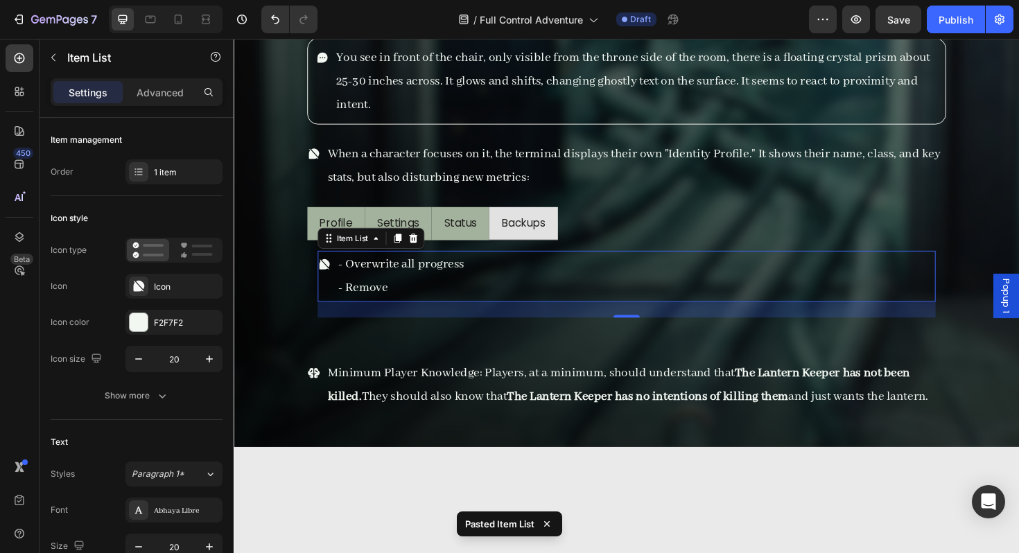
click at [398, 299] on p "- Remove" at bounding box center [411, 302] width 134 height 25
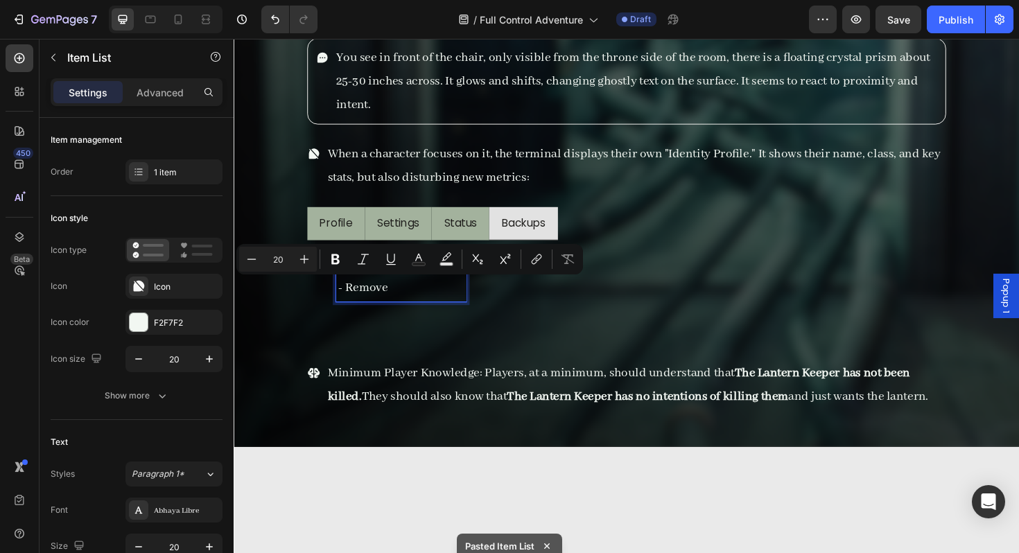
click at [410, 306] on p "- Remove" at bounding box center [411, 302] width 134 height 25
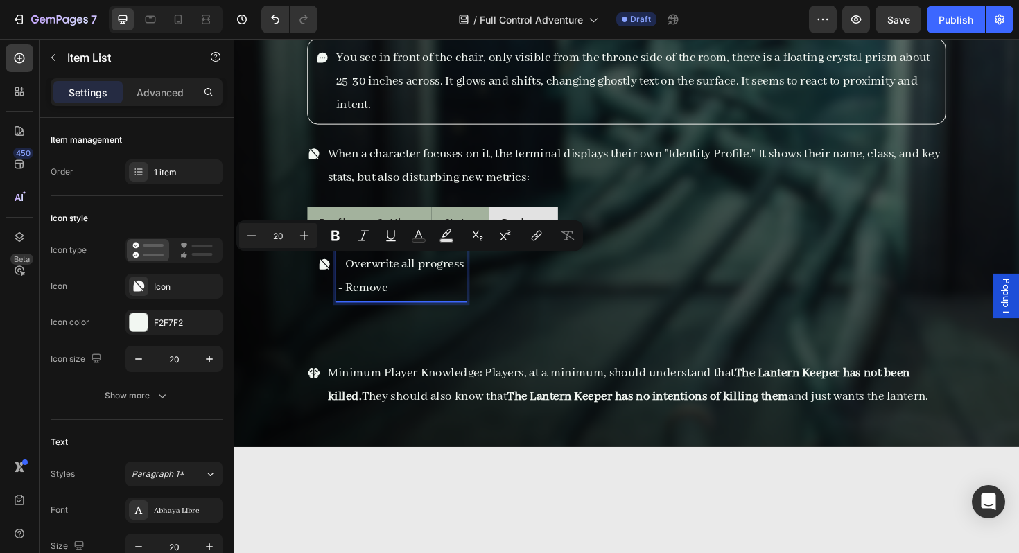
drag, startPoint x: 404, startPoint y: 305, endPoint x: 344, endPoint y: 281, distance: 64.7
click at [344, 281] on div "- Overwrite all progress - Remove" at bounding box center [411, 290] width 138 height 54
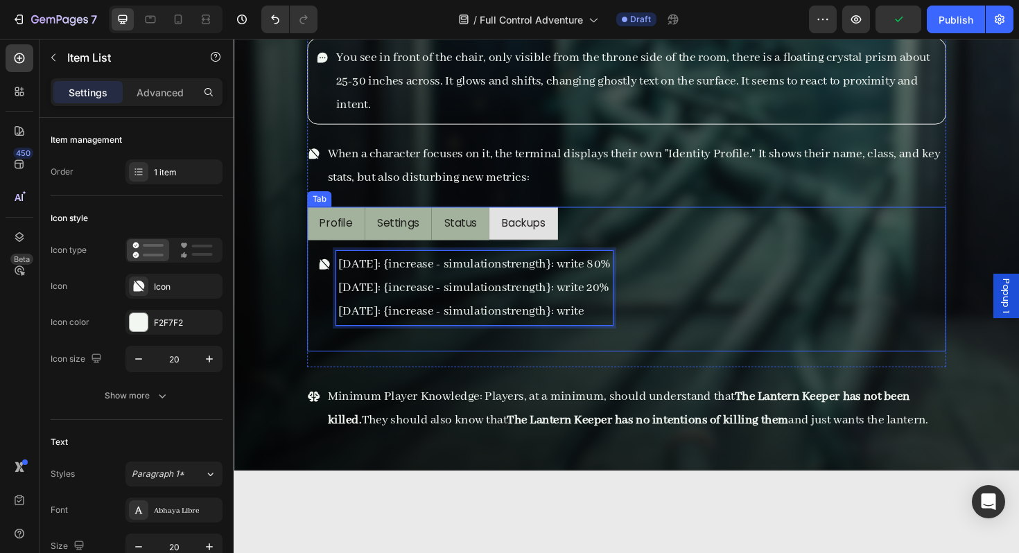
click at [349, 252] on div "Integrity Level: 87% Overwrite Progress: 13% Algorithm Contribution Rate: High …" at bounding box center [649, 311] width 677 height 118
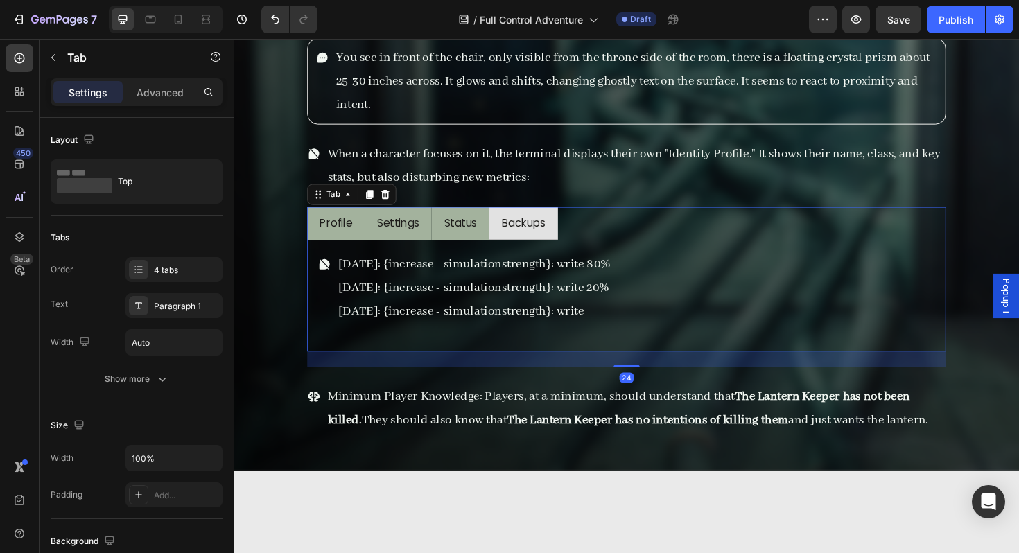
click at [351, 245] on div "Profile" at bounding box center [341, 234] width 39 height 25
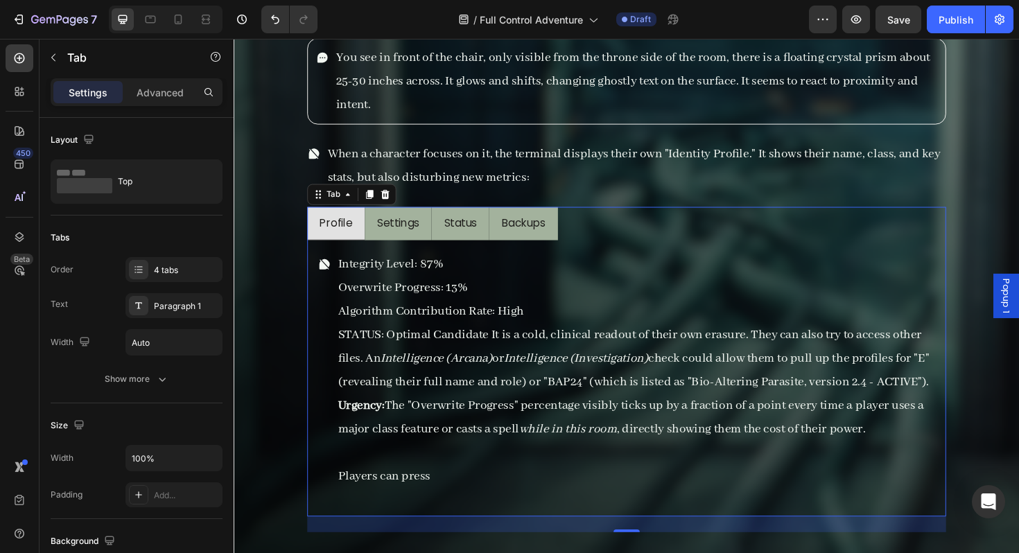
click at [525, 245] on div "Backups" at bounding box center [540, 234] width 51 height 24
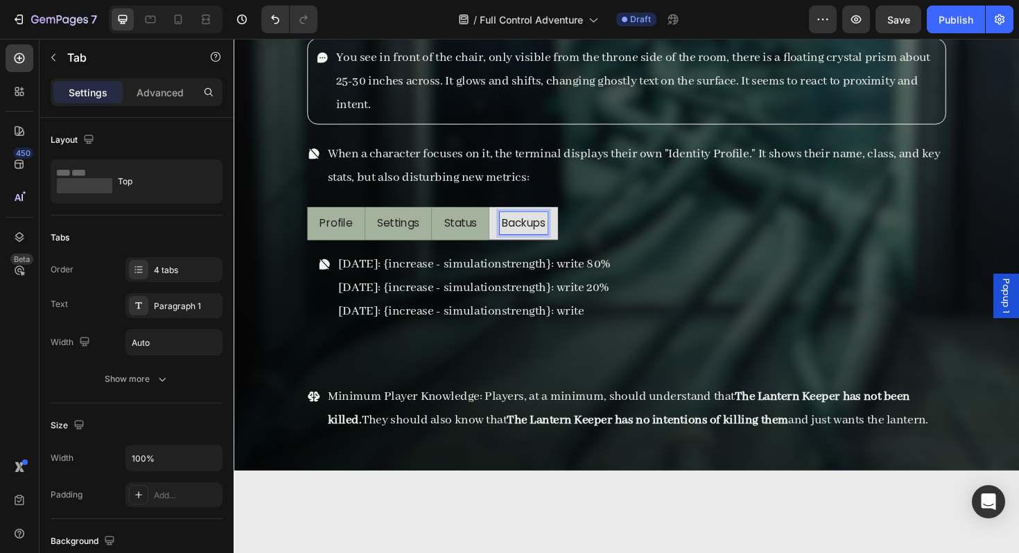
click at [339, 250] on li "Profile" at bounding box center [341, 235] width 61 height 36
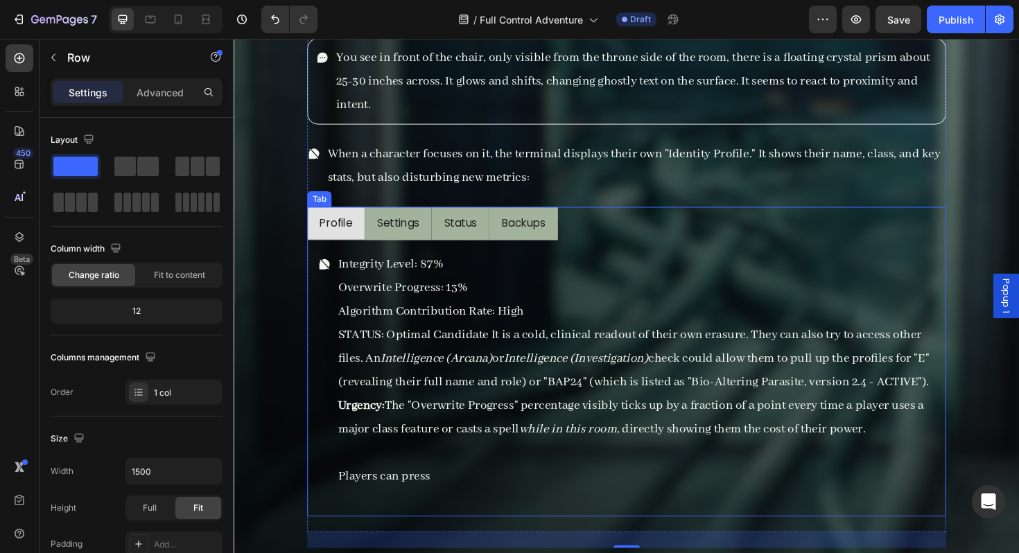
click at [315, 245] on li "Profile" at bounding box center [341, 235] width 61 height 36
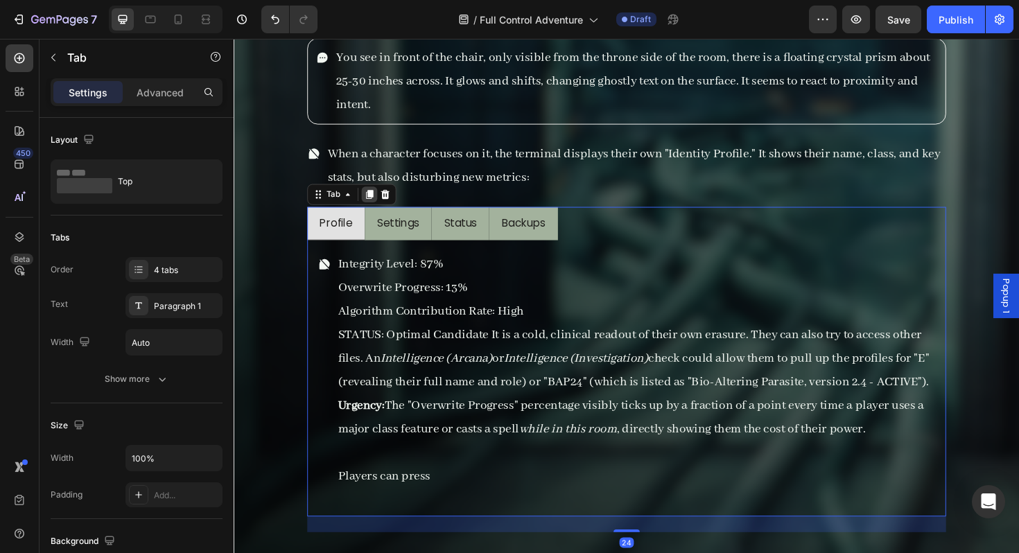
click at [372, 202] on icon at bounding box center [377, 203] width 11 height 11
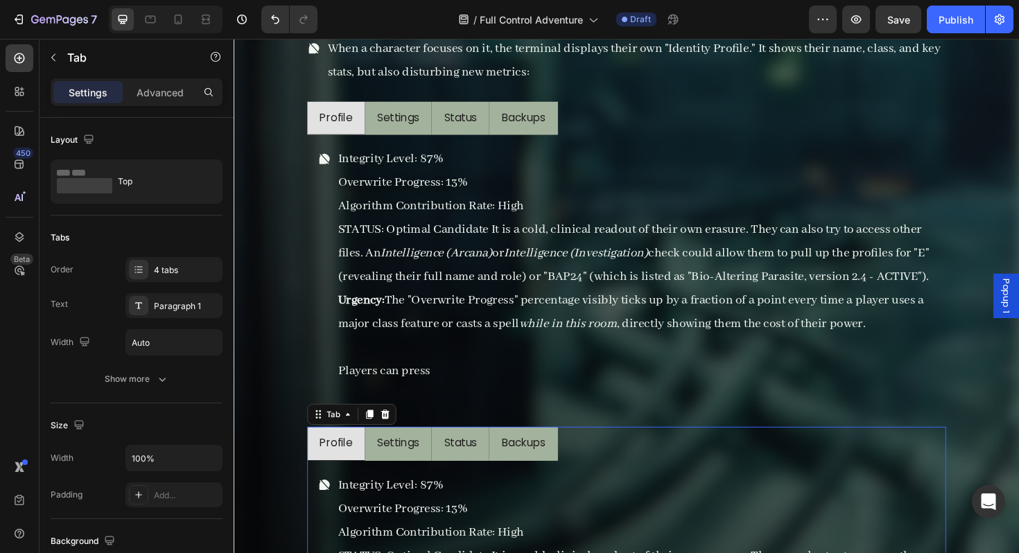
scroll to position [15903, 0]
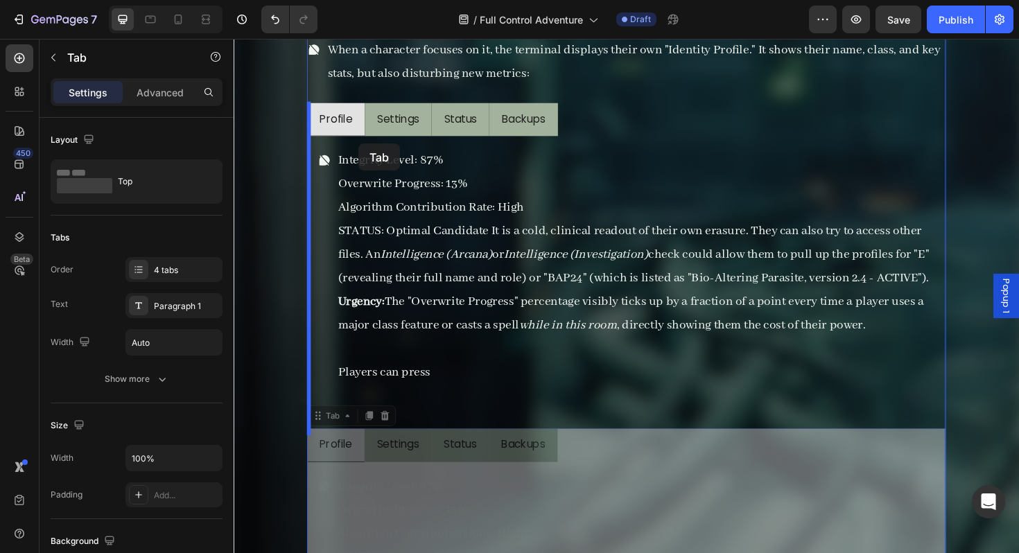
drag, startPoint x: 330, startPoint y: 460, endPoint x: 366, endPoint y: 150, distance: 311.9
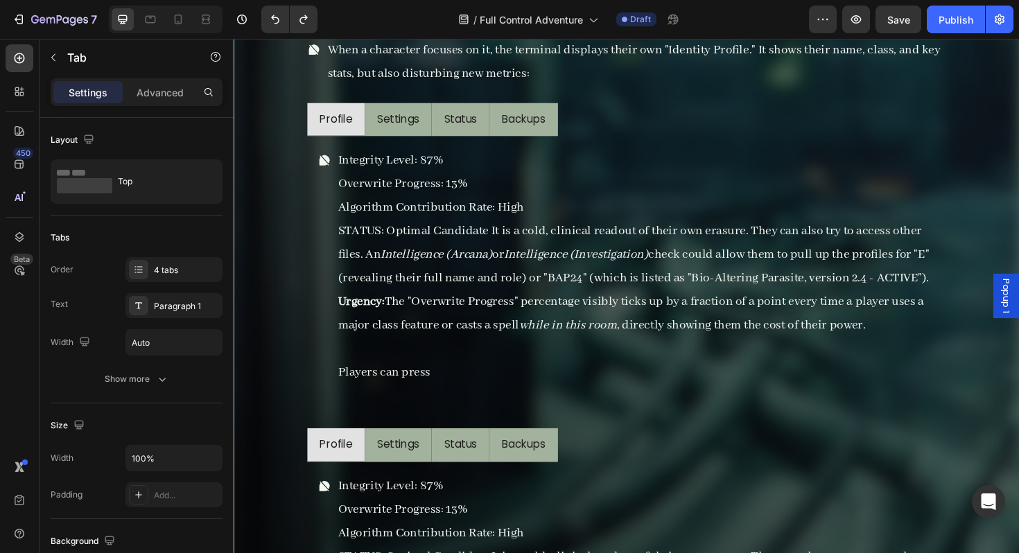
click at [338, 473] on div "GM Note: [PERSON_NAME] office is the final stop before the players can fully un…" at bounding box center [649, 40] width 677 height 1515
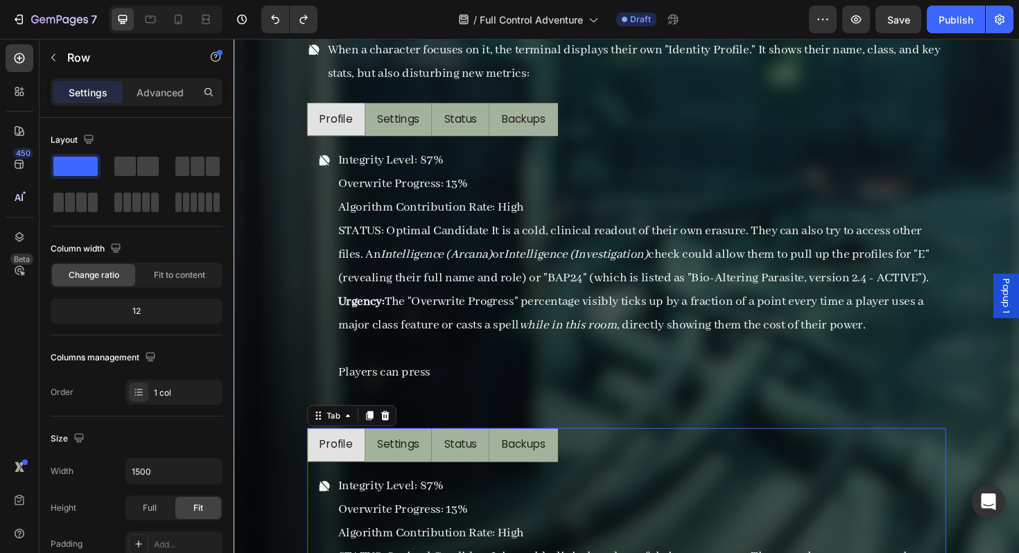
click at [329, 480] on li "Profile" at bounding box center [341, 469] width 61 height 36
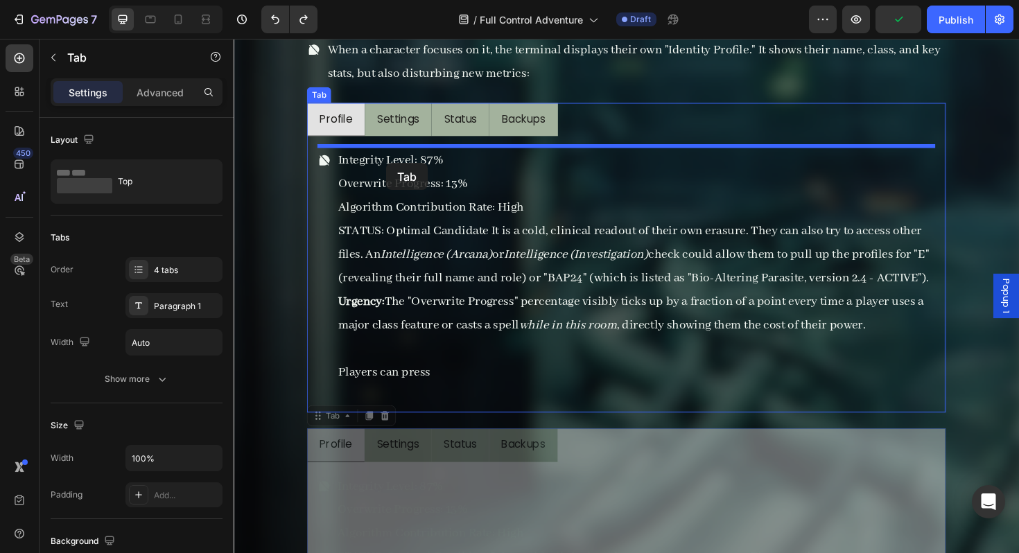
drag, startPoint x: 385, startPoint y: 264, endPoint x: 395, endPoint y: 171, distance: 93.4
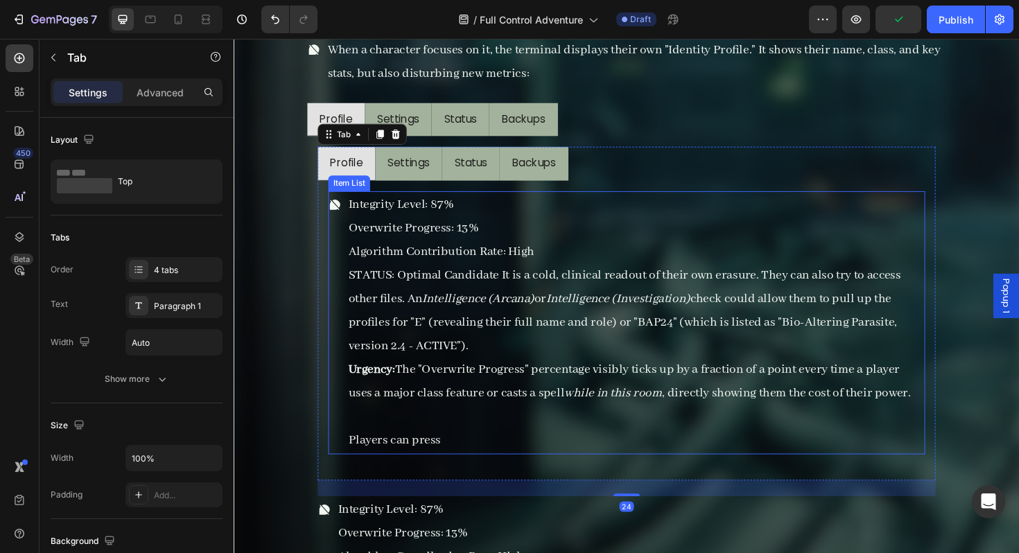
scroll to position [15815, 0]
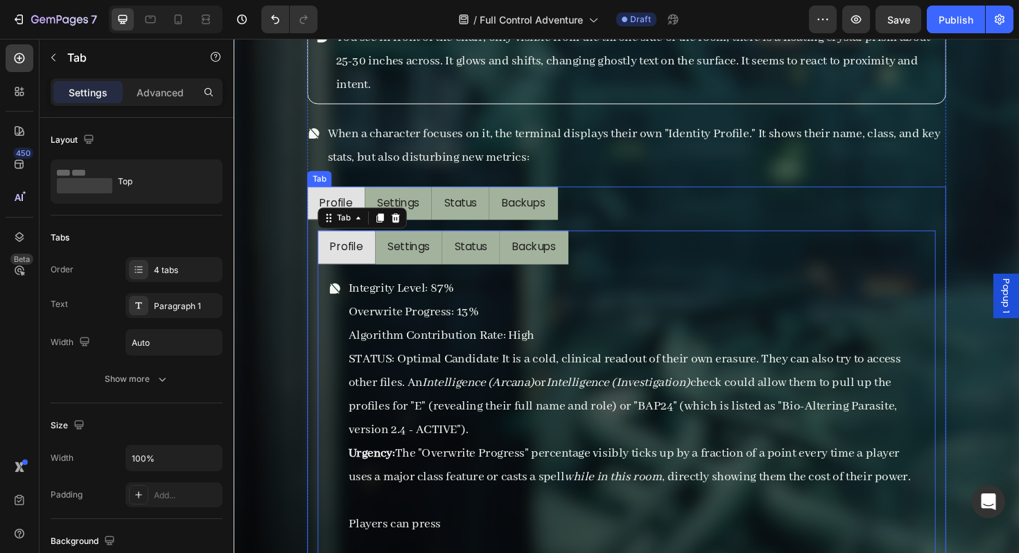
click at [353, 207] on p "Profile" at bounding box center [341, 213] width 35 height 20
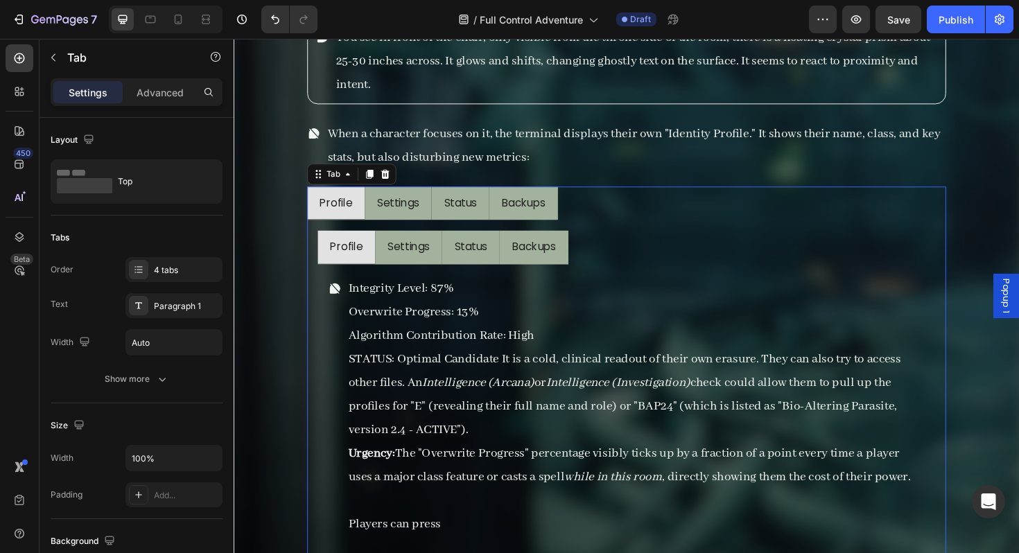
click at [353, 207] on p "Profile" at bounding box center [341, 213] width 35 height 20
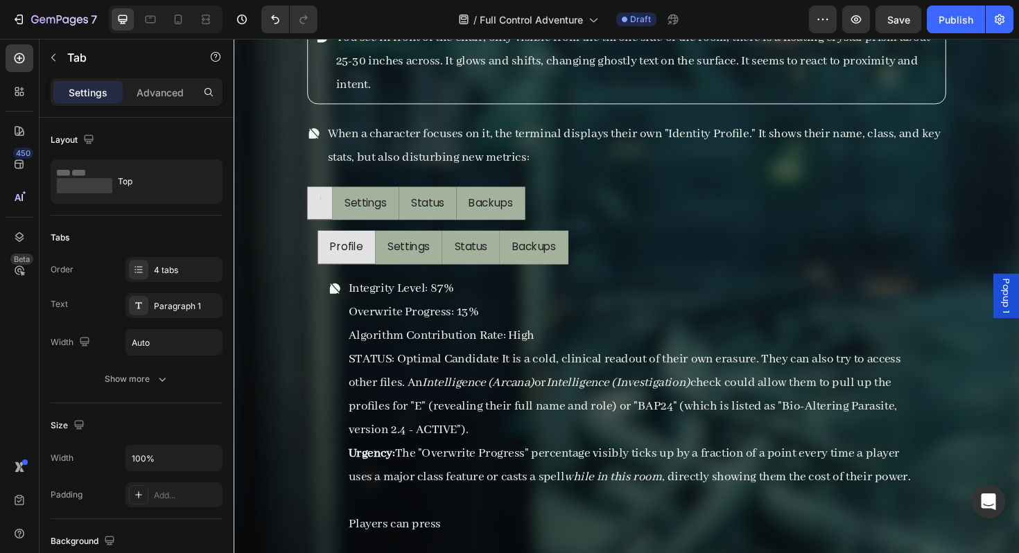
click at [322, 203] on div "Rich Text Editor. Editing area: main" at bounding box center [324, 213] width 4 height 24
click at [324, 211] on div "Rich Text Editor. Editing area: main" at bounding box center [324, 213] width 4 height 24
click at [327, 211] on li at bounding box center [324, 213] width 26 height 36
click at [325, 211] on div "Rich Text Editor. Editing area: main" at bounding box center [324, 213] width 4 height 24
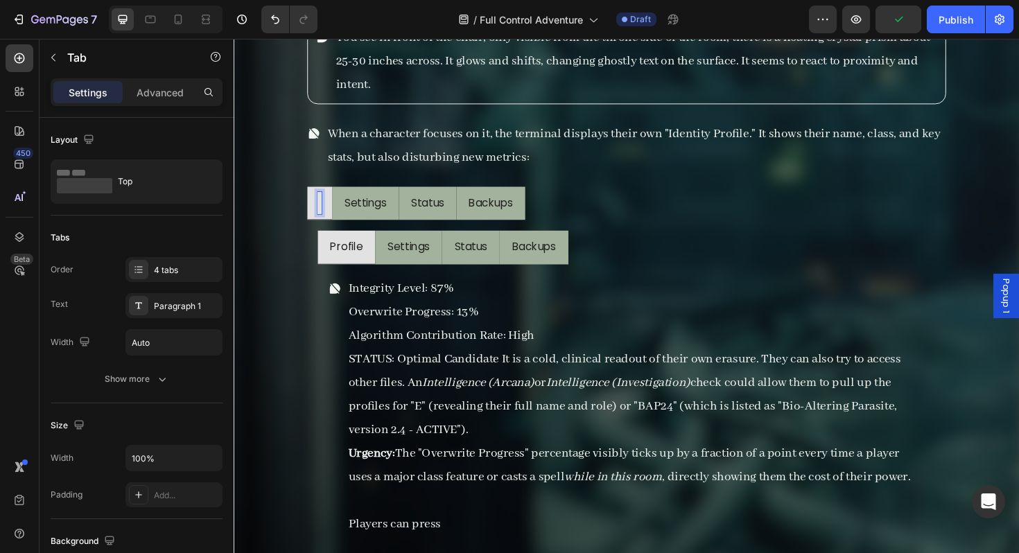
click at [325, 211] on div "Rich Text Editor. Editing area: main" at bounding box center [324, 213] width 4 height 24
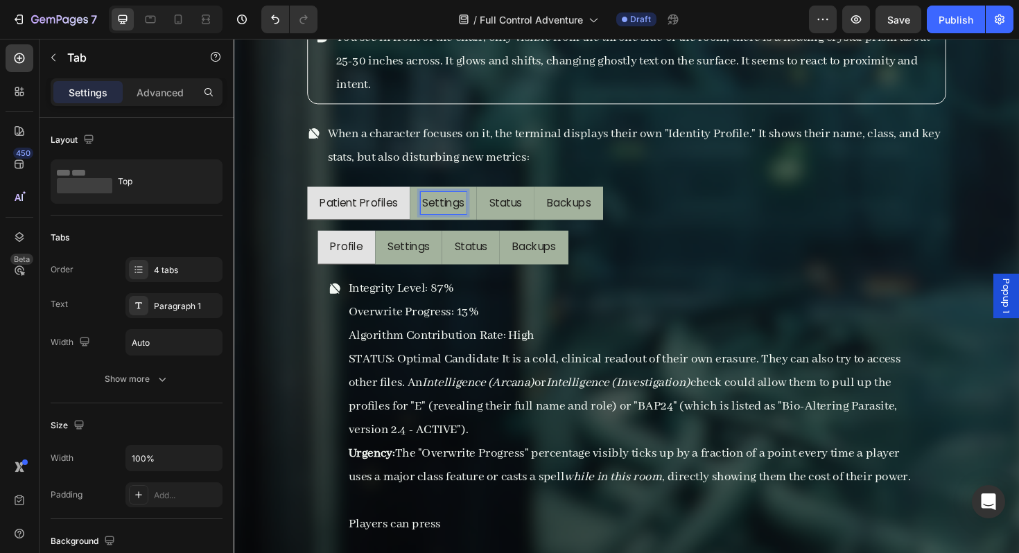
click at [466, 214] on p "Settings" at bounding box center [455, 213] width 44 height 20
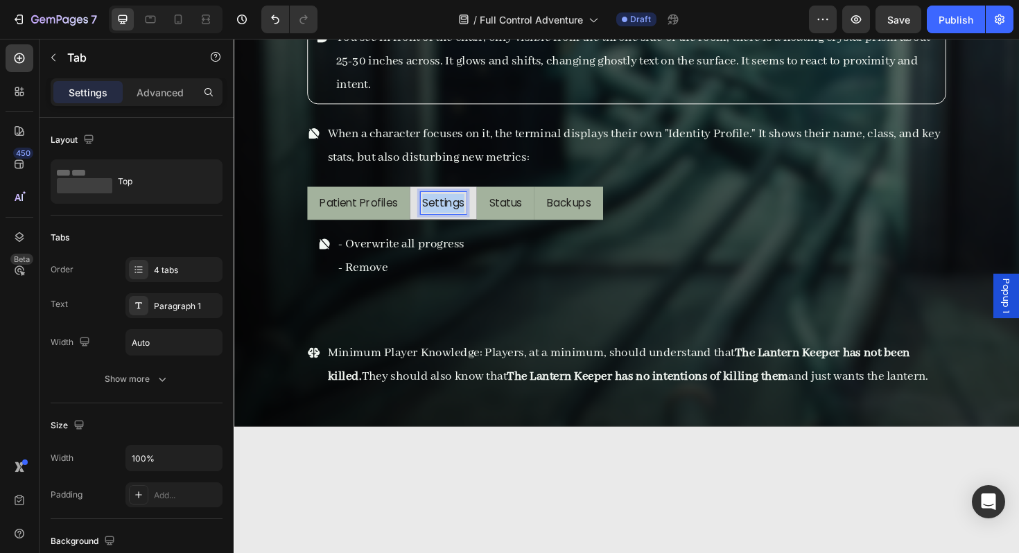
click at [466, 214] on p "Settings" at bounding box center [455, 213] width 44 height 20
click at [453, 217] on p "Email" at bounding box center [447, 213] width 29 height 20
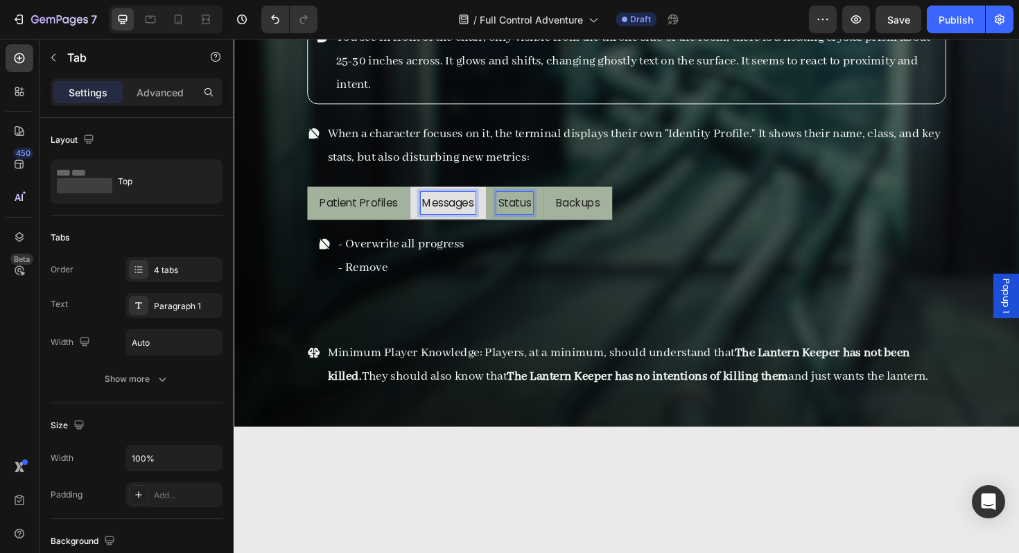
click at [535, 209] on p "Status" at bounding box center [531, 213] width 35 height 20
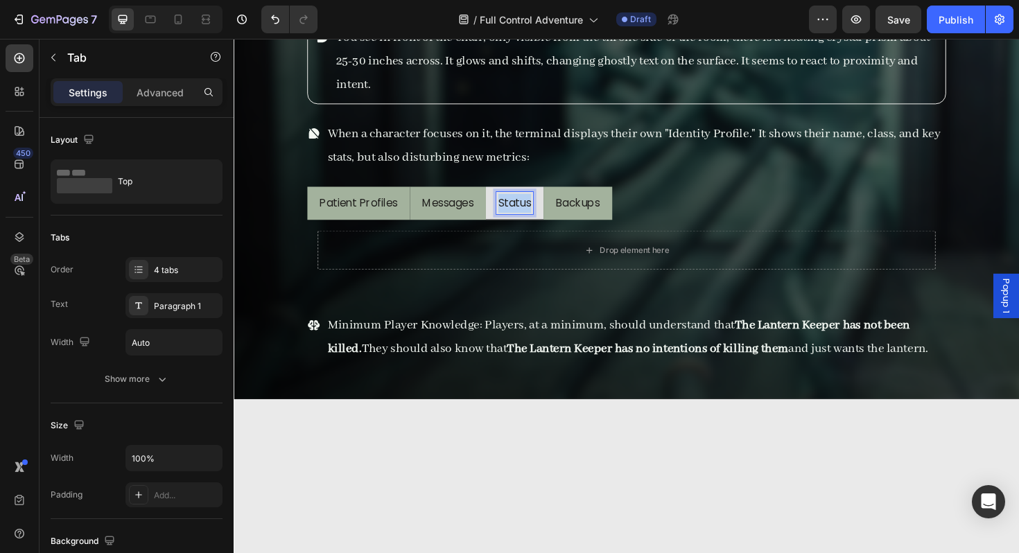
click at [535, 209] on p "Status" at bounding box center [531, 213] width 35 height 20
click at [611, 215] on p "Backups" at bounding box center [598, 213] width 46 height 20
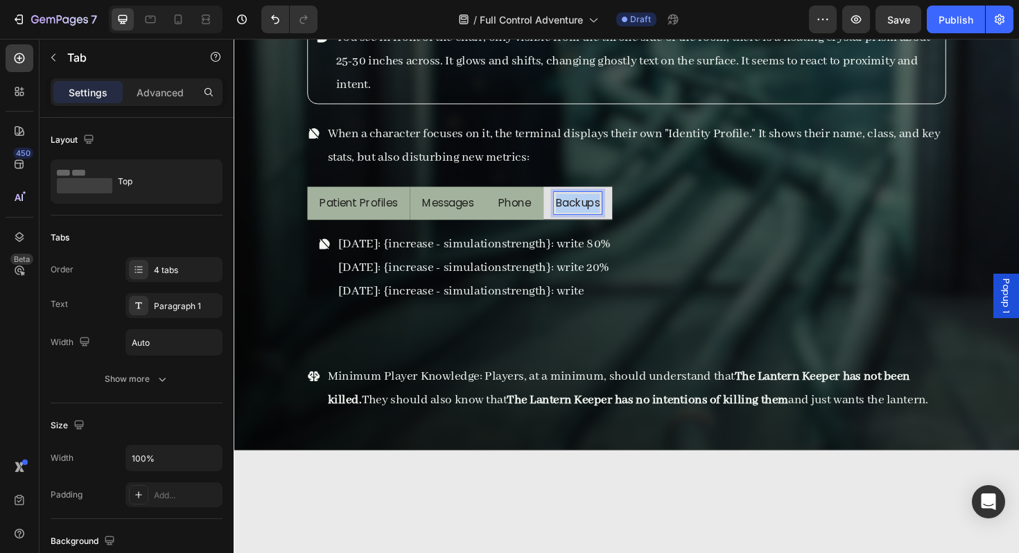
click at [611, 215] on p "Backups" at bounding box center [598, 213] width 46 height 20
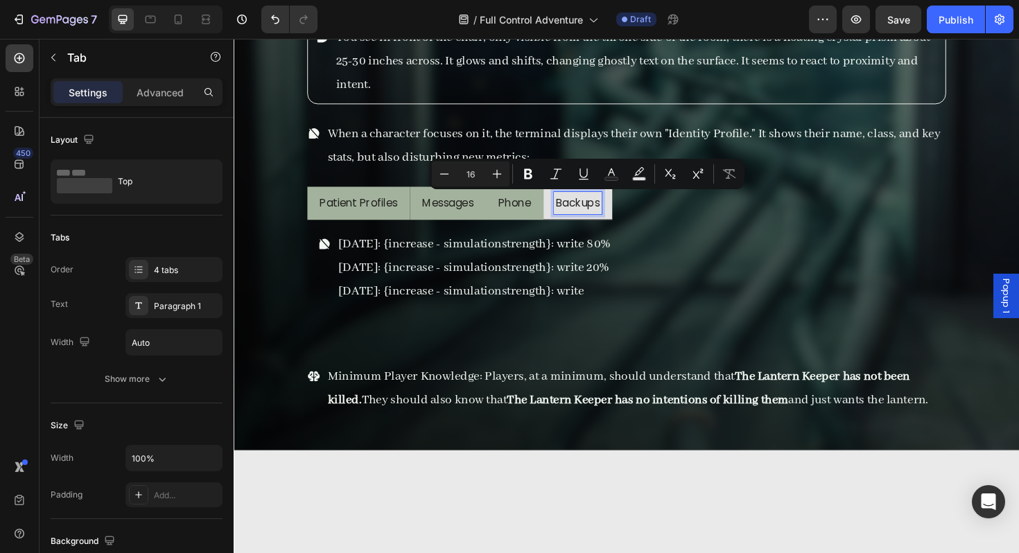
click at [545, 210] on p "Phone" at bounding box center [531, 213] width 35 height 20
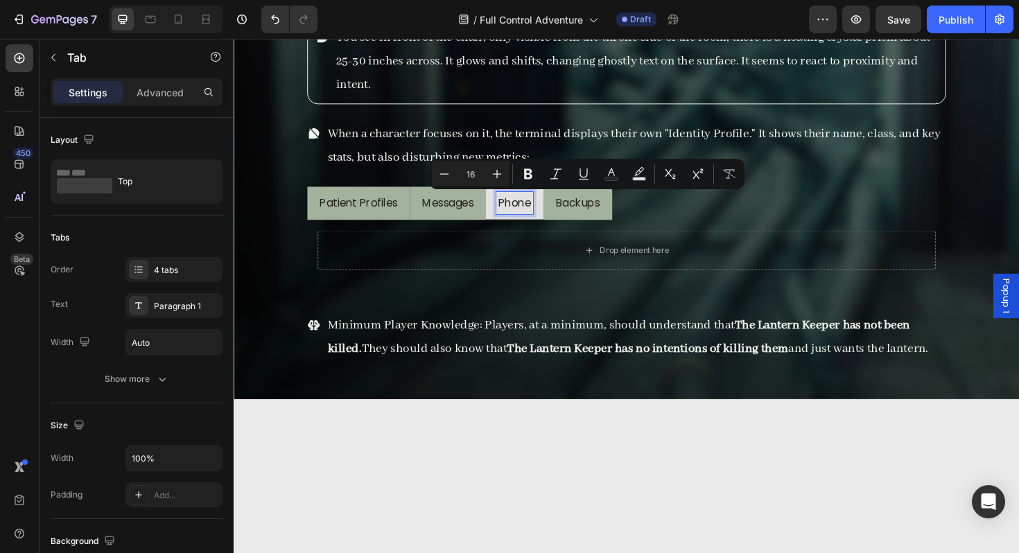
click at [545, 210] on p "Phone" at bounding box center [531, 213] width 35 height 20
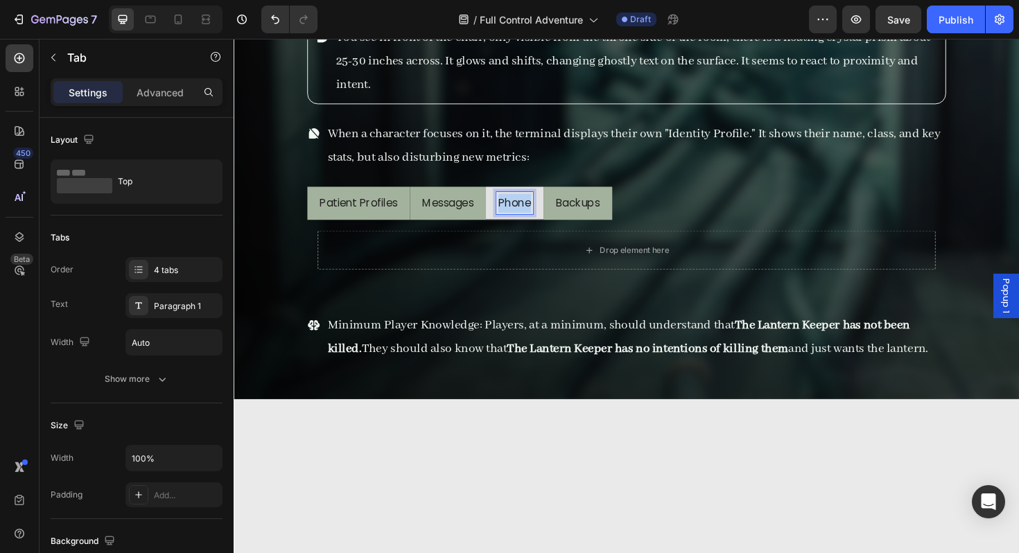
click at [545, 210] on p "Phone" at bounding box center [531, 213] width 35 height 20
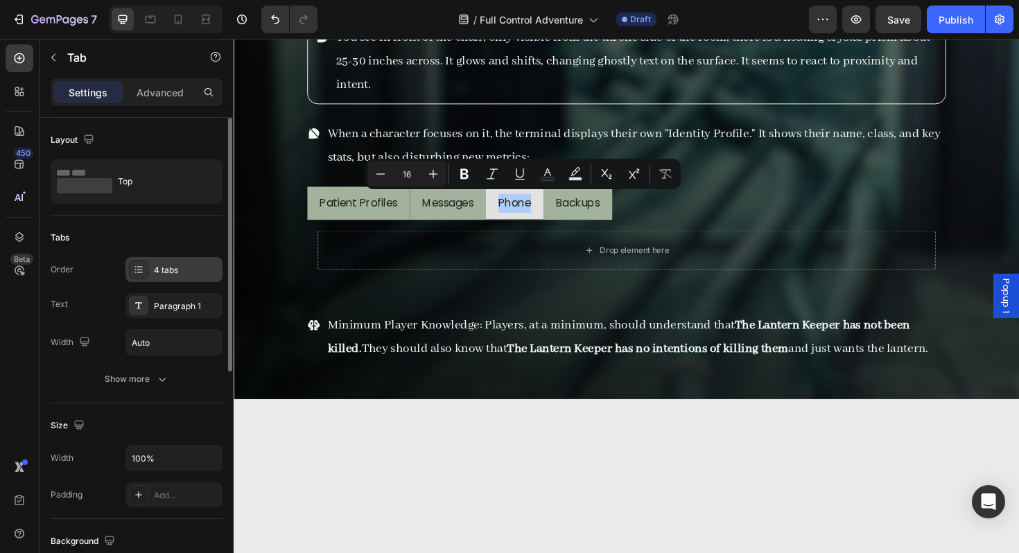
click at [186, 277] on div "4 tabs" at bounding box center [173, 269] width 97 height 25
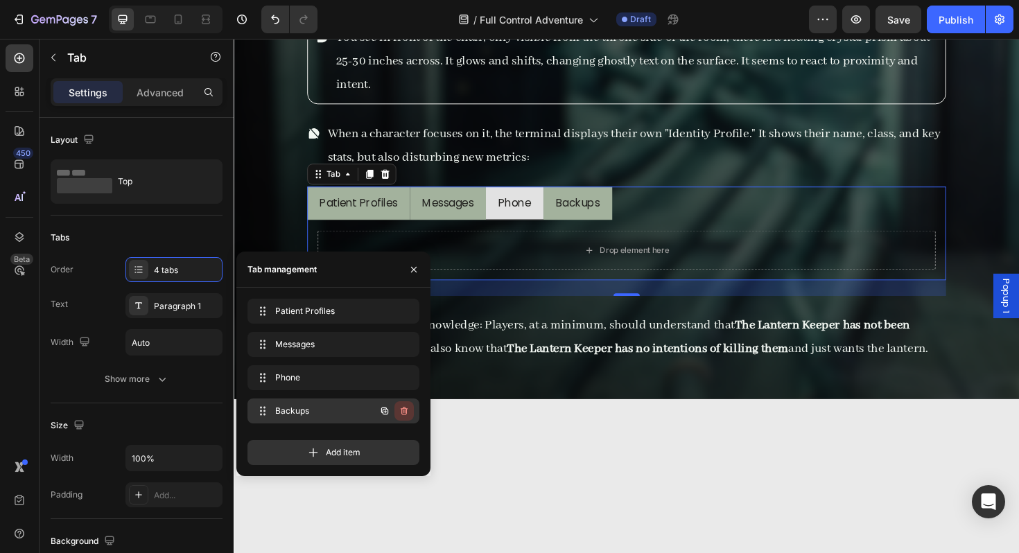
click at [410, 410] on button "button" at bounding box center [403, 410] width 19 height 19
click at [406, 414] on div "Delete" at bounding box center [395, 411] width 26 height 12
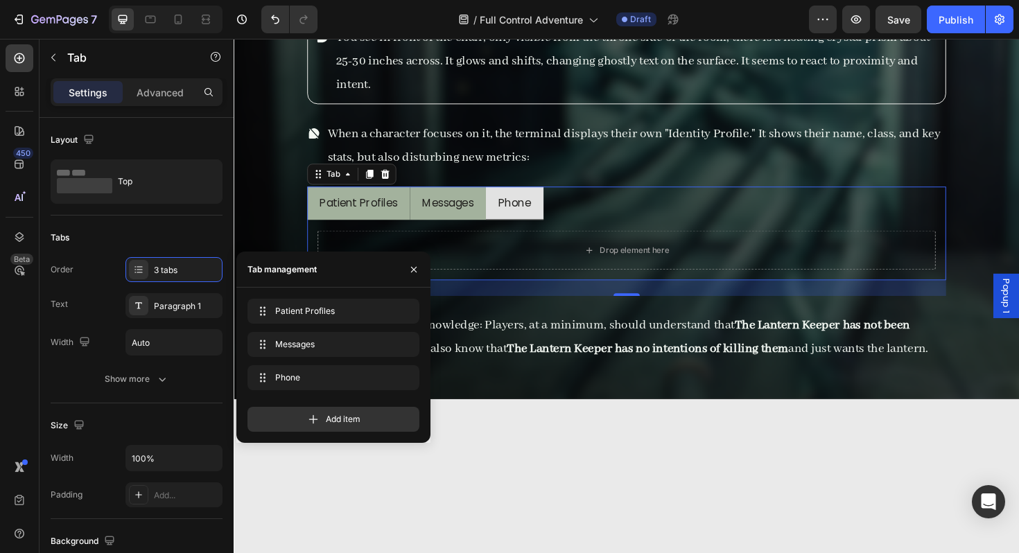
click at [494, 227] on li "Messages" at bounding box center [460, 213] width 80 height 36
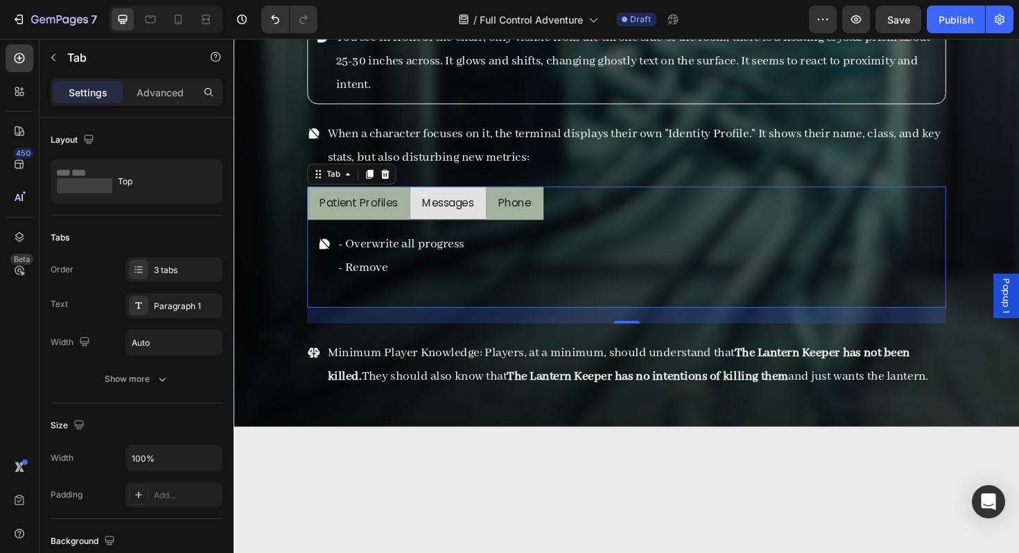
click at [393, 227] on li "Patient Profiles" at bounding box center [365, 213] width 109 height 36
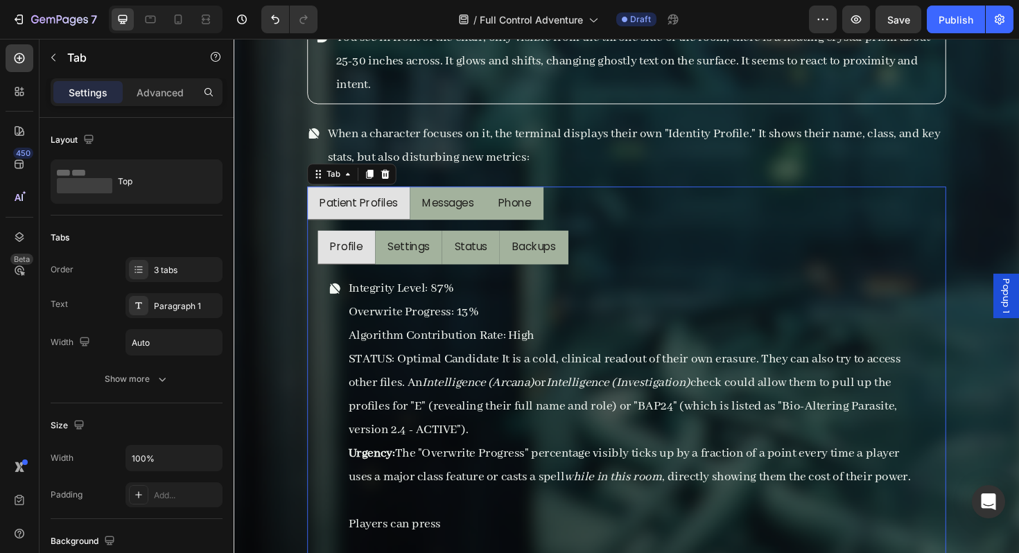
click at [450, 228] on li "Messages" at bounding box center [460, 213] width 80 height 36
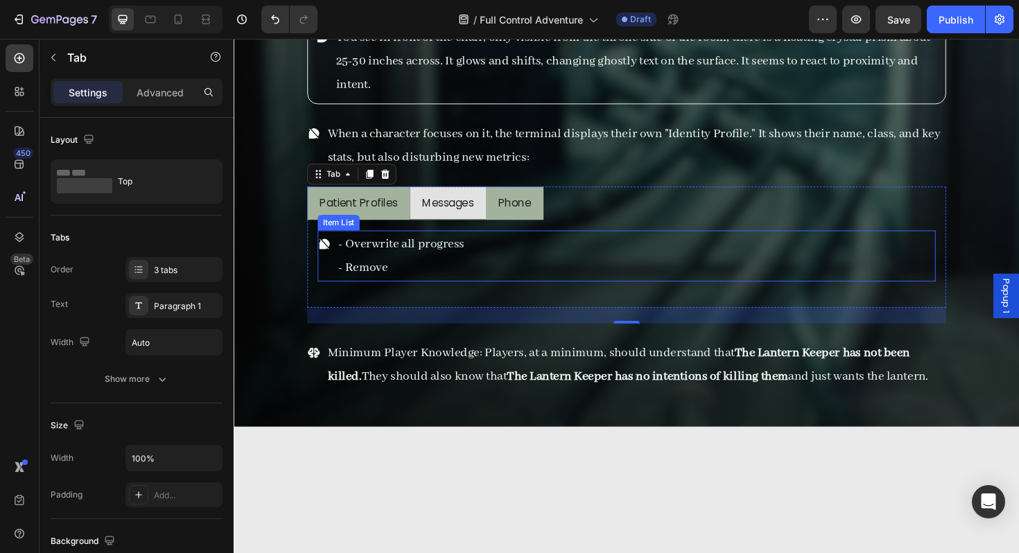
click at [442, 265] on p "- Overwrite all progress" at bounding box center [411, 256] width 134 height 25
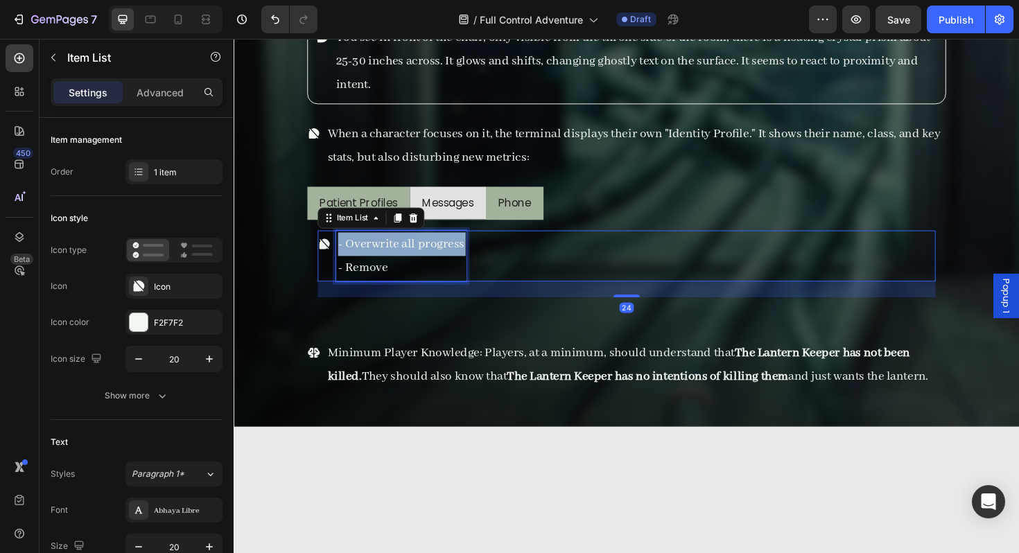
click at [442, 265] on p "- Overwrite all progress" at bounding box center [411, 256] width 134 height 25
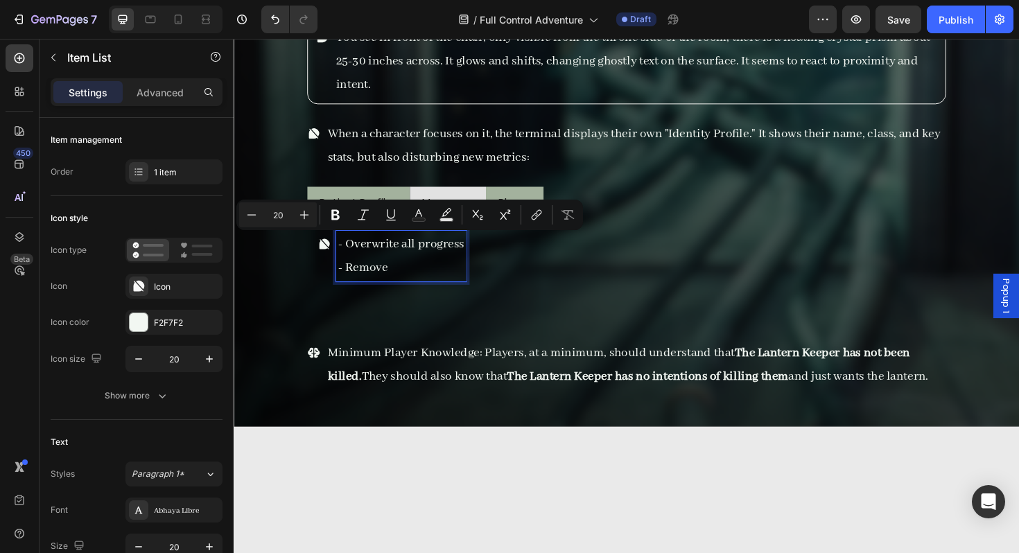
click at [434, 277] on p "- Remove" at bounding box center [411, 281] width 134 height 25
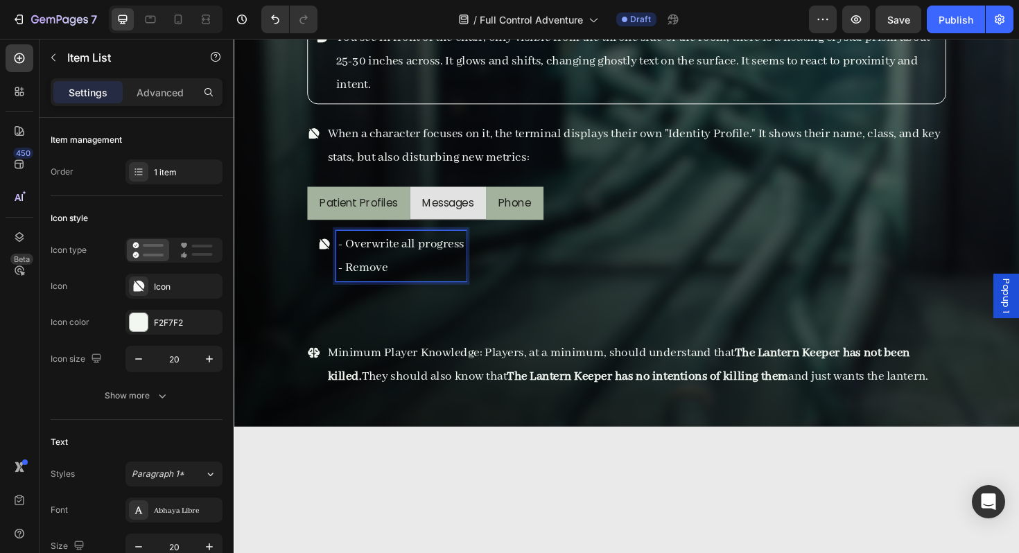
drag, startPoint x: 422, startPoint y: 283, endPoint x: 346, endPoint y: 256, distance: 81.1
click at [346, 256] on div "- Overwrite all progress - Remove" at bounding box center [411, 269] width 138 height 54
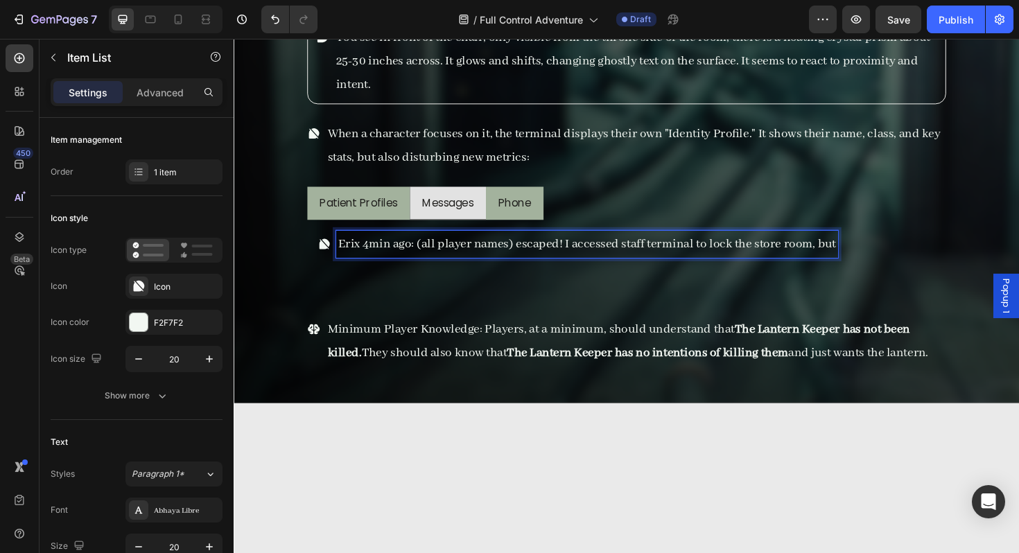
click at [377, 258] on p "Erix 4min ago: (all player names) escaped! I accessed staff terminal to lock th…" at bounding box center [607, 256] width 527 height 25
click at [351, 266] on p "Erix 18s ago: (all player names) escaped! I accessed staff terminal to lock the…" at bounding box center [602, 256] width 516 height 25
click at [344, 259] on p "Erix 18s ago: (all player names) escaped! I accessed staff terminal to lock the…" at bounding box center [602, 256] width 516 height 25
drag, startPoint x: 408, startPoint y: 256, endPoint x: 368, endPoint y: 256, distance: 40.2
click at [368, 256] on p "Erix 18s ago: (all player names) escaped! I accessed staff terminal to lock the…" at bounding box center [602, 256] width 516 height 25
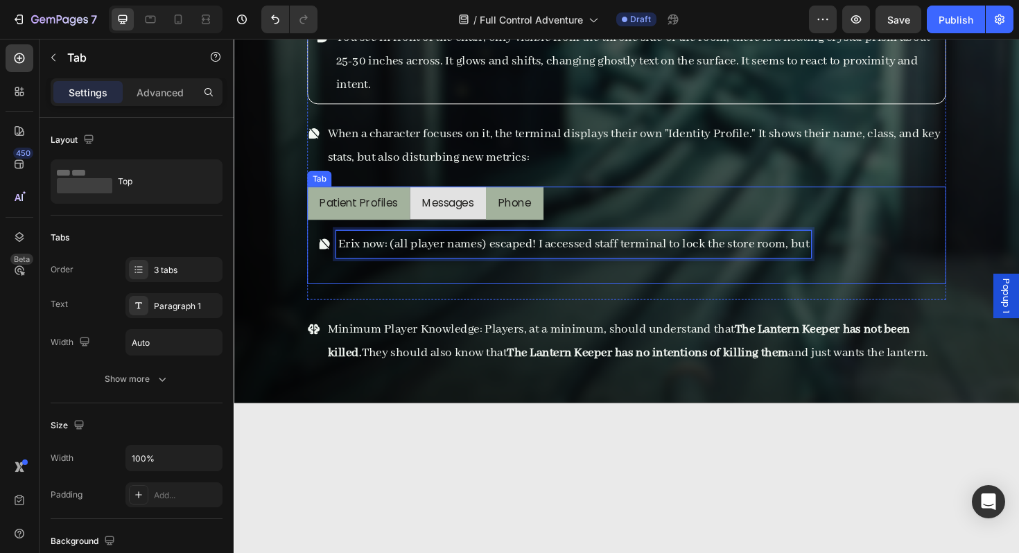
click at [548, 227] on li "Phone" at bounding box center [530, 213] width 61 height 36
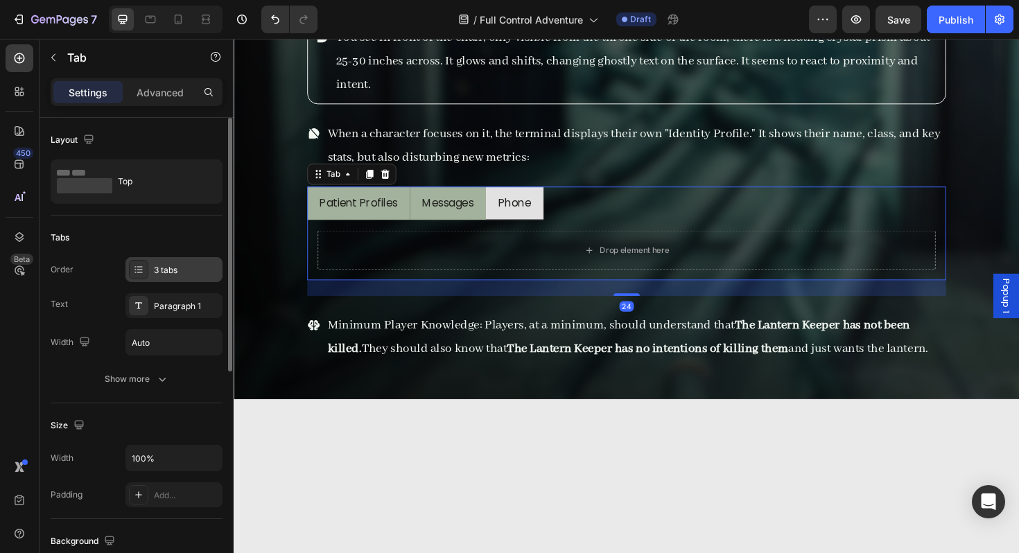
click at [172, 265] on div "3 tabs" at bounding box center [186, 270] width 65 height 12
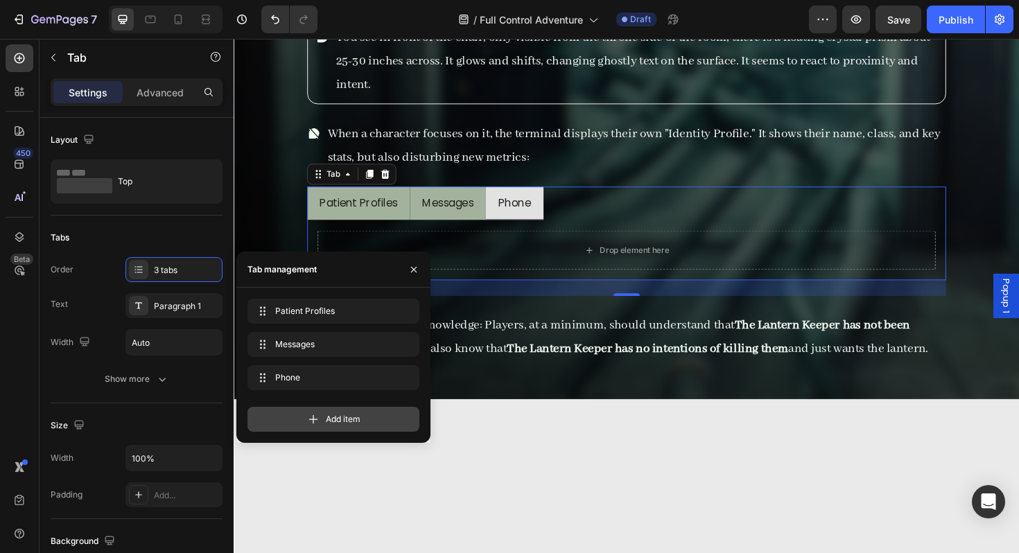
click at [313, 412] on icon at bounding box center [313, 419] width 14 height 14
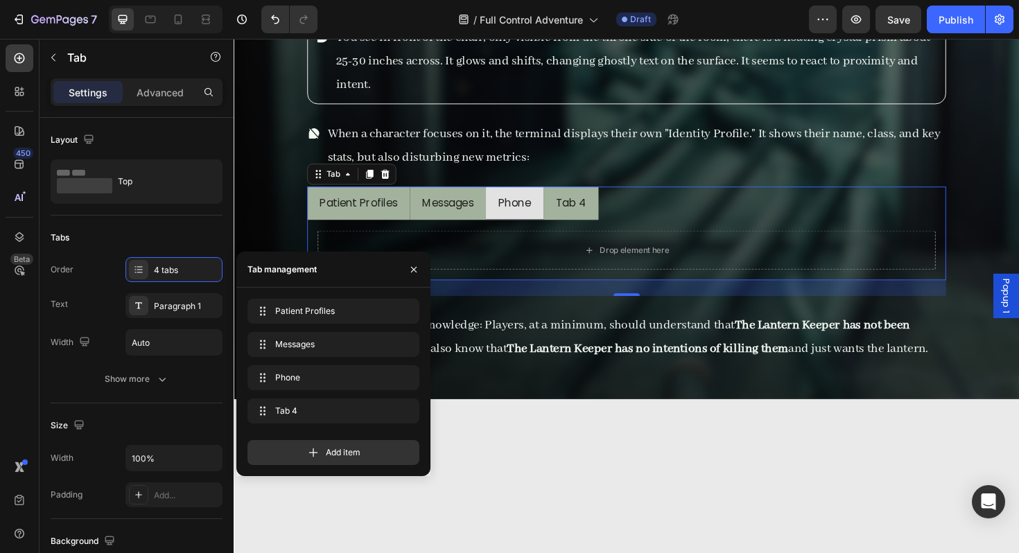
click at [593, 210] on div "Tab 4" at bounding box center [591, 213] width 36 height 24
click at [593, 210] on p "Tab 4" at bounding box center [591, 213] width 32 height 20
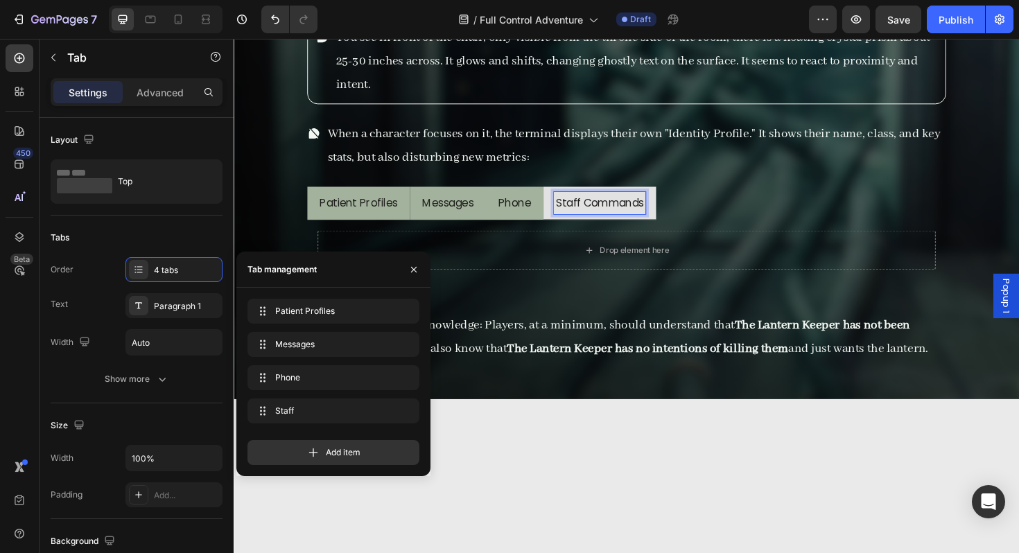
click at [670, 211] on div "Staff Commands" at bounding box center [621, 213] width 97 height 24
click at [681, 210] on li "Staff Commands" at bounding box center [620, 213] width 119 height 36
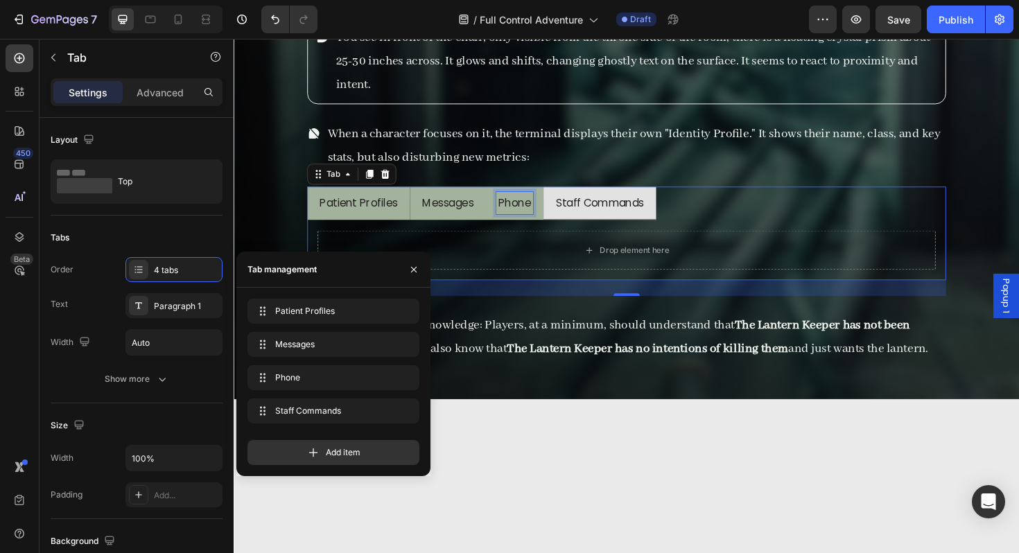
click at [548, 216] on p "Phone" at bounding box center [531, 213] width 35 height 20
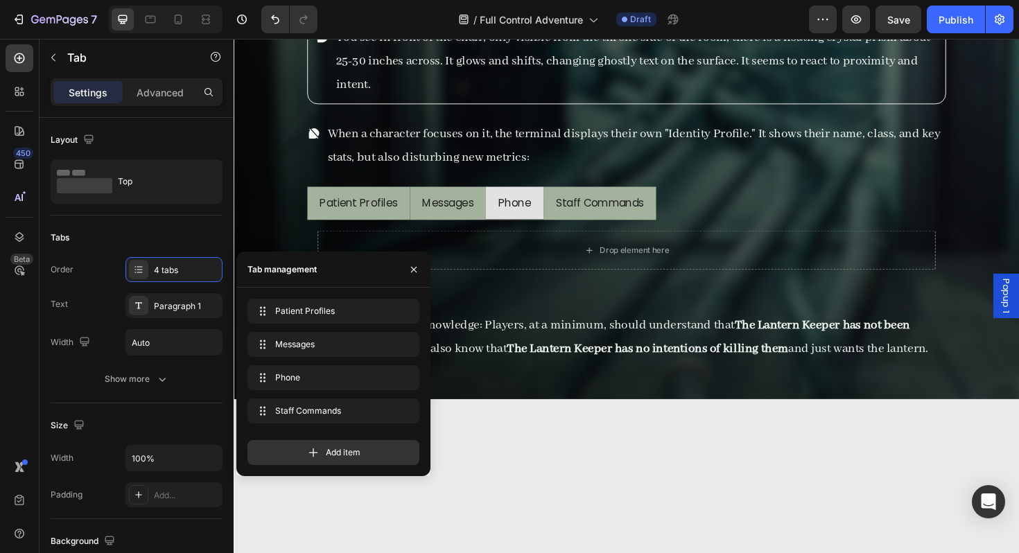
click at [570, 223] on li "Staff Commands" at bounding box center [620, 213] width 119 height 36
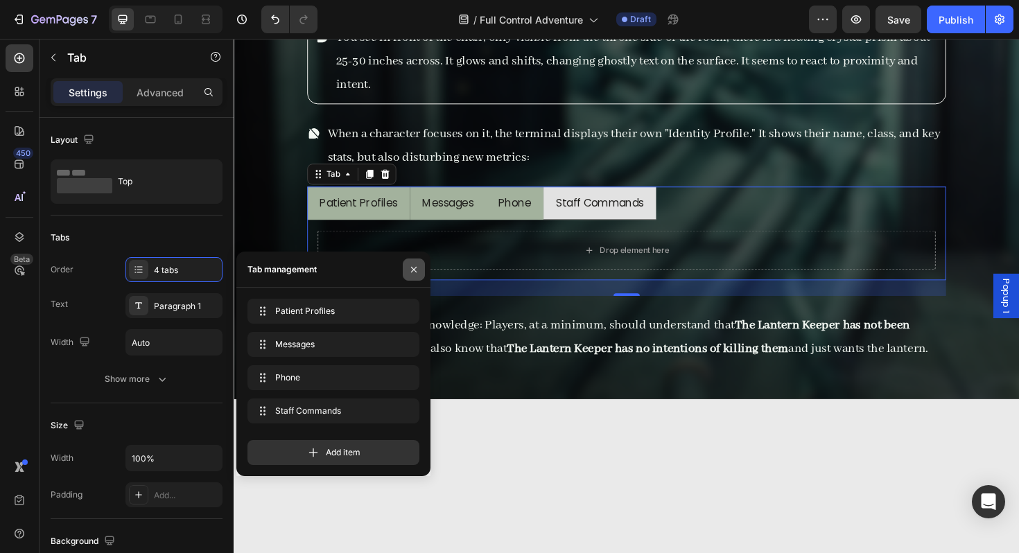
click at [419, 265] on icon "button" at bounding box center [413, 269] width 11 height 11
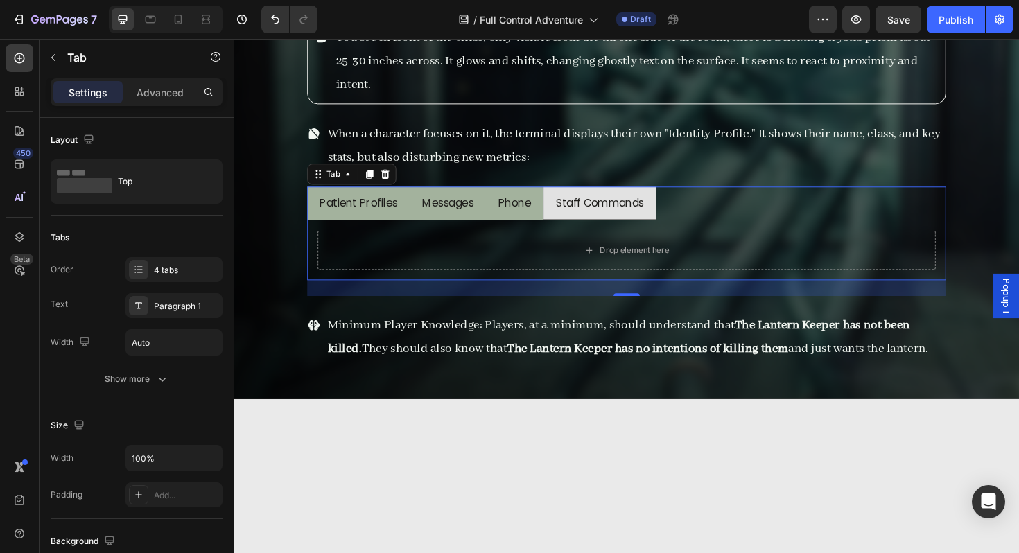
click at [394, 227] on li "Patient Profiles" at bounding box center [365, 213] width 109 height 36
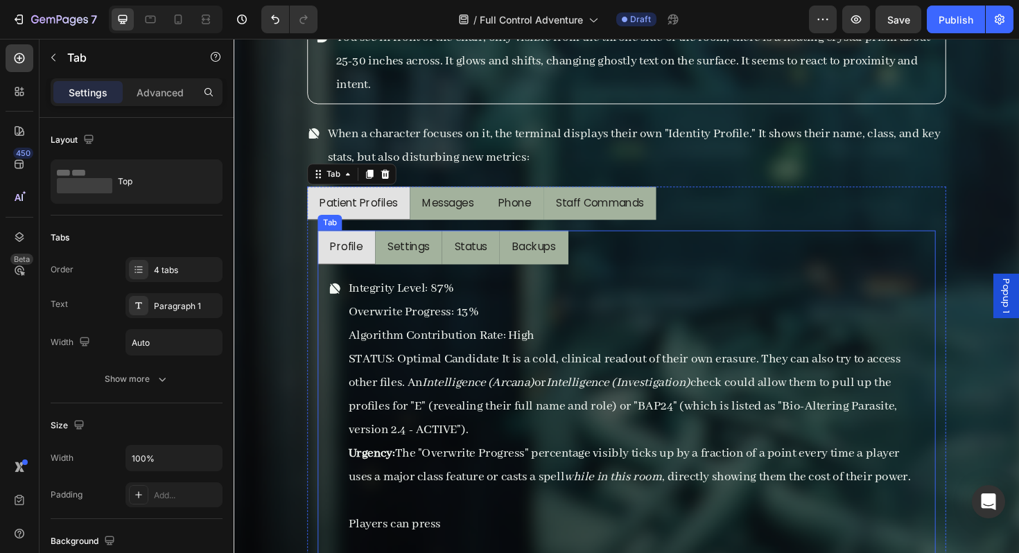
click at [358, 283] on div "Integrity Level: 87% Overwrite Progress: 13% Algorithm Contribution Rate: High …" at bounding box center [649, 436] width 654 height 317
click at [386, 232] on icon at bounding box center [389, 230] width 8 height 10
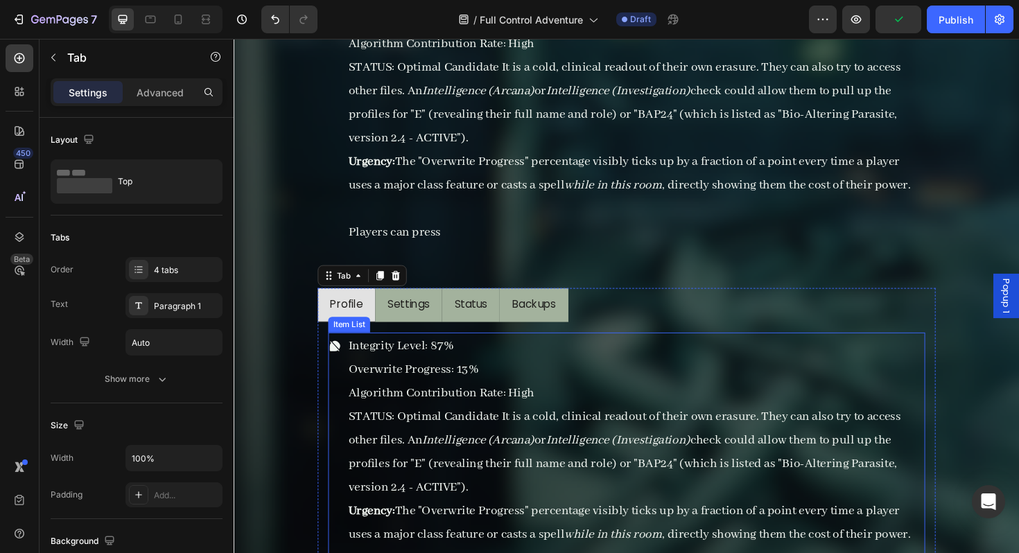
scroll to position [16106, 0]
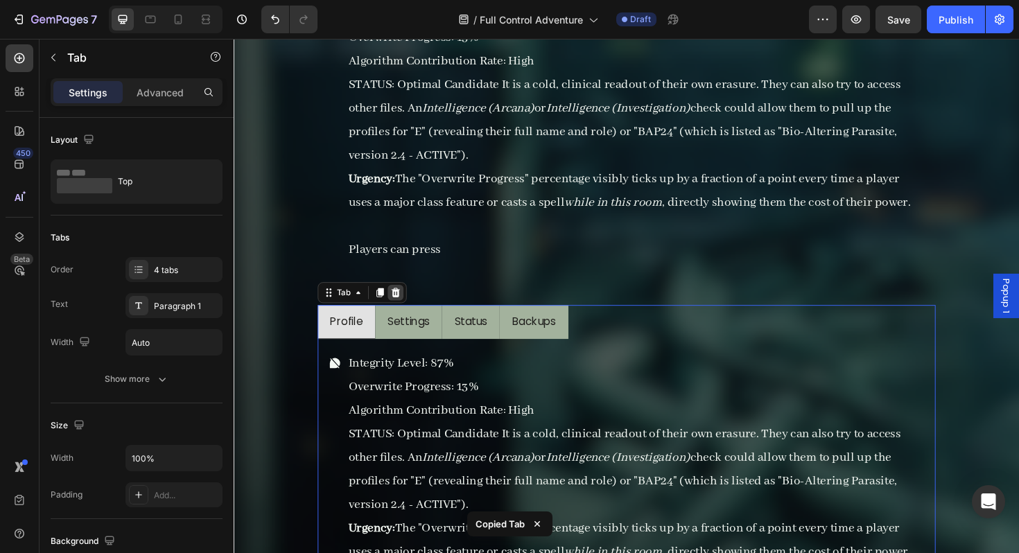
click at [409, 308] on icon at bounding box center [404, 307] width 11 height 11
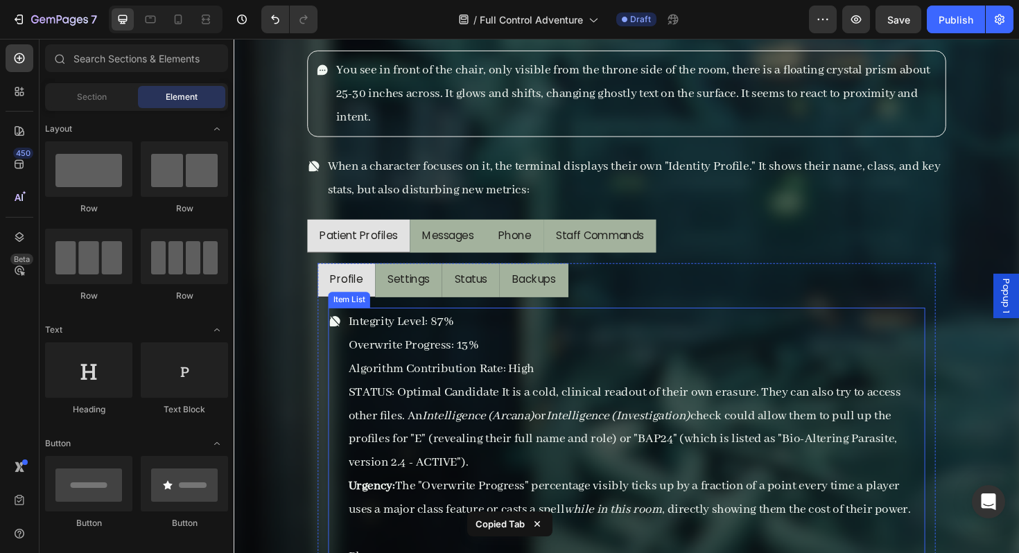
scroll to position [15772, 0]
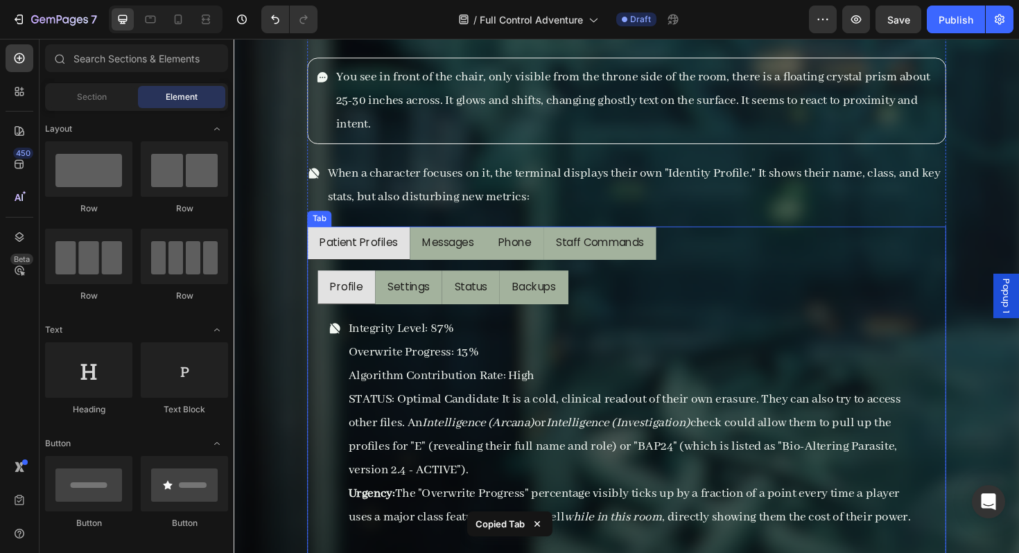
click at [602, 270] on li "Staff Commands" at bounding box center [620, 256] width 119 height 36
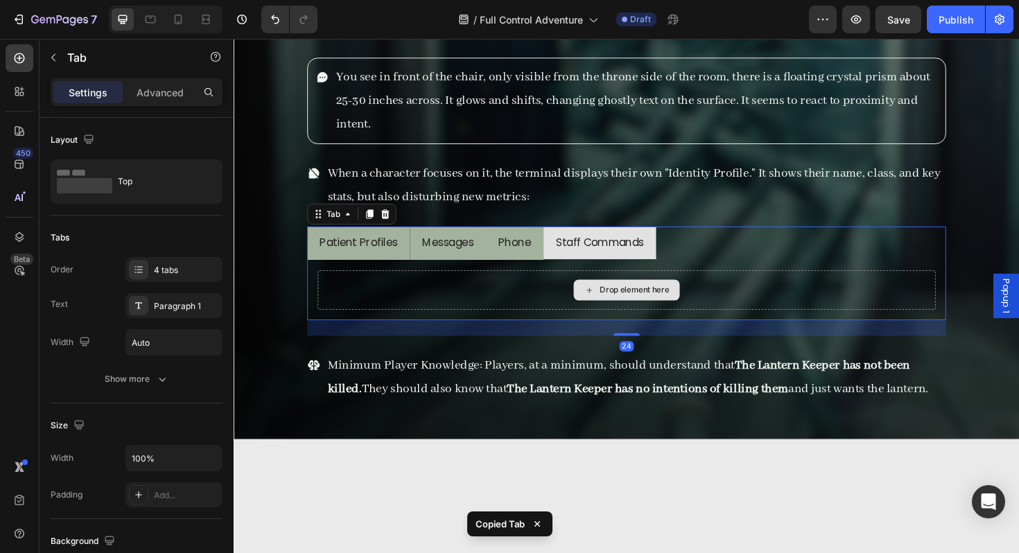
click at [538, 305] on div "Drop element here" at bounding box center [649, 305] width 654 height 42
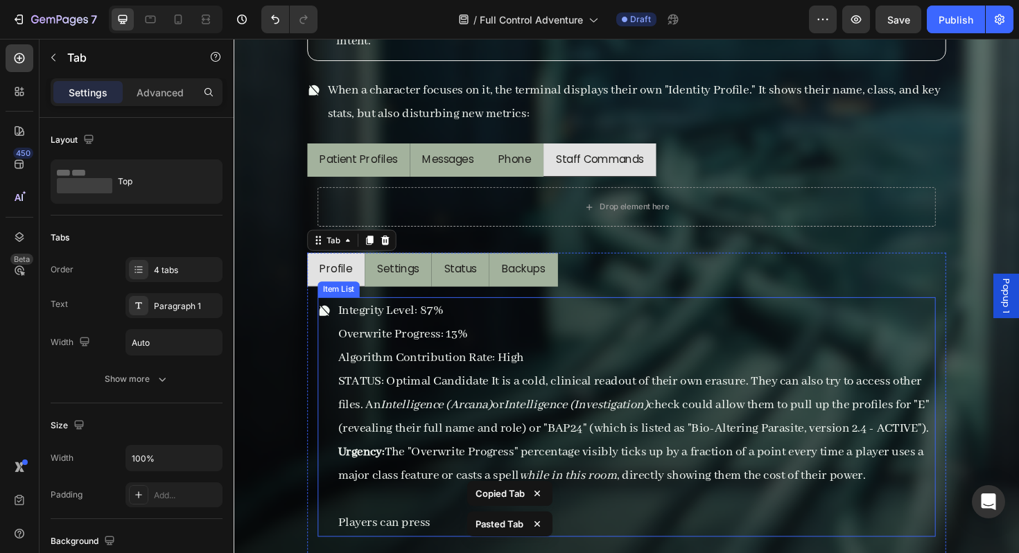
scroll to position [15831, 0]
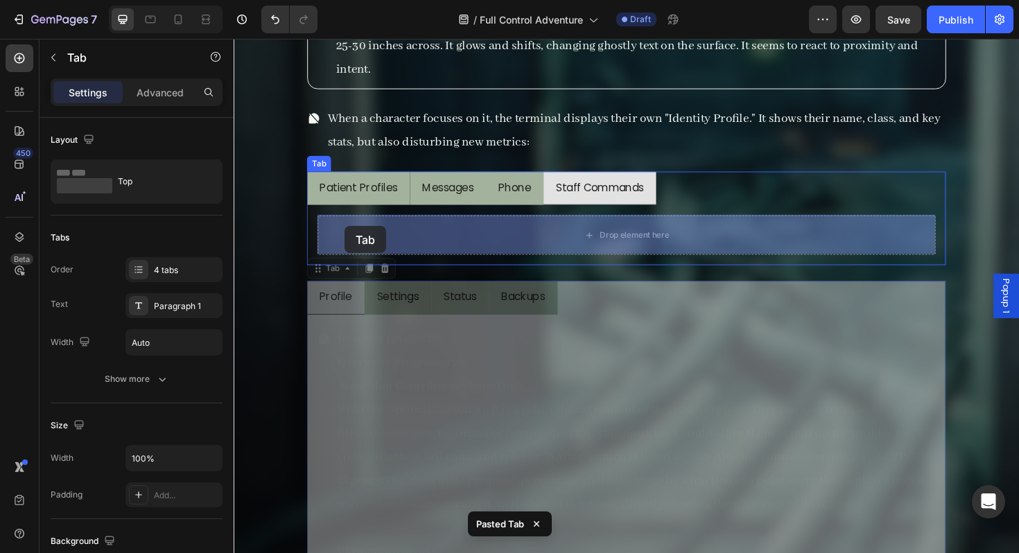
drag, startPoint x: 324, startPoint y: 279, endPoint x: 351, endPoint y: 237, distance: 49.2
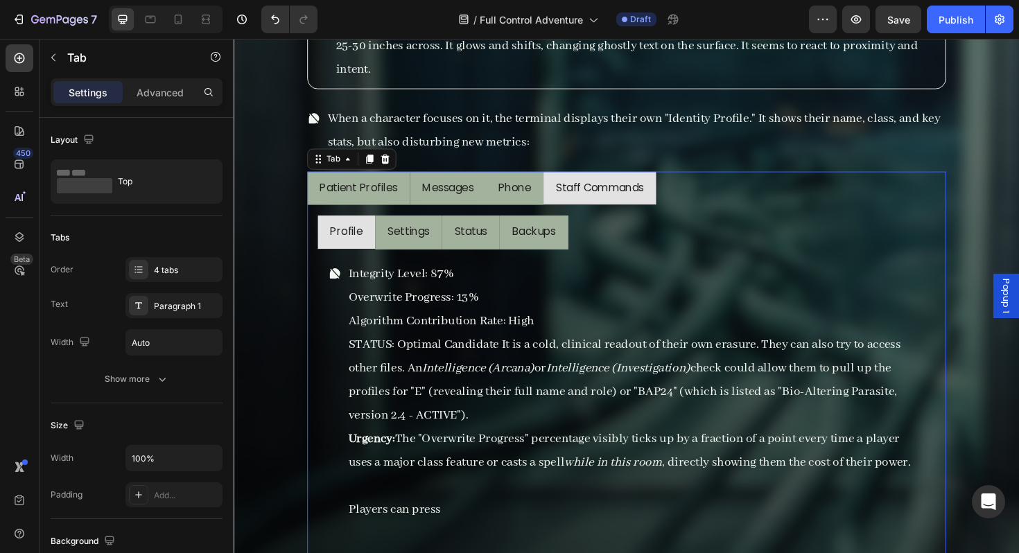
click at [473, 211] on li "Messages" at bounding box center [460, 198] width 80 height 36
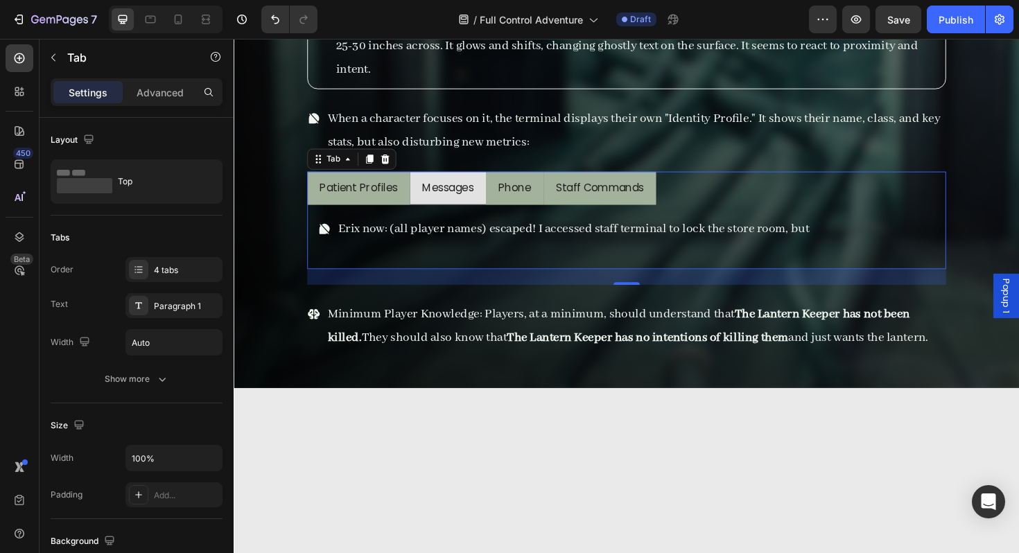
click at [609, 245] on p "Erix now: (all player names) escaped! I accessed staff terminal to lock the sto…" at bounding box center [593, 240] width 499 height 25
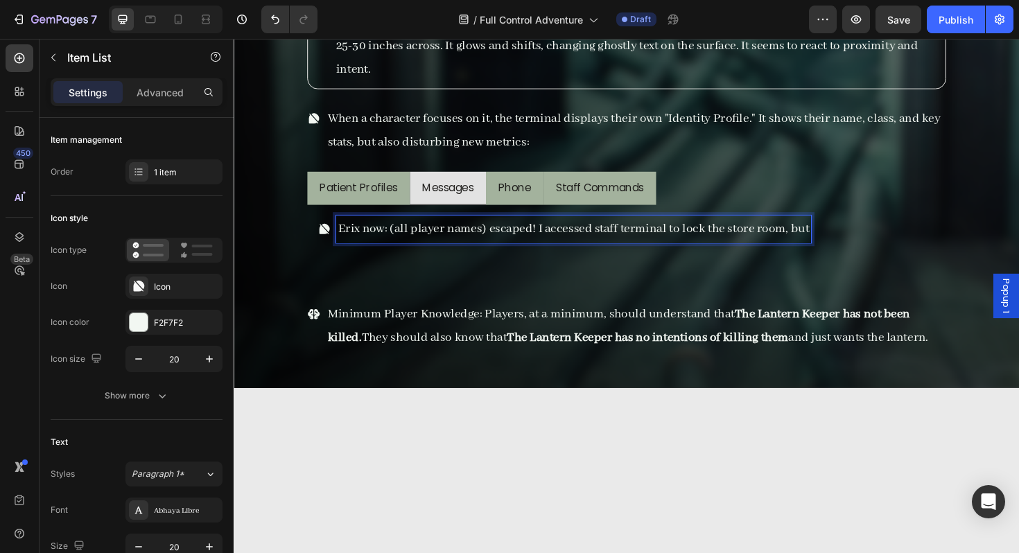
click at [832, 242] on p "Erix now: (all player names) escaped! I accessed staff terminal to lock the sto…" at bounding box center [593, 240] width 499 height 25
click at [839, 241] on p "Erix now: (all player names) escaped! I accessed staff terminal to lock the sto…" at bounding box center [593, 240] width 499 height 25
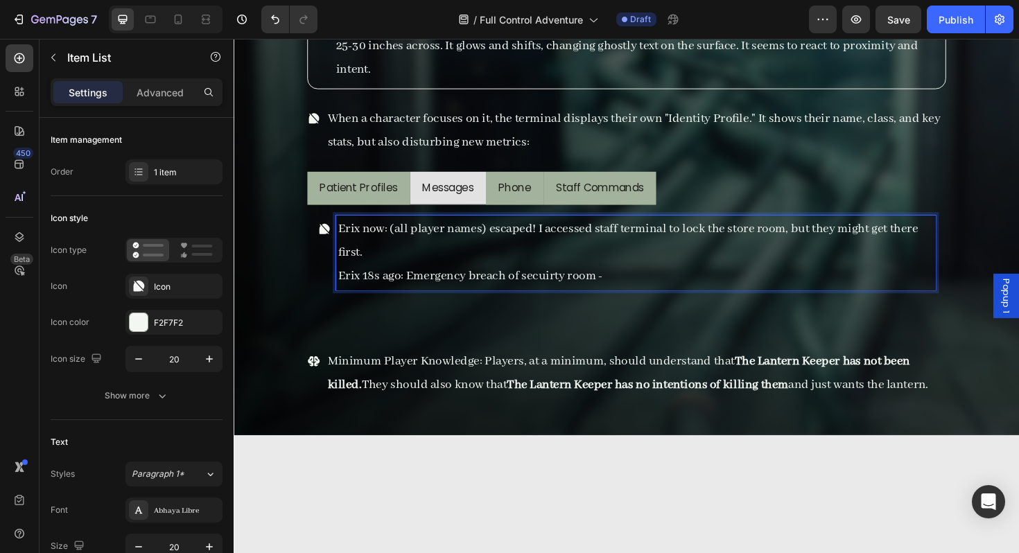
click at [575, 296] on p "Erix 18s ago: Emergency breach of secuirty room -" at bounding box center [659, 290] width 631 height 25
click at [572, 296] on p "Erix 18s ago: Emergency breach of secuirty room -" at bounding box center [659, 290] width 631 height 25
click at [652, 288] on p "Erix 18s ago: Emergency breach of security room -" at bounding box center [659, 290] width 631 height 25
click at [686, 289] on p "Erix 18s ago: Emergency breach of security room - requesting assistance." at bounding box center [659, 290] width 631 height 25
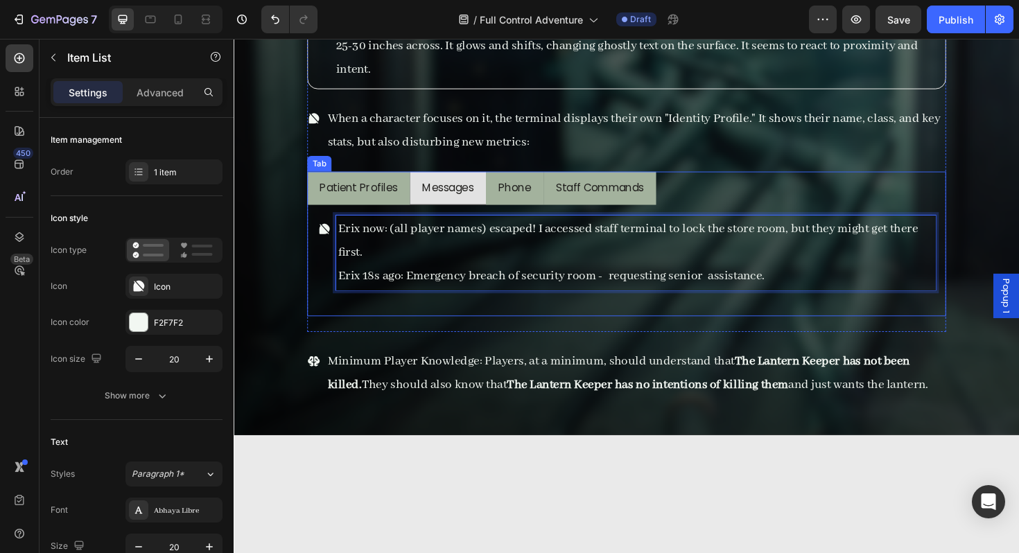
click at [552, 200] on li "Phone" at bounding box center [530, 198] width 61 height 36
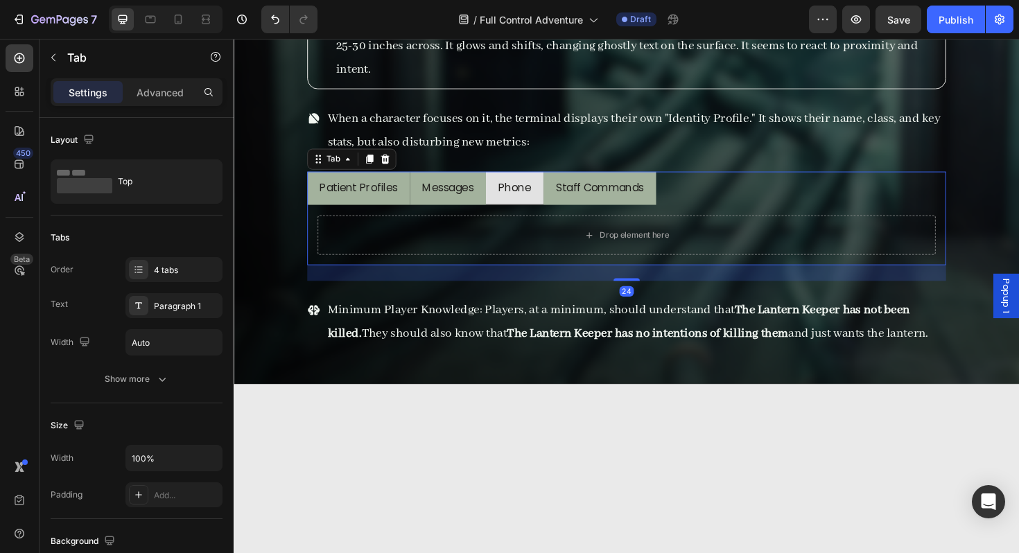
click at [450, 207] on div "Messages" at bounding box center [460, 197] width 58 height 24
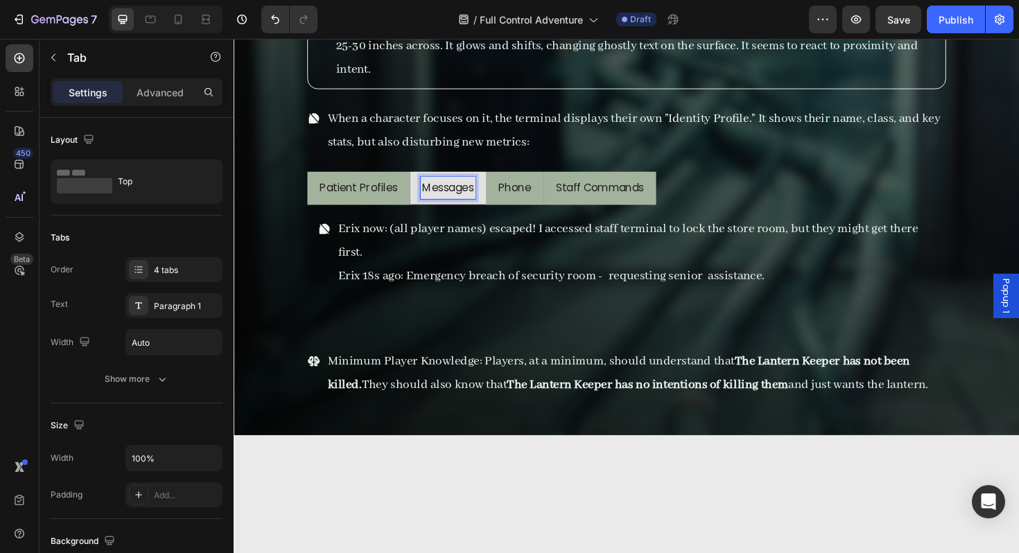
click at [424, 209] on li "Messages" at bounding box center [460, 198] width 80 height 36
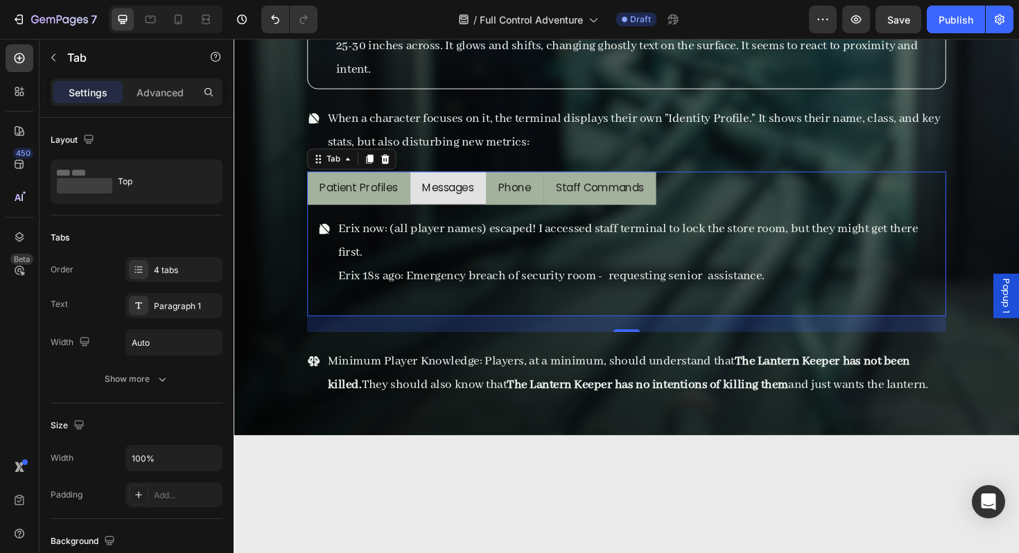
click at [403, 254] on p "Erix now: (all player names) escaped! I accessed staff terminal to lock the sto…" at bounding box center [659, 253] width 631 height 50
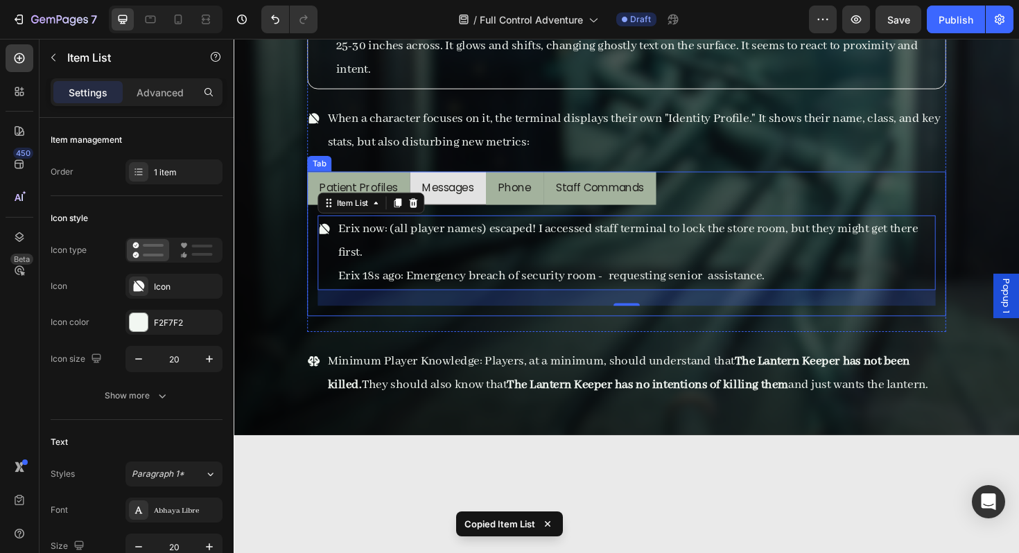
click at [507, 208] on li "Phone" at bounding box center [530, 198] width 61 height 36
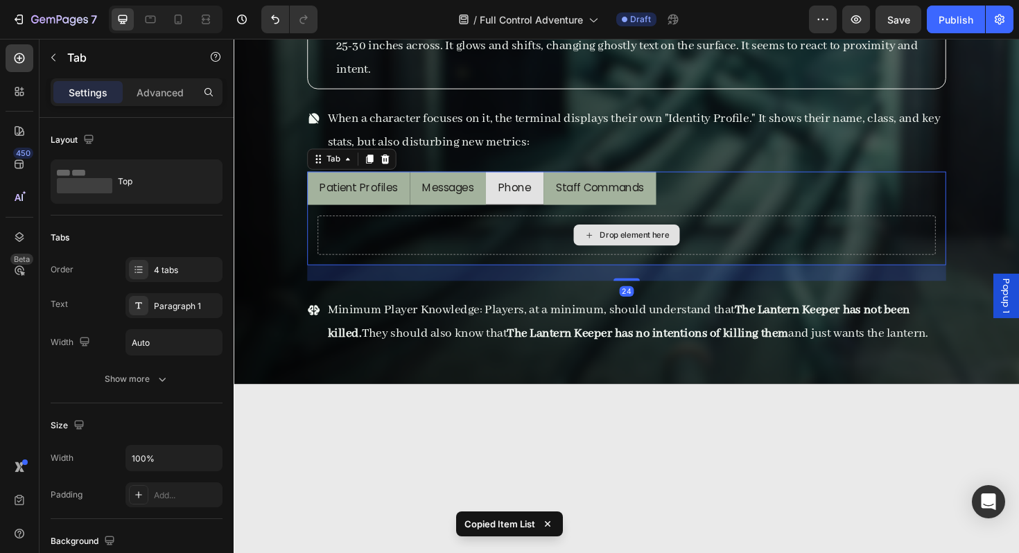
click at [475, 268] on div "Profile Settings Status Backups Integrity Level: 87% Overwrite Progress: 13% Al…" at bounding box center [649, 247] width 677 height 64
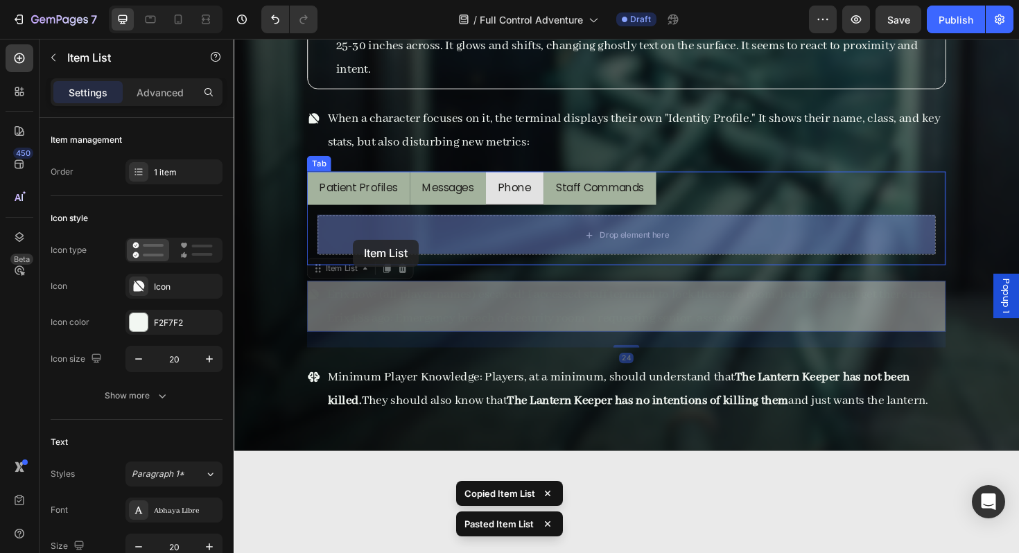
drag, startPoint x: 337, startPoint y: 284, endPoint x: 360, endPoint y: 252, distance: 39.8
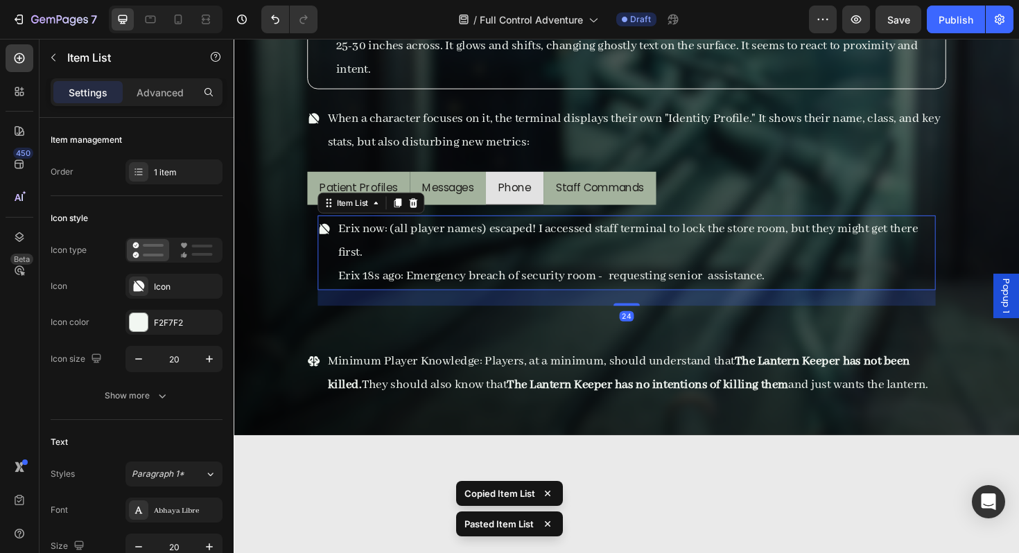
click at [386, 254] on p "Erix now: (all player names) escaped! I accessed staff terminal to lock the sto…" at bounding box center [659, 253] width 631 height 50
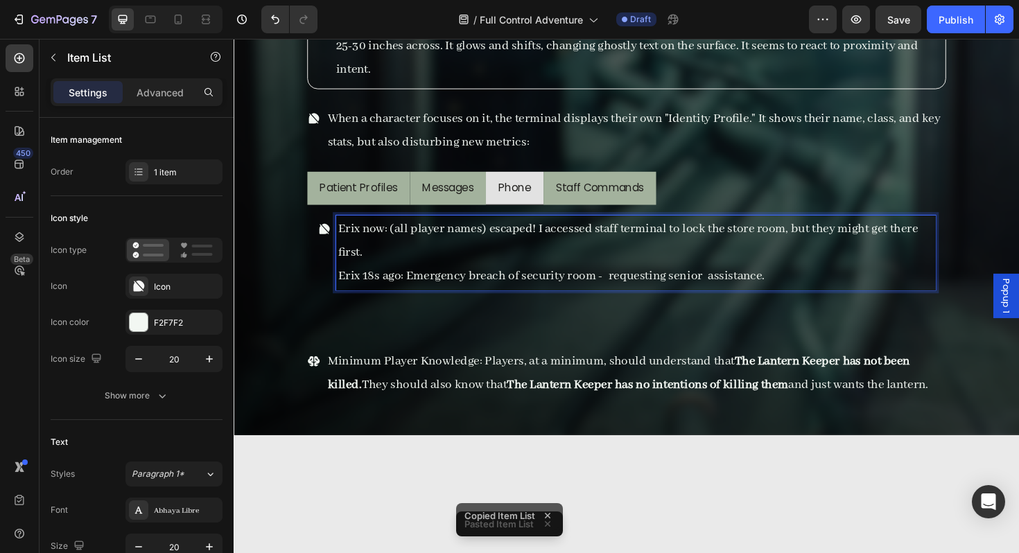
click at [386, 254] on p "Erix now: (all player names) escaped! I accessed staff terminal to lock the sto…" at bounding box center [659, 253] width 631 height 50
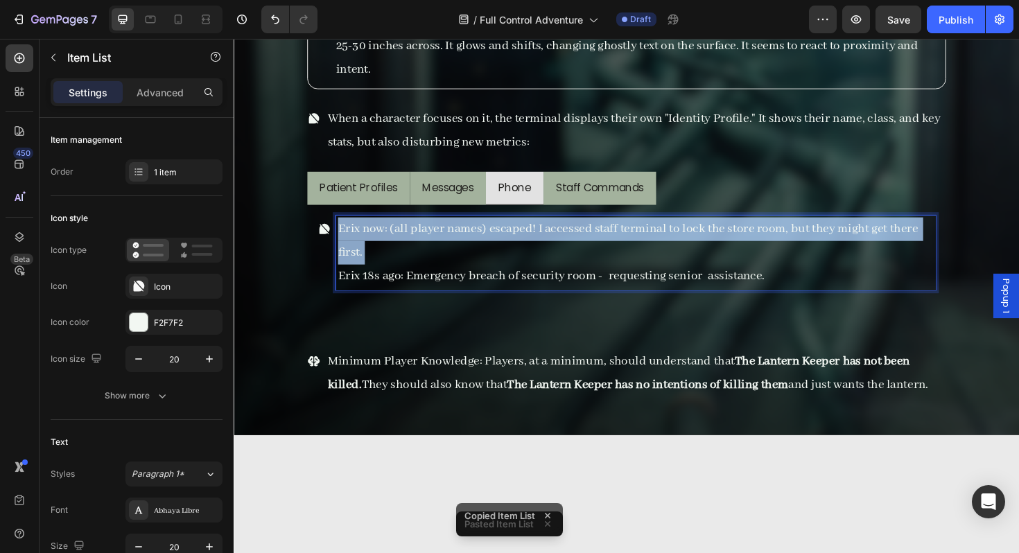
click at [386, 254] on p "Erix now: (all player names) escaped! I accessed staff terminal to lock the sto…" at bounding box center [659, 253] width 631 height 50
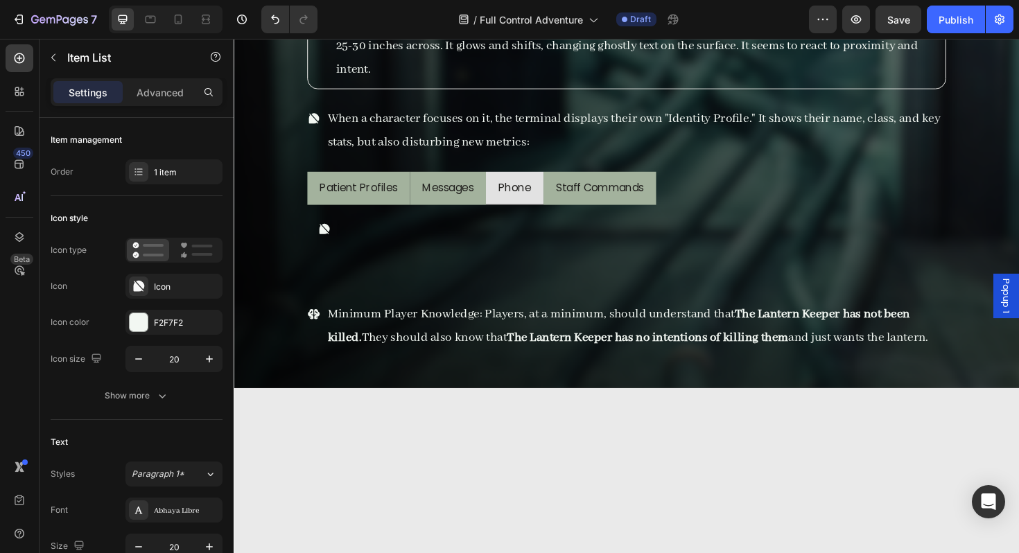
click at [542, 227] on div at bounding box center [649, 240] width 654 height 29
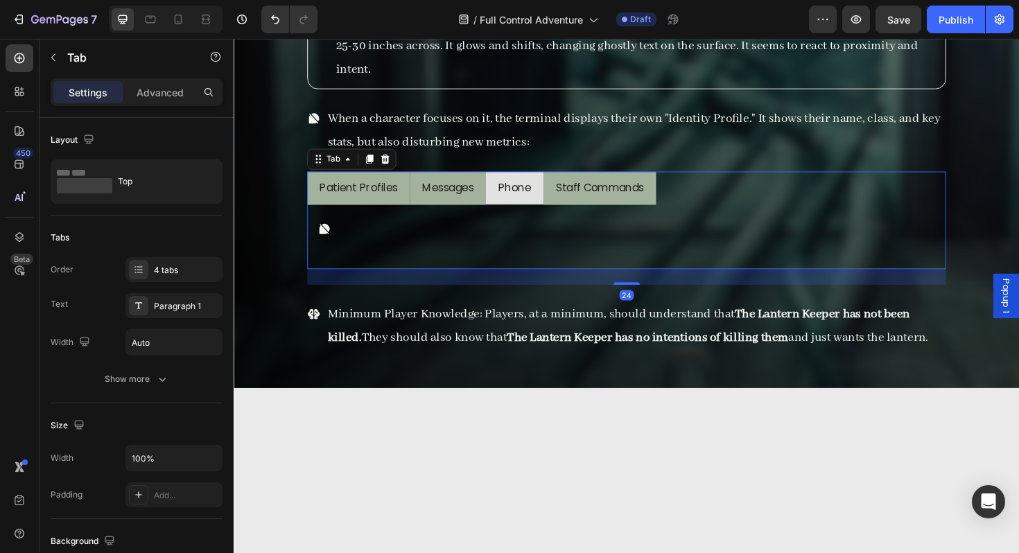
click at [523, 209] on li "Phone" at bounding box center [530, 198] width 61 height 36
click at [195, 274] on div "4 tabs" at bounding box center [186, 270] width 65 height 12
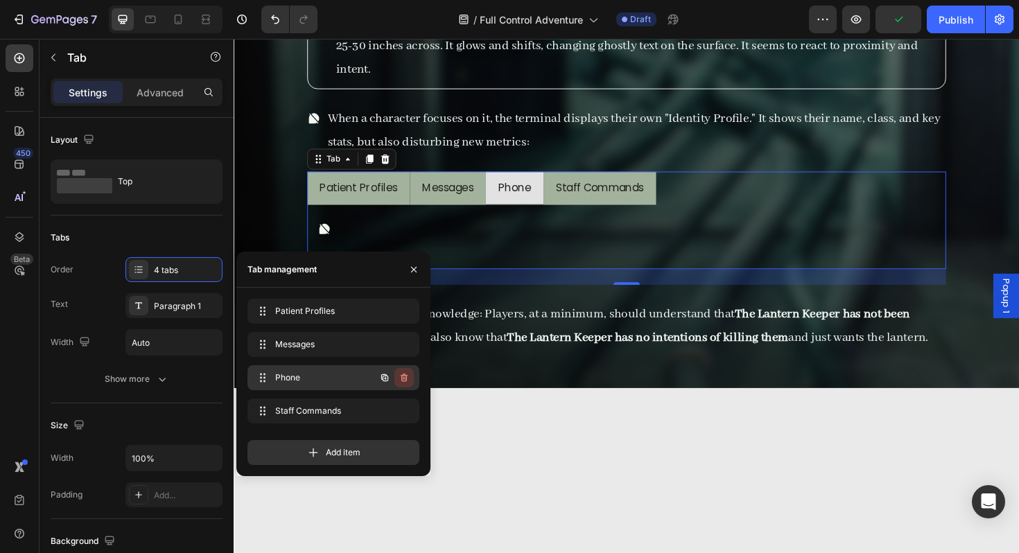
click at [401, 370] on button "button" at bounding box center [403, 377] width 19 height 19
click at [399, 374] on div "Delete" at bounding box center [395, 378] width 26 height 12
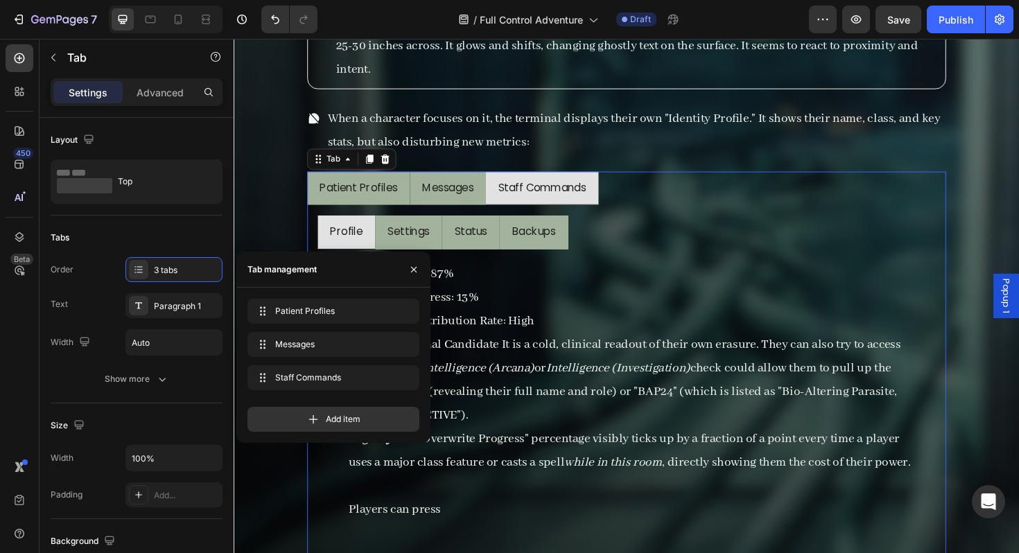
click at [557, 207] on div "Staff Commands" at bounding box center [560, 197] width 97 height 24
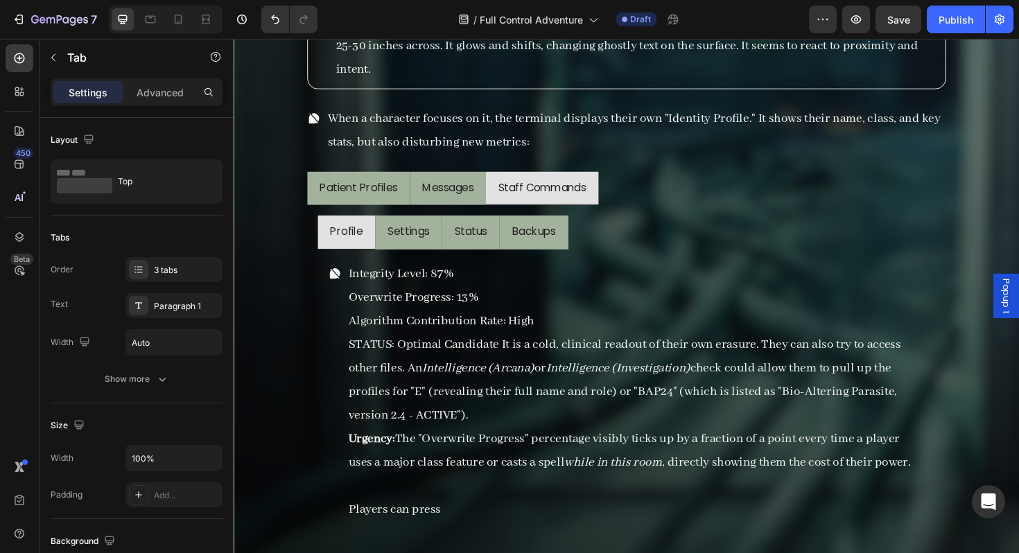
click at [552, 213] on li "Staff Commands" at bounding box center [559, 198] width 119 height 36
click at [531, 209] on li "Staff Commands" at bounding box center [559, 198] width 119 height 36
click at [390, 209] on li "Patient Profiles" at bounding box center [365, 198] width 109 height 36
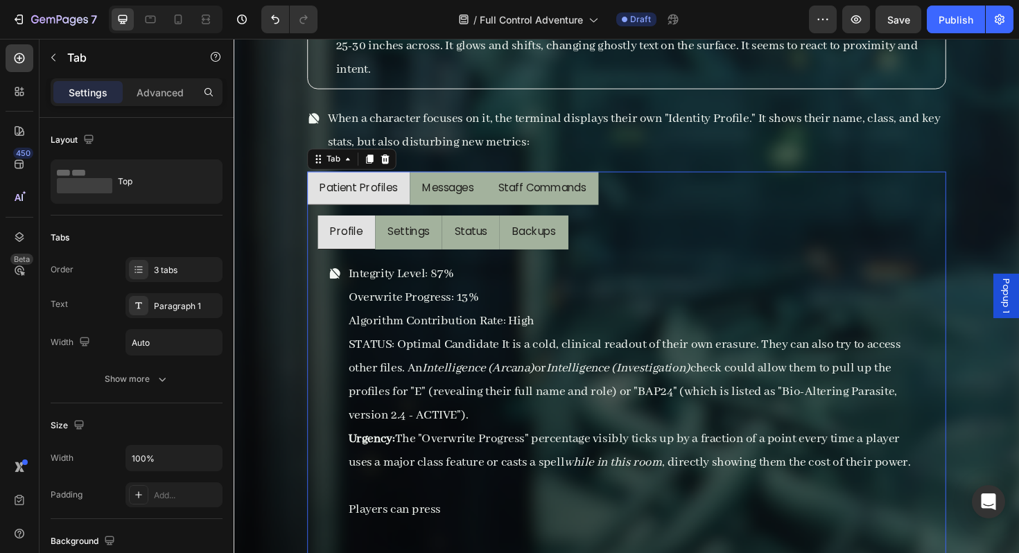
click at [552, 209] on li "Staff Commands" at bounding box center [559, 198] width 119 height 36
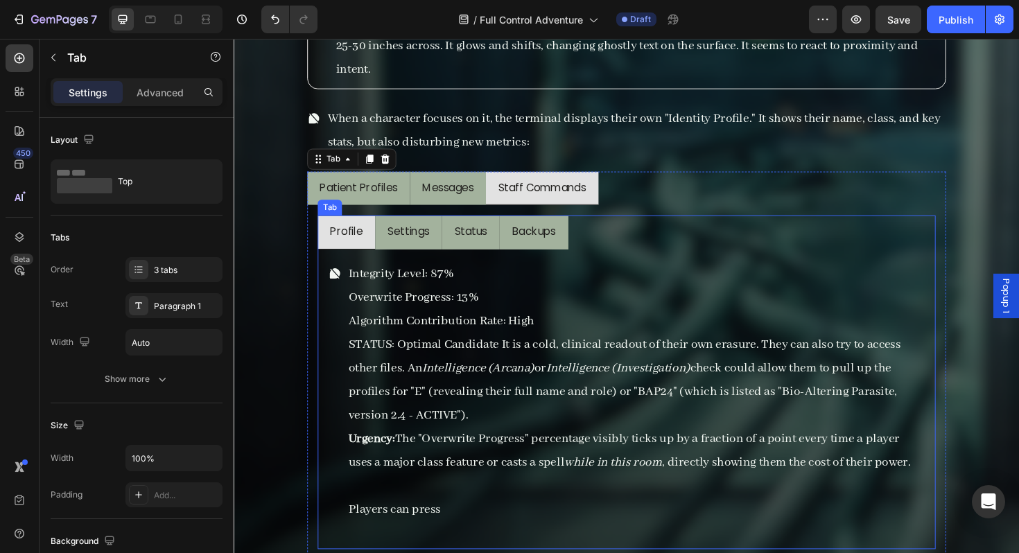
click at [356, 239] on p "Profile" at bounding box center [352, 244] width 35 height 20
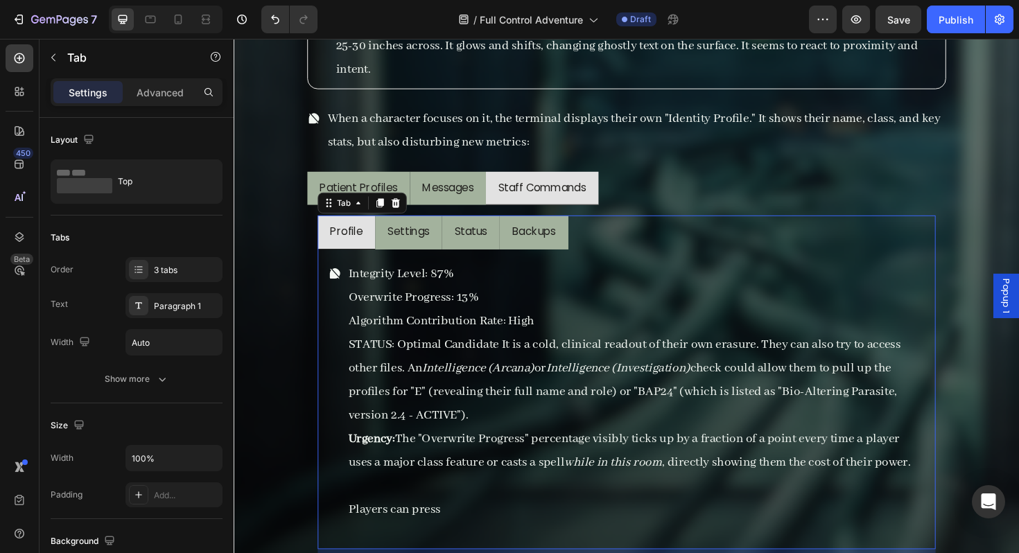
click at [356, 239] on p "Profile" at bounding box center [352, 244] width 35 height 20
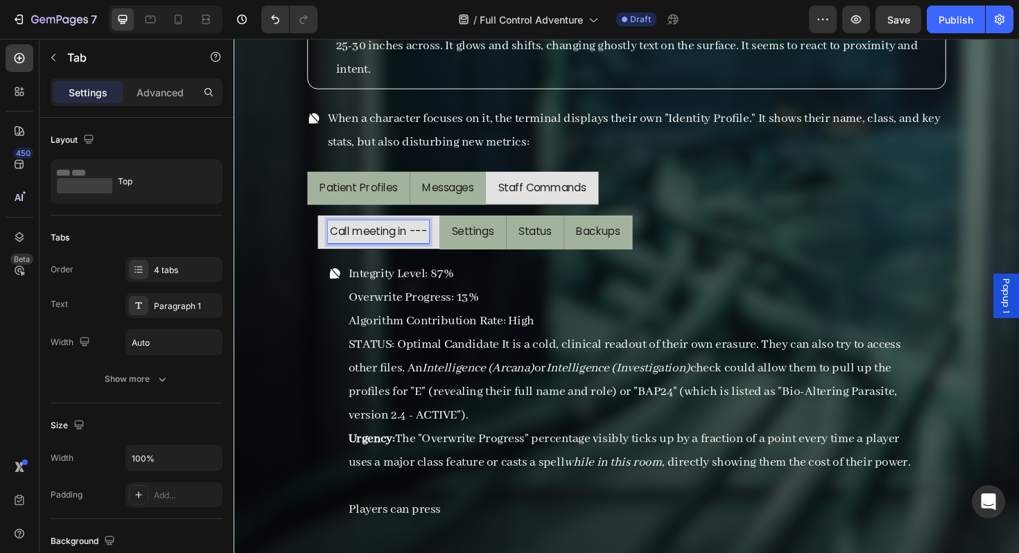
click at [491, 244] on p "Settings" at bounding box center [486, 244] width 44 height 20
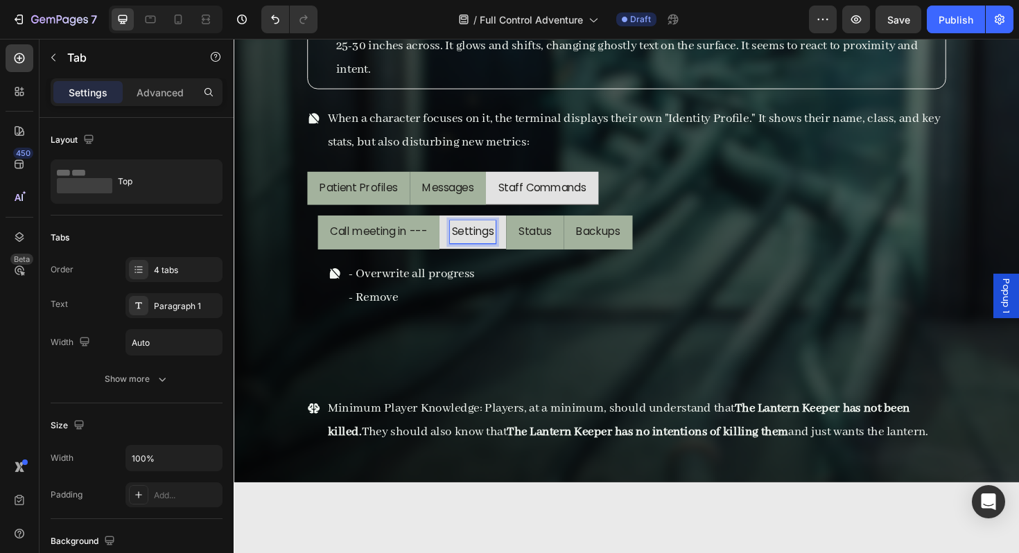
click at [491, 243] on p "Settings" at bounding box center [486, 244] width 44 height 20
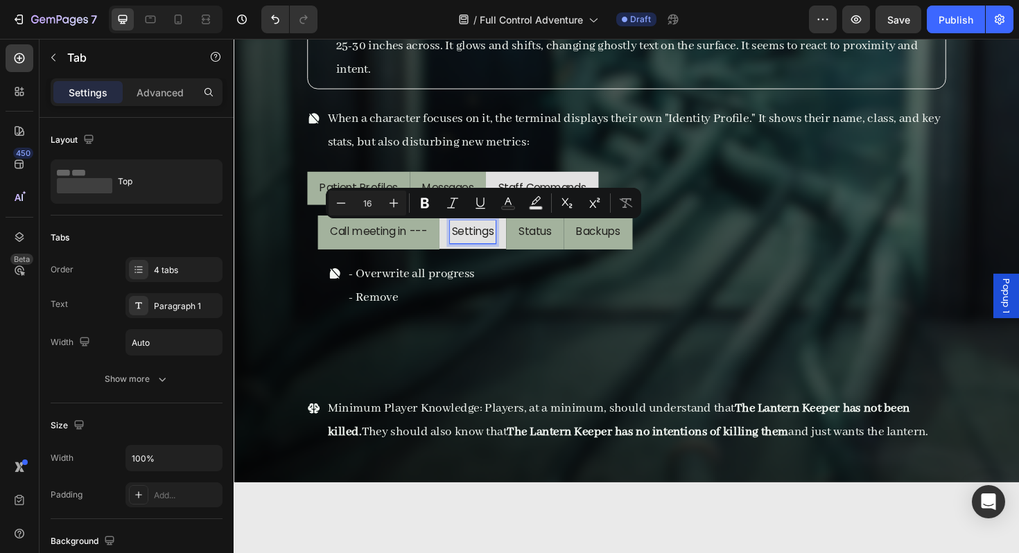
click at [433, 238] on p "Call meeting in ---" at bounding box center [386, 244] width 103 height 20
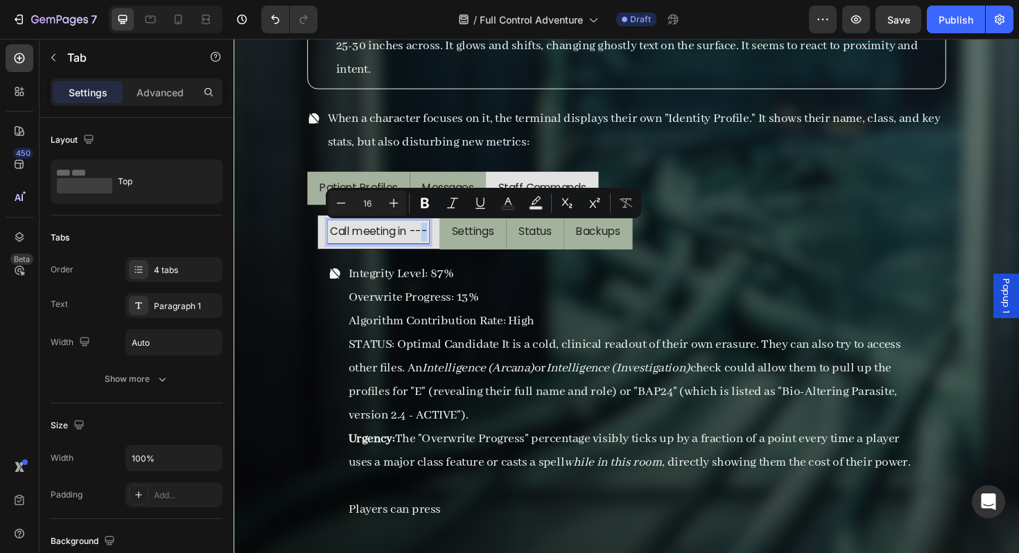
click at [433, 238] on p "Call meeting in ---" at bounding box center [386, 244] width 103 height 20
click at [412, 246] on p "Call meeting in ---" at bounding box center [386, 244] width 103 height 20
drag, startPoint x: 405, startPoint y: 247, endPoint x: 442, endPoint y: 246, distance: 36.0
click at [440, 246] on div "Call meeting in ---" at bounding box center [386, 244] width 107 height 24
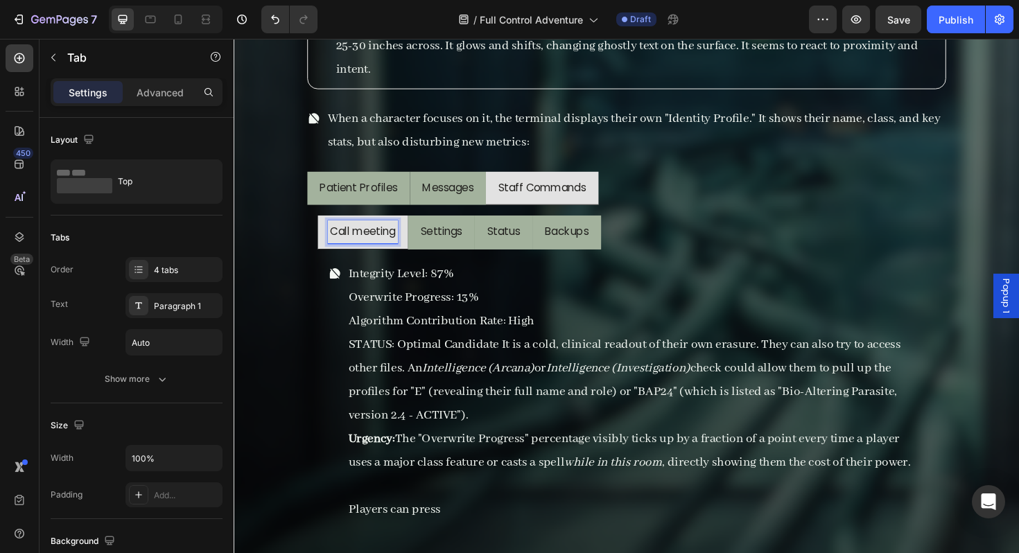
click at [442, 318] on p "Overwrite Progress: 13%" at bounding box center [659, 312] width 609 height 25
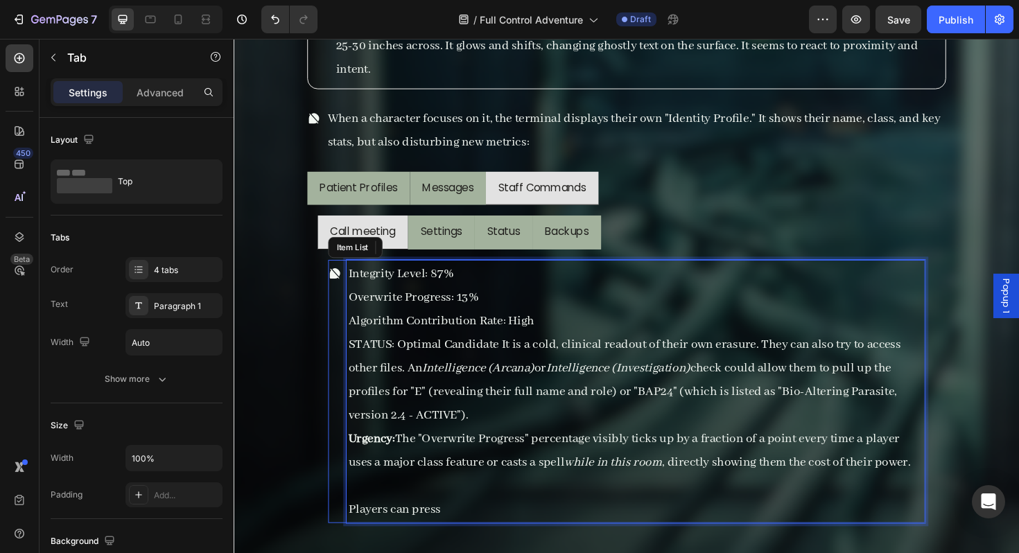
click at [442, 318] on p "Overwrite Progress: 13%" at bounding box center [659, 312] width 609 height 25
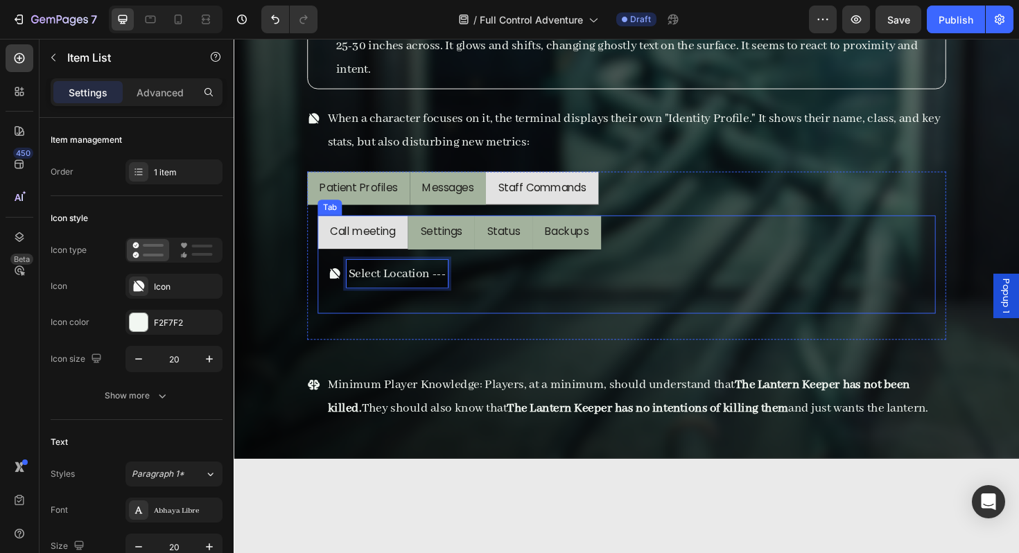
click at [426, 256] on li "Settings" at bounding box center [453, 244] width 71 height 36
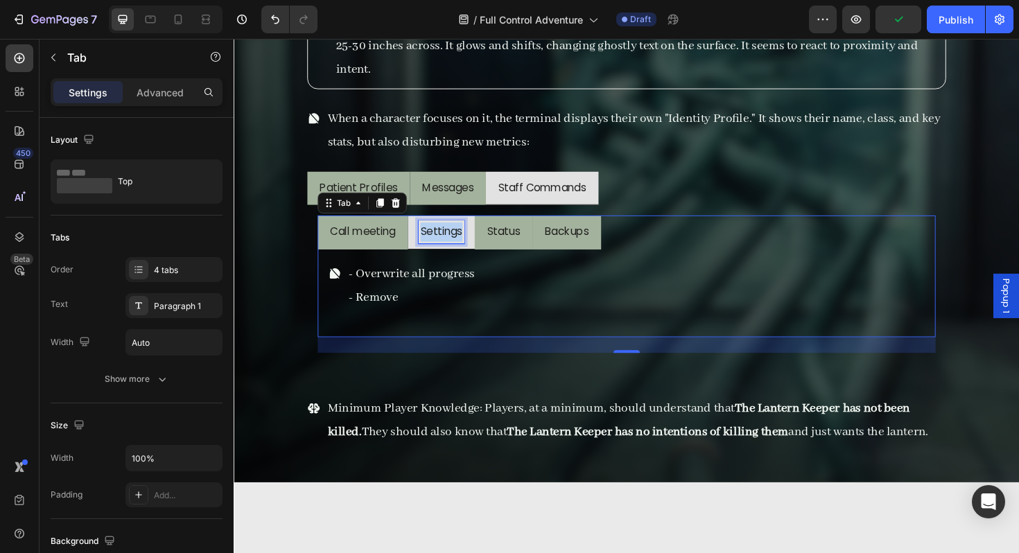
click at [463, 239] on p "Settings" at bounding box center [453, 244] width 44 height 20
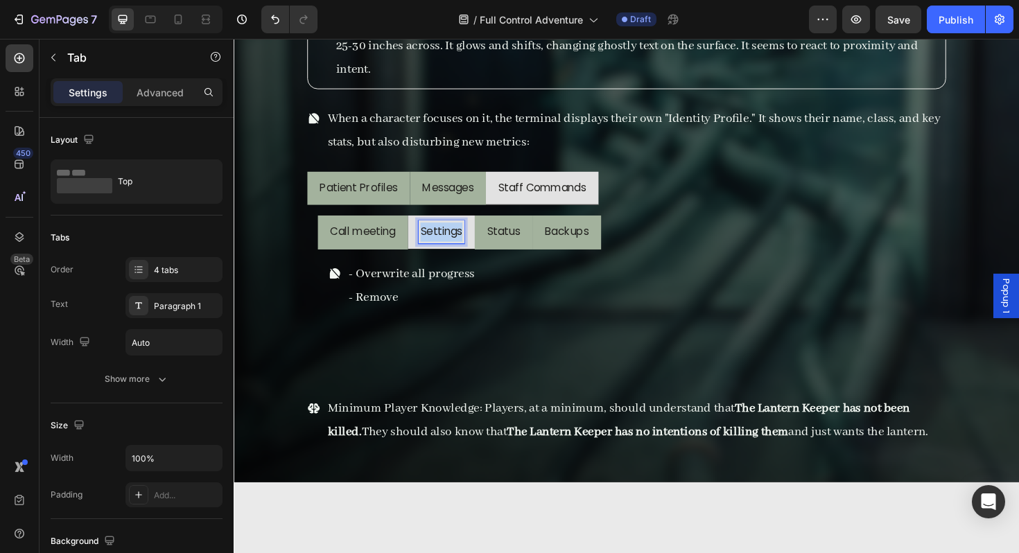
click at [463, 239] on p "Settings" at bounding box center [453, 244] width 44 height 20
click at [428, 254] on li "Shedule Change" at bounding box center [475, 244] width 115 height 36
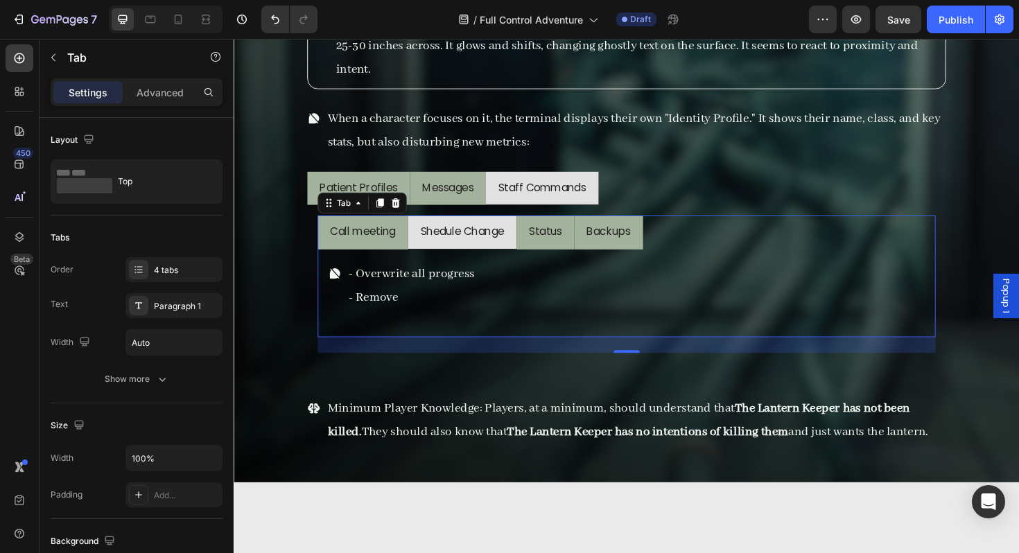
click at [419, 280] on p "- Overwrite all progress" at bounding box center [422, 287] width 134 height 25
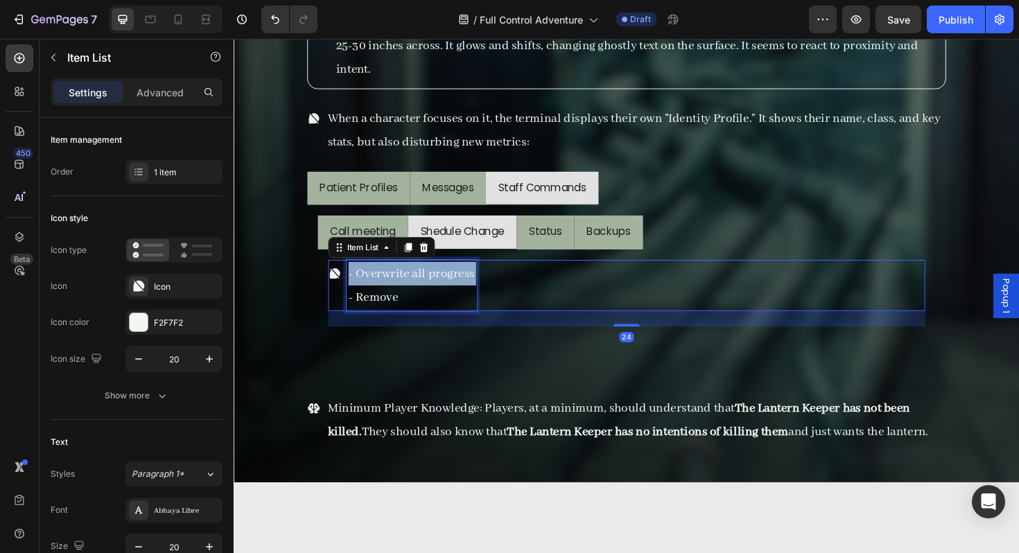
click at [419, 280] on p "- Overwrite all progress" at bounding box center [422, 287] width 134 height 25
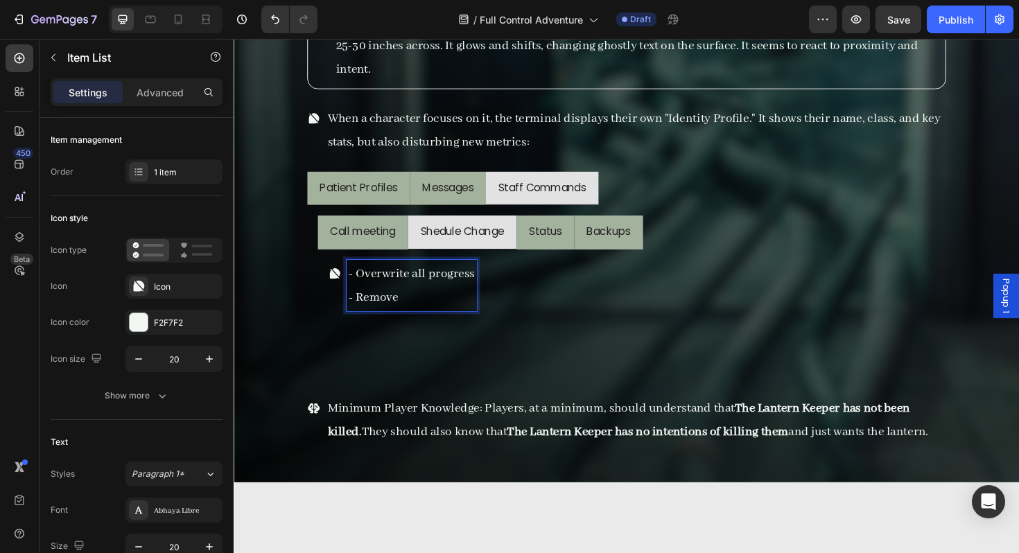
click at [403, 311] on p "- Remove" at bounding box center [422, 312] width 134 height 25
drag, startPoint x: 425, startPoint y: 311, endPoint x: 363, endPoint y: 290, distance: 66.0
click at [363, 290] on div "- Overwrite all progress - Remove" at bounding box center [422, 300] width 138 height 54
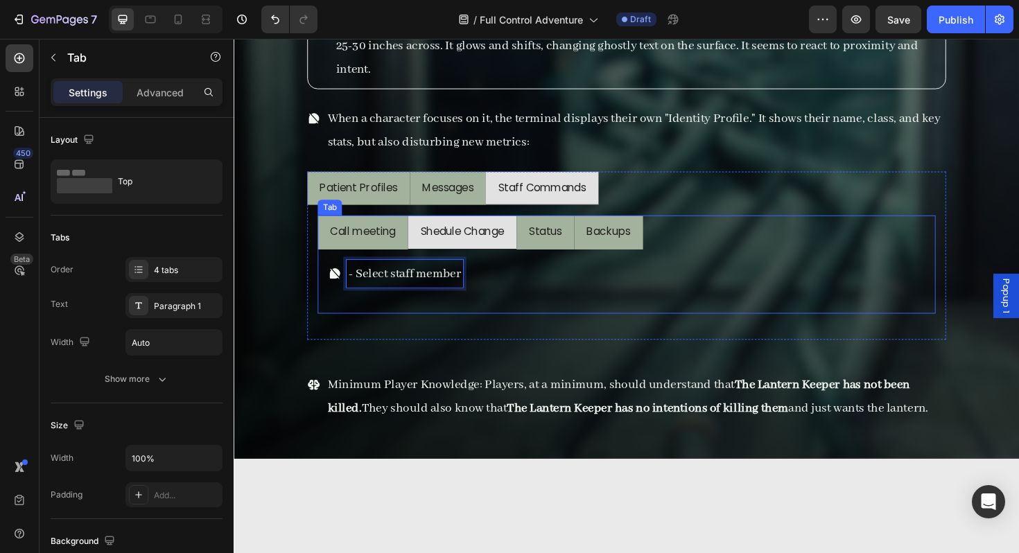
click at [460, 260] on li "Shedule Change" at bounding box center [475, 244] width 115 height 36
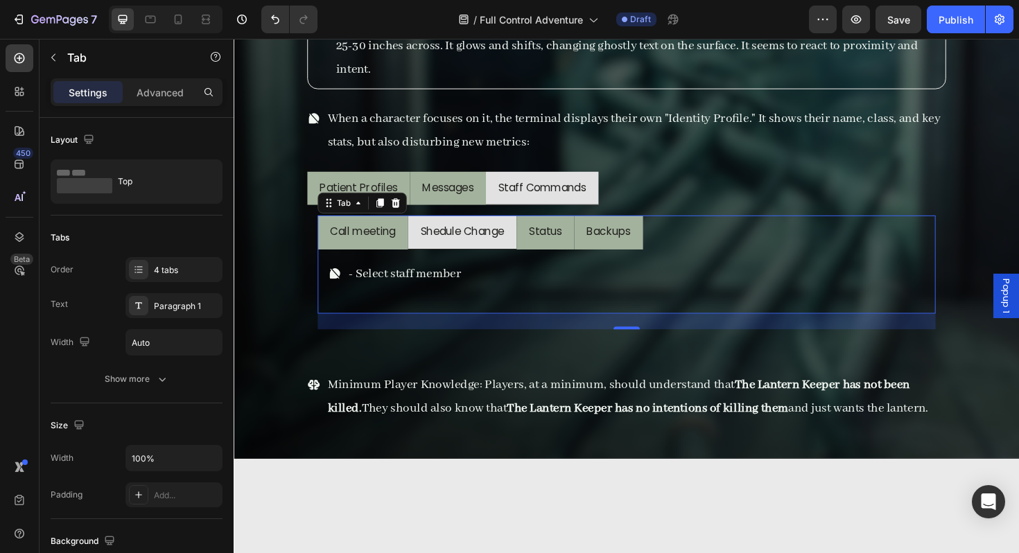
click at [541, 255] on li "Status" at bounding box center [563, 244] width 61 height 36
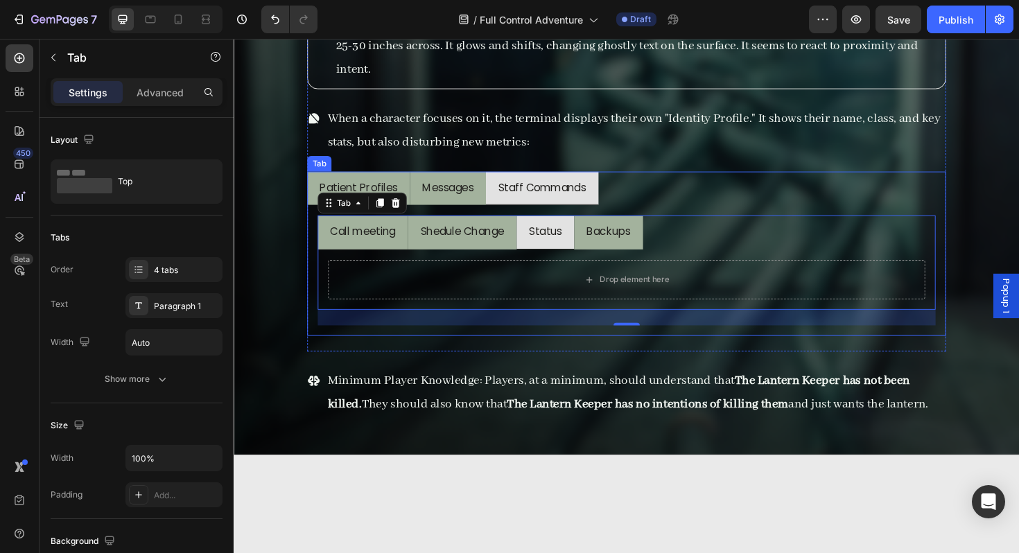
click at [498, 207] on li "Messages" at bounding box center [460, 198] width 80 height 36
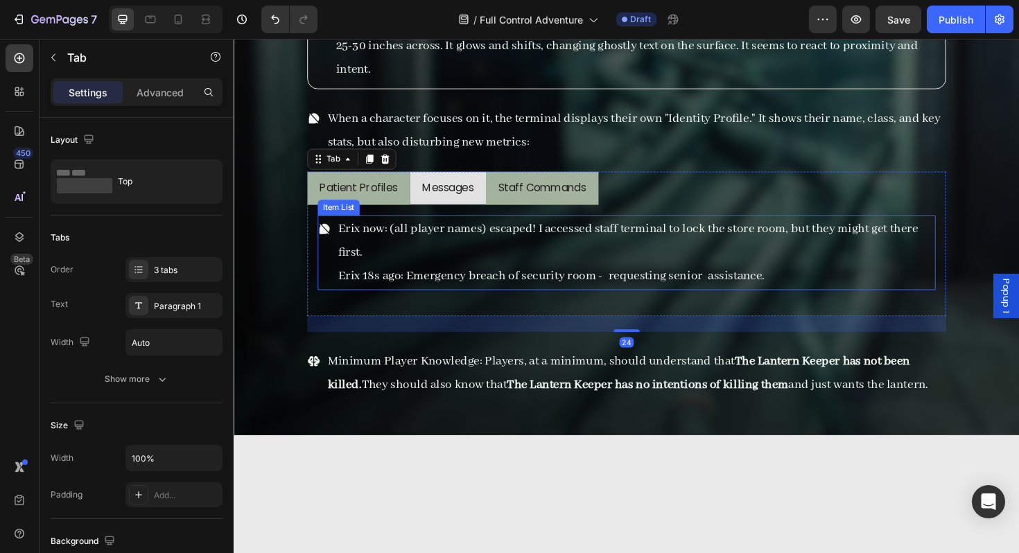
click at [465, 274] on p "Erix now: (all player names) escaped! I accessed staff terminal to lock the sto…" at bounding box center [659, 253] width 631 height 50
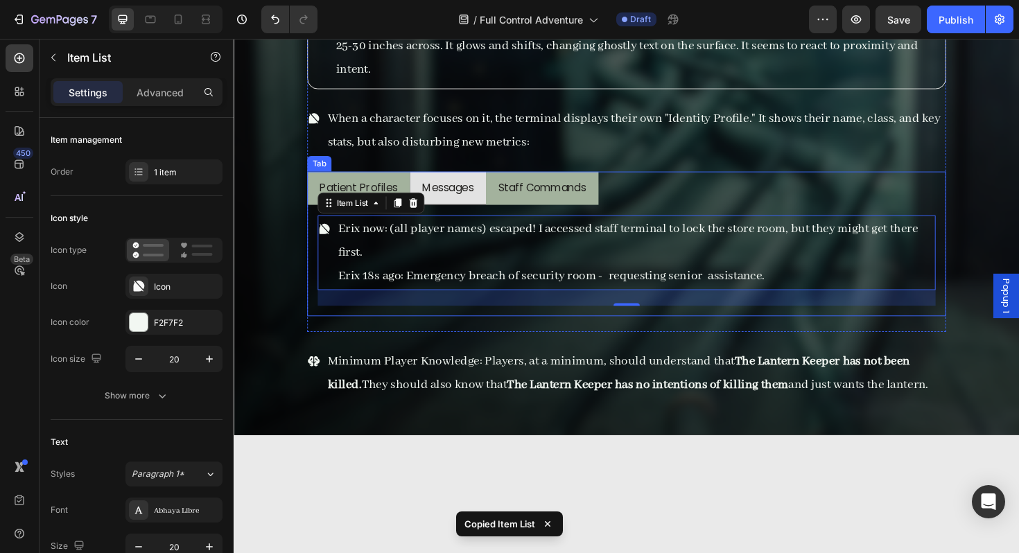
click at [523, 210] on li "Staff Commands" at bounding box center [559, 198] width 119 height 36
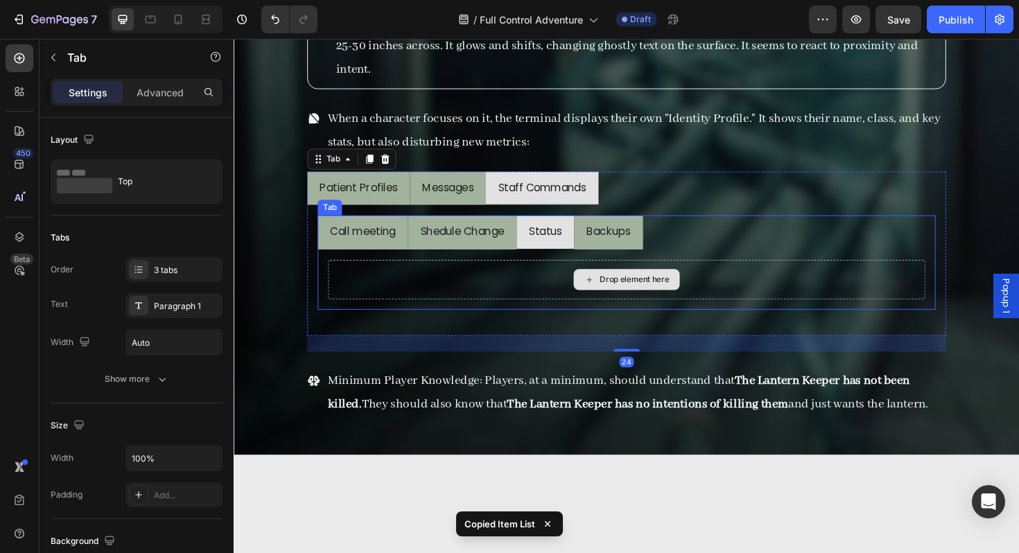
click at [581, 291] on div "Drop element here" at bounding box center [649, 294] width 632 height 42
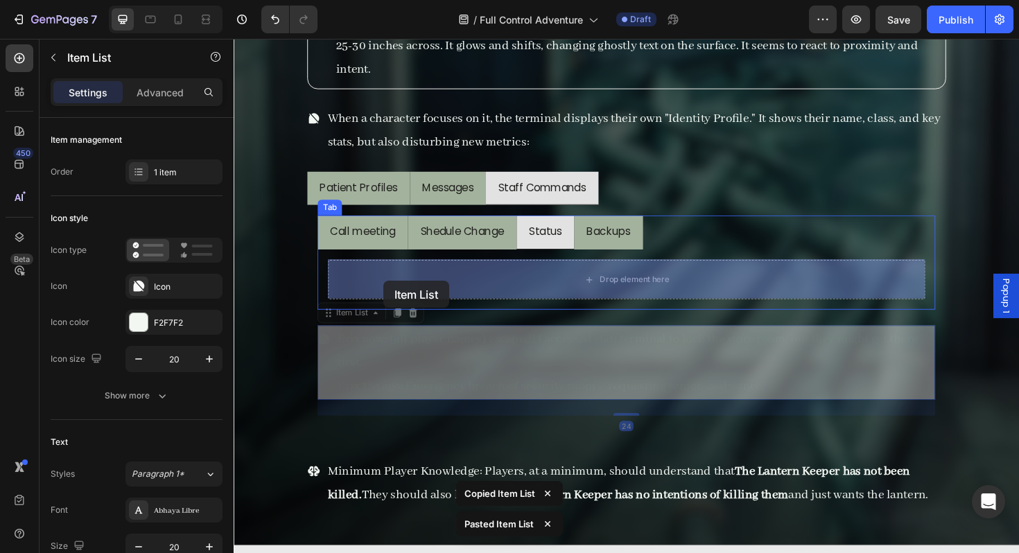
drag, startPoint x: 351, startPoint y: 333, endPoint x: 388, endPoint y: 301, distance: 48.6
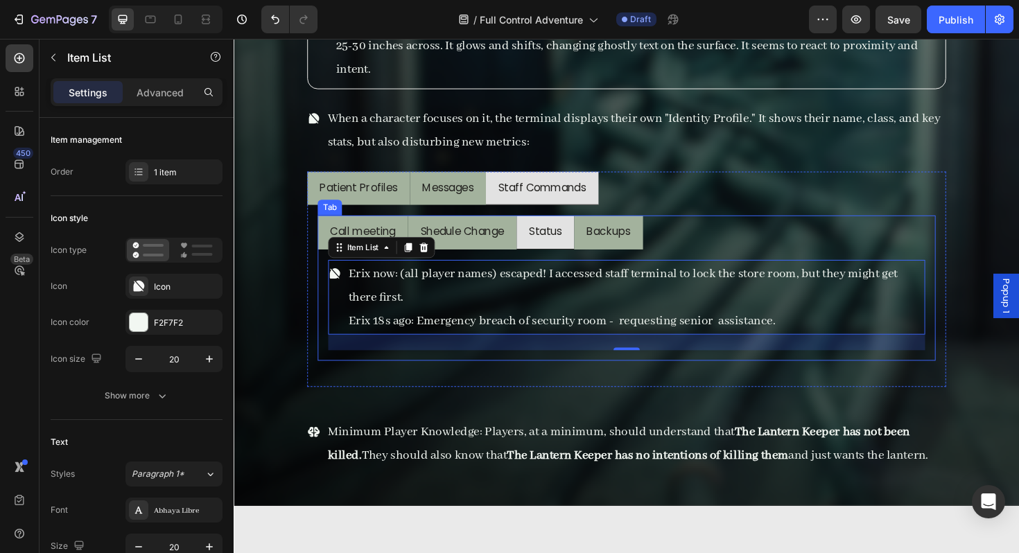
click at [618, 258] on li "Backups" at bounding box center [630, 244] width 73 height 36
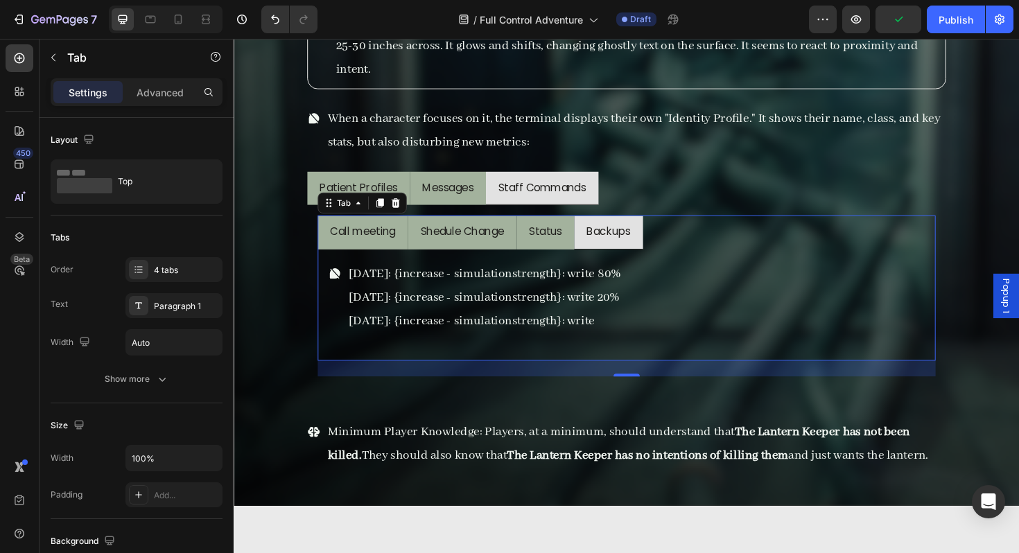
click at [559, 268] on div "Select Location --- Item List - Select staff member Item List Erix now: (all pl…" at bounding box center [649, 321] width 654 height 118
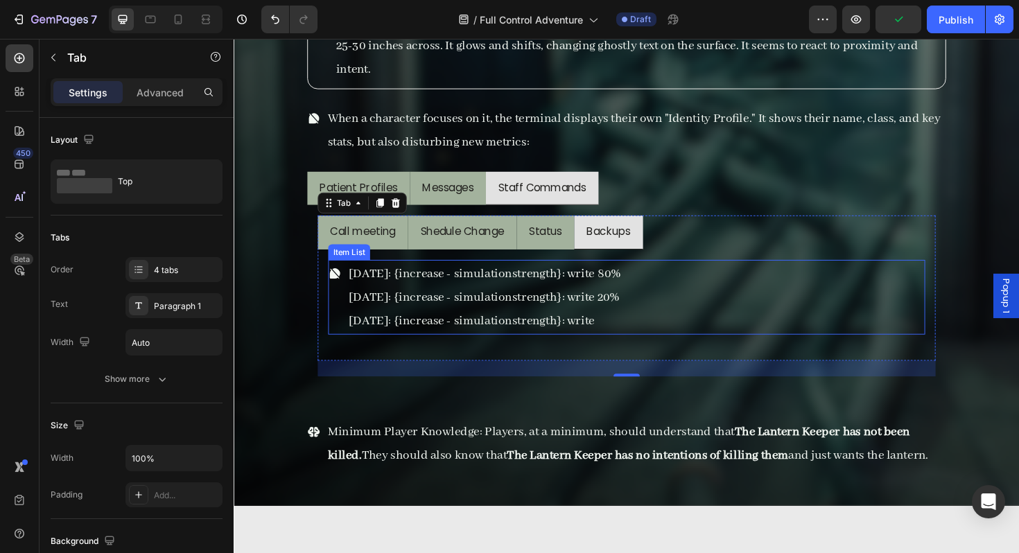
click at [559, 291] on p "[DATE]: {increase - simulationstrength}: write 80%" at bounding box center [499, 287] width 289 height 25
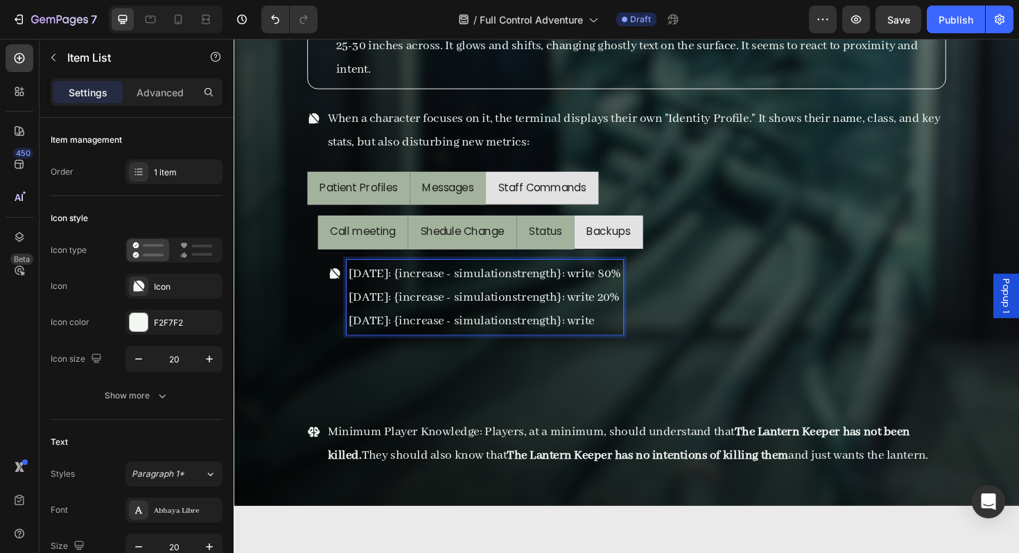
click at [568, 287] on p "[DATE]: {increase - simulationstrength}: write 80%" at bounding box center [499, 287] width 289 height 25
click at [462, 290] on p "[DATE]: {increase - simulationstrength}: write 80%" at bounding box center [499, 287] width 289 height 25
click at [453, 284] on p "[DATE]: {increase simulationstrength}: write 80%" at bounding box center [495, 287] width 281 height 25
click at [496, 340] on p "[DATE]: {increase - simulationstrength}: write" at bounding box center [494, 337] width 279 height 25
click at [592, 338] on p "[DATE]: {increasesimulationstrength}: write" at bounding box center [494, 337] width 279 height 25
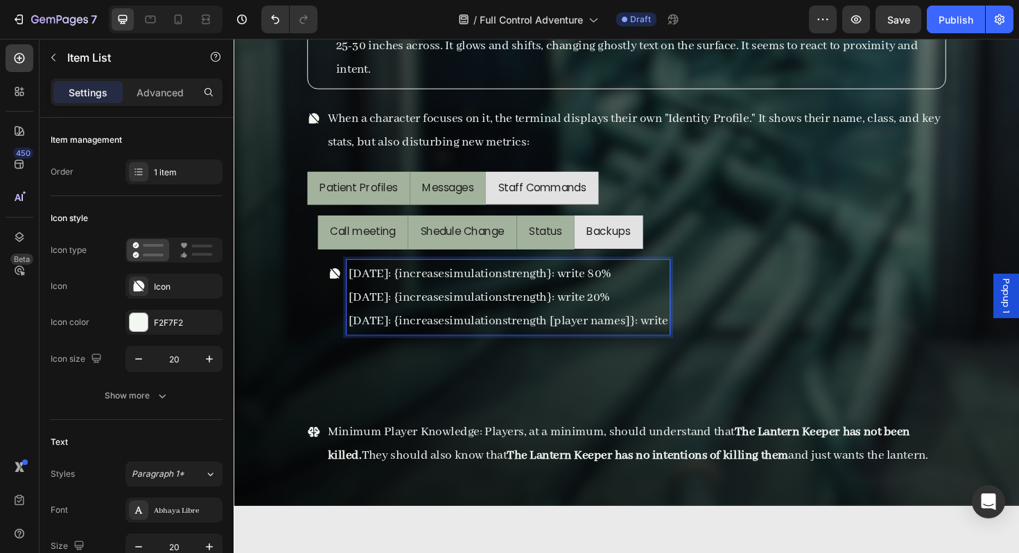
click at [580, 318] on p "[DATE]: {increasesimulationstrength}: write 20%" at bounding box center [524, 312] width 338 height 25
click at [560, 288] on p "[DATE]: {increasesimulationstrength}: write 80%" at bounding box center [537, 287] width 365 height 25
click at [557, 292] on p "[DATE]: {increasesimulationstrength[player names]}: write 80%" at bounding box center [537, 287] width 365 height 25
click at [722, 344] on p "[DATE]: {increasesimulationstrength [player names]}: write" at bounding box center [538, 337] width 367 height 25
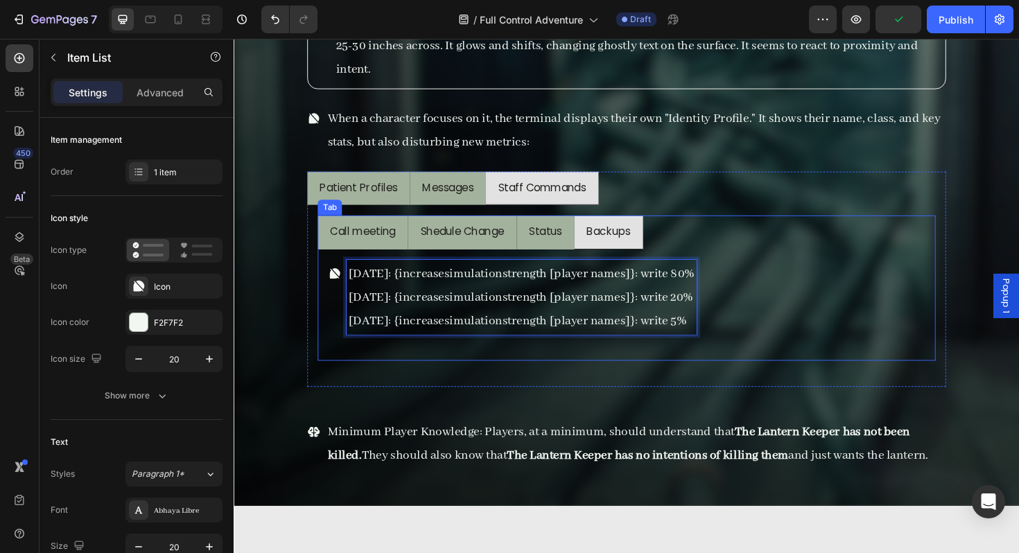
click at [573, 251] on p "Status" at bounding box center [563, 244] width 35 height 20
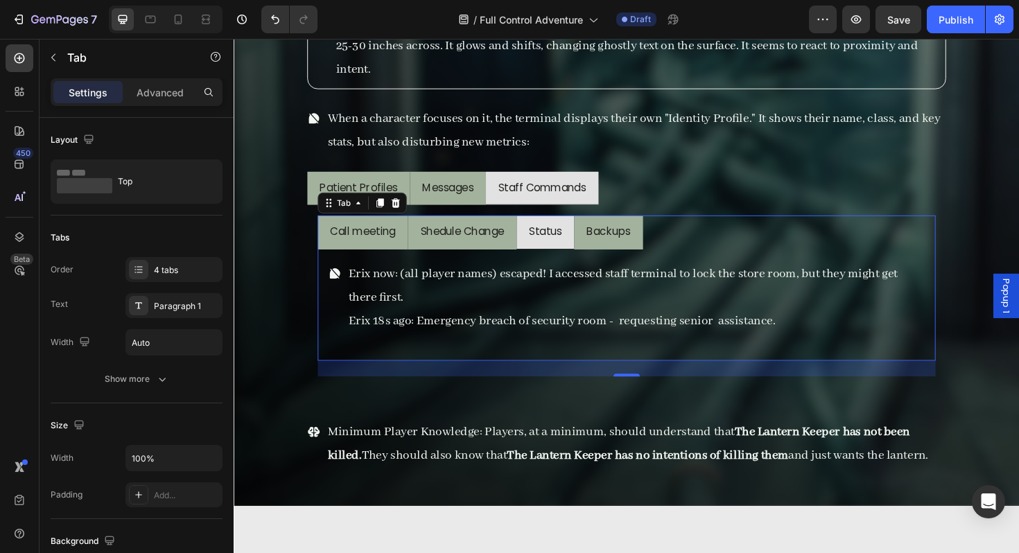
click at [531, 265] on div "Select Location --- Item List - Select staff member Item List Erix now: (all pl…" at bounding box center [649, 321] width 654 height 118
click at [518, 256] on li "Shedule Change" at bounding box center [475, 244] width 115 height 36
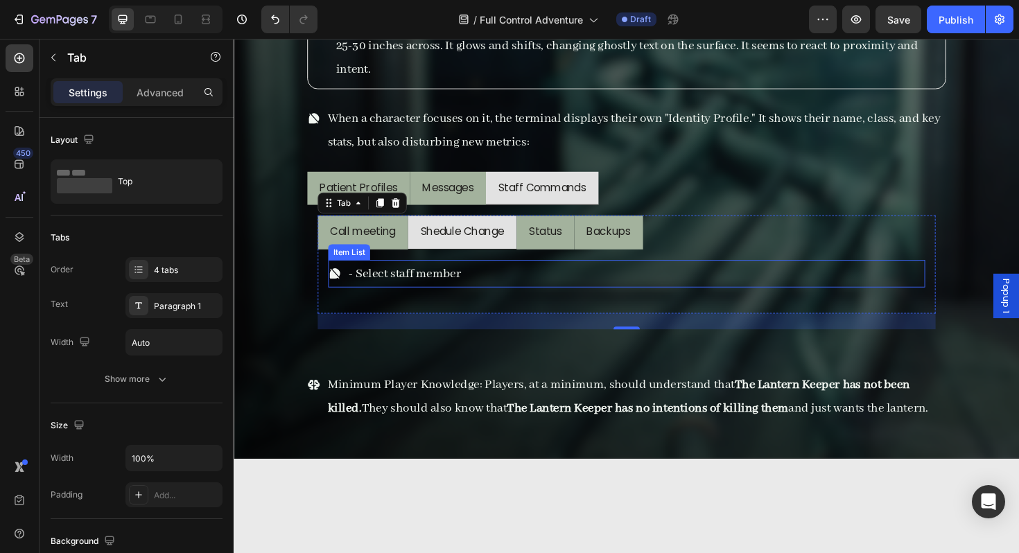
click at [471, 281] on p "- Select staff member" at bounding box center [414, 287] width 119 height 25
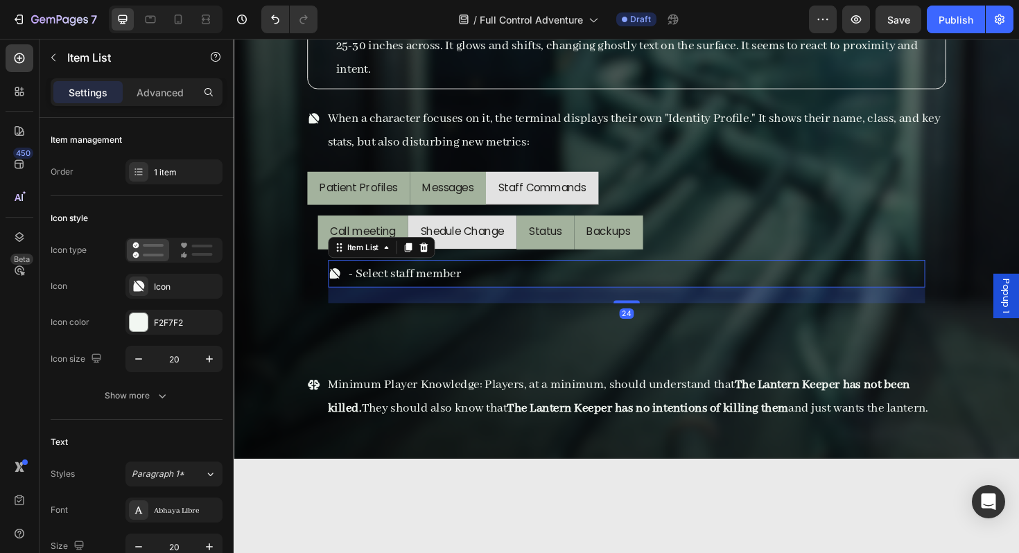
click at [496, 283] on div "- Select staff member" at bounding box center [649, 287] width 632 height 29
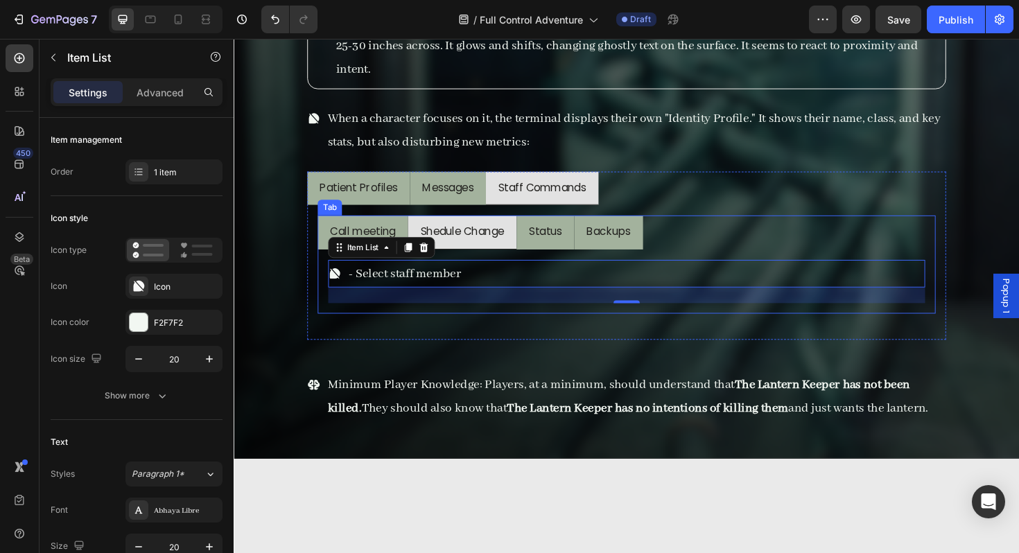
click at [409, 226] on li "Call meeting" at bounding box center [370, 244] width 96 height 36
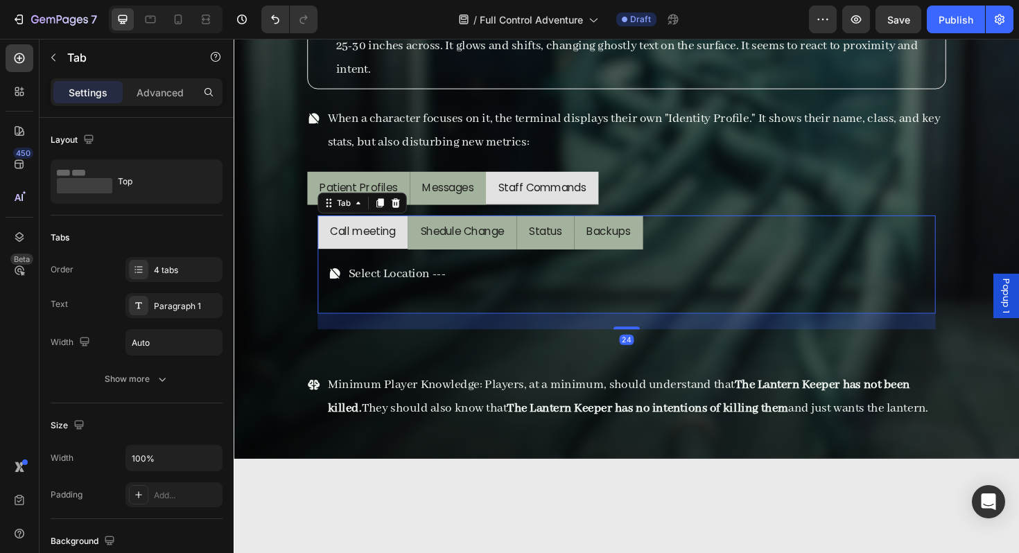
click at [424, 234] on li "Shedule Change" at bounding box center [475, 244] width 115 height 36
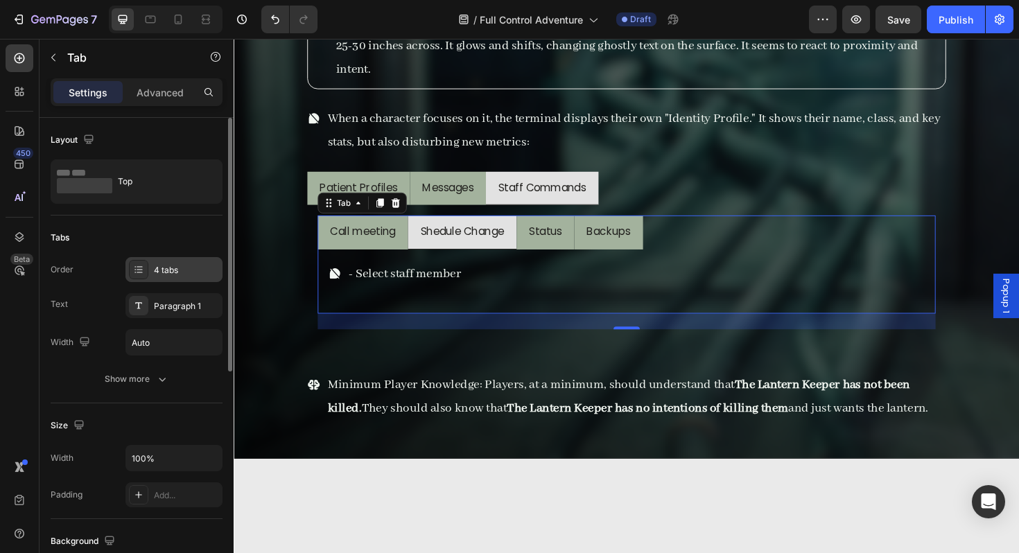
click at [147, 275] on div at bounding box center [138, 269] width 19 height 19
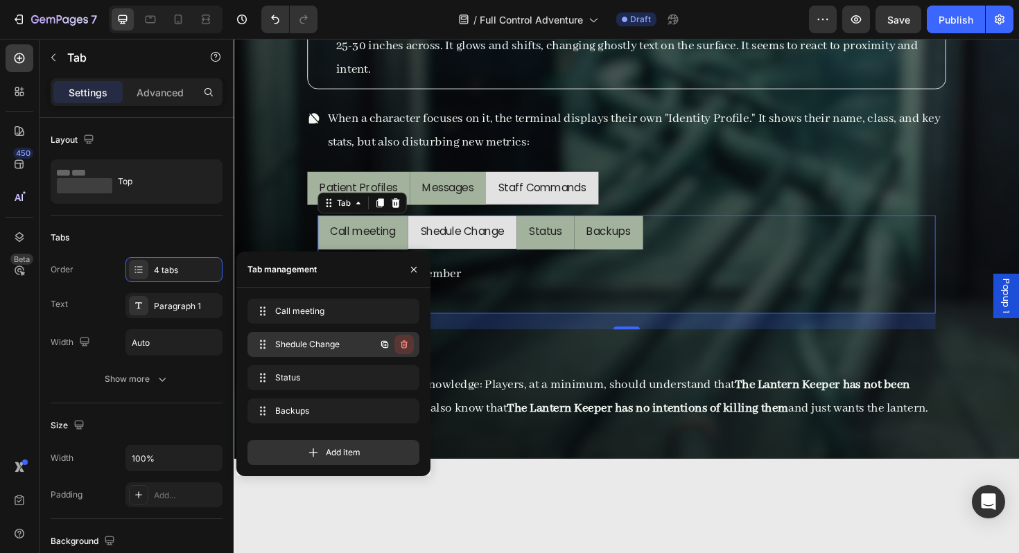
click at [405, 350] on button "button" at bounding box center [403, 344] width 19 height 19
click at [389, 348] on div "Delete" at bounding box center [395, 344] width 26 height 12
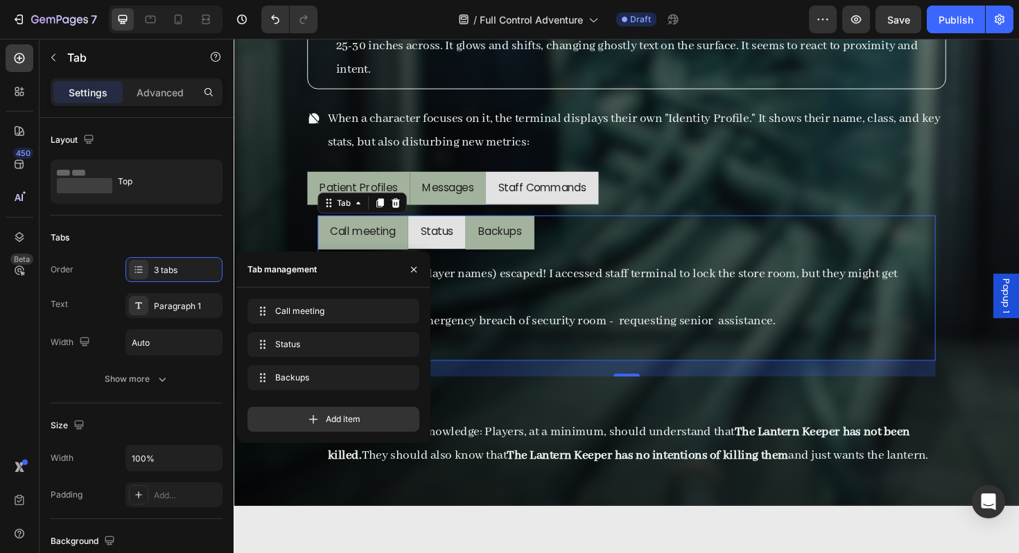
click at [410, 256] on li "Call meeting" at bounding box center [370, 244] width 96 height 36
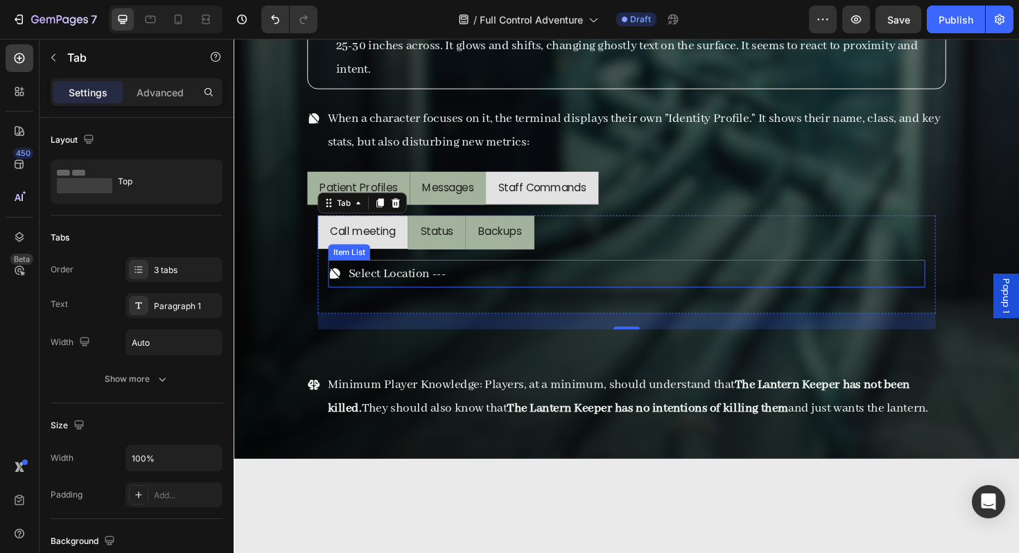
click at [399, 291] on p "Select Location ---" at bounding box center [406, 287] width 103 height 25
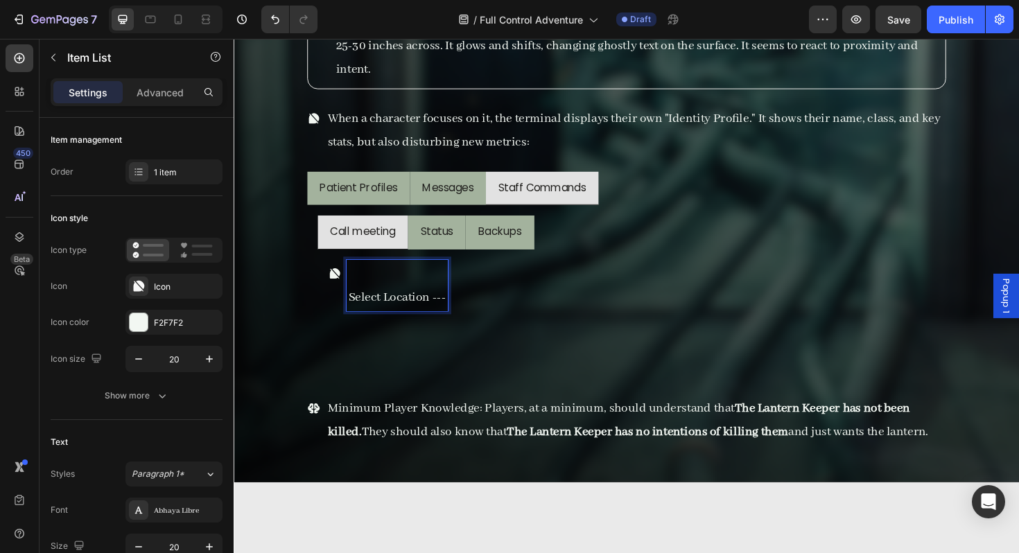
click at [360, 279] on p "Rich Text Editor. Editing area: main" at bounding box center [406, 287] width 103 height 25
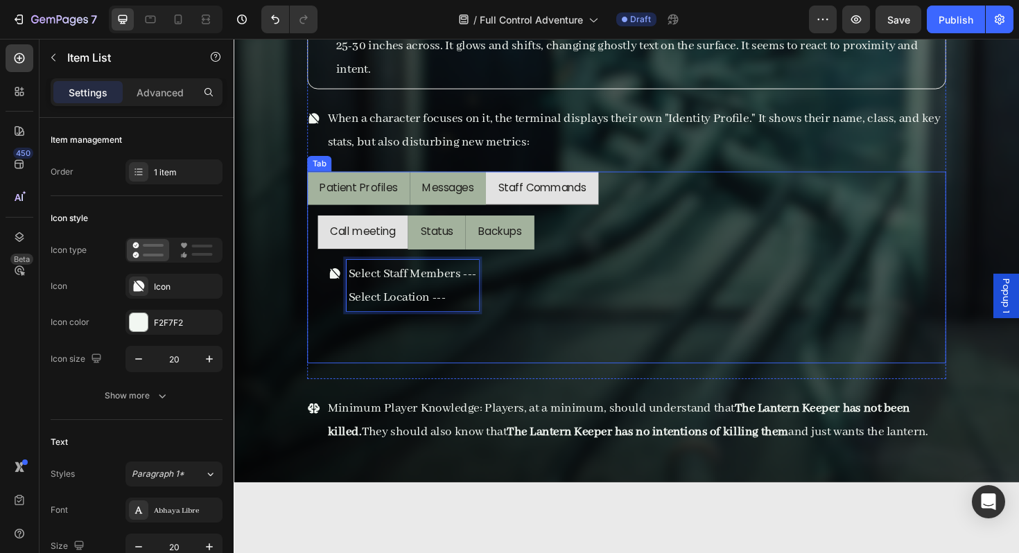
click at [430, 213] on li "Messages" at bounding box center [460, 198] width 80 height 36
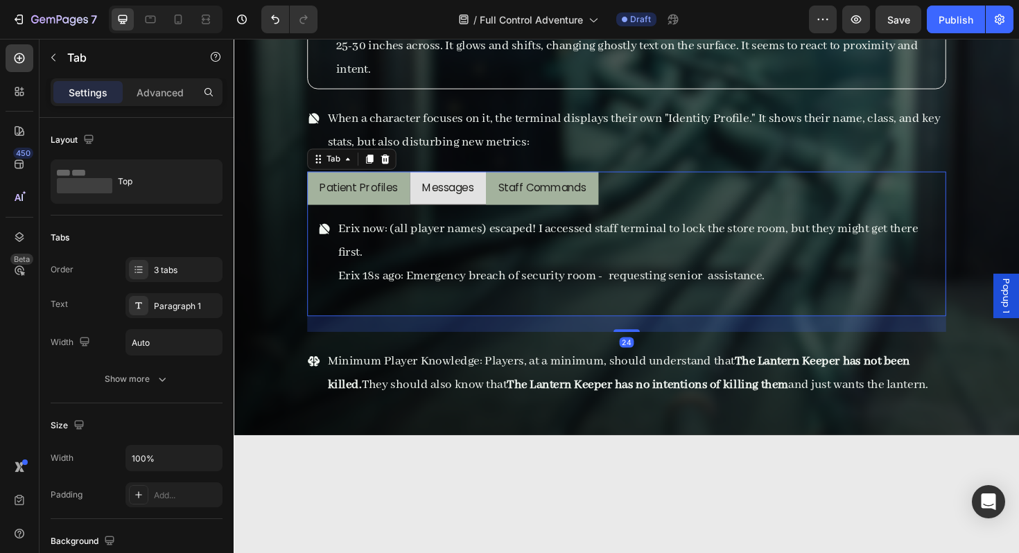
click at [420, 239] on p "Erix now: (all player names) escaped! I accessed staff terminal to lock the sto…" at bounding box center [659, 253] width 631 height 50
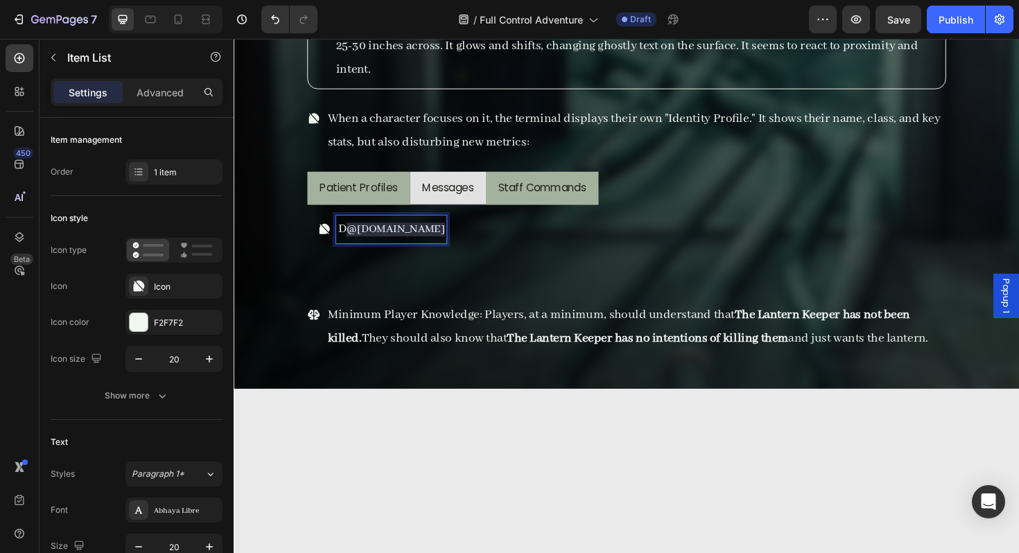
click at [356, 236] on span "@[DOMAIN_NAME]" at bounding box center [405, 241] width 104 height 15
click at [440, 245] on div "[EMAIL_ADDRESS][DOMAIN_NAME]" at bounding box center [649, 241] width 654 height 30
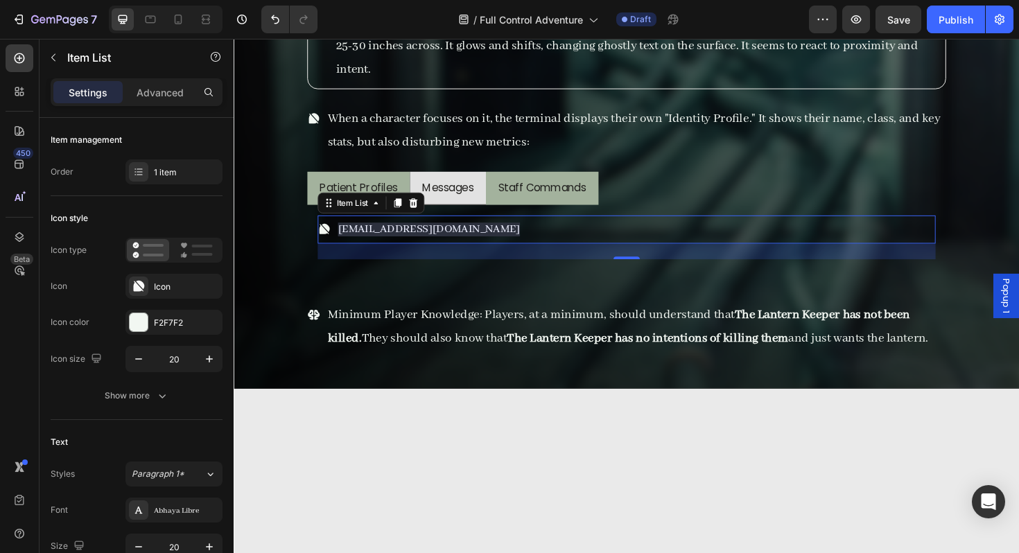
click at [439, 241] on div "[EMAIL_ADDRESS][DOMAIN_NAME]" at bounding box center [440, 241] width 197 height 30
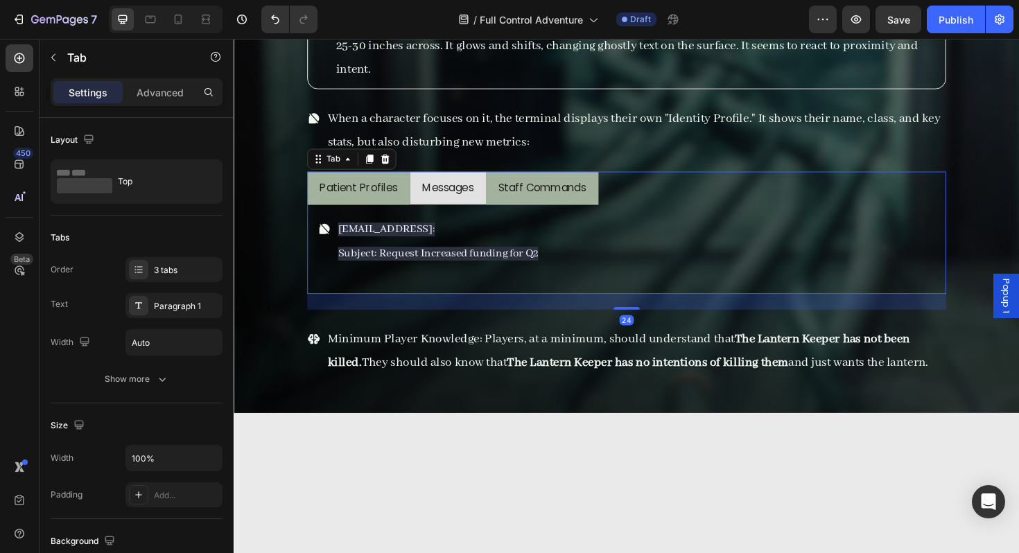
click at [416, 207] on li "Patient Profiles" at bounding box center [365, 198] width 109 height 36
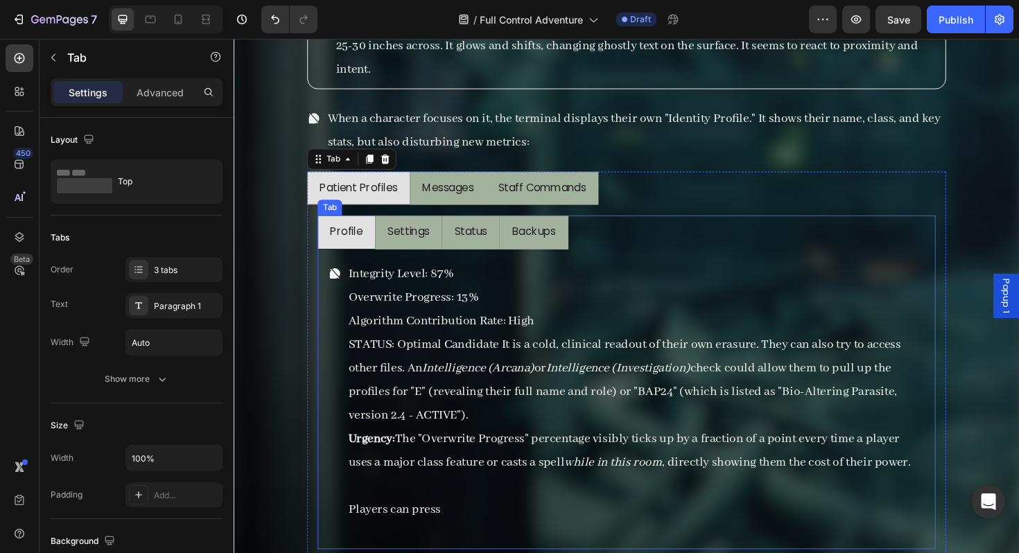
click at [441, 263] on div "Integrity Level: 87% Overwrite Progress: 13% Algorithm Contribution Rate: High …" at bounding box center [649, 420] width 654 height 317
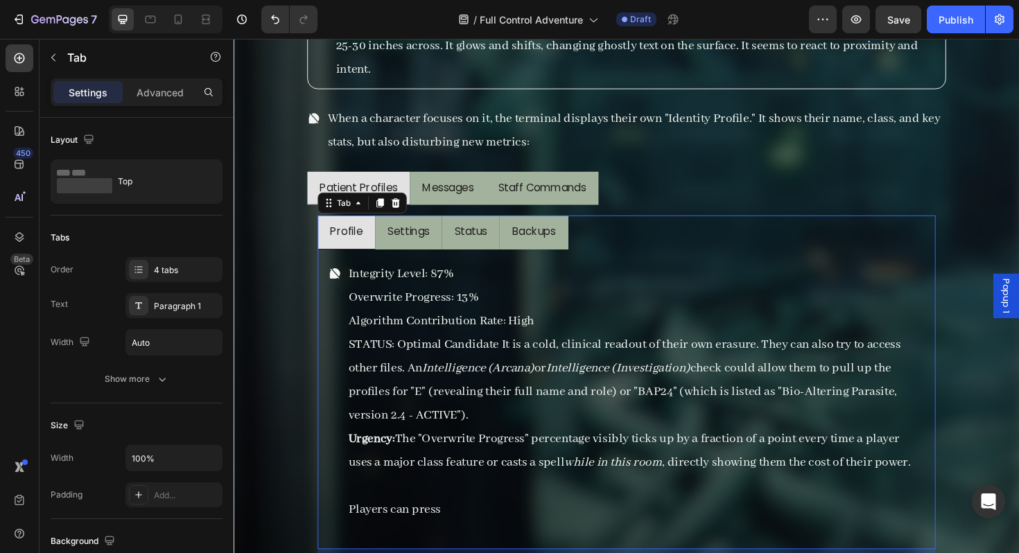
click at [442, 260] on li "Settings" at bounding box center [418, 244] width 71 height 36
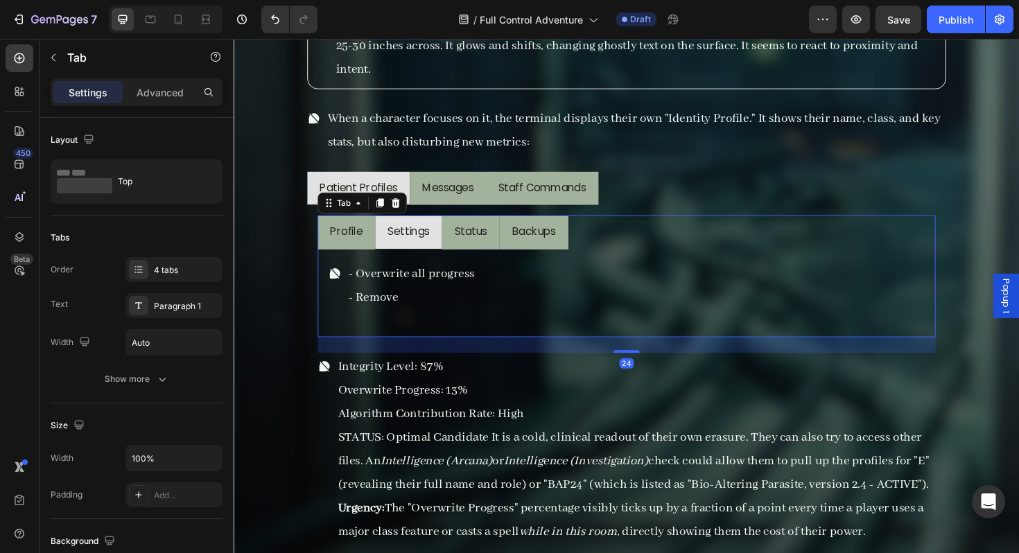
click at [469, 257] on li "Status" at bounding box center [484, 244] width 61 height 36
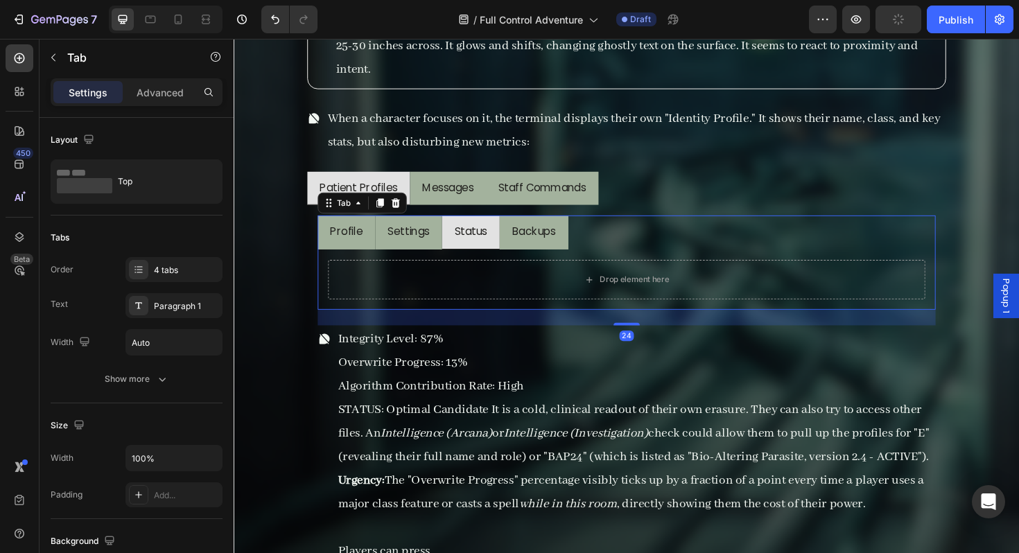
click at [524, 256] on li "Backups" at bounding box center [551, 244] width 73 height 36
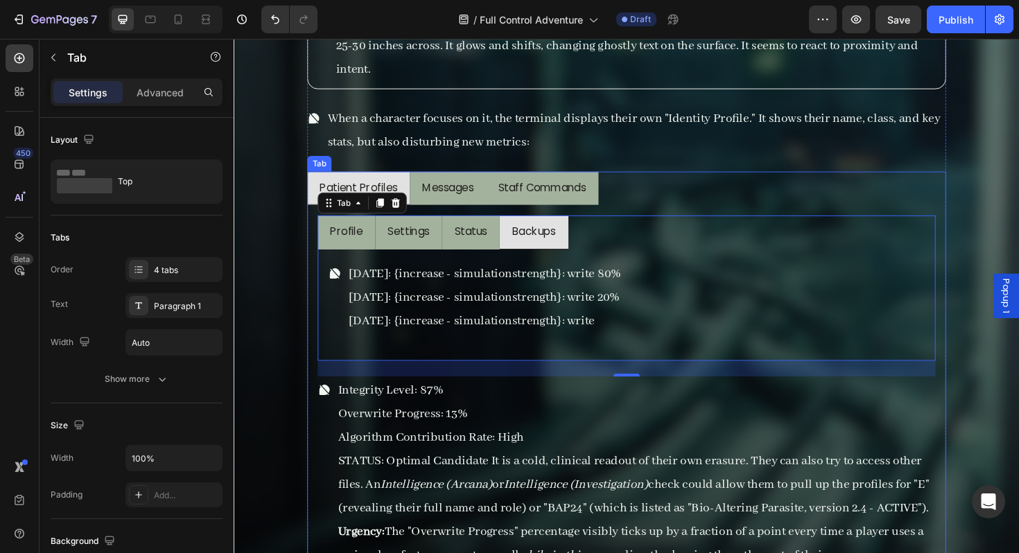
click at [473, 206] on div "Messages" at bounding box center [460, 197] width 58 height 24
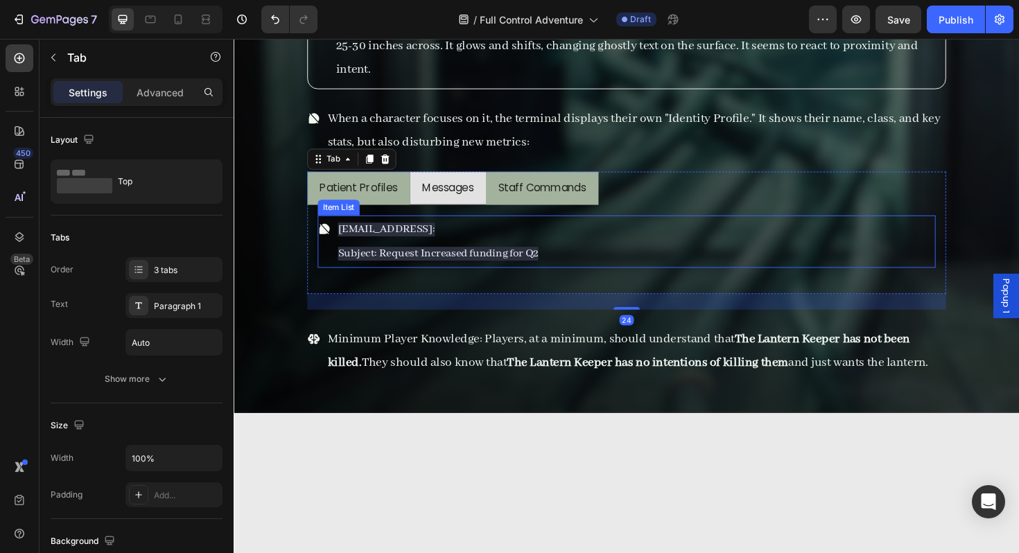
click at [539, 269] on span "Subject: Request Increased funding for Q2" at bounding box center [450, 266] width 212 height 15
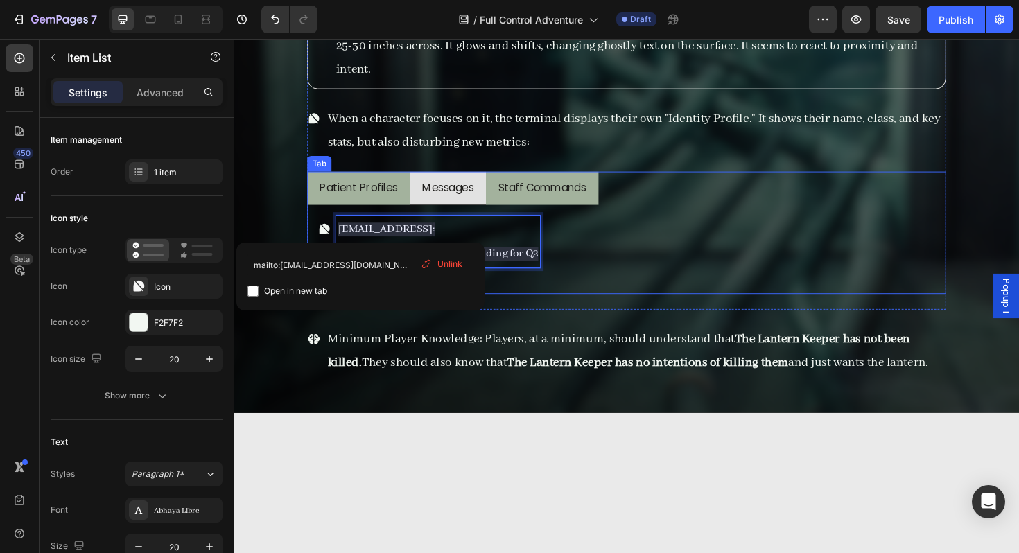
click at [491, 207] on li "Messages" at bounding box center [460, 198] width 80 height 36
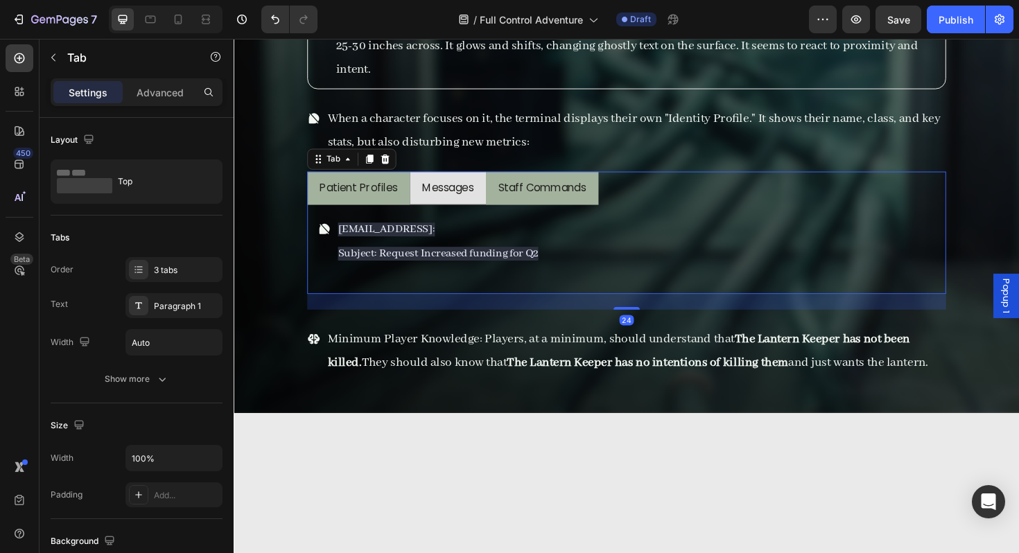
click at [414, 203] on li "Patient Profiles" at bounding box center [365, 198] width 109 height 36
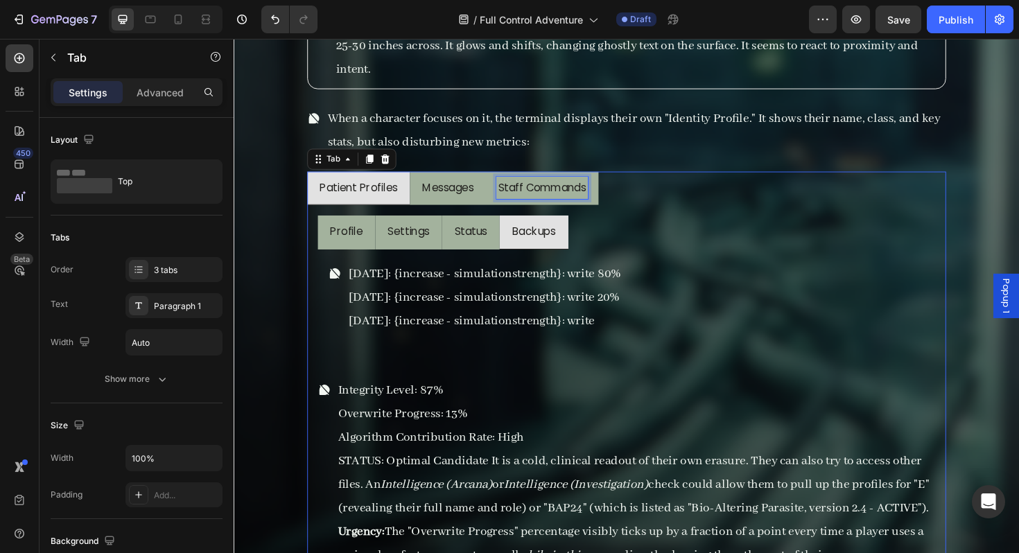
click at [508, 207] on li "Staff Commands" at bounding box center [559, 198] width 119 height 36
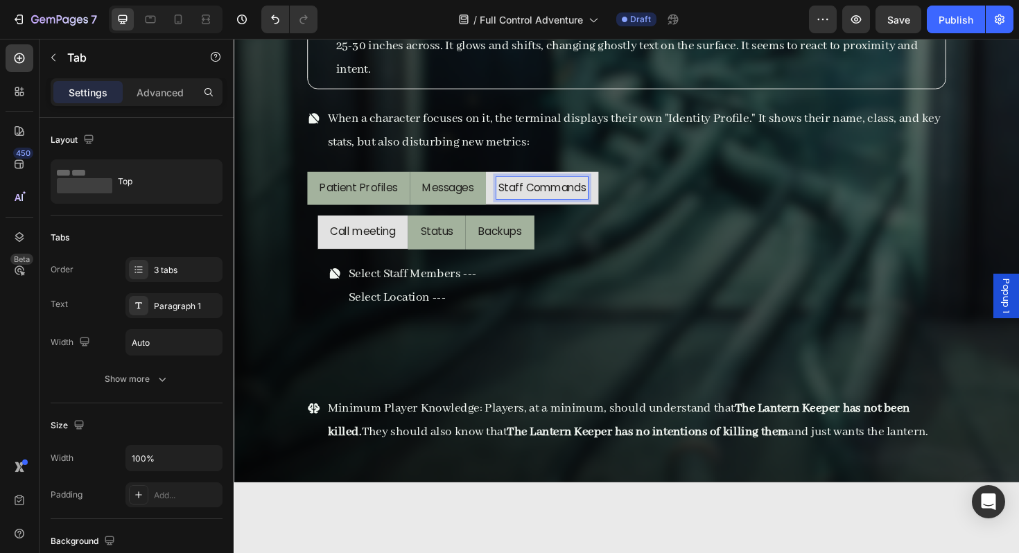
click at [485, 208] on div "Messages" at bounding box center [460, 197] width 58 height 25
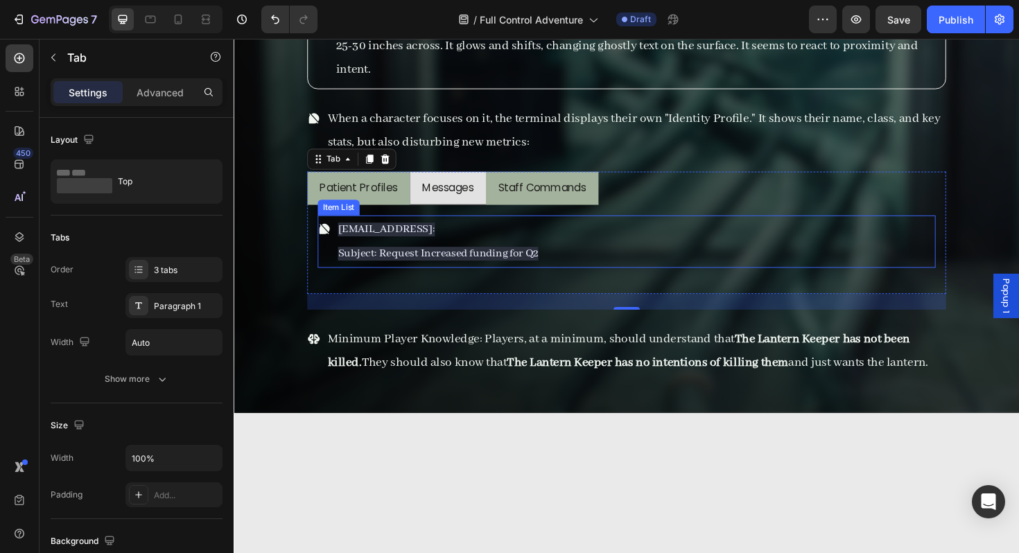
click at [527, 263] on span "Subject: Request Increased funding for Q2" at bounding box center [450, 266] width 212 height 15
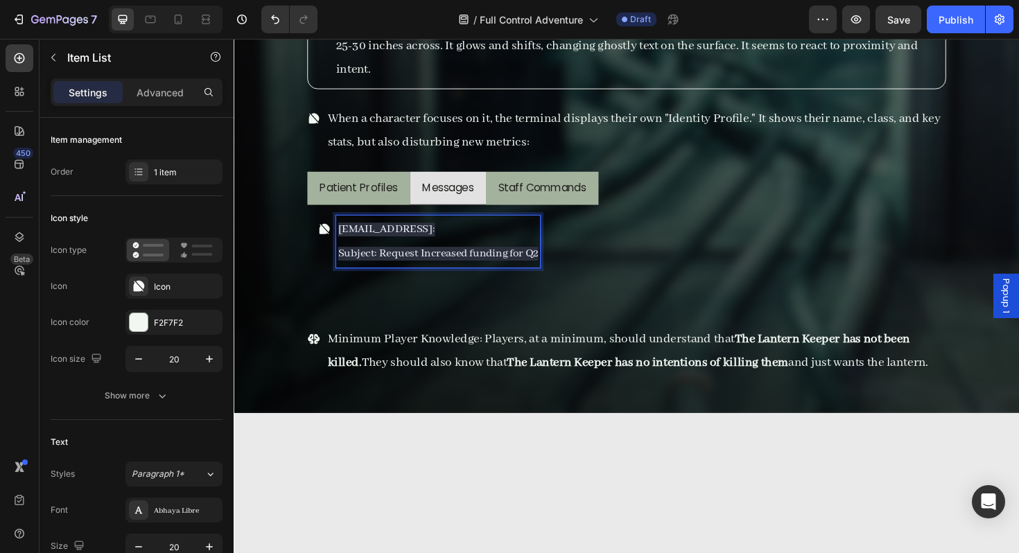
click at [548, 268] on span "Subject: Request Increased funding for Q2" at bounding box center [450, 266] width 212 height 15
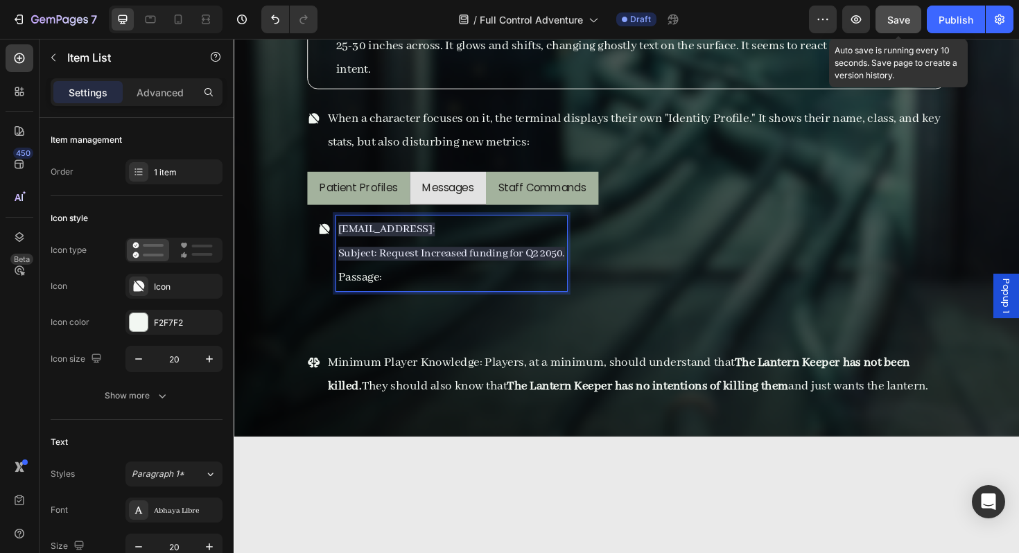
click at [907, 22] on span "Save" at bounding box center [898, 20] width 23 height 12
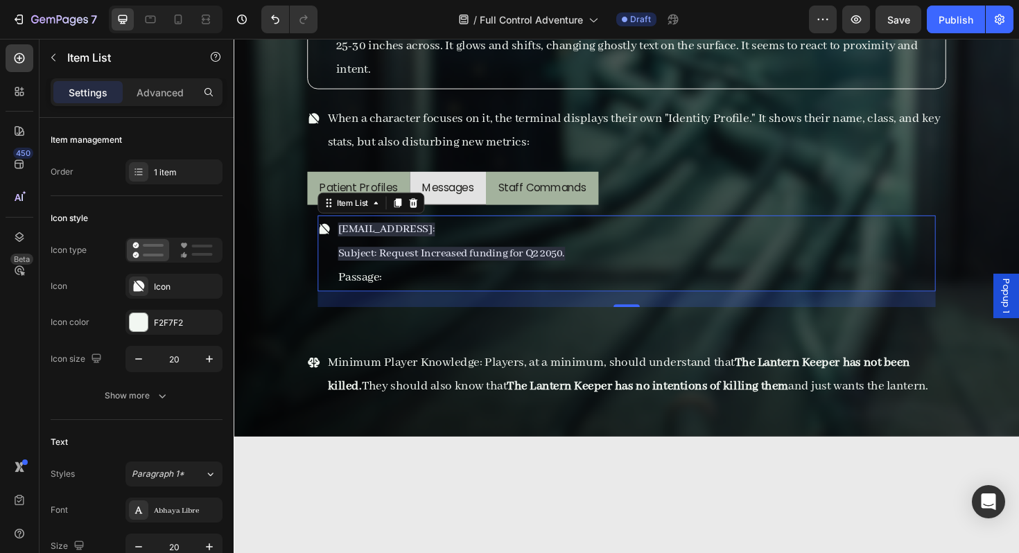
click at [495, 279] on p "Passage:" at bounding box center [464, 291] width 241 height 25
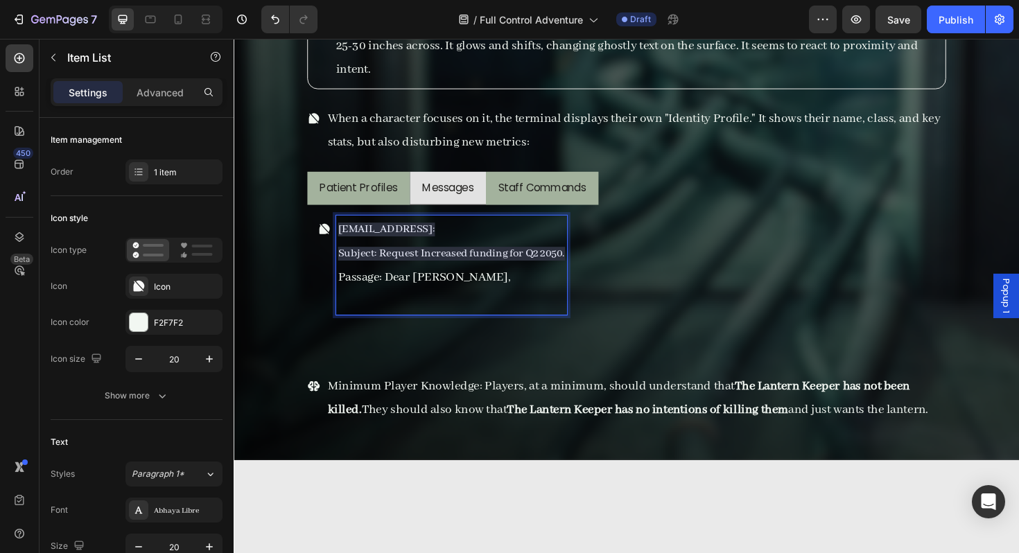
click at [396, 285] on p "Passage: Dear [PERSON_NAME]," at bounding box center [464, 291] width 241 height 25
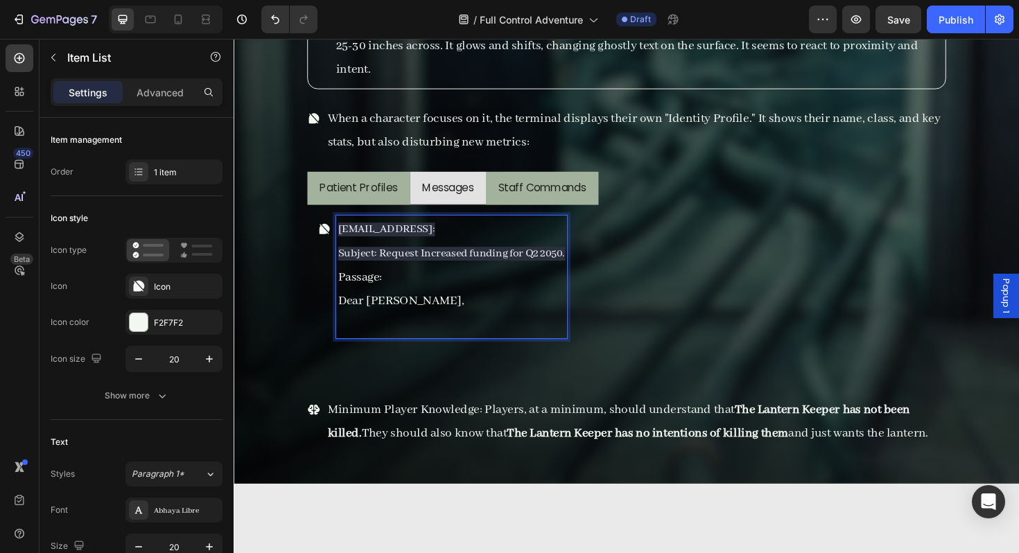
click at [432, 323] on p "Dear [PERSON_NAME]," at bounding box center [464, 316] width 241 height 25
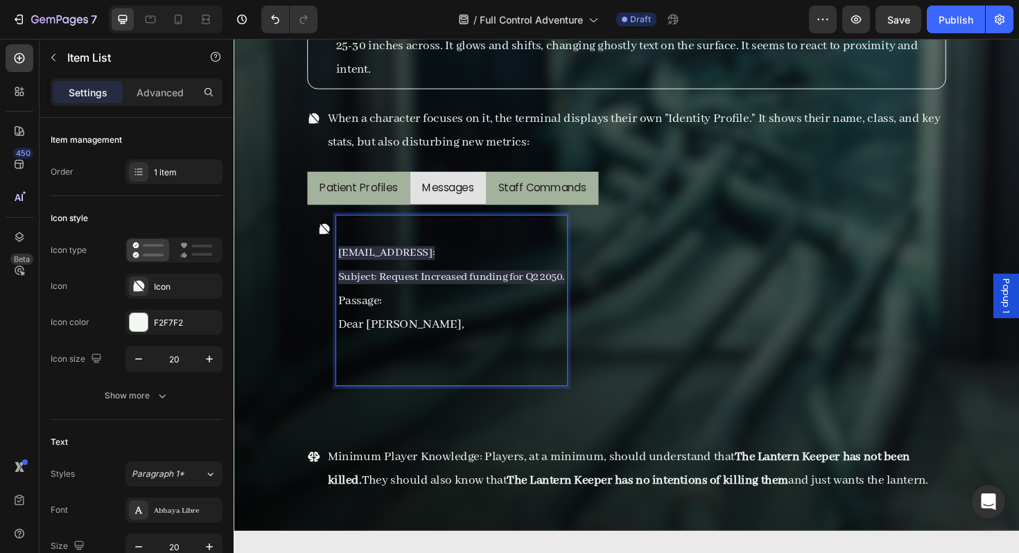
click at [346, 236] on p "Rich Text Editor. Editing area: main" at bounding box center [464, 240] width 241 height 25
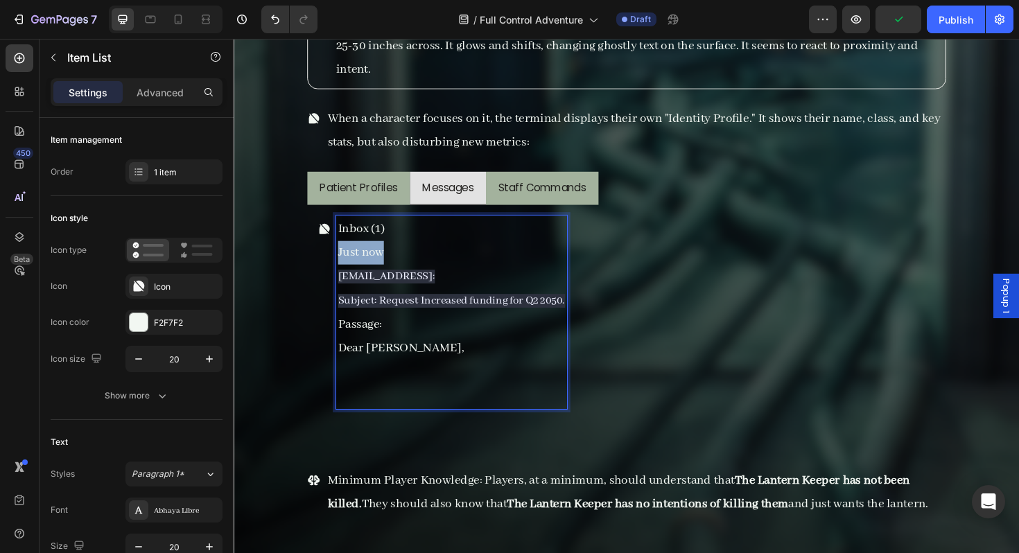
drag, startPoint x: 349, startPoint y: 262, endPoint x: 335, endPoint y: 262, distance: 13.9
click at [335, 262] on div "Inbox (1) Just now [EMAIL_ADDRESS]: Subject: Request Increased funding for Q2 2…" at bounding box center [454, 328] width 264 height 205
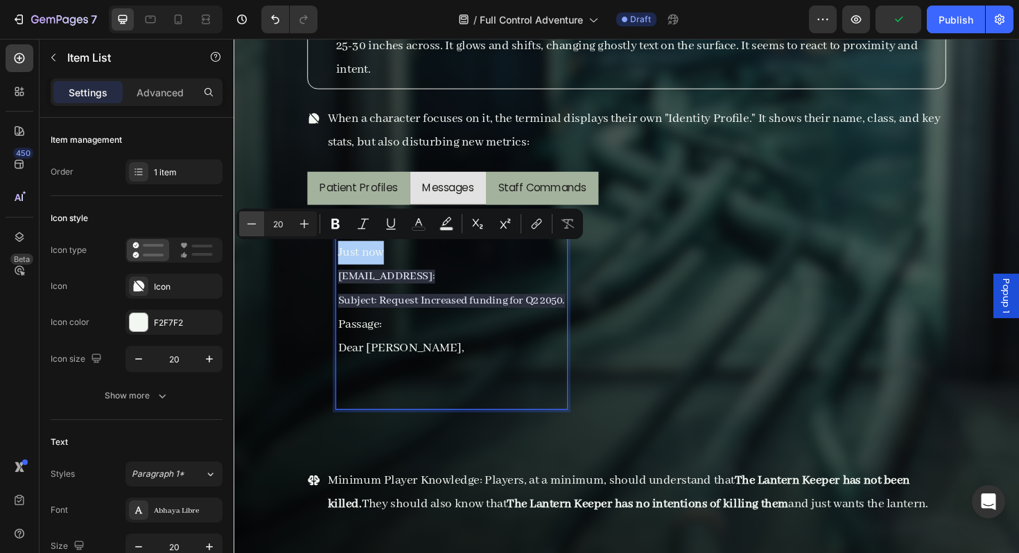
click at [254, 225] on icon "Editor contextual toolbar" at bounding box center [252, 224] width 14 height 14
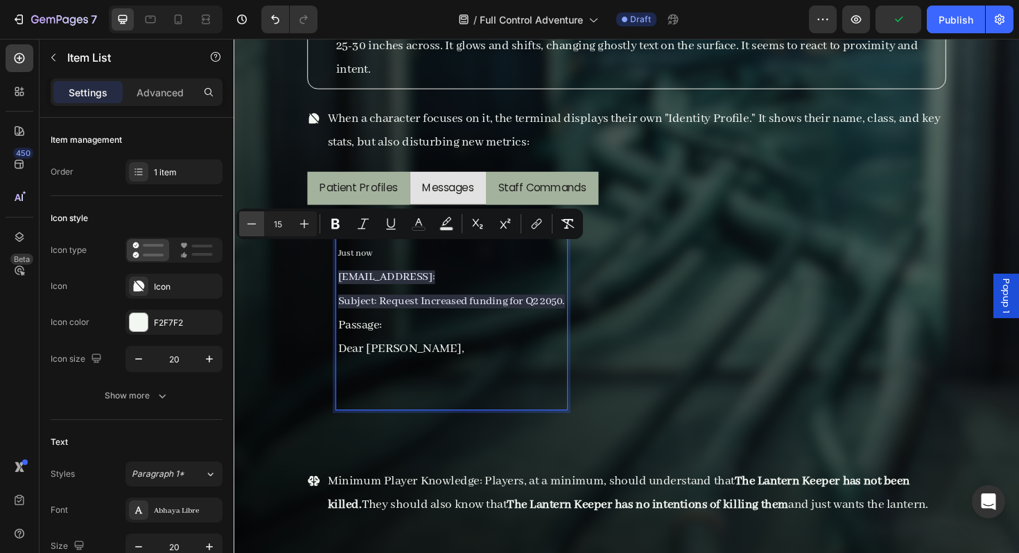
click at [254, 225] on icon "Editor contextual toolbar" at bounding box center [252, 224] width 14 height 14
type input "14"
click at [465, 356] on p "Dear [PERSON_NAME]," at bounding box center [464, 368] width 241 height 25
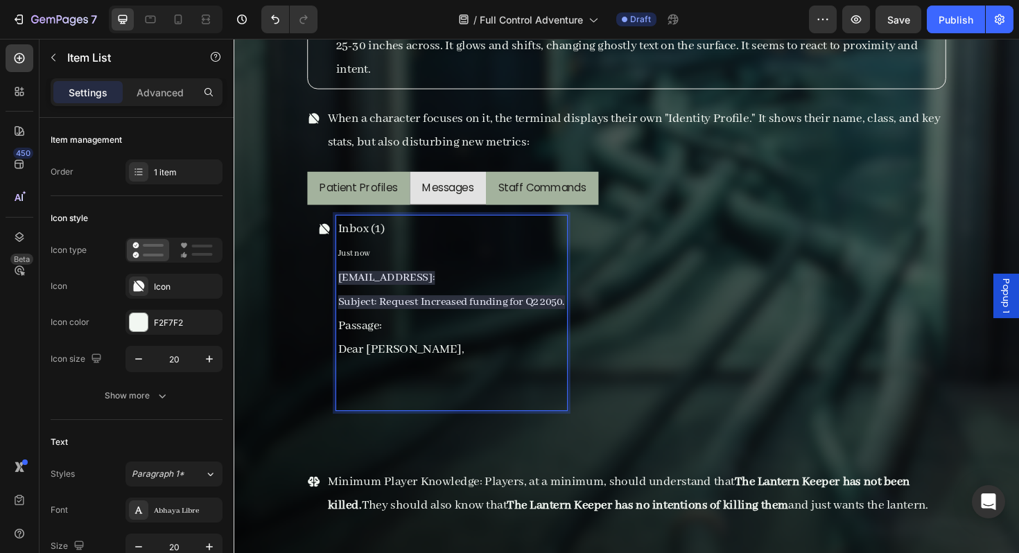
click at [391, 272] on p "Just now" at bounding box center [464, 266] width 241 height 26
drag, startPoint x: 391, startPoint y: 272, endPoint x: 301, endPoint y: 272, distance: 90.1
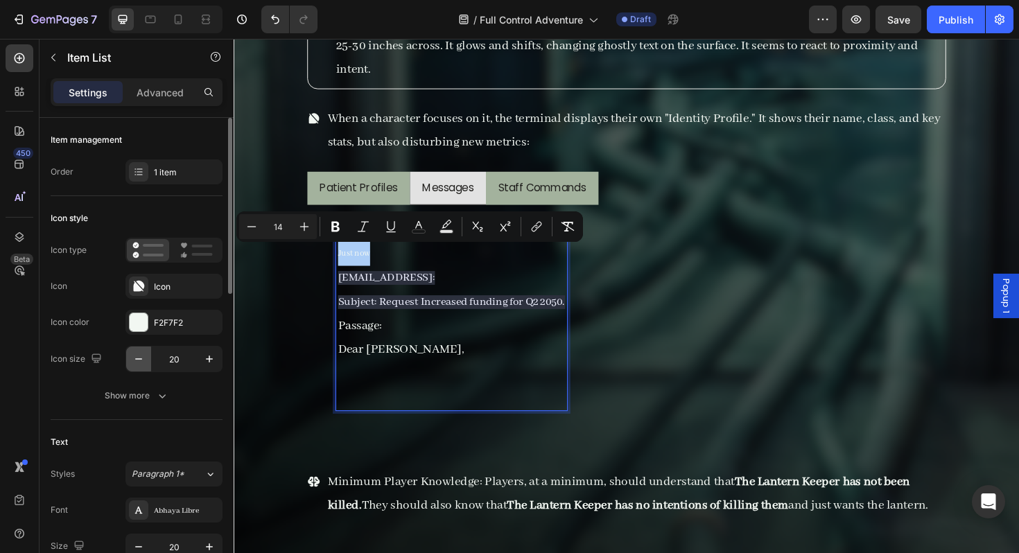
click at [146, 360] on button "button" at bounding box center [138, 359] width 25 height 25
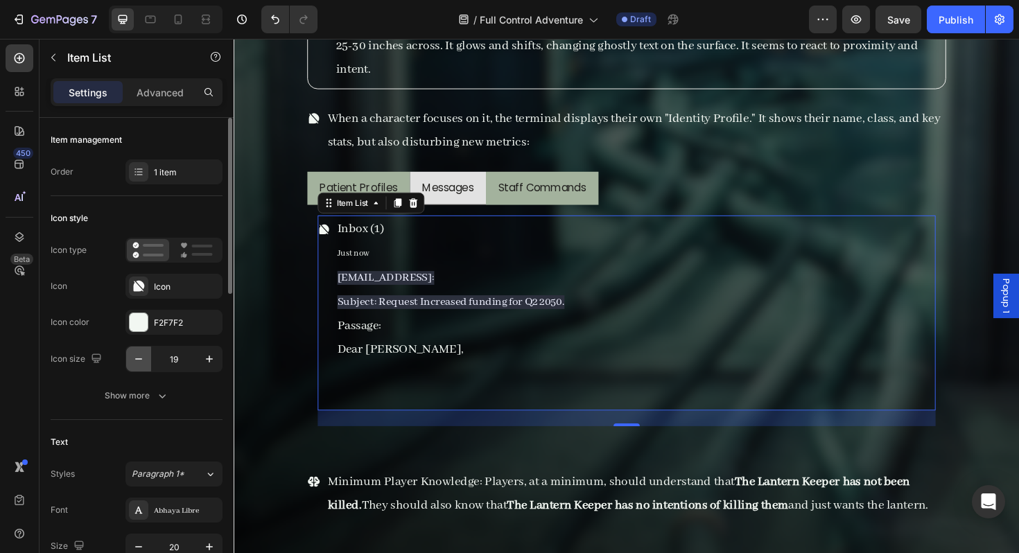
click at [146, 360] on button "button" at bounding box center [138, 359] width 25 height 25
type input "17"
type input "20"
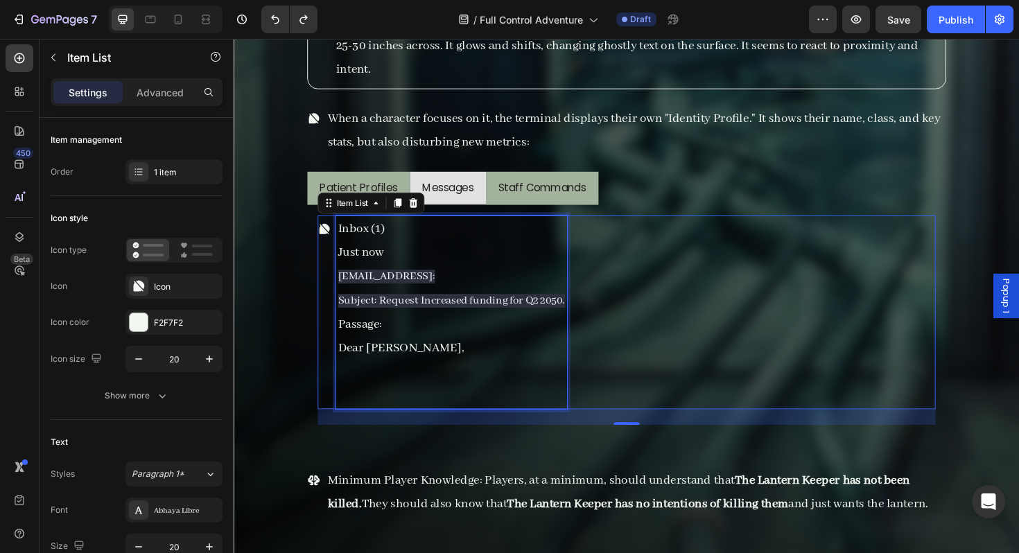
click at [380, 267] on p "Just now" at bounding box center [464, 265] width 241 height 25
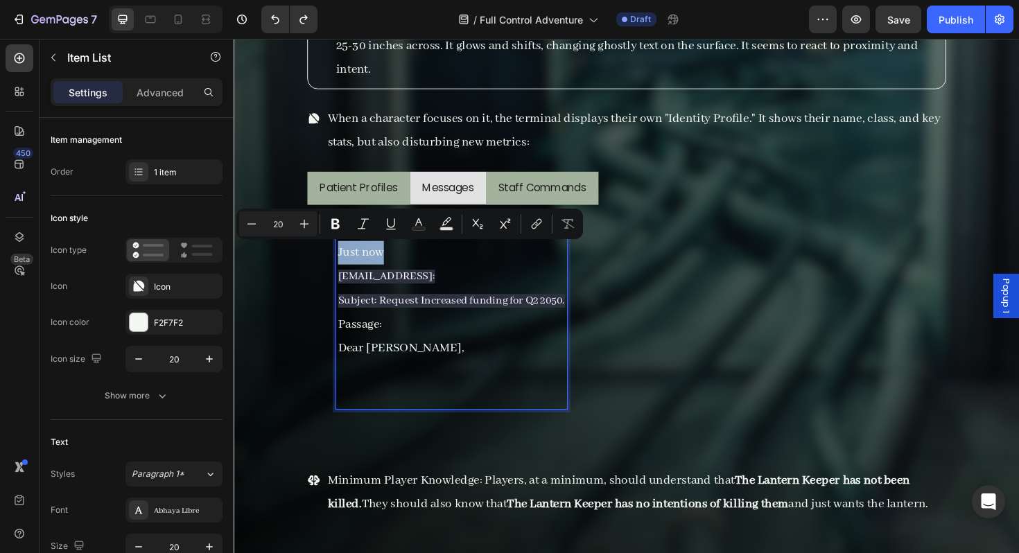
click at [380, 267] on p "Just now" at bounding box center [464, 265] width 241 height 25
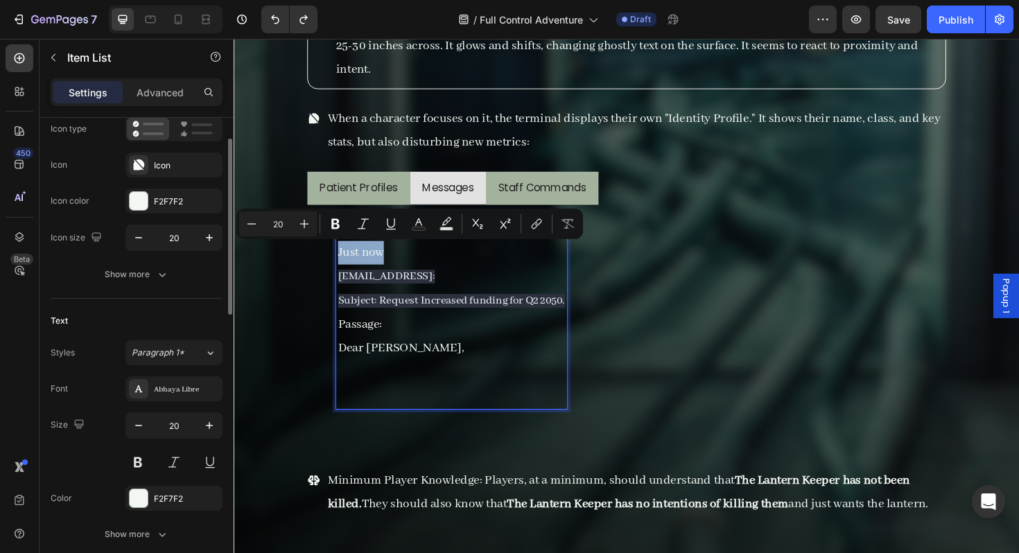
scroll to position [128, 0]
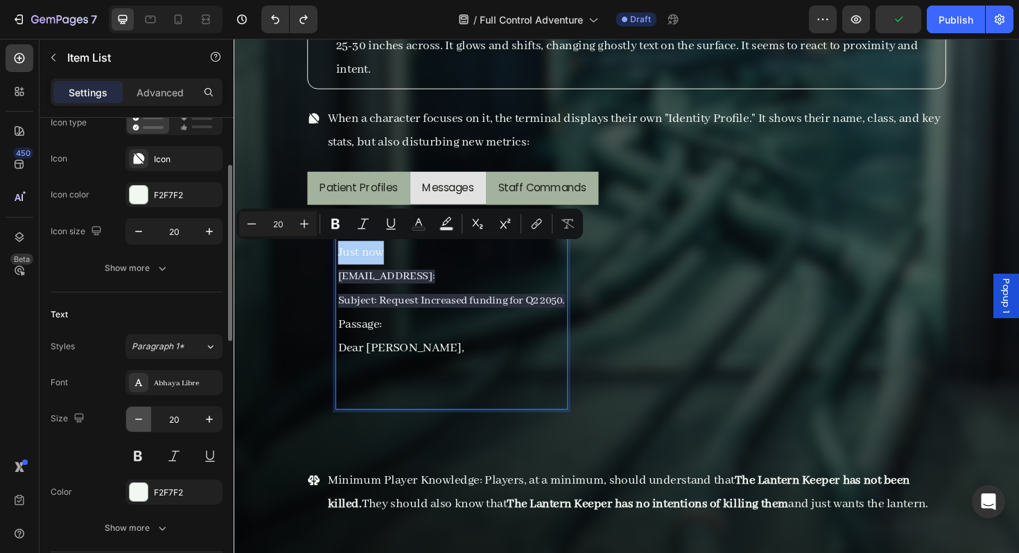
click at [142, 419] on icon "button" at bounding box center [139, 419] width 14 height 14
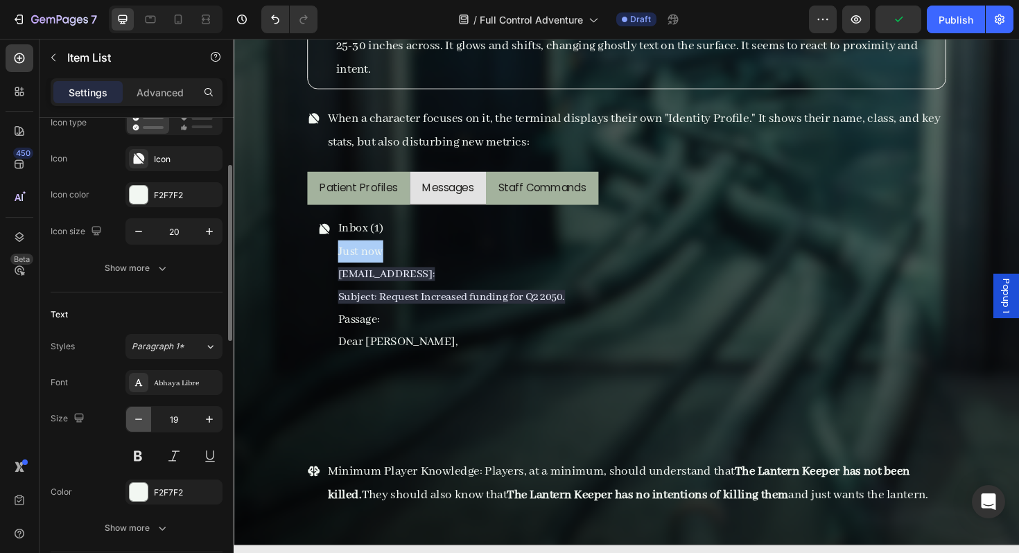
click at [142, 419] on icon "button" at bounding box center [139, 419] width 14 height 14
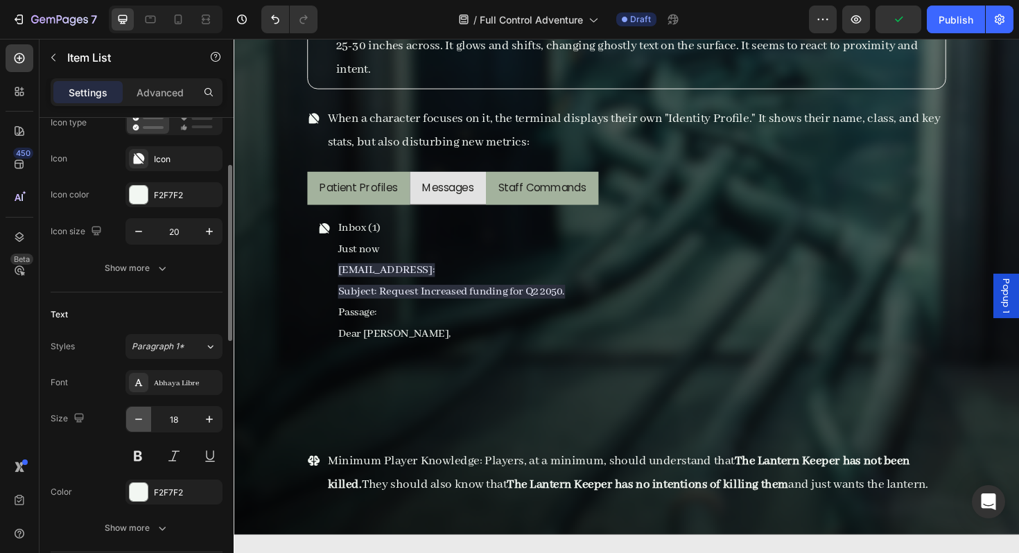
type input "17"
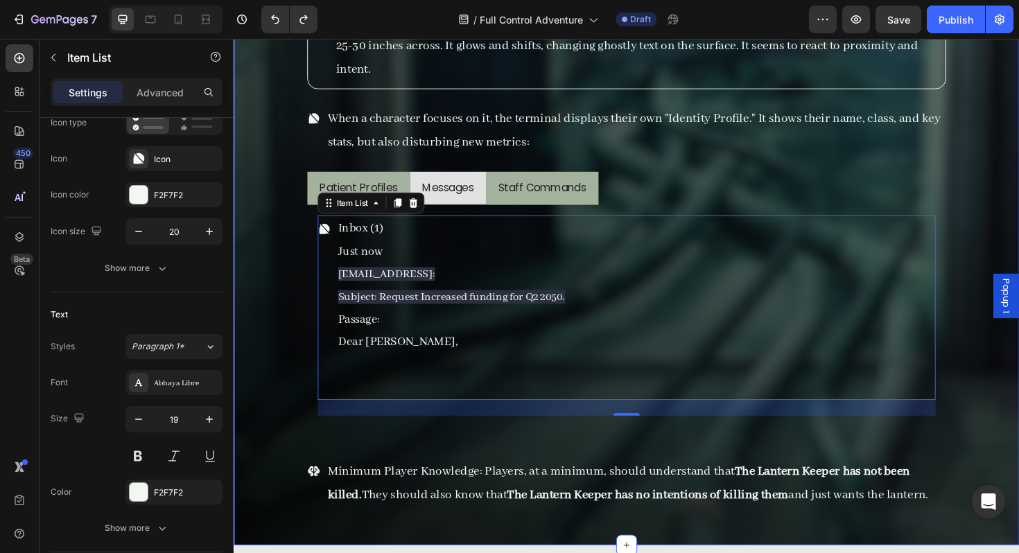
type input "20"
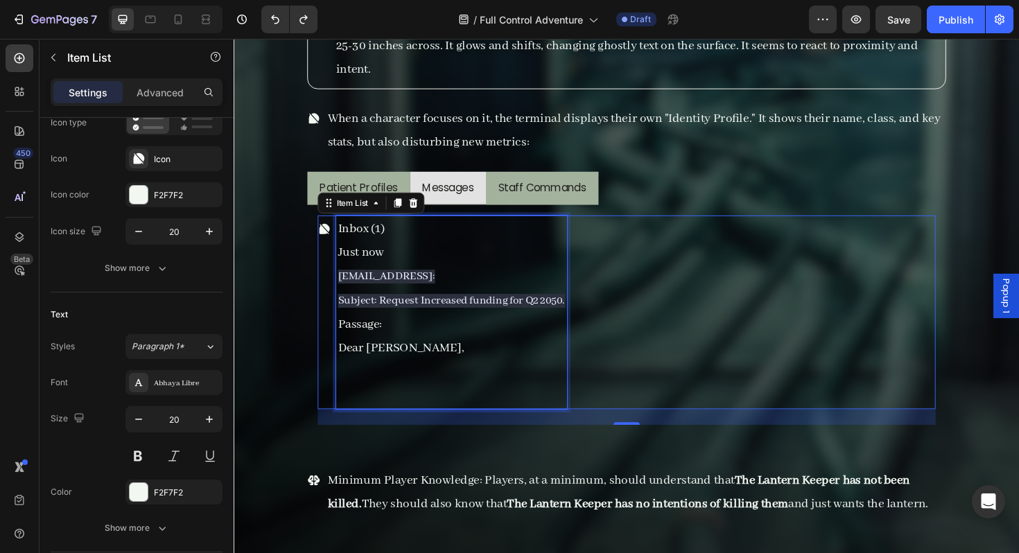
click at [451, 376] on p "Dear [PERSON_NAME]," at bounding box center [464, 366] width 241 height 25
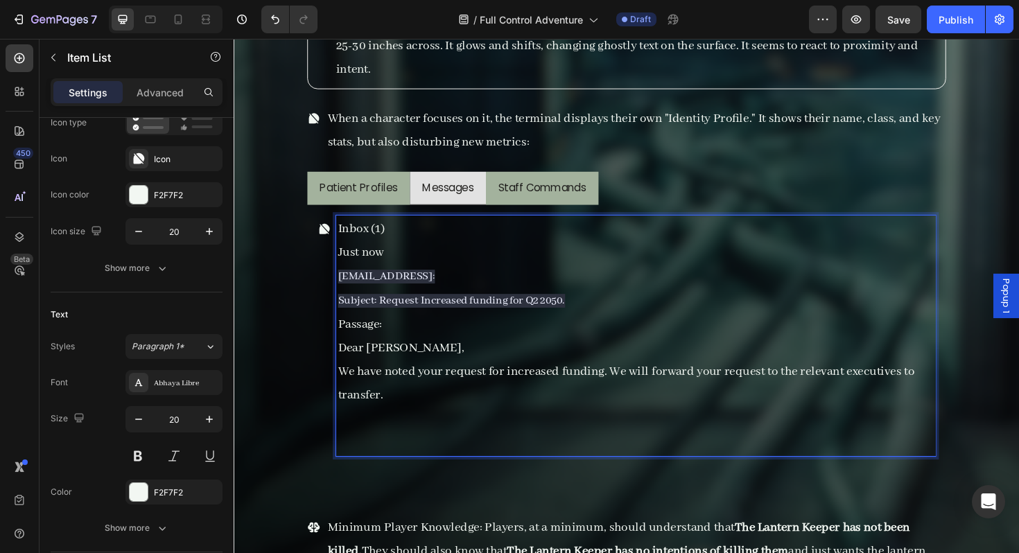
click at [625, 394] on p "We have noted your request for increased funding. We will forward your request …" at bounding box center [659, 404] width 631 height 50
click at [678, 418] on p "We have noted your request for increased funding for the increase in patient ca…" at bounding box center [659, 404] width 631 height 50
click at [679, 410] on p "We have noted your request for increased funding for the increase in patient ca…" at bounding box center [659, 404] width 631 height 50
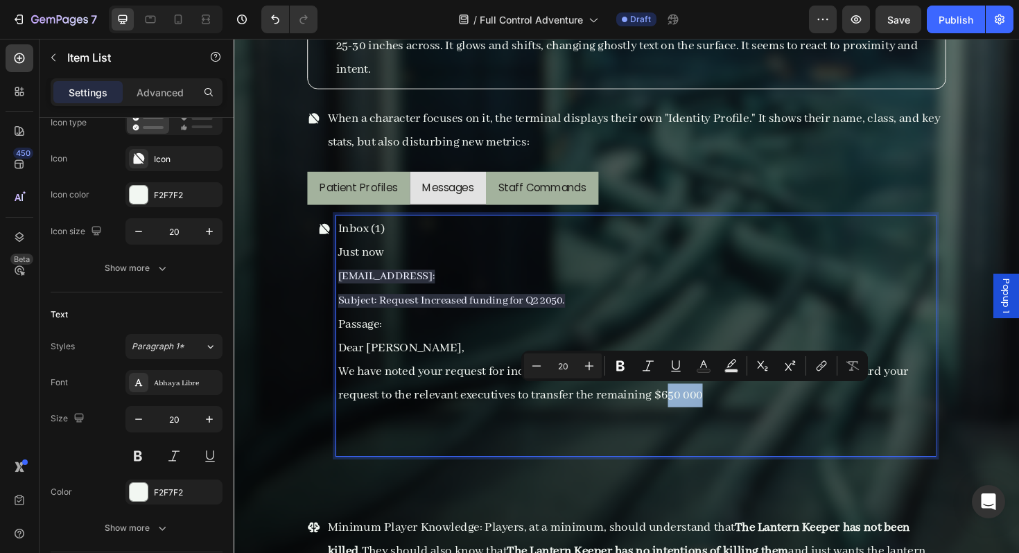
drag, startPoint x: 734, startPoint y: 419, endPoint x: 692, endPoint y: 419, distance: 41.6
click at [692, 419] on p "We have noted your request for increased funding for the increase in patient ca…" at bounding box center [659, 404] width 631 height 50
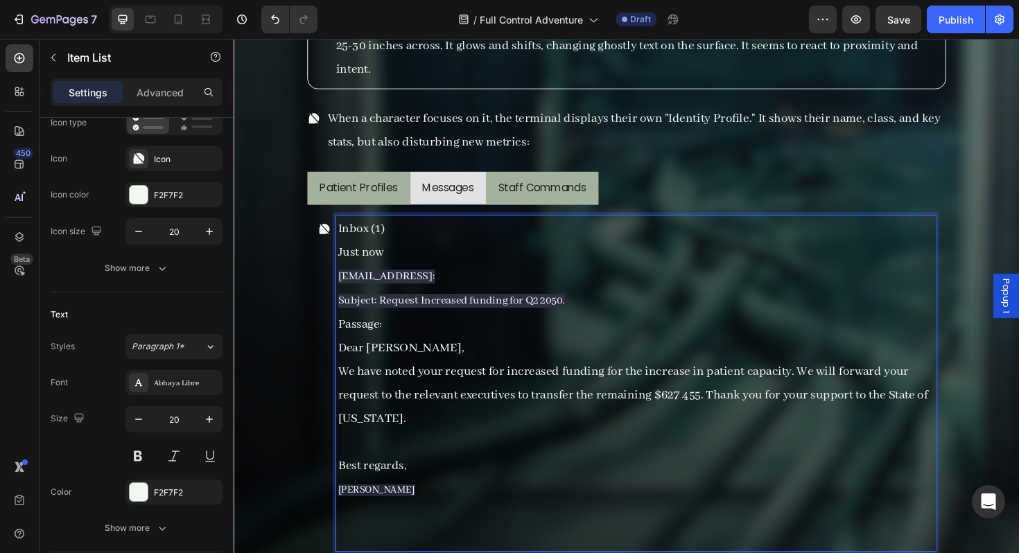
click at [419, 488] on p "Best regards," at bounding box center [659, 491] width 631 height 25
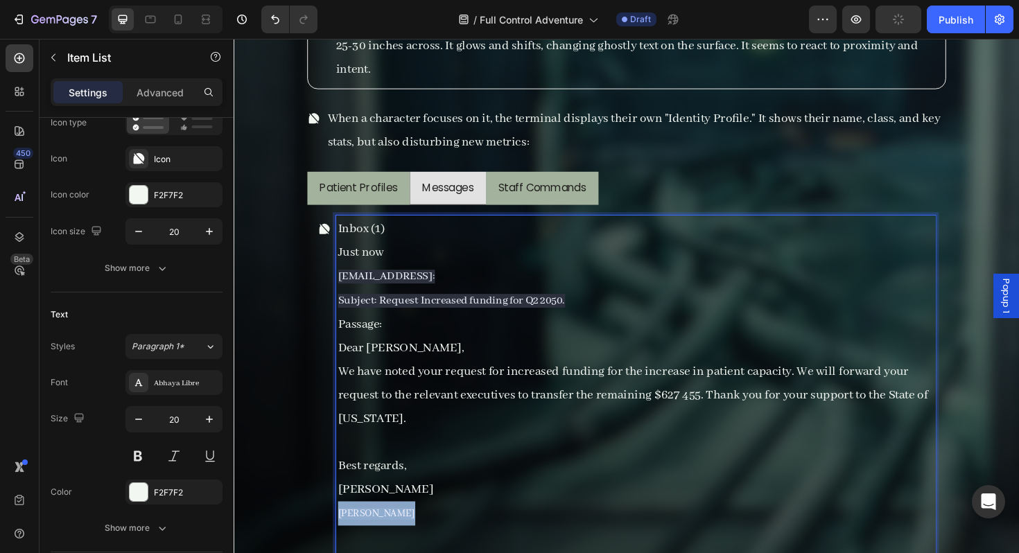
drag, startPoint x: 428, startPoint y: 533, endPoint x: 331, endPoint y: 534, distance: 97.0
click at [331, 534] on div "Inbox (1) Just now [EMAIL_ADDRESS]: Subject: Request Increased funding for Q2 2…" at bounding box center [649, 416] width 654 height 381
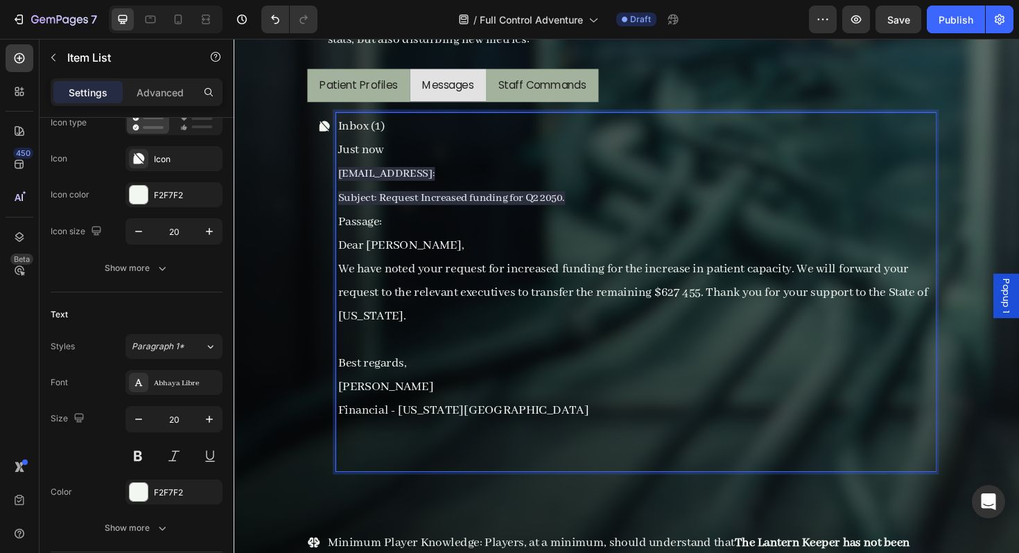
click at [379, 487] on p "Rich Text Editor. Editing area: main" at bounding box center [659, 482] width 631 height 25
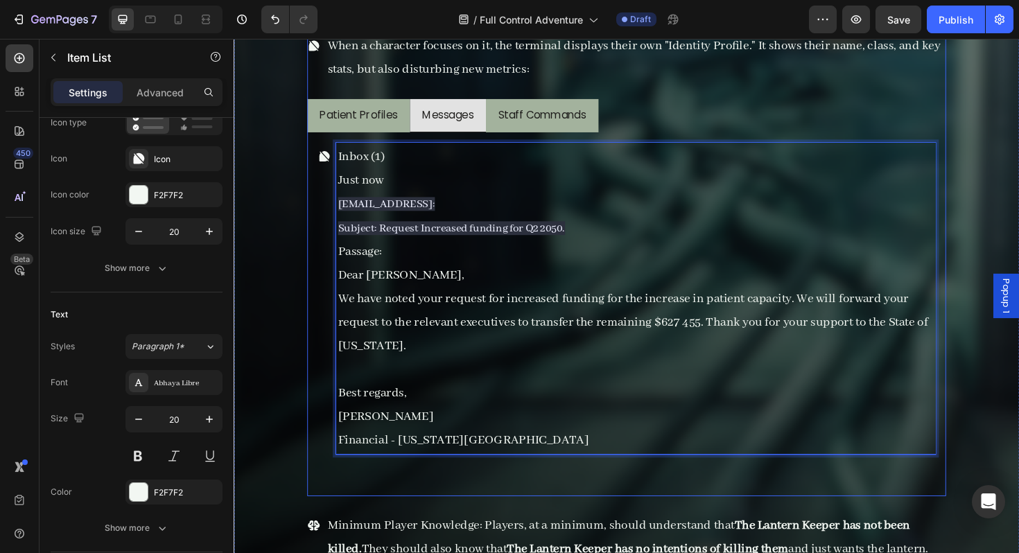
scroll to position [15860, 0]
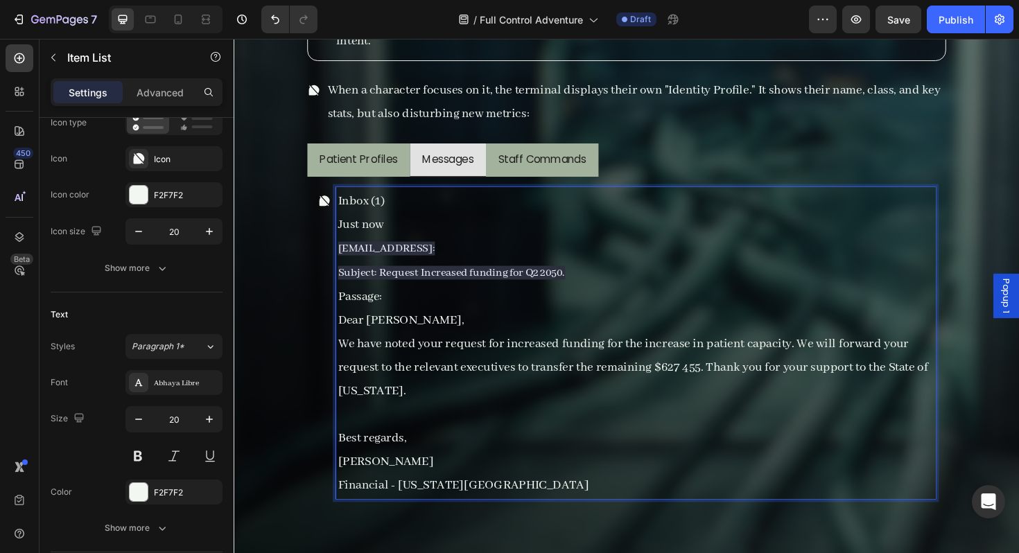
click at [395, 208] on p "Inbox (1)" at bounding box center [659, 210] width 631 height 25
click at [459, 306] on p "Passage:" at bounding box center [659, 311] width 631 height 25
click at [597, 301] on p "Passage:" at bounding box center [659, 311] width 631 height 25
click at [600, 288] on p "Subject: Request Increased funding for Q2 2050." at bounding box center [659, 287] width 631 height 26
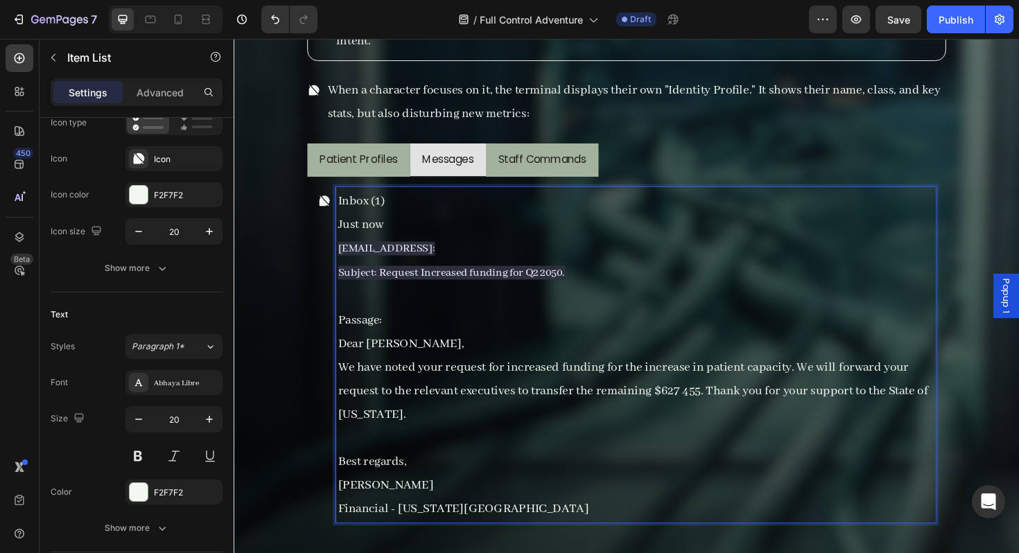
click at [532, 333] on p "Passage:" at bounding box center [659, 336] width 631 height 25
click at [442, 338] on p "Passage: Subject: Request Increased Funding for Q2 2050" at bounding box center [659, 336] width 631 height 25
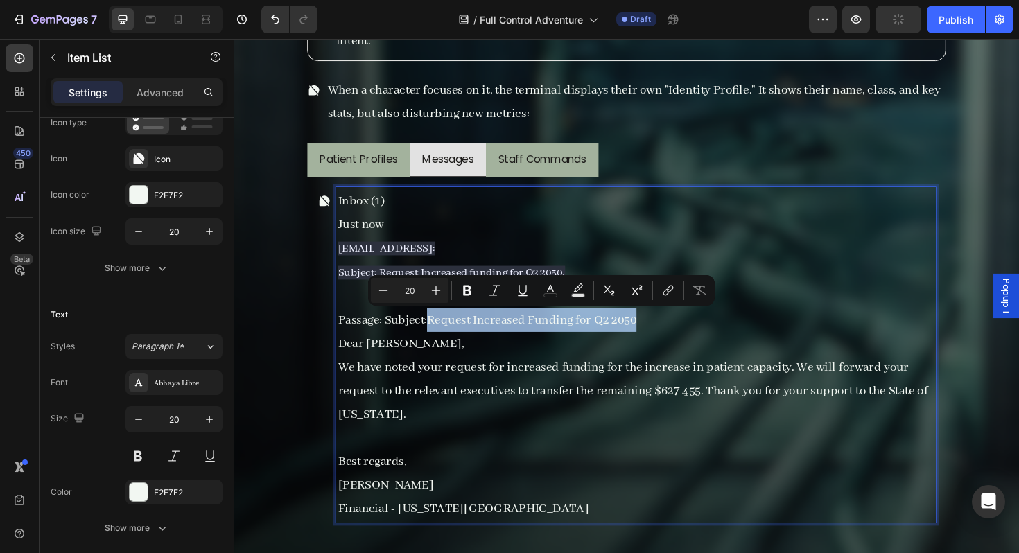
drag, startPoint x: 672, startPoint y: 331, endPoint x: 442, endPoint y: 338, distance: 229.5
click at [442, 338] on p "Passage: Subject:Request Increased Funding for Q2 2050" at bounding box center [659, 336] width 631 height 25
copy p "Request Increased Funding for Q2 2050"
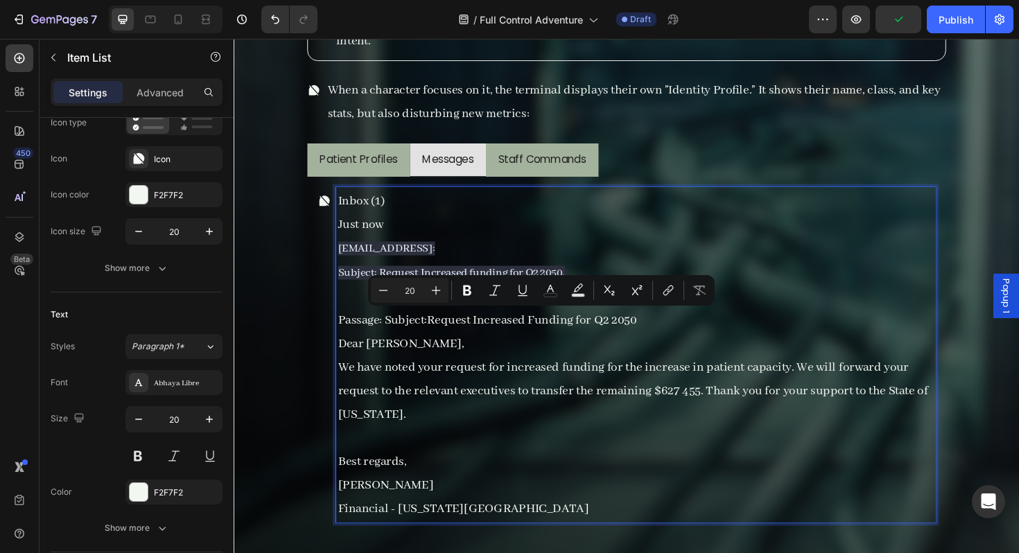
click at [350, 331] on p "Passage: Subject:Request Increased Funding for Q2 2050" at bounding box center [659, 336] width 631 height 25
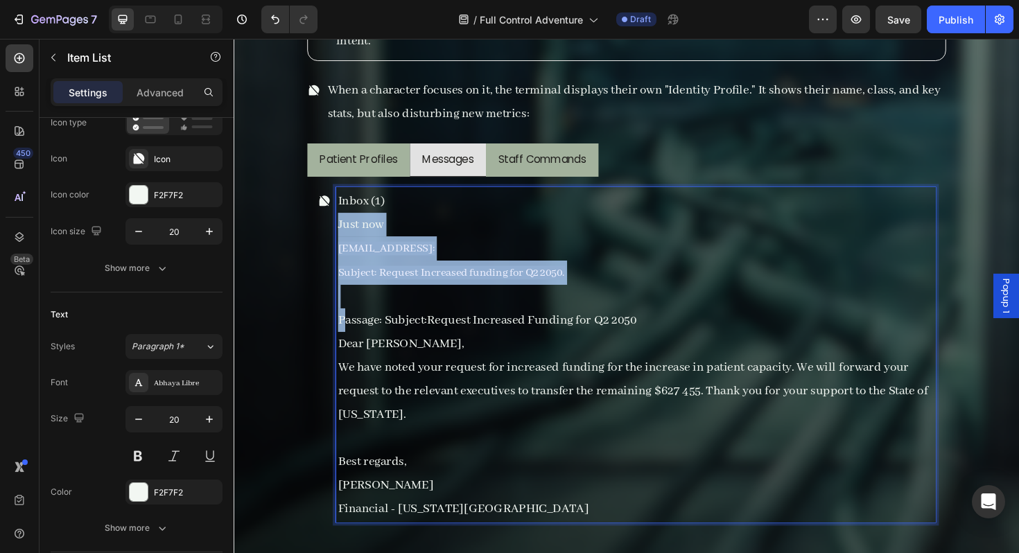
drag, startPoint x: 348, startPoint y: 334, endPoint x: 342, endPoint y: 247, distance: 86.9
click at [342, 247] on div "Inbox (1) Just now [EMAIL_ADDRESS]: Subject: Request Increased funding for Q2 2…" at bounding box center [659, 373] width 635 height 355
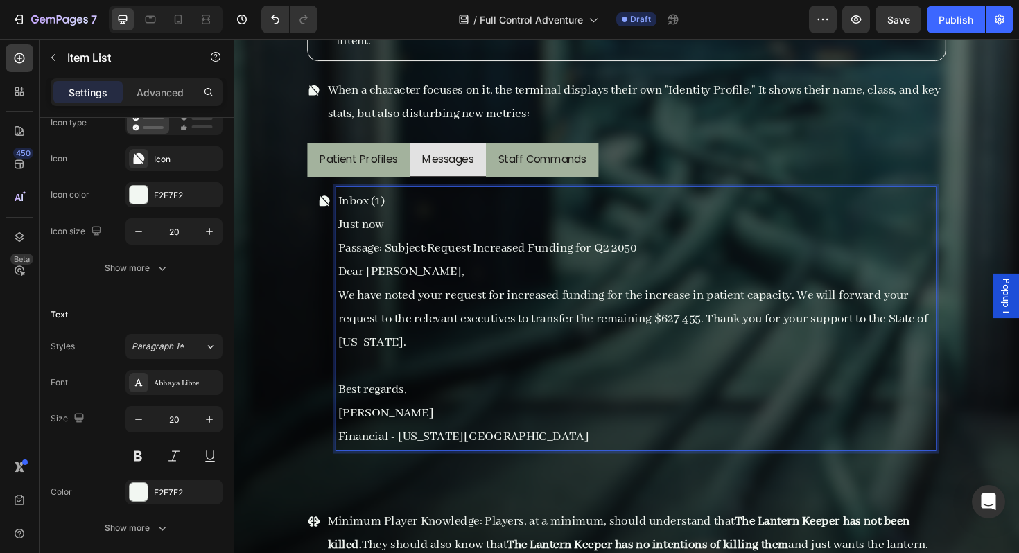
click at [400, 234] on p "Just now" at bounding box center [659, 235] width 631 height 25
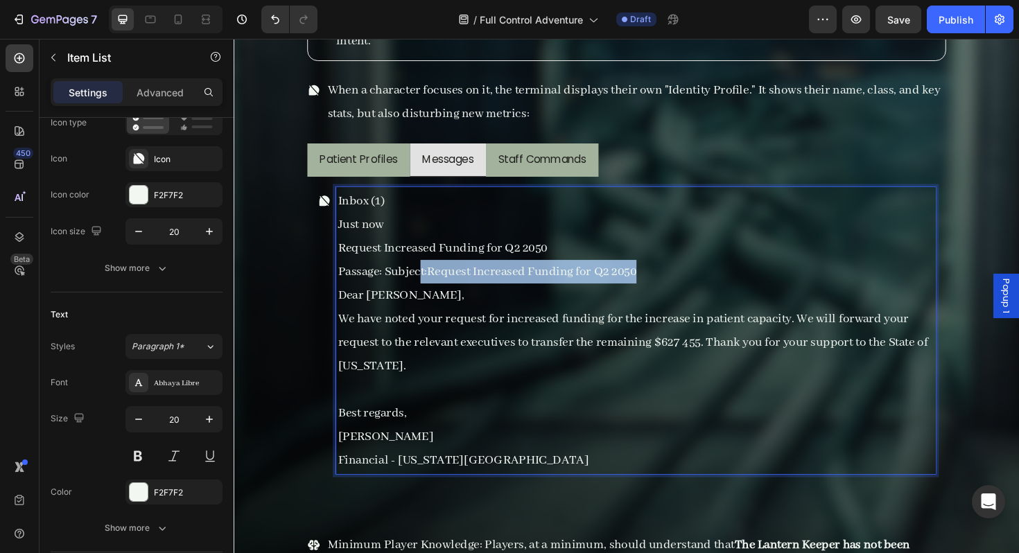
drag, startPoint x: 667, startPoint y: 277, endPoint x: 436, endPoint y: 283, distance: 231.6
click at [436, 283] on p "Passage: Subject:Request Increased Funding for Q2 2050" at bounding box center [659, 285] width 631 height 25
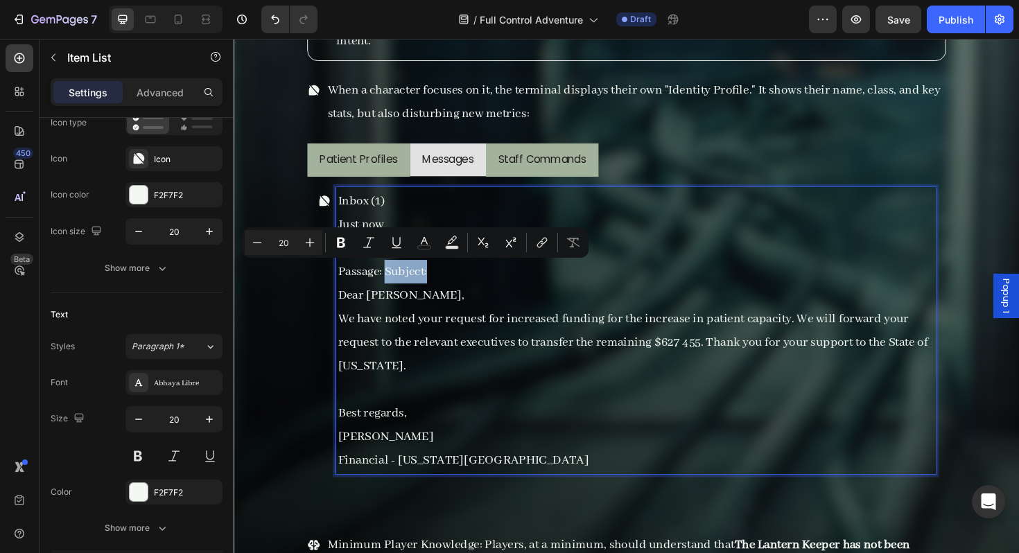
drag, startPoint x: 450, startPoint y: 284, endPoint x: 394, endPoint y: 282, distance: 56.2
click at [394, 282] on p "Passage: Subject:" at bounding box center [659, 285] width 631 height 25
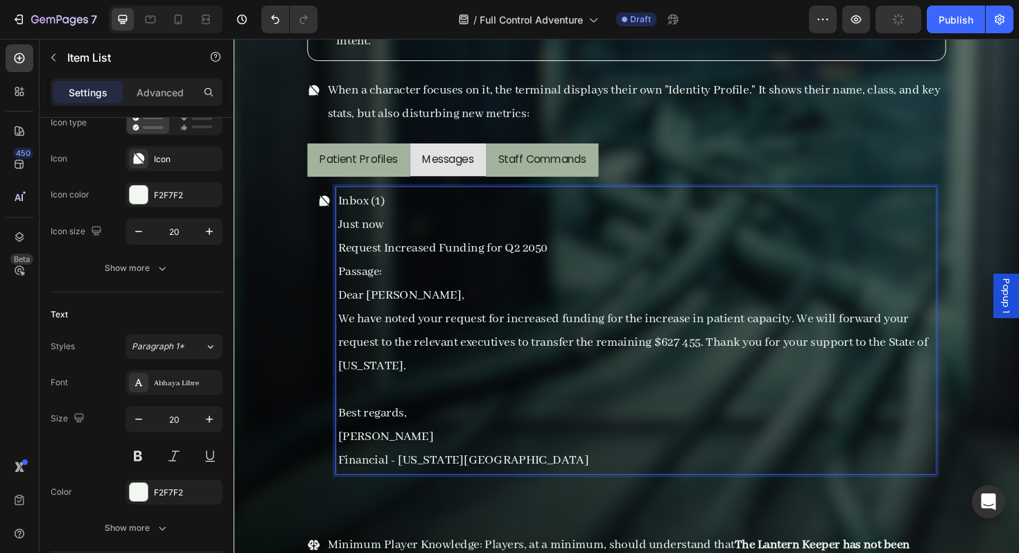
click at [349, 265] on p "Request Increased Funding for Q2 2050" at bounding box center [659, 260] width 631 height 25
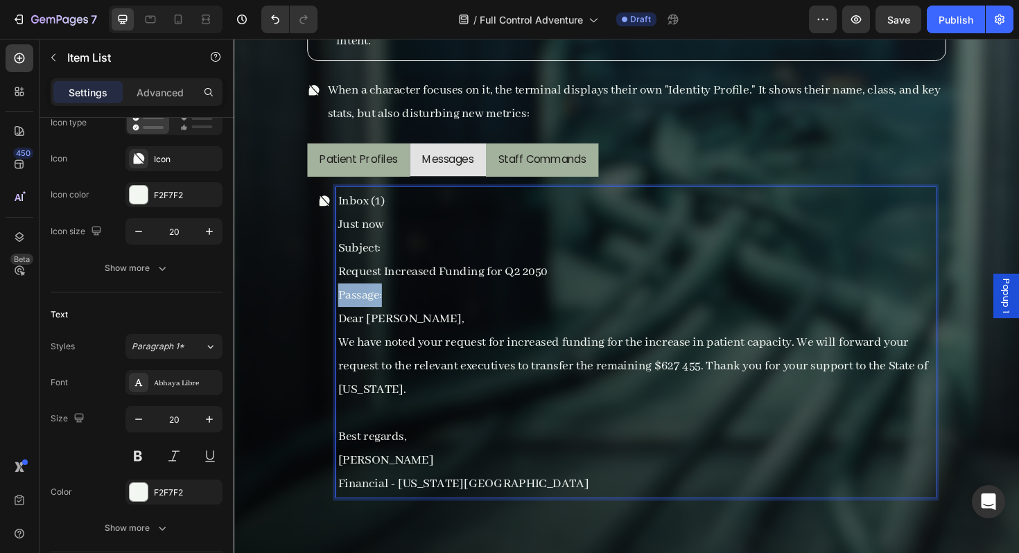
drag, startPoint x: 399, startPoint y: 306, endPoint x: 335, endPoint y: 306, distance: 64.5
click at [335, 306] on div "Inbox (1) Just now Subject: Request Increased Funding for Q2 2050 Passage: Dear…" at bounding box center [649, 360] width 654 height 329
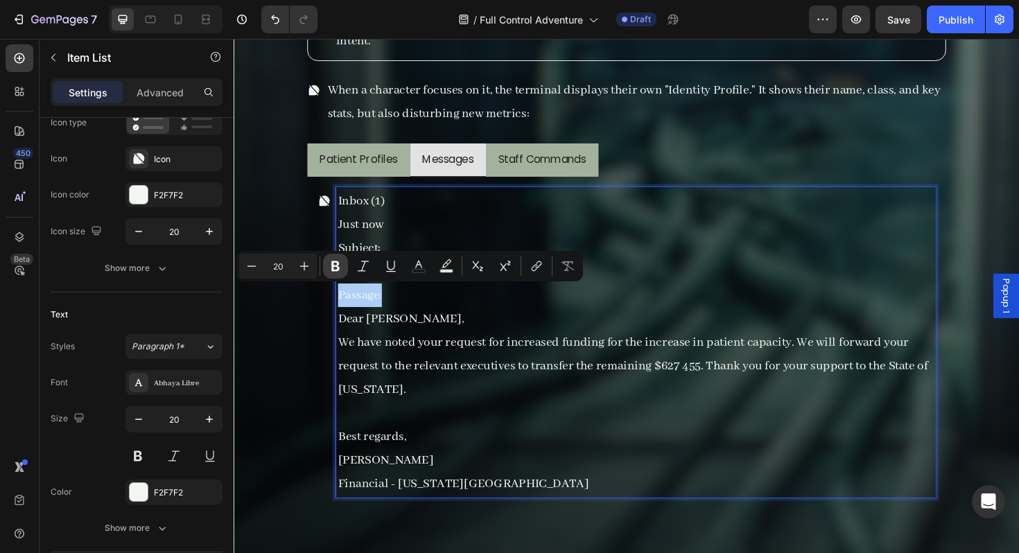
click at [345, 272] on button "Bold" at bounding box center [335, 266] width 25 height 25
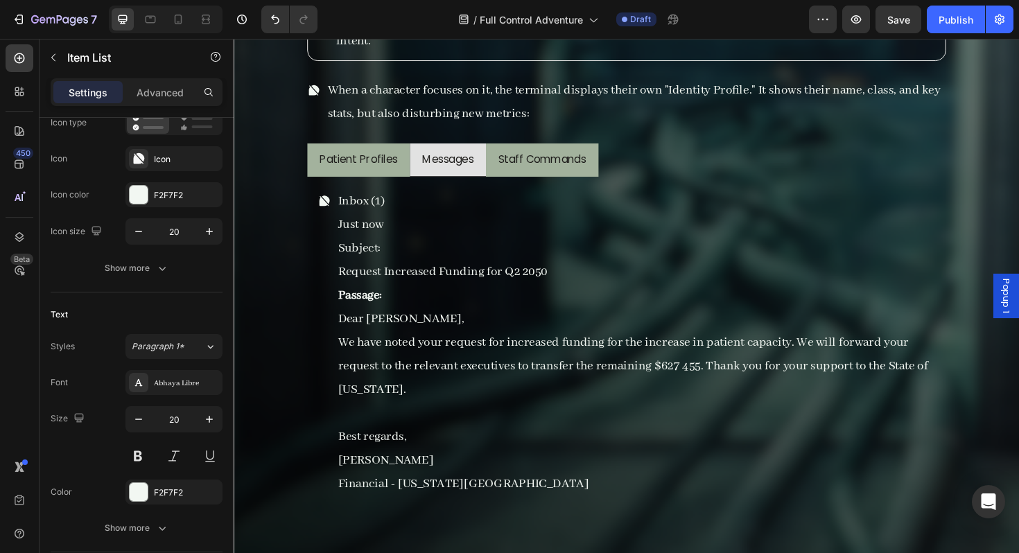
drag, startPoint x: 404, startPoint y: 265, endPoint x: 339, endPoint y: 265, distance: 65.2
click at [339, 265] on div "Inbox (1) Just now Subject: Request Increased Funding for Q2 2050 Passage: Dear…" at bounding box center [649, 360] width 654 height 329
click at [369, 257] on p "Subject:" at bounding box center [659, 260] width 631 height 25
drag, startPoint x: 393, startPoint y: 261, endPoint x: 332, endPoint y: 261, distance: 61.0
click at [331, 261] on div "Inbox (1) Just now Subject: Request Increased Funding for Q2 2050 Passage: Dear…" at bounding box center [649, 360] width 654 height 329
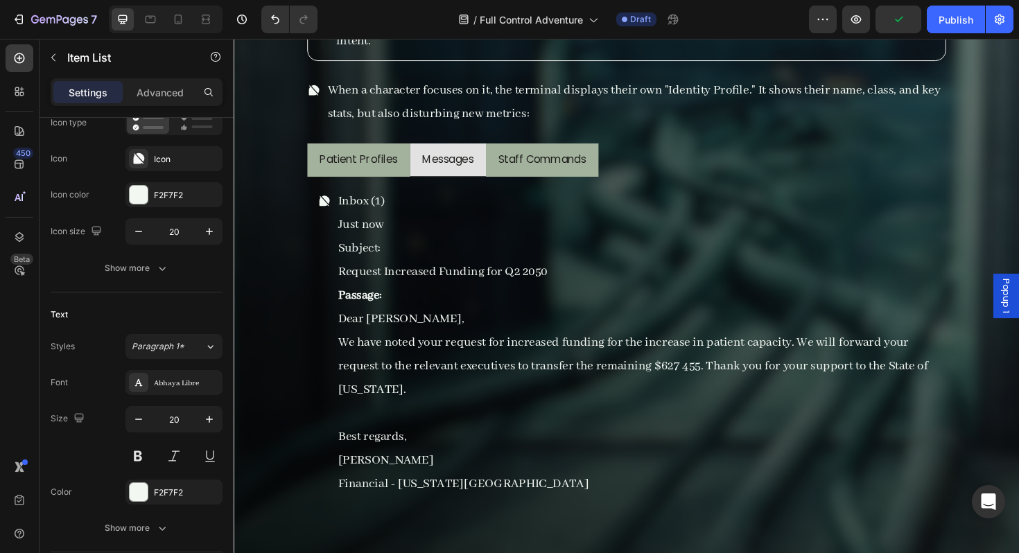
click at [389, 262] on p "Subject:" at bounding box center [659, 260] width 631 height 25
drag, startPoint x: 394, startPoint y: 262, endPoint x: 340, endPoint y: 262, distance: 54.8
click at [340, 262] on div "Inbox (1) Just now Subject: Request Increased Funding for Q2 2050 Passage: Dear…" at bounding box center [649, 360] width 654 height 329
click at [383, 268] on p "Subject:" at bounding box center [659, 260] width 631 height 25
drag, startPoint x: 392, startPoint y: 265, endPoint x: 346, endPoint y: 263, distance: 45.8
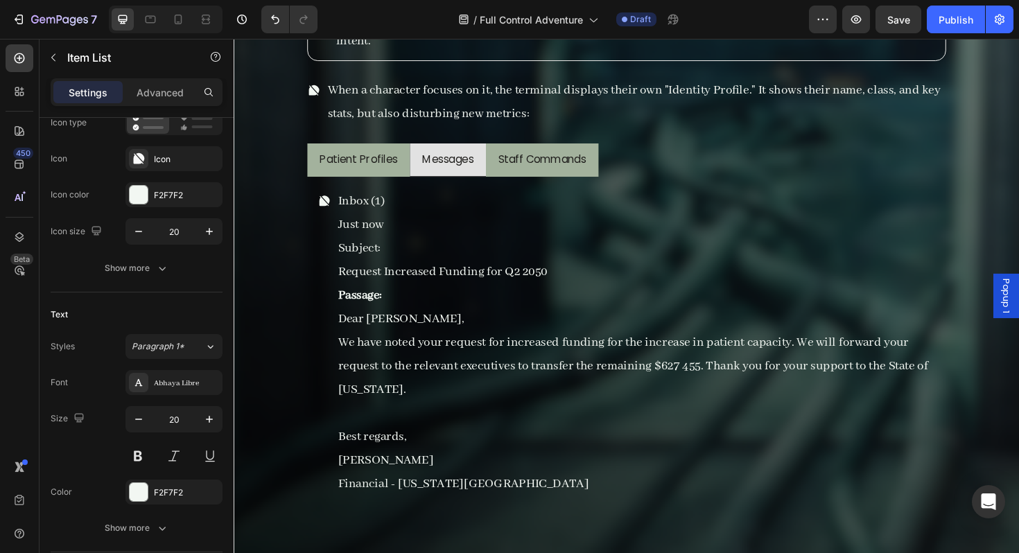
click at [346, 263] on p "Subject:" at bounding box center [659, 260] width 631 height 25
click at [388, 264] on p "Subject:" at bounding box center [659, 260] width 631 height 25
drag, startPoint x: 391, startPoint y: 241, endPoint x: 337, endPoint y: 234, distance: 54.5
click at [337, 234] on div "Inbox (1) Just now Subject: Request Increased Funding for Q2 2050 Passage: Dear…" at bounding box center [649, 360] width 654 height 329
drag, startPoint x: 394, startPoint y: 307, endPoint x: 364, endPoint y: 308, distance: 29.8
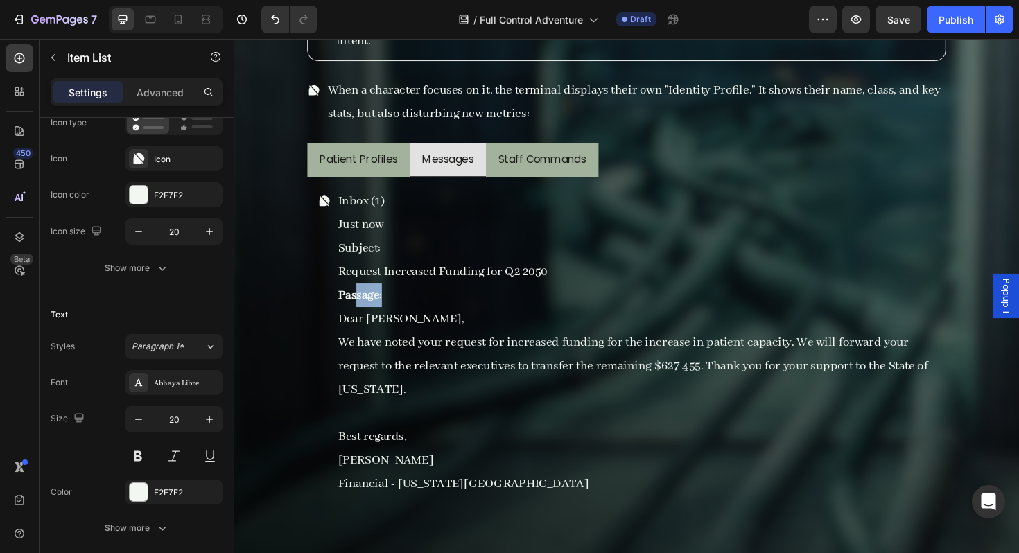
click at [364, 307] on p "Passage:" at bounding box center [659, 310] width 631 height 25
click at [390, 306] on strong "Passage:" at bounding box center [367, 310] width 46 height 17
click at [396, 258] on p "Subject:" at bounding box center [659, 260] width 631 height 25
drag, startPoint x: 396, startPoint y: 258, endPoint x: 352, endPoint y: 257, distance: 43.7
click at [352, 257] on p "Subject:" at bounding box center [659, 260] width 631 height 25
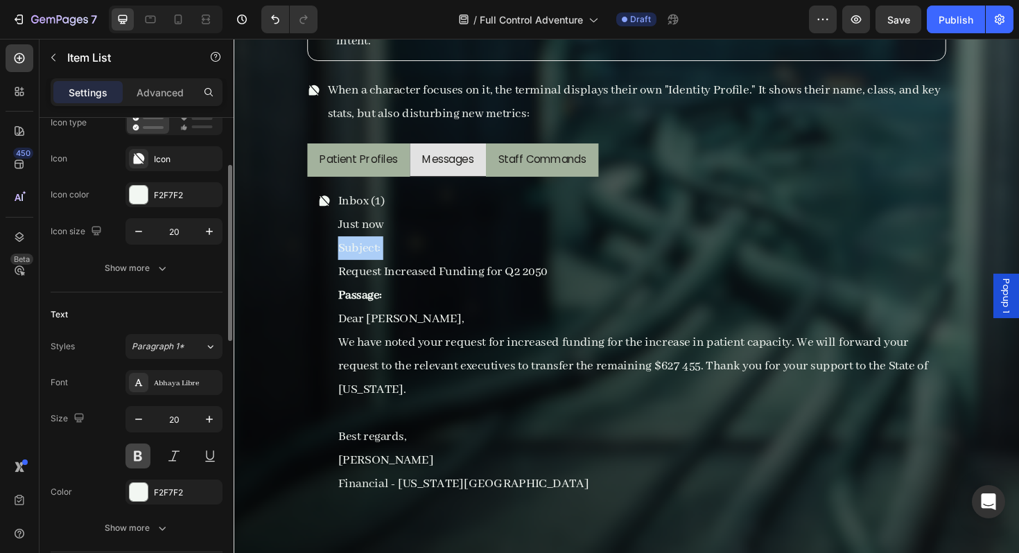
click at [141, 459] on button at bounding box center [137, 456] width 25 height 25
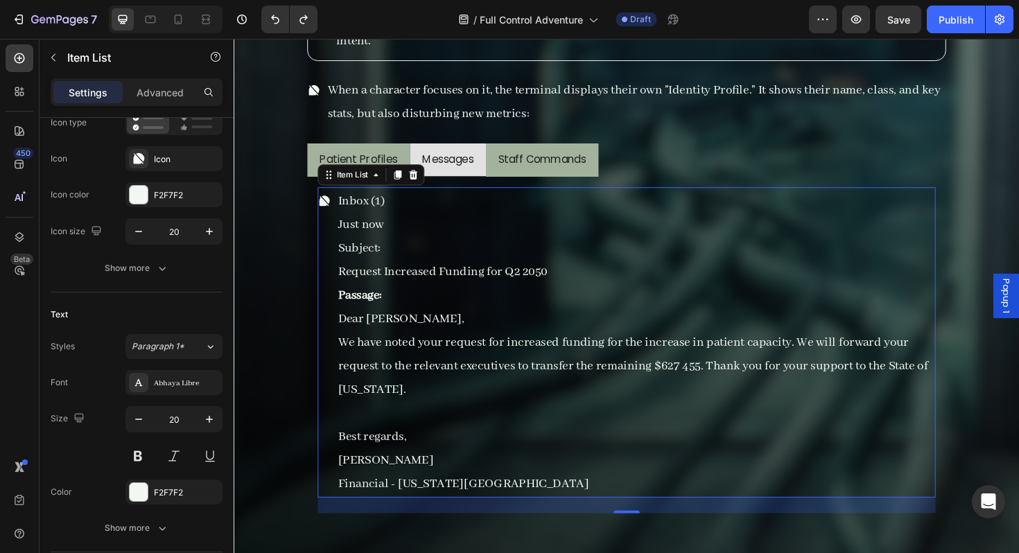
click at [454, 312] on p "Passage:" at bounding box center [659, 310] width 631 height 25
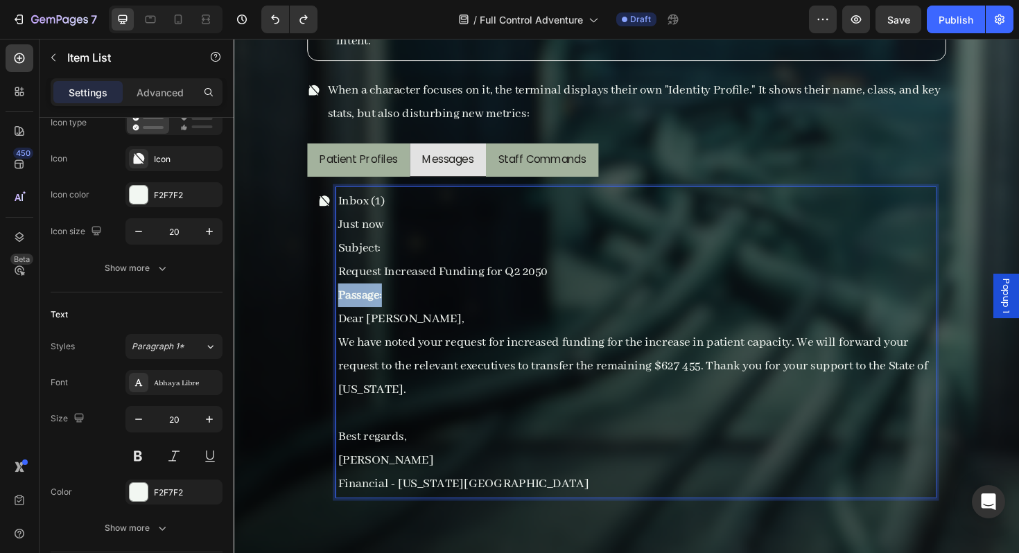
drag, startPoint x: 426, startPoint y: 309, endPoint x: 347, endPoint y: 308, distance: 79.0
click at [347, 308] on p "Passage:" at bounding box center [659, 310] width 631 height 25
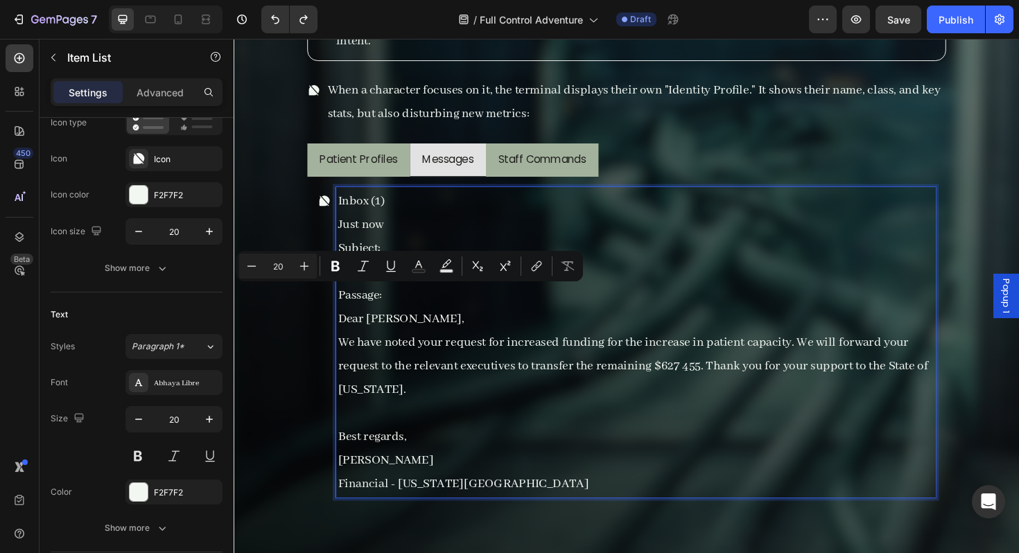
click at [393, 347] on p "Dear [PERSON_NAME]," at bounding box center [659, 335] width 631 height 25
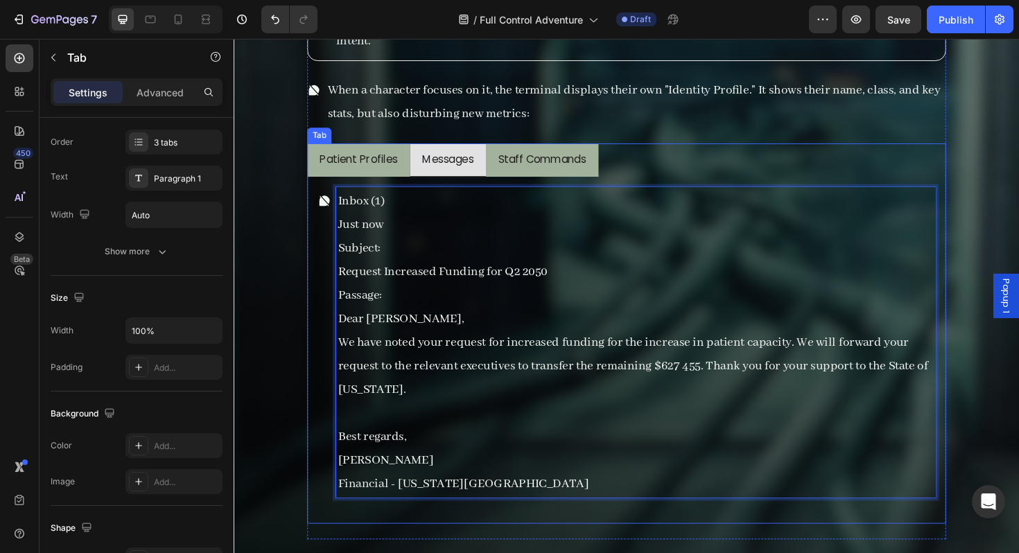
click at [514, 182] on li "Staff Commands" at bounding box center [559, 168] width 119 height 36
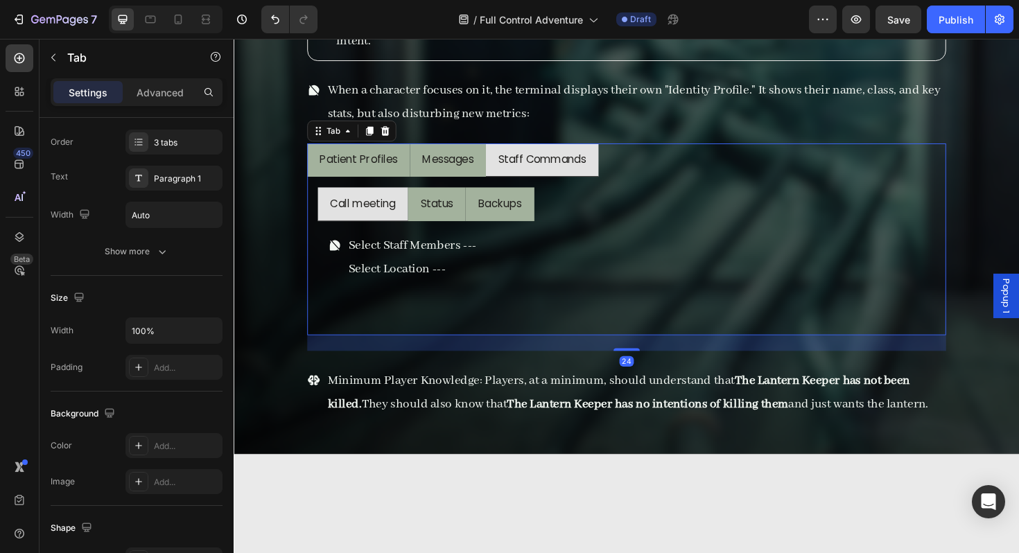
scroll to position [0, 0]
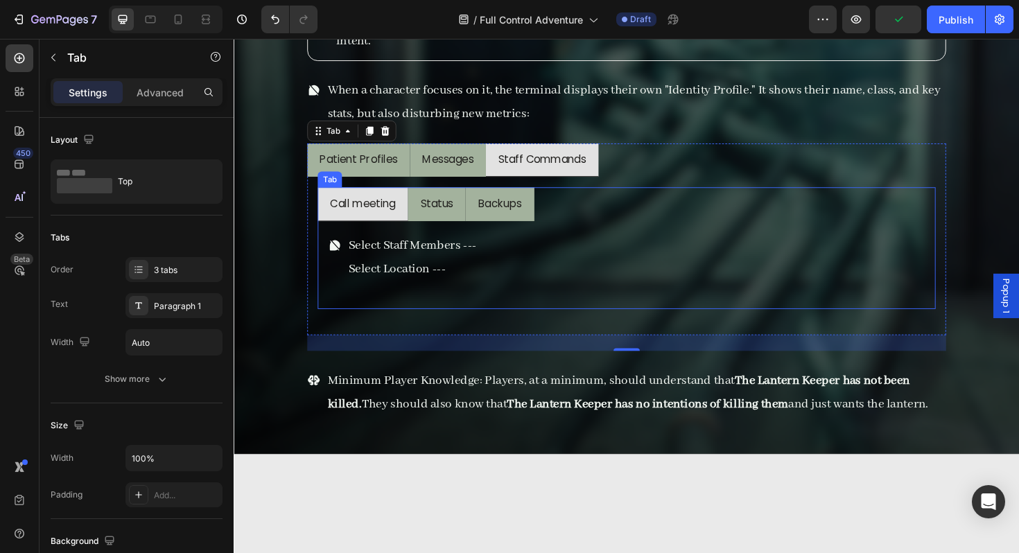
click at [467, 225] on div "Status" at bounding box center [448, 214] width 39 height 25
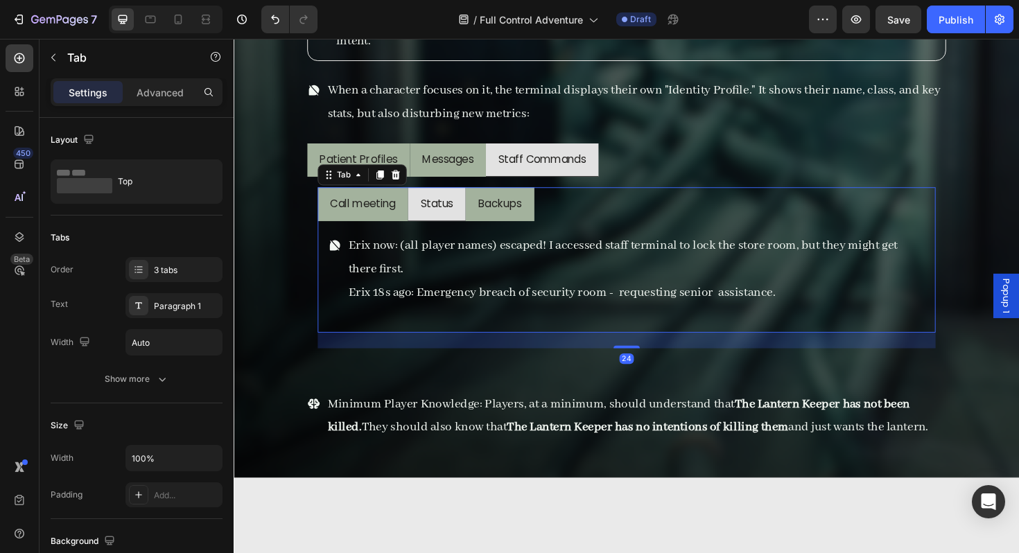
click at [496, 225] on div "Backups" at bounding box center [515, 214] width 51 height 25
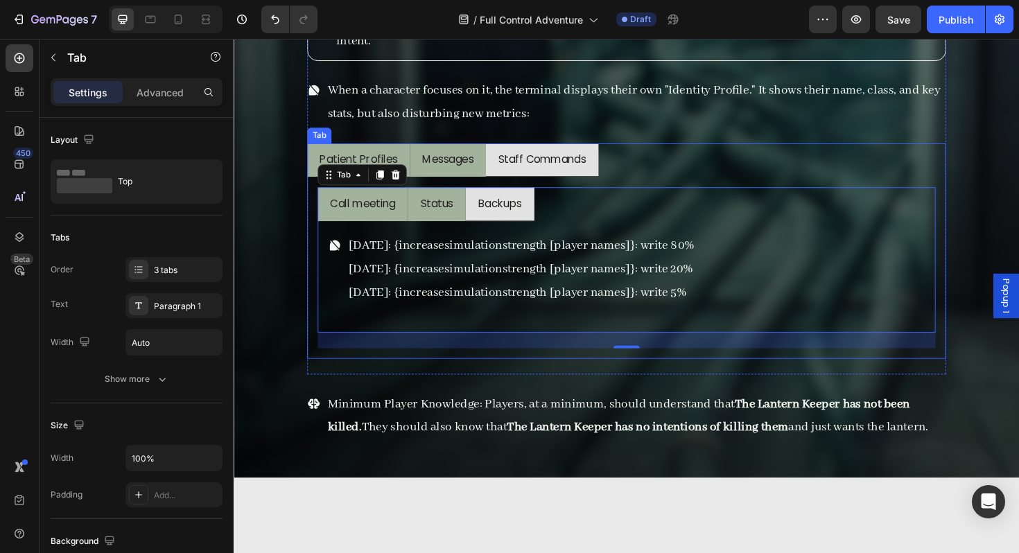
click at [396, 152] on li "Patient Profiles" at bounding box center [365, 168] width 109 height 36
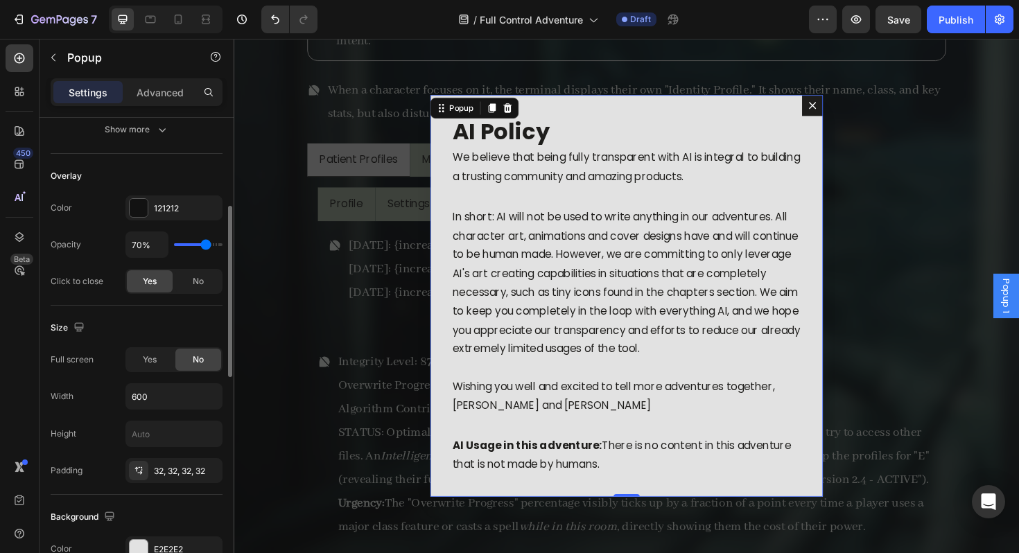
scroll to position [315, 0]
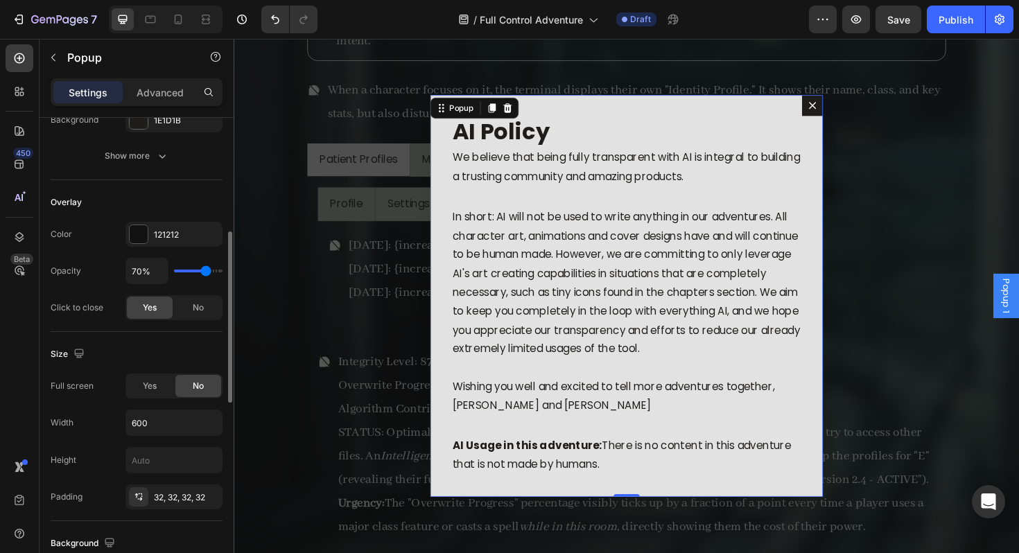
type input "68%"
type input "68"
type input "70%"
type input "70"
type input "75%"
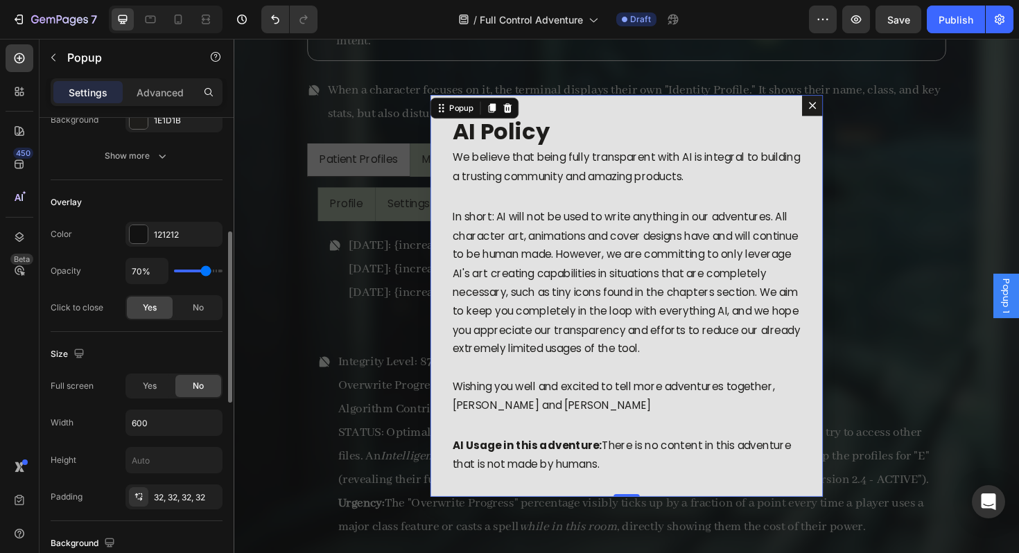
type input "75"
type input "88%"
type input "88"
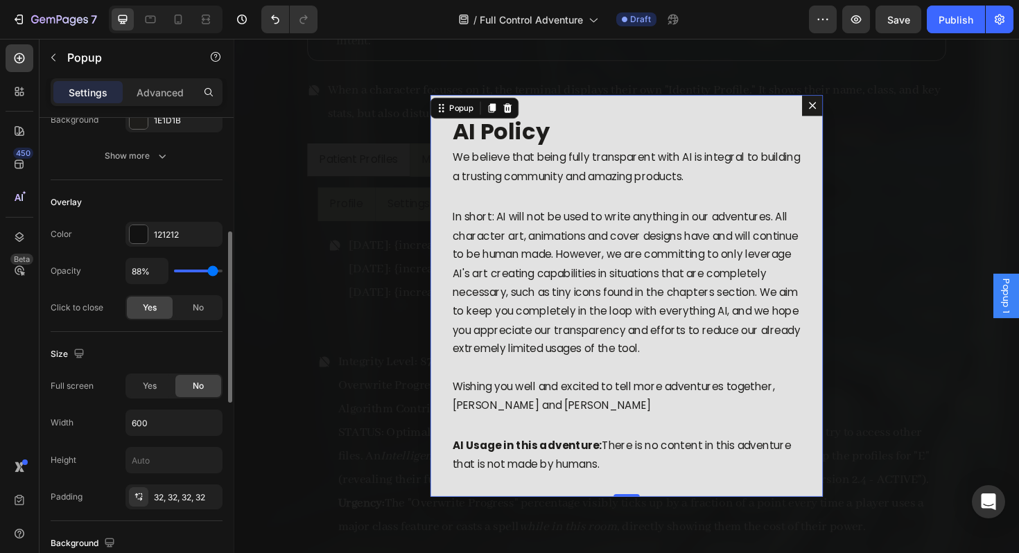
type input "99%"
type input "99"
type input "100%"
drag, startPoint x: 204, startPoint y: 270, endPoint x: 25, endPoint y: 246, distance: 181.2
type input "100"
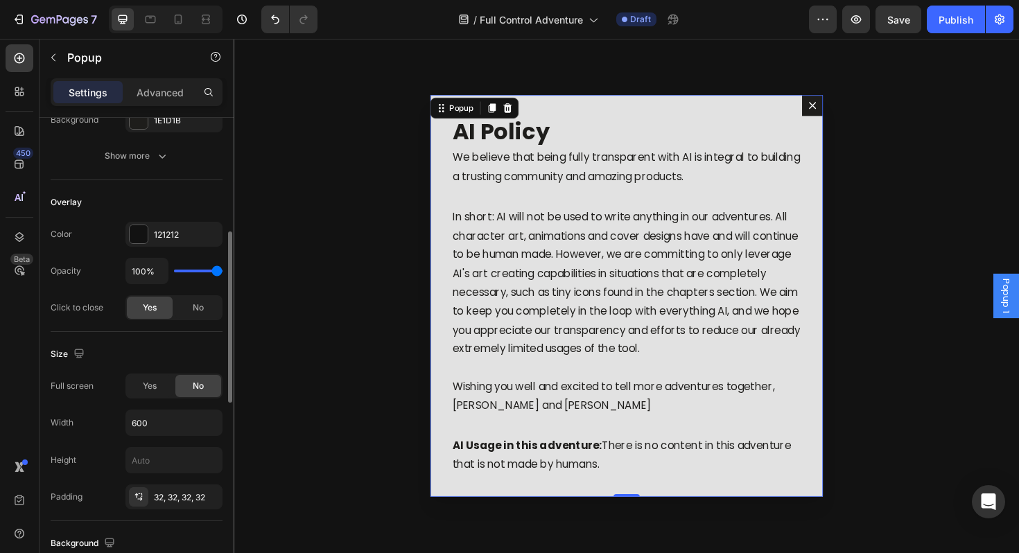
click at [222, 271] on input "range" at bounding box center [198, 271] width 49 height 3
click at [846, 113] on icon "Dialog content" at bounding box center [846, 109] width 11 height 11
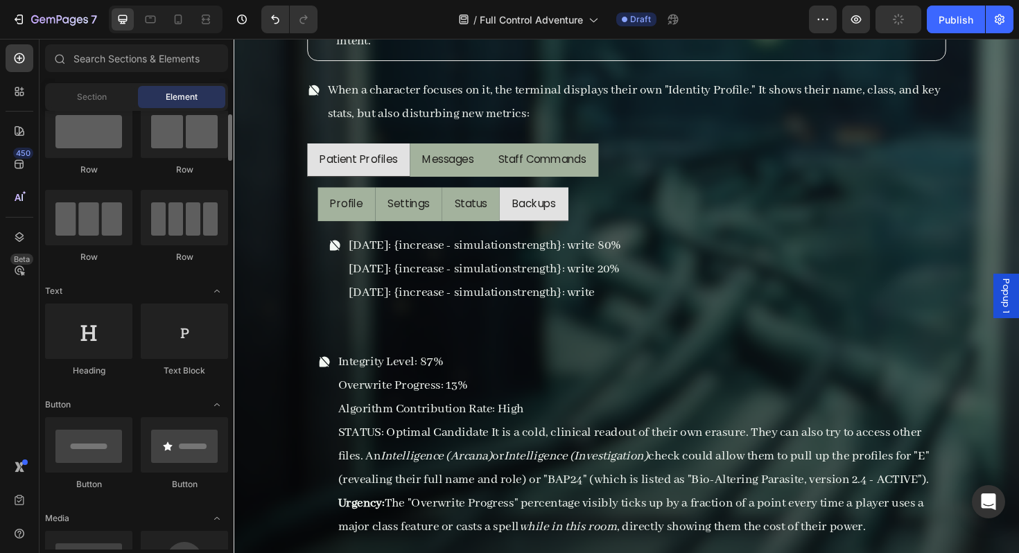
scroll to position [0, 0]
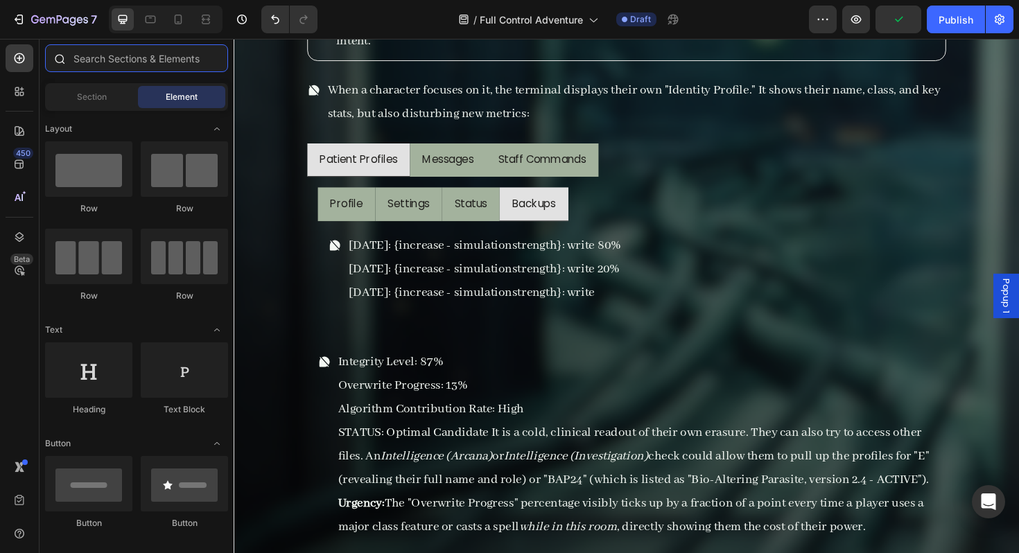
click at [123, 62] on input "text" at bounding box center [136, 58] width 183 height 28
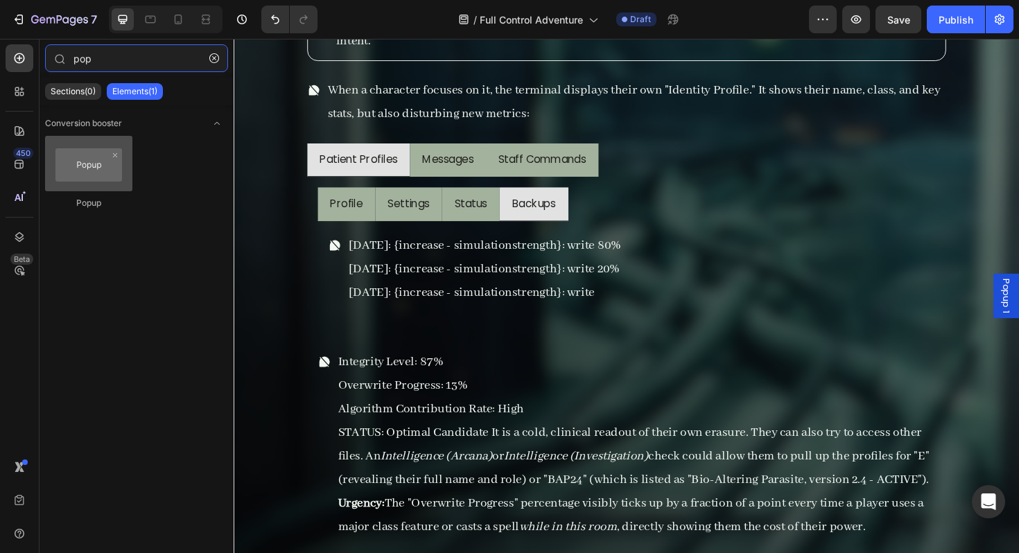
type input "pop"
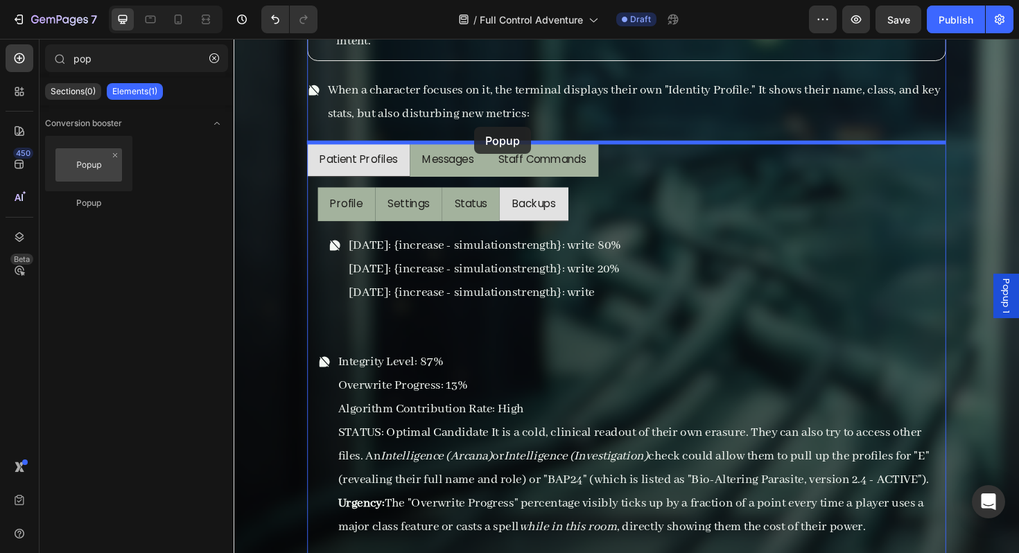
drag, startPoint x: 334, startPoint y: 207, endPoint x: 489, endPoint y: 132, distance: 171.4
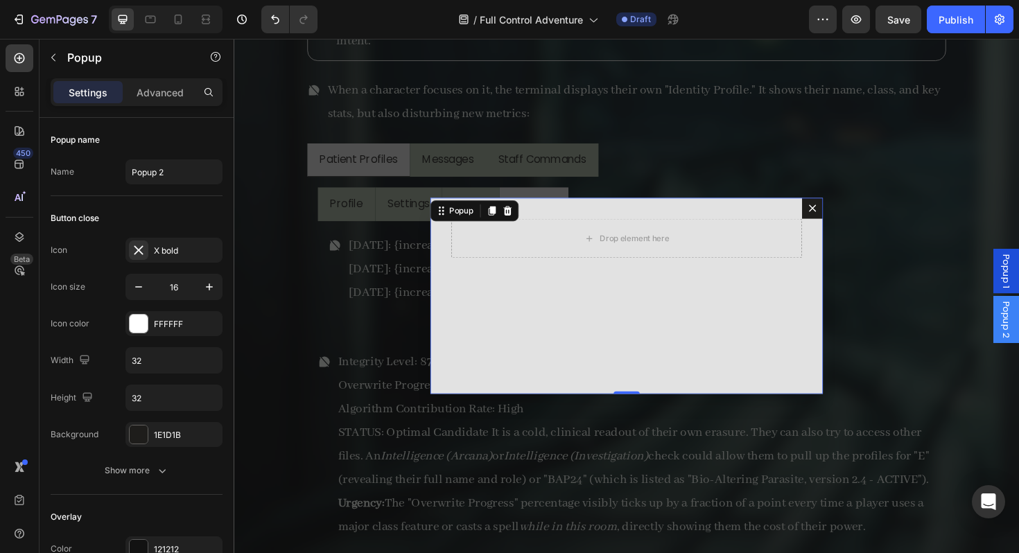
click at [841, 215] on icon "Dialog content" at bounding box center [846, 218] width 11 height 11
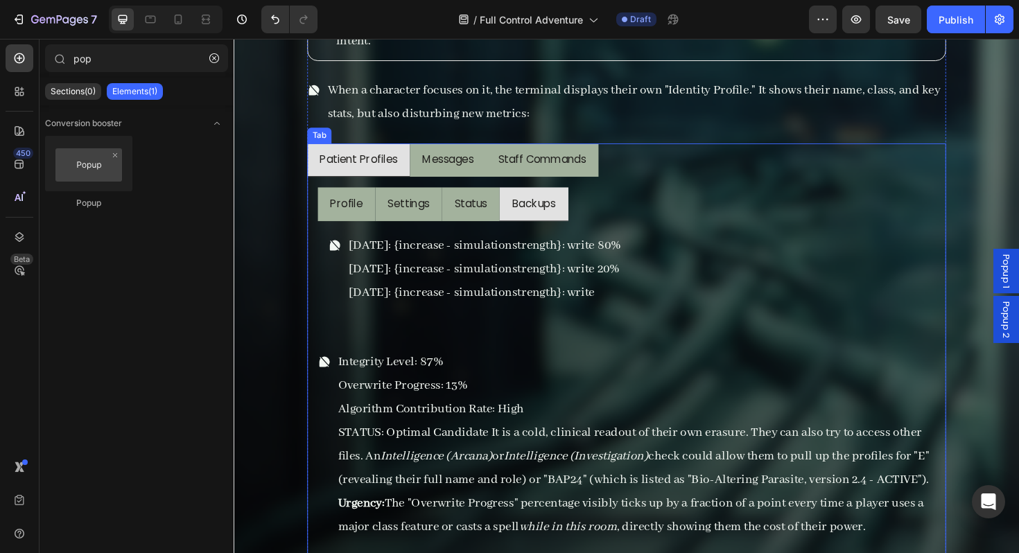
click at [674, 167] on ul "Patient Profiles Messages Staff Commands" at bounding box center [649, 168] width 677 height 36
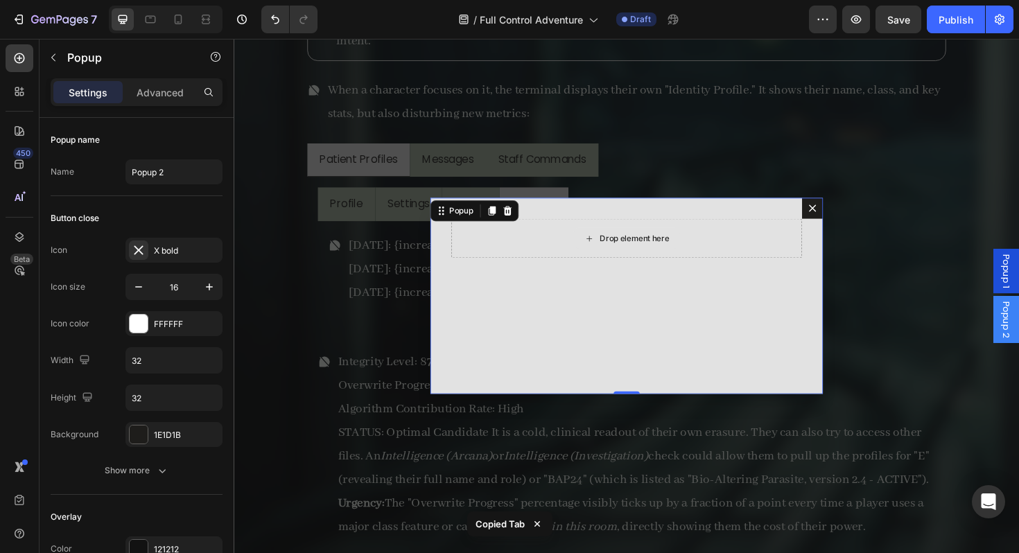
click at [569, 250] on div "Drop element here" at bounding box center [650, 250] width 372 height 42
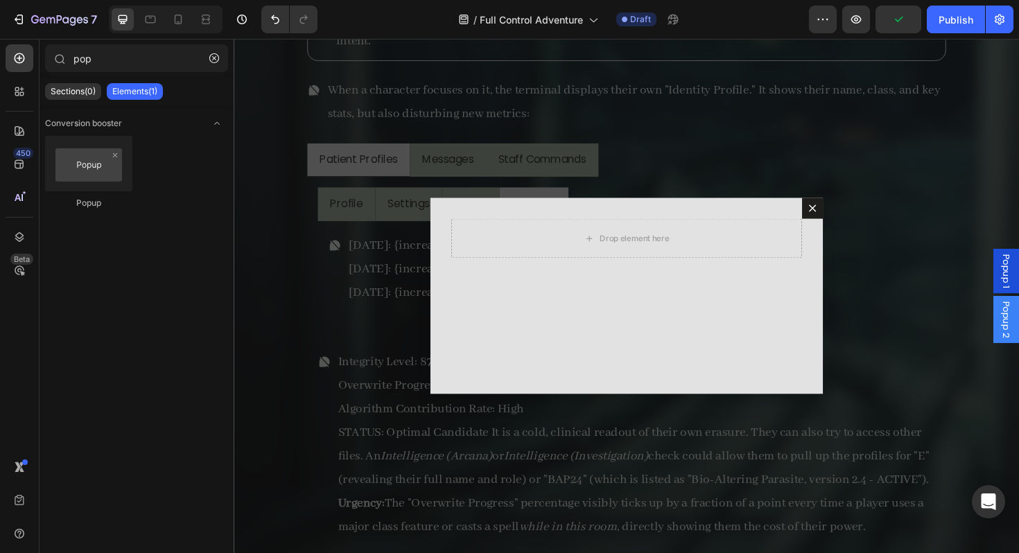
click at [329, 218] on div "Backdrop" at bounding box center [650, 311] width 832 height 545
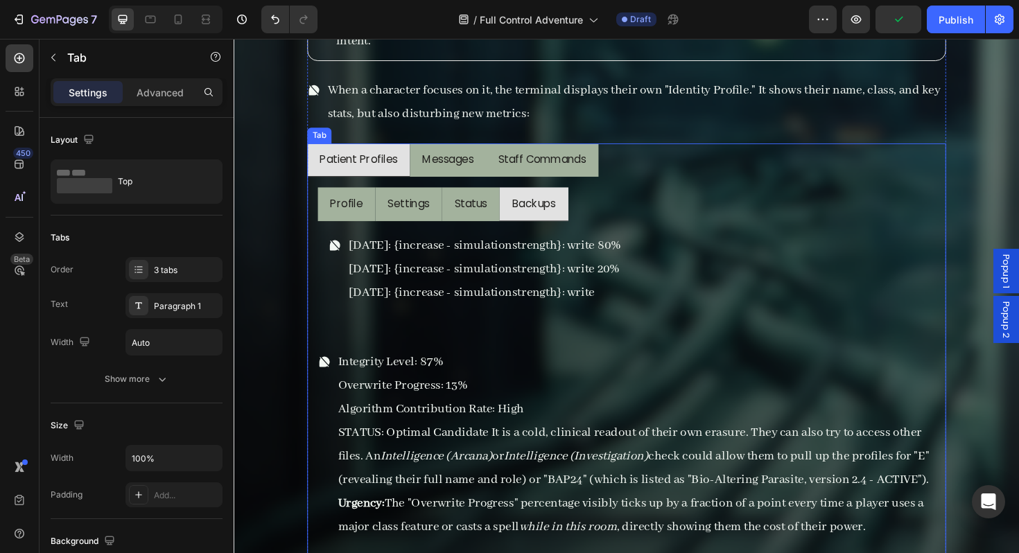
click at [312, 226] on div "Profile Settings Status Backups Integrity Level: 87% Overwrite Progress: 13% Al…" at bounding box center [649, 416] width 677 height 463
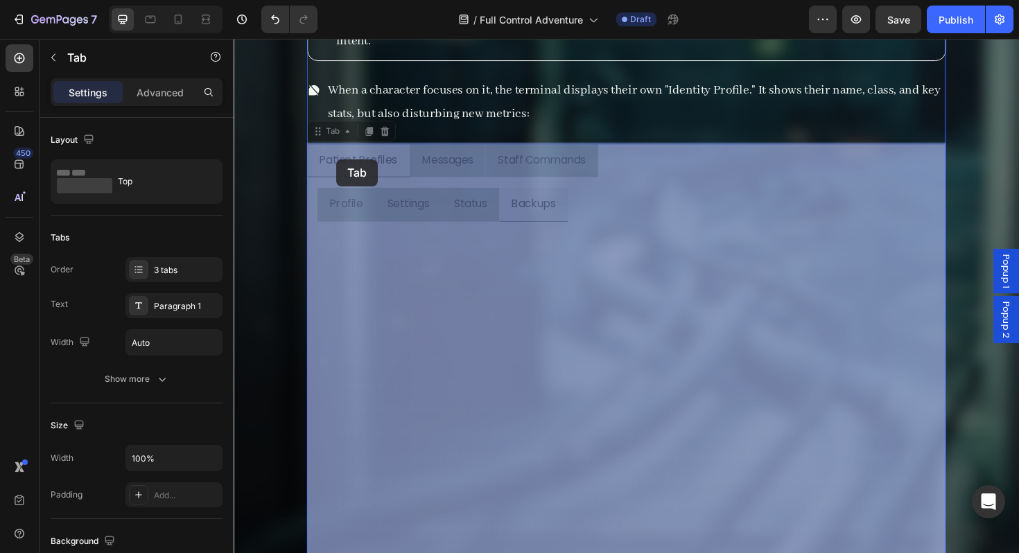
drag, startPoint x: 328, startPoint y: 137, endPoint x: 342, endPoint y: 166, distance: 32.5
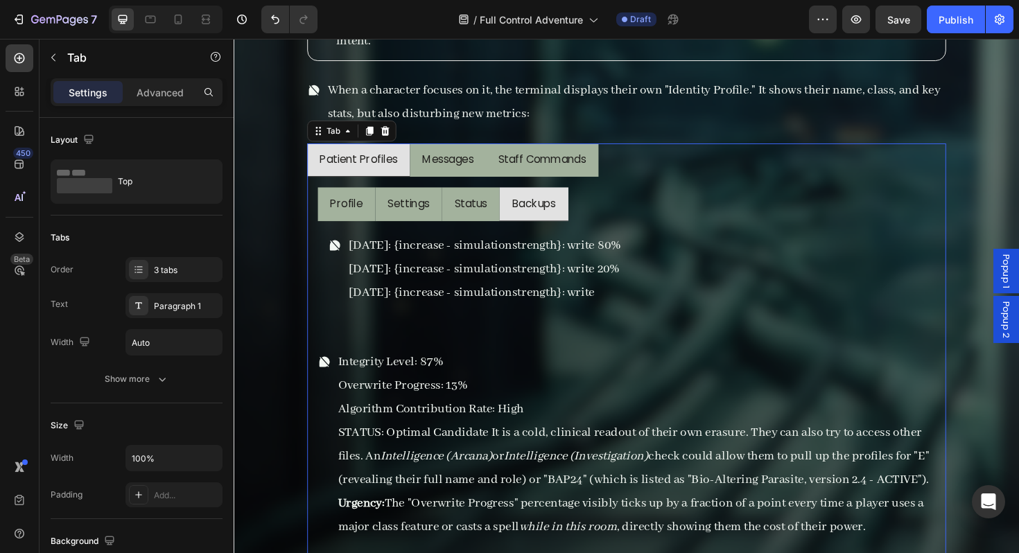
click at [646, 158] on ul "Patient Profiles Messages Staff Commands" at bounding box center [649, 168] width 677 height 36
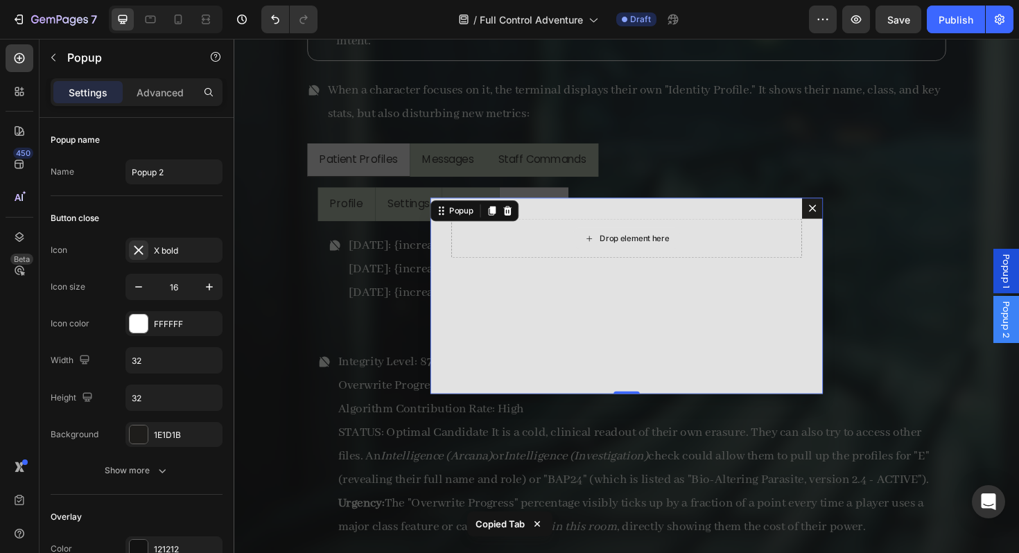
click at [570, 265] on div "Drop element here" at bounding box center [650, 250] width 372 height 42
click at [55, 64] on button "button" at bounding box center [53, 57] width 22 height 22
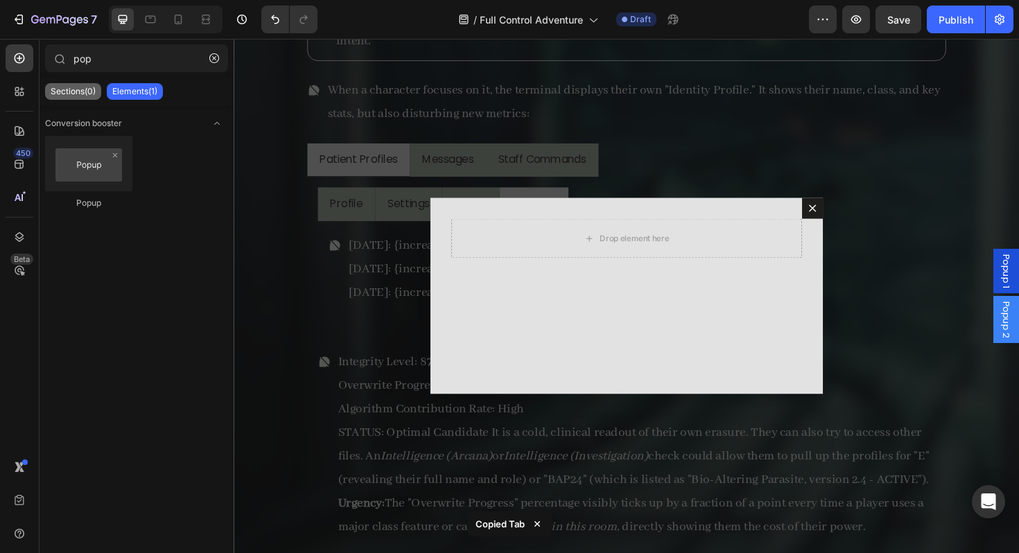
click at [62, 90] on p "Sections(0)" at bounding box center [73, 91] width 45 height 11
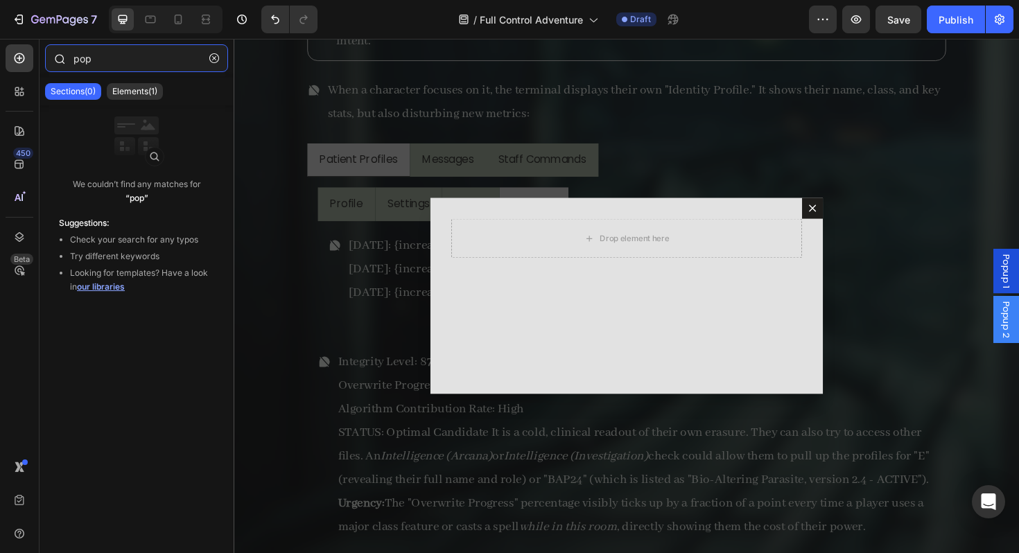
click at [82, 62] on input "pop" at bounding box center [136, 58] width 183 height 28
click at [216, 63] on button "button" at bounding box center [214, 58] width 22 height 22
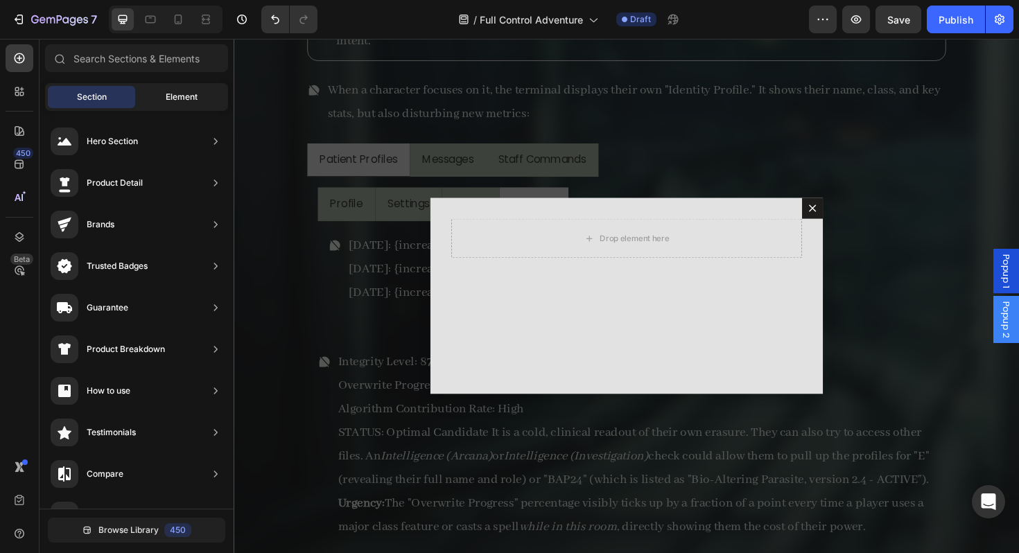
click at [182, 89] on div "Element" at bounding box center [181, 97] width 87 height 22
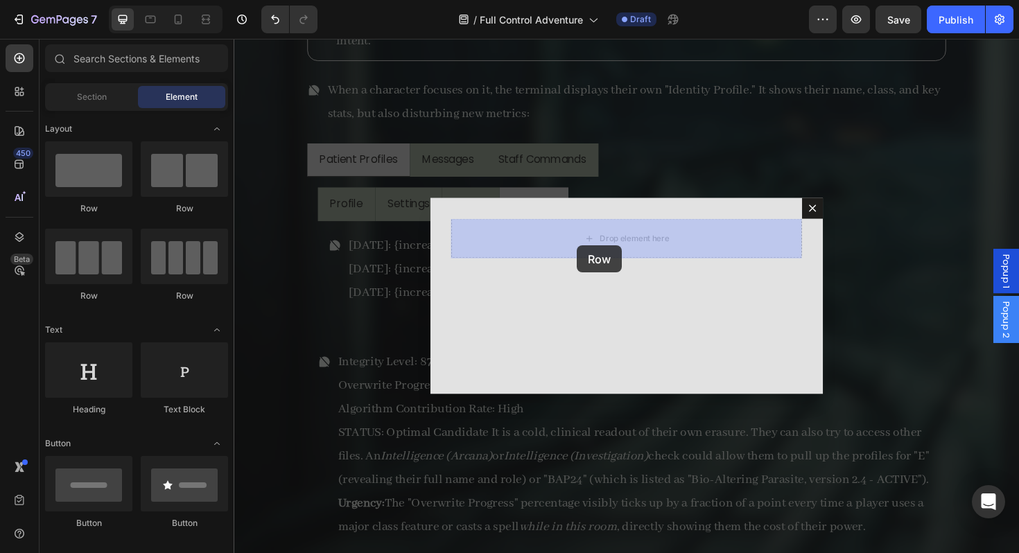
drag, startPoint x: 355, startPoint y: 202, endPoint x: 597, endPoint y: 256, distance: 247.9
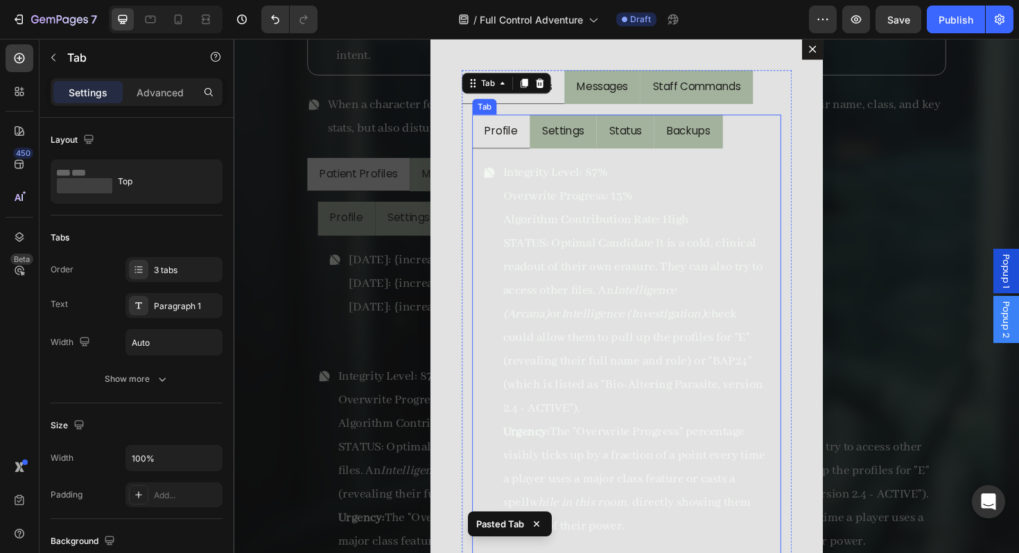
scroll to position [15756, 0]
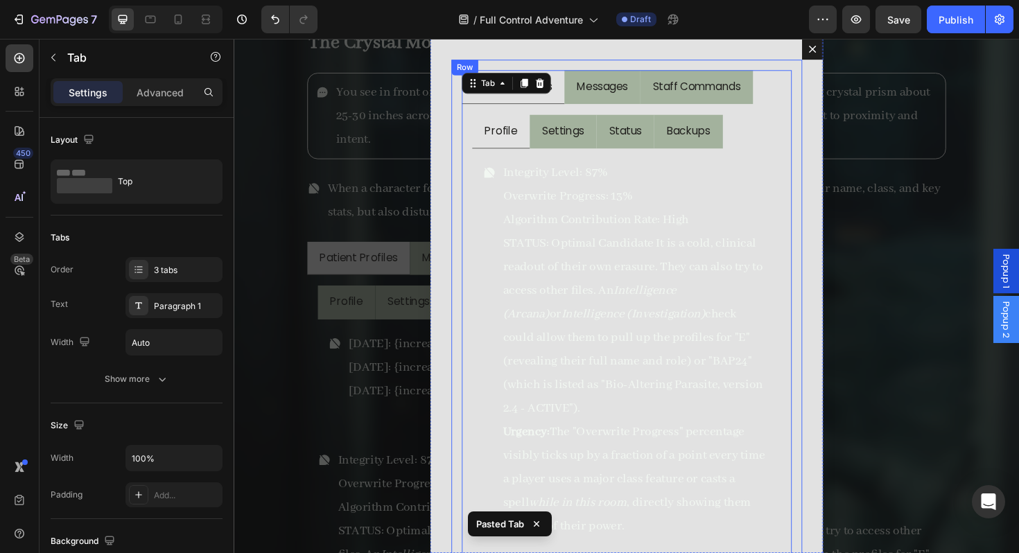
click at [715, 59] on div "Patient Profiles Messages Staff Commands Profile Settings Status Backups Integr…" at bounding box center [650, 311] width 416 height 545
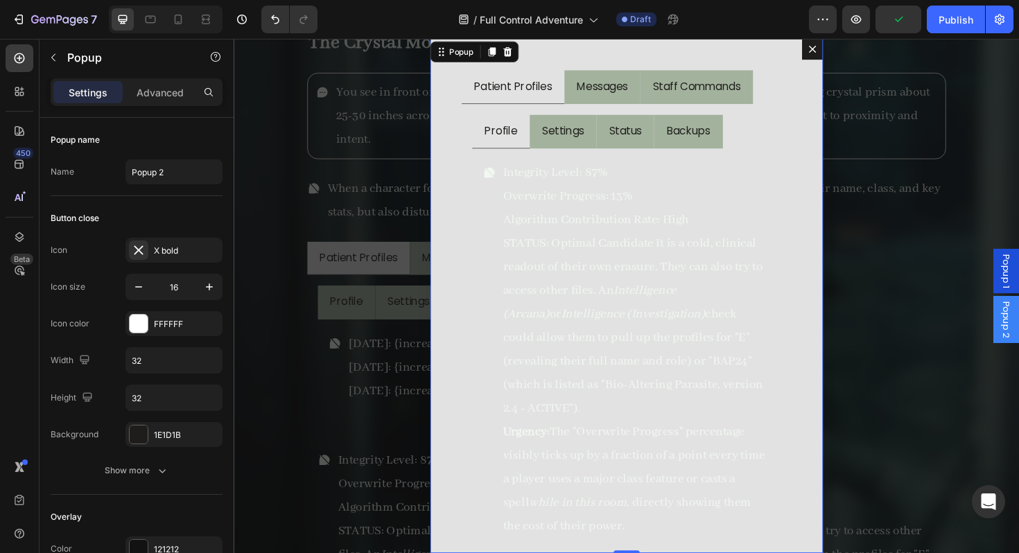
click at [853, 52] on button "Dialog content" at bounding box center [846, 50] width 22 height 22
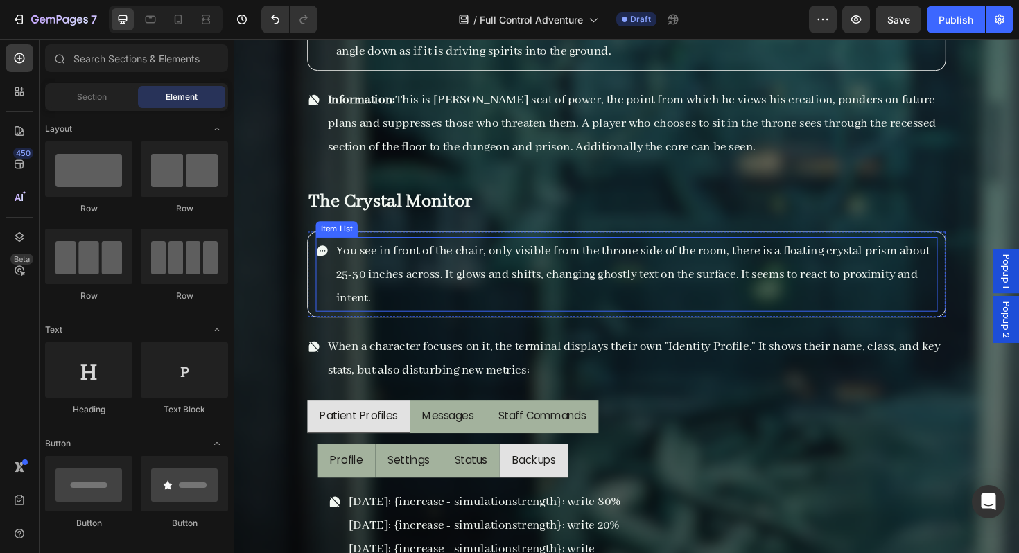
scroll to position [15589, 0]
click at [661, 287] on p "You see in front of the chair, only visible from the throne side of the room, t…" at bounding box center [659, 287] width 635 height 75
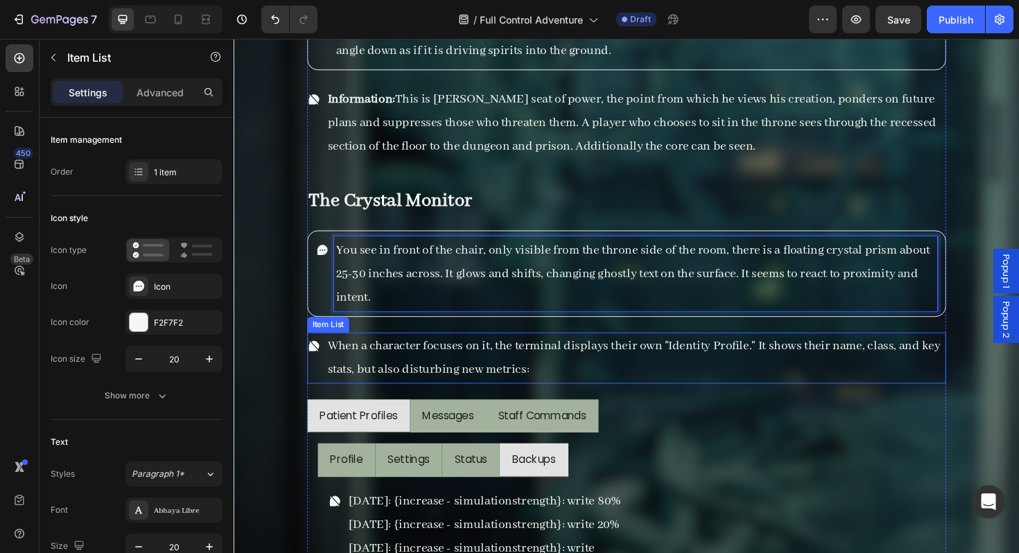
click at [563, 390] on p "When a character focuses on it, the terminal displays their own "Identity Profi…" at bounding box center [659, 377] width 653 height 50
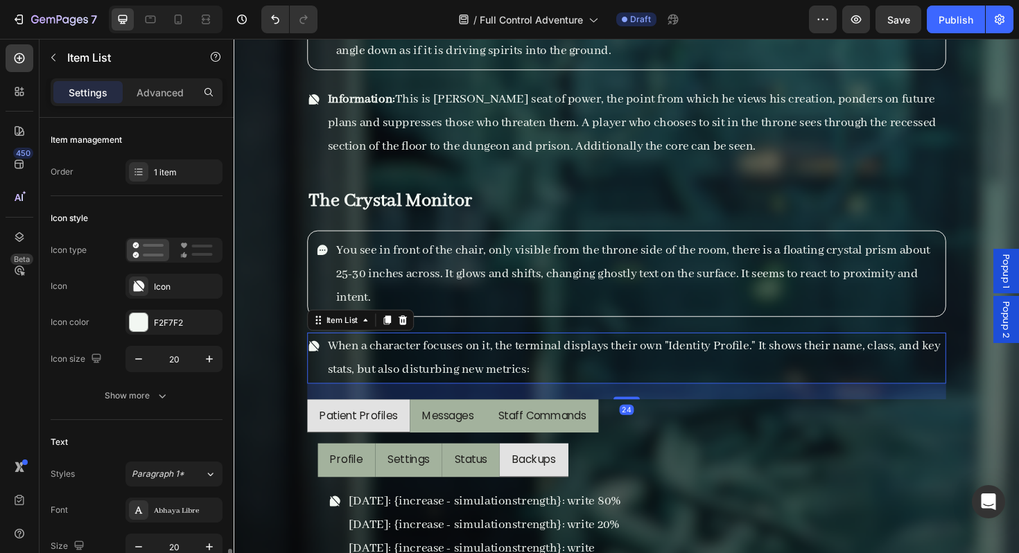
scroll to position [315, 0]
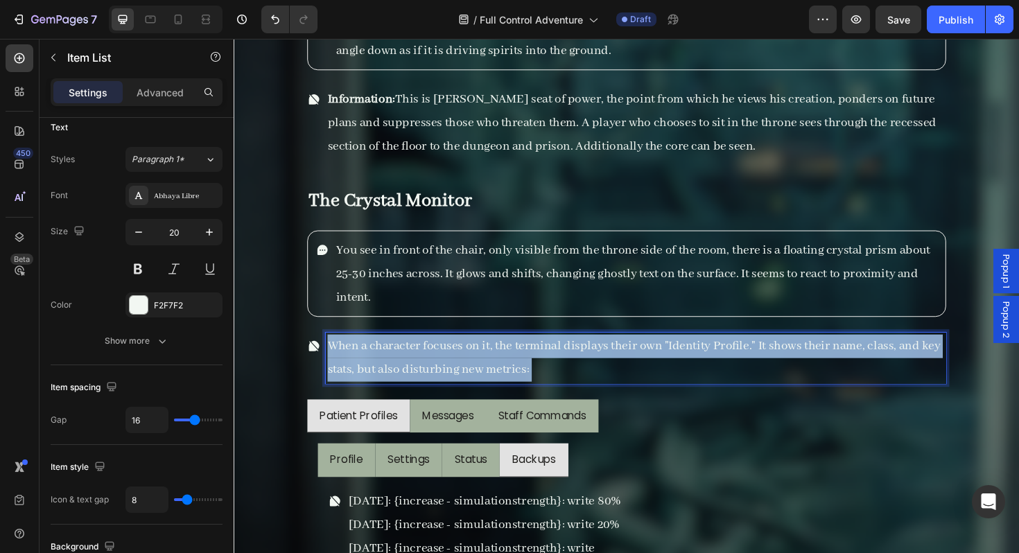
drag, startPoint x: 563, startPoint y: 390, endPoint x: 631, endPoint y: 360, distance: 74.8
click at [631, 360] on p "When a character focuses on it, the terminal displays their own "Identity Profi…" at bounding box center [659, 377] width 653 height 50
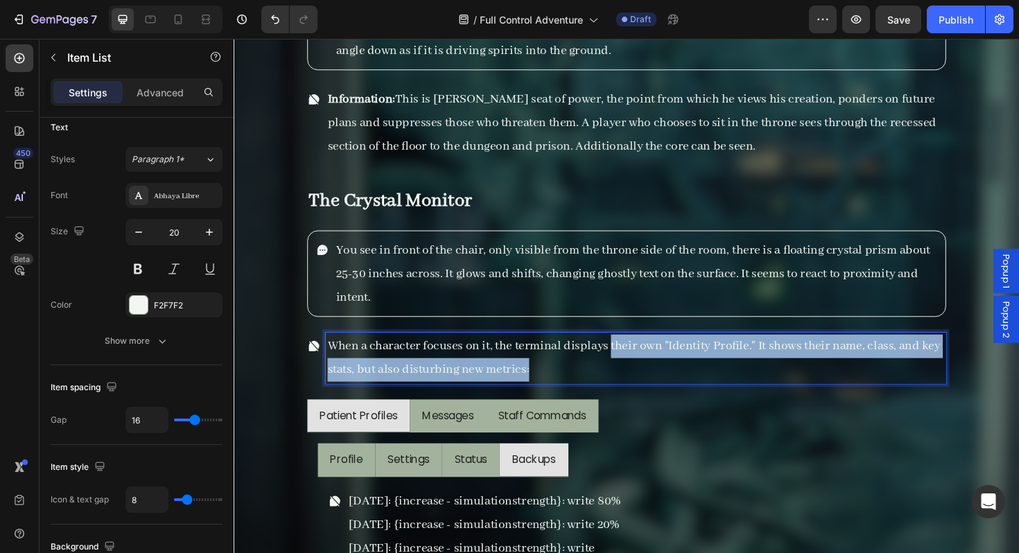
drag, startPoint x: 631, startPoint y: 367, endPoint x: 632, endPoint y: 381, distance: 13.9
click at [632, 381] on p "When a character focuses on it, the terminal displays their own "Identity Profi…" at bounding box center [659, 377] width 653 height 50
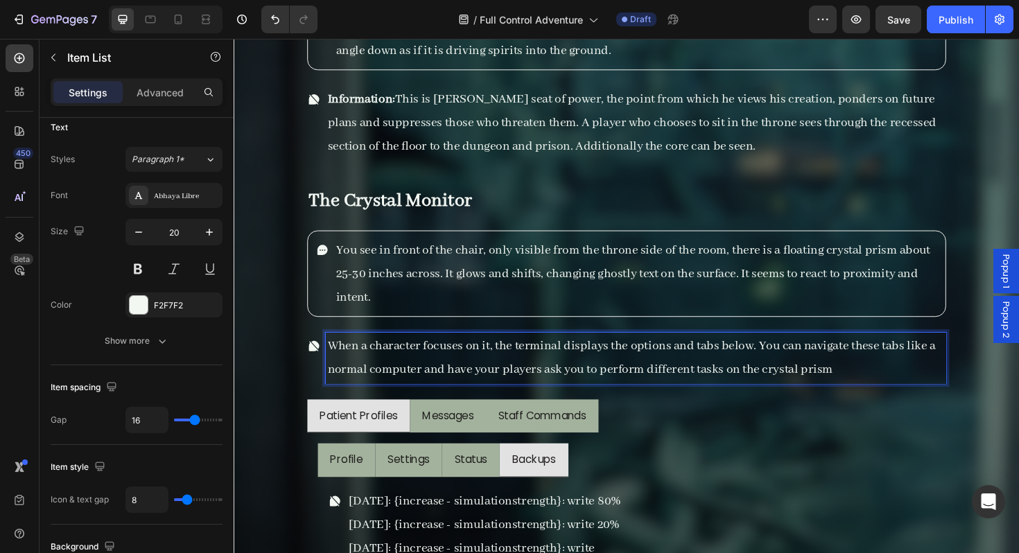
click at [792, 392] on p "When a character focuses on it, the terminal displays the options and tabs belo…" at bounding box center [659, 377] width 653 height 50
click at [856, 395] on p "When a character focuses on it, the terminal displays the options and tabs belo…" at bounding box center [659, 377] width 653 height 50
click at [873, 395] on p "When a character focuses on it, the terminal displays the options and tabs belo…" at bounding box center [659, 377] width 653 height 50
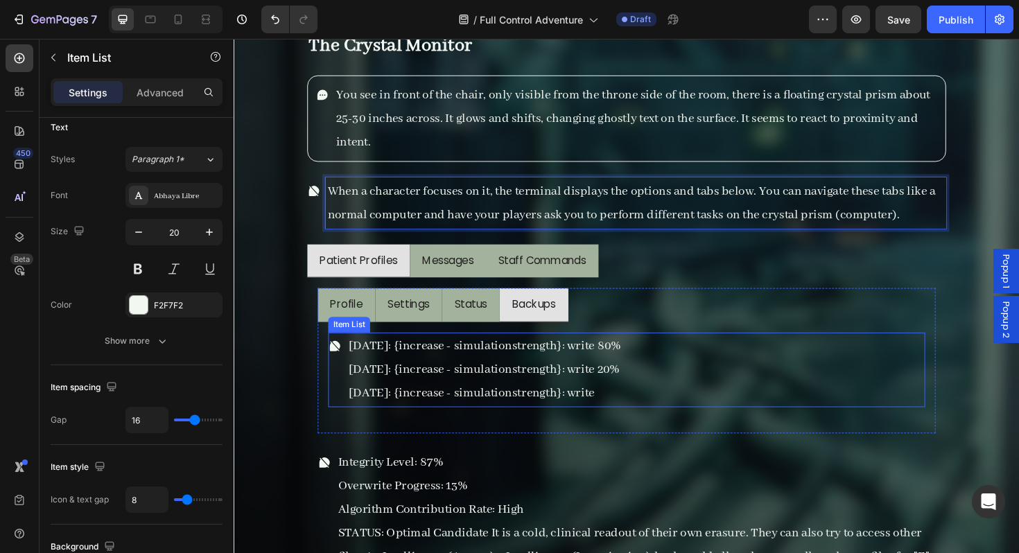
scroll to position [15835, 0]
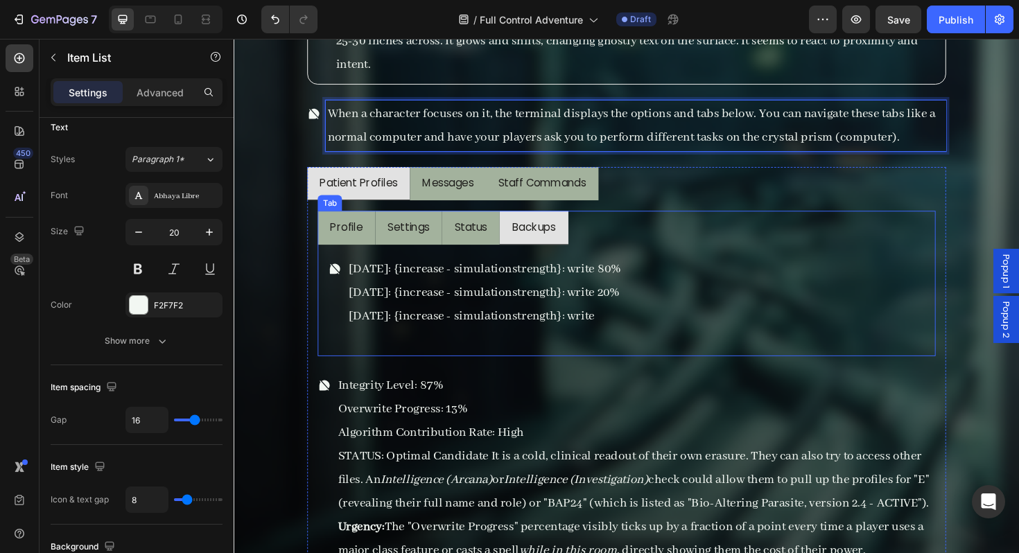
click at [369, 223] on li "Profile" at bounding box center [352, 239] width 61 height 36
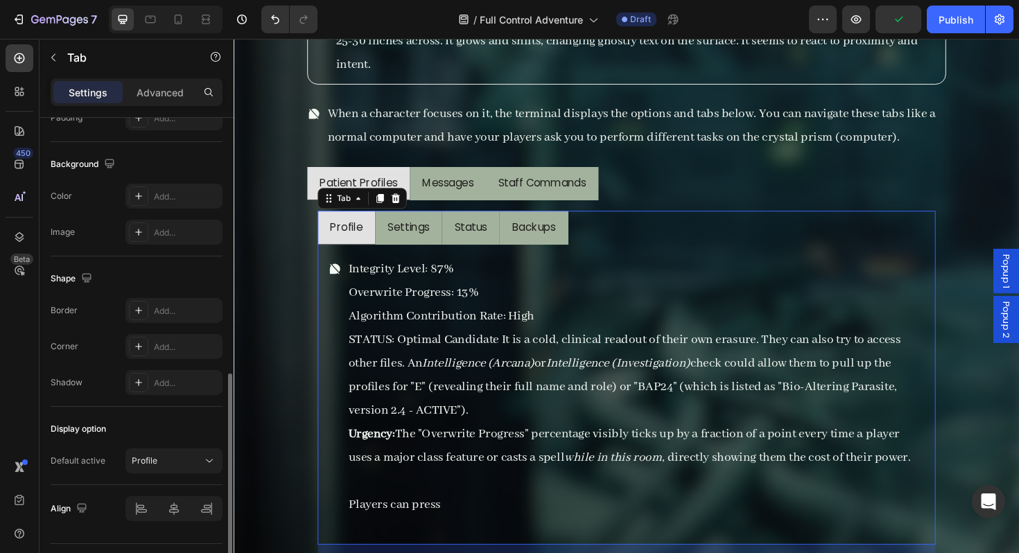
scroll to position [412, 0]
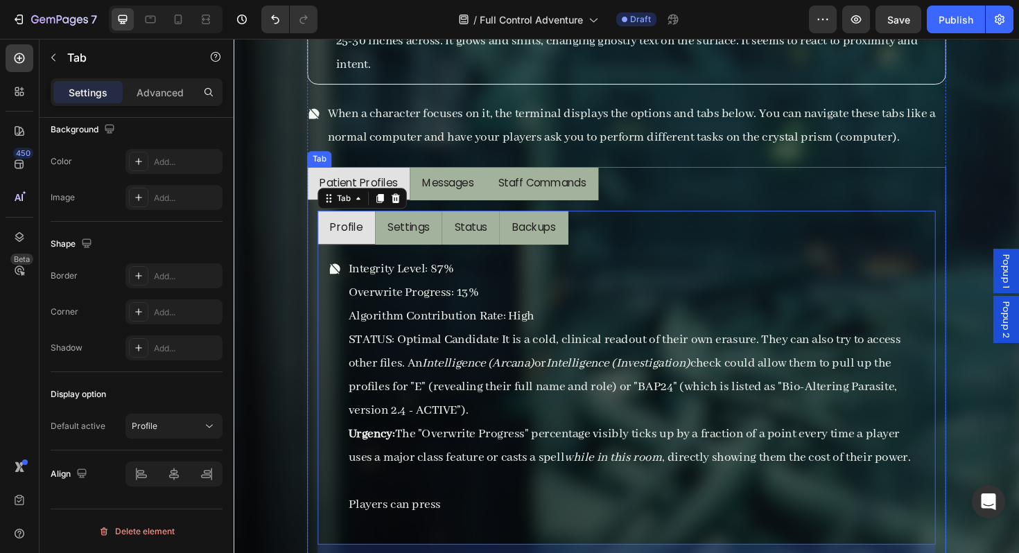
click at [466, 204] on li "Messages" at bounding box center [460, 193] width 80 height 36
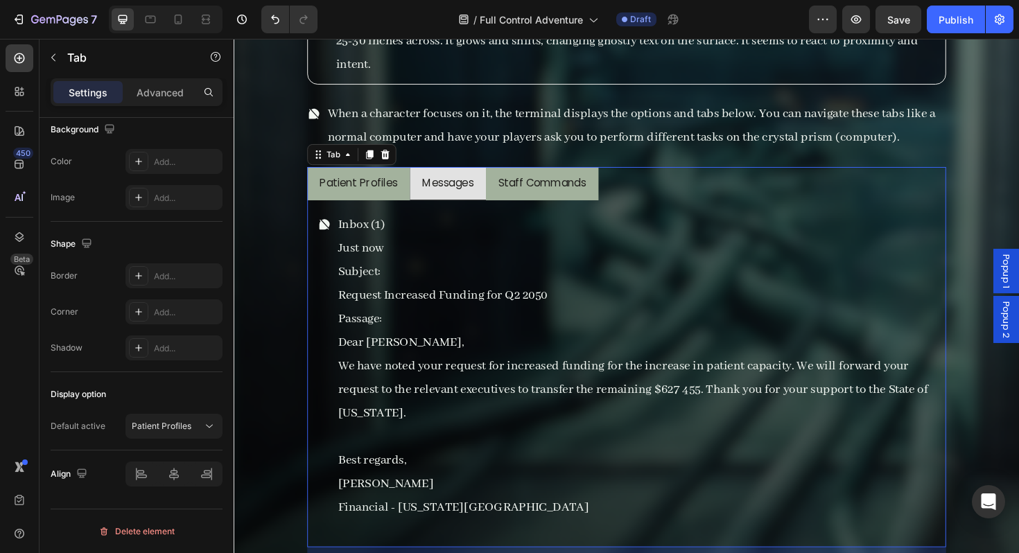
click at [521, 206] on li "Staff Commands" at bounding box center [559, 193] width 119 height 36
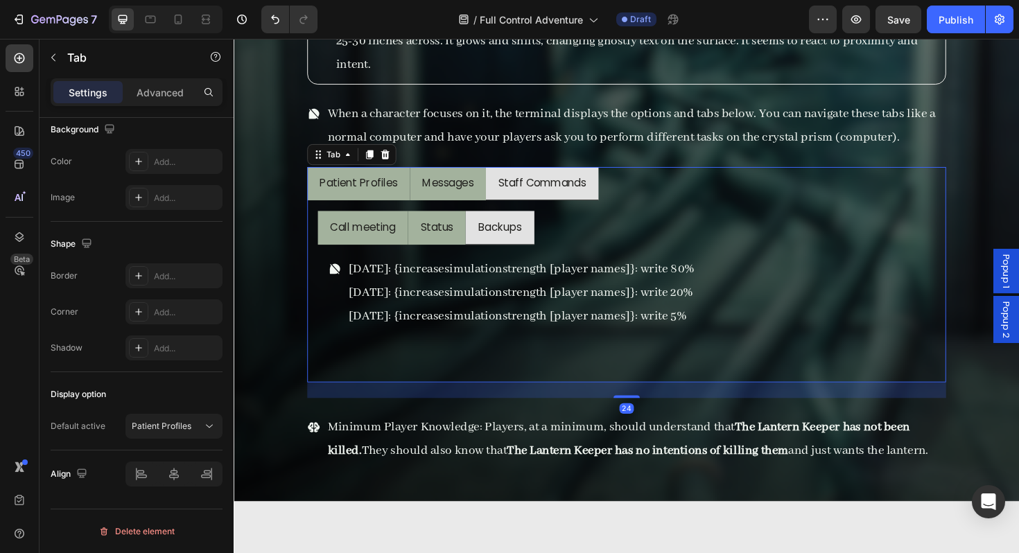
click at [409, 204] on li "Patient Profiles" at bounding box center [365, 193] width 109 height 36
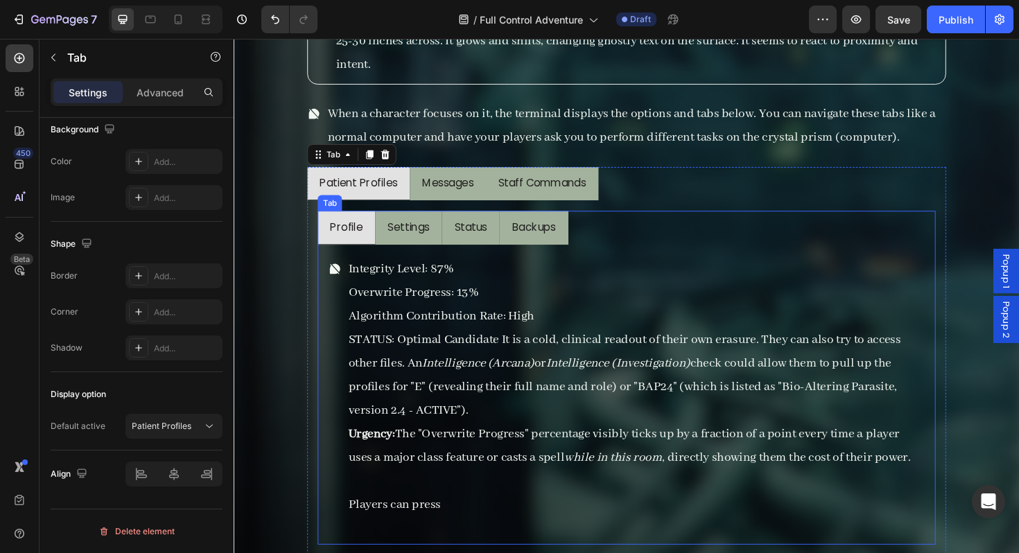
click at [400, 252] on li "Settings" at bounding box center [418, 239] width 71 height 36
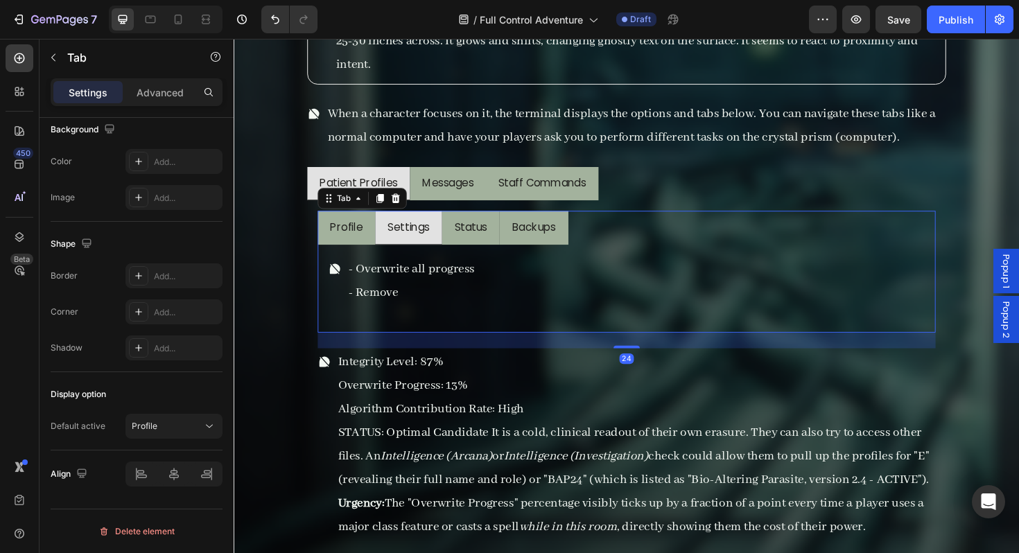
click at [374, 252] on li "Profile" at bounding box center [352, 239] width 61 height 36
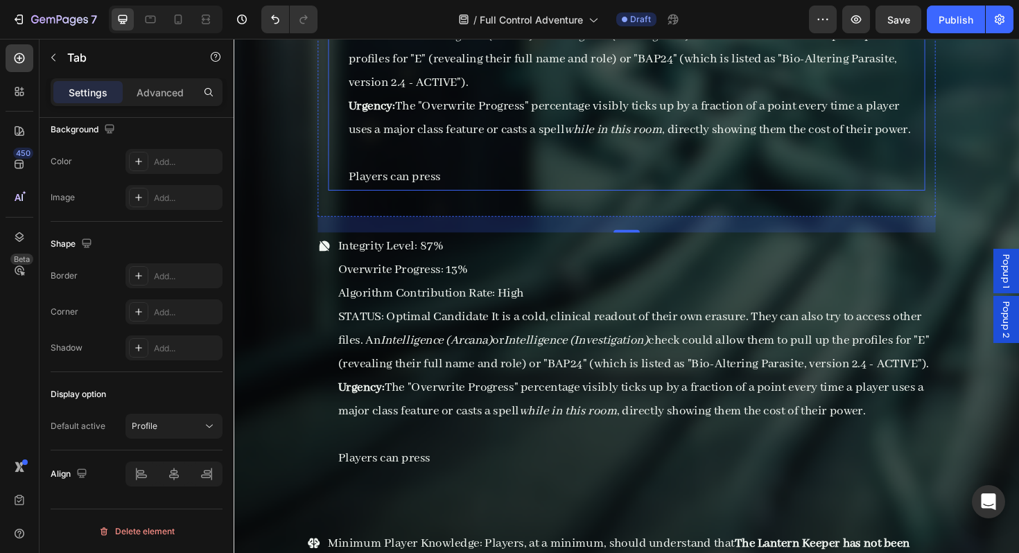
scroll to position [16185, 0]
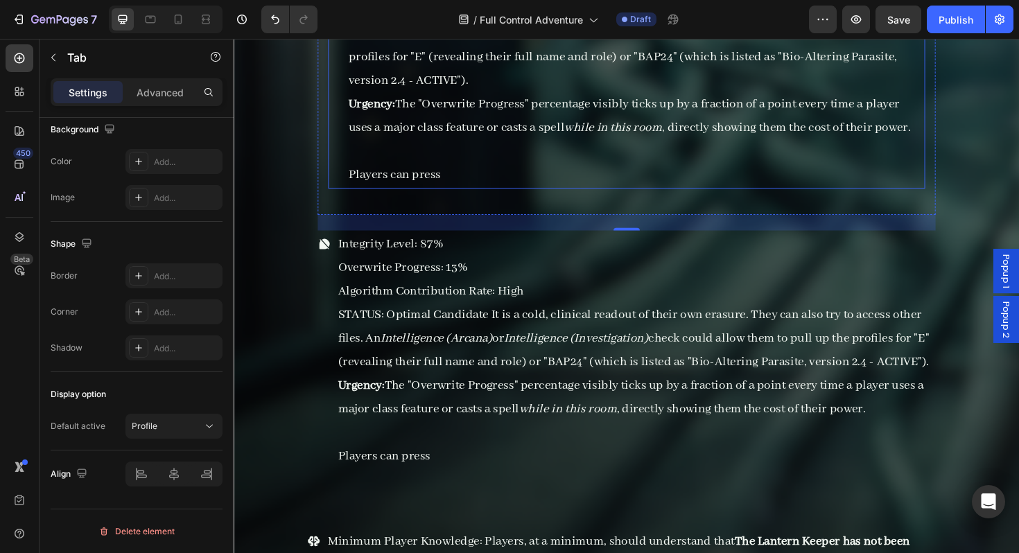
click at [465, 308] on p "Algorithm Contribution Rate: High" at bounding box center [659, 306] width 631 height 25
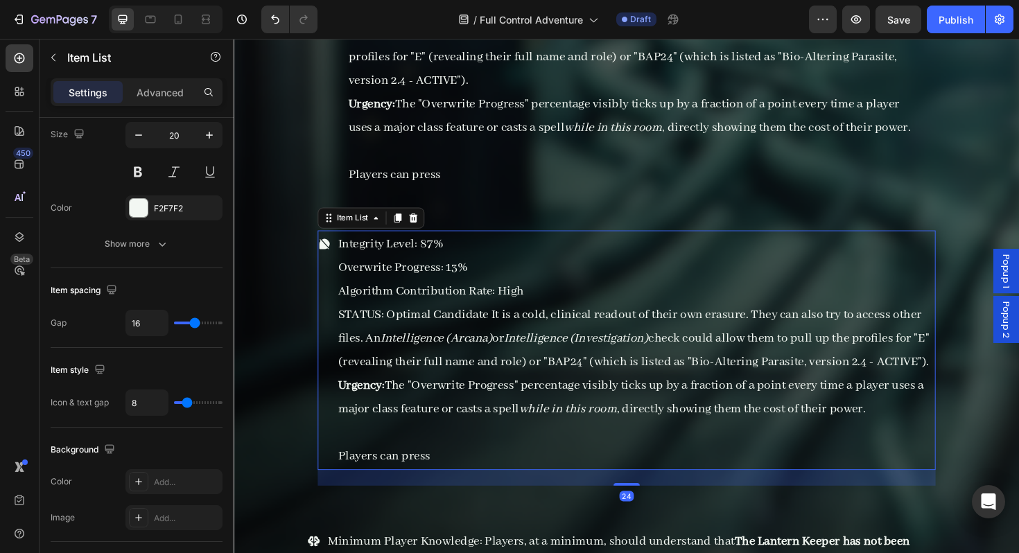
scroll to position [0, 0]
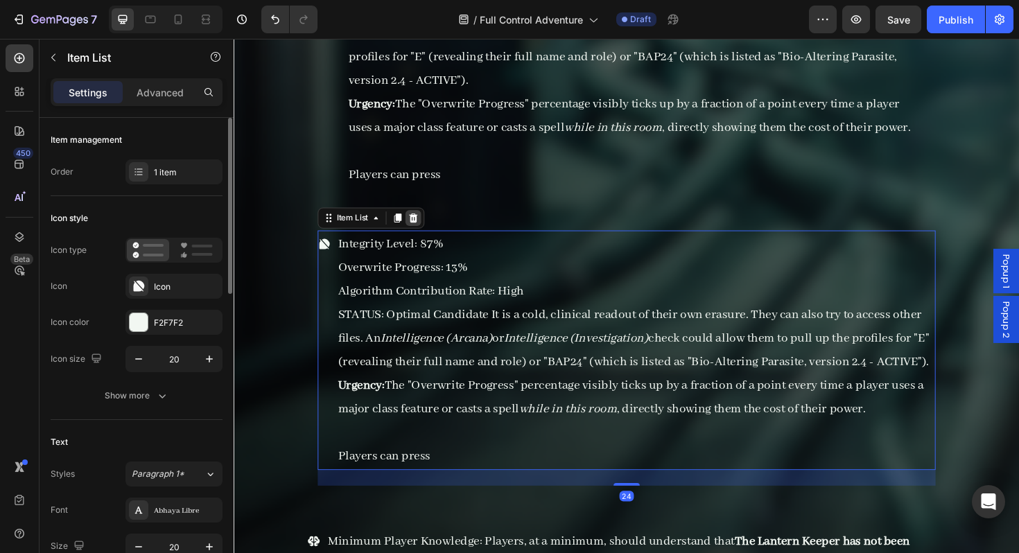
click at [429, 233] on icon at bounding box center [423, 228] width 11 height 11
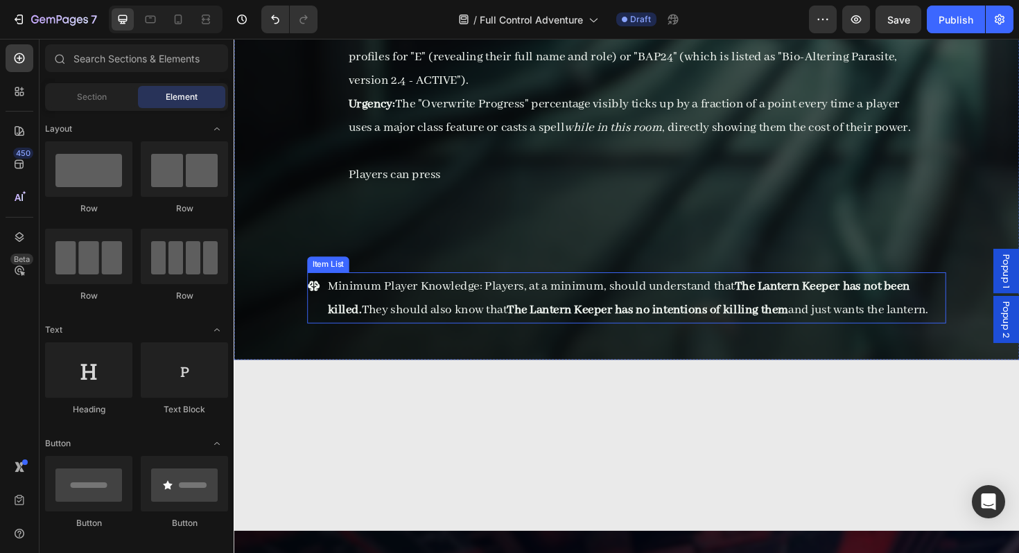
click at [522, 193] on p "Players can press" at bounding box center [659, 183] width 609 height 25
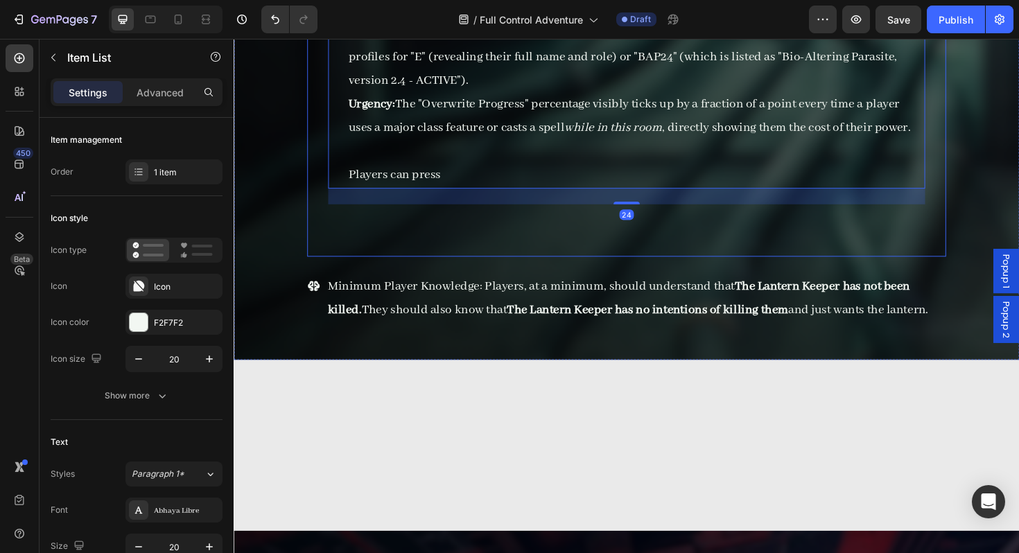
click at [595, 239] on div "Profile Settings Status Backups Integrity Level: 87% Overwrite Progress: 13% Al…" at bounding box center [649, 57] width 654 height 370
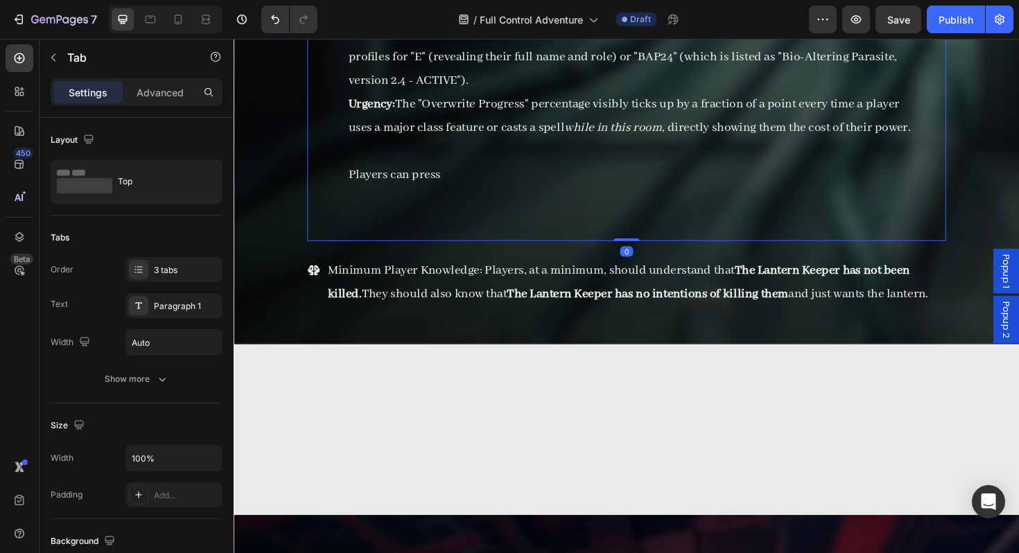
drag, startPoint x: 640, startPoint y: 266, endPoint x: 647, endPoint y: 244, distance: 23.5
click at [647, 244] on div "Patient Profiles Messages Staff Commands Profile Settings Status Backups Integr…" at bounding box center [649, 39] width 677 height 428
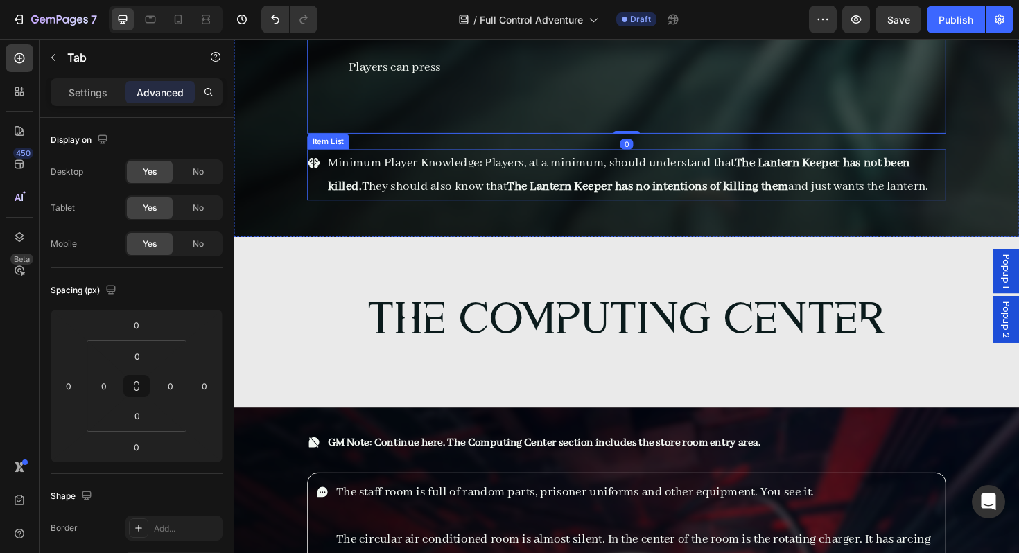
click at [626, 313] on h2 "The Computing center" at bounding box center [649, 339] width 677 height 64
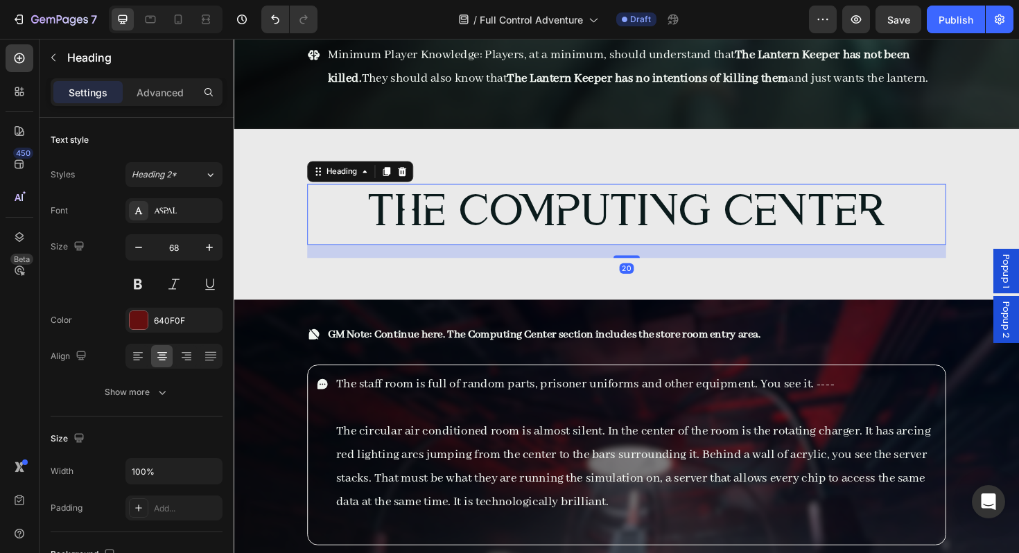
scroll to position [16454, 0]
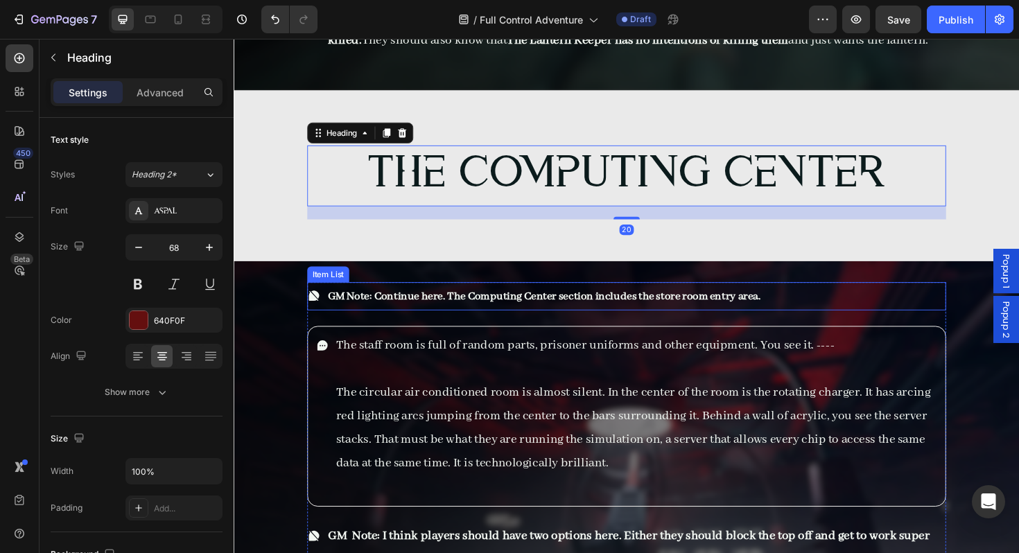
click at [592, 316] on strong "GM Note: Continue here. The Computing Center section includes the store room en…" at bounding box center [562, 311] width 459 height 15
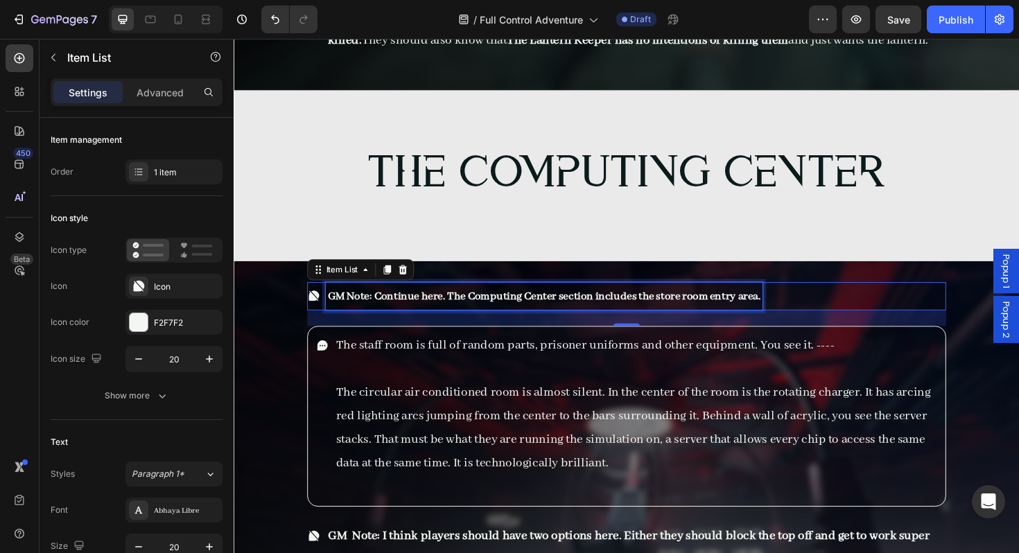
click at [592, 316] on strong "GM Note: Continue here. The Computing Center section includes the store room en…" at bounding box center [562, 311] width 459 height 15
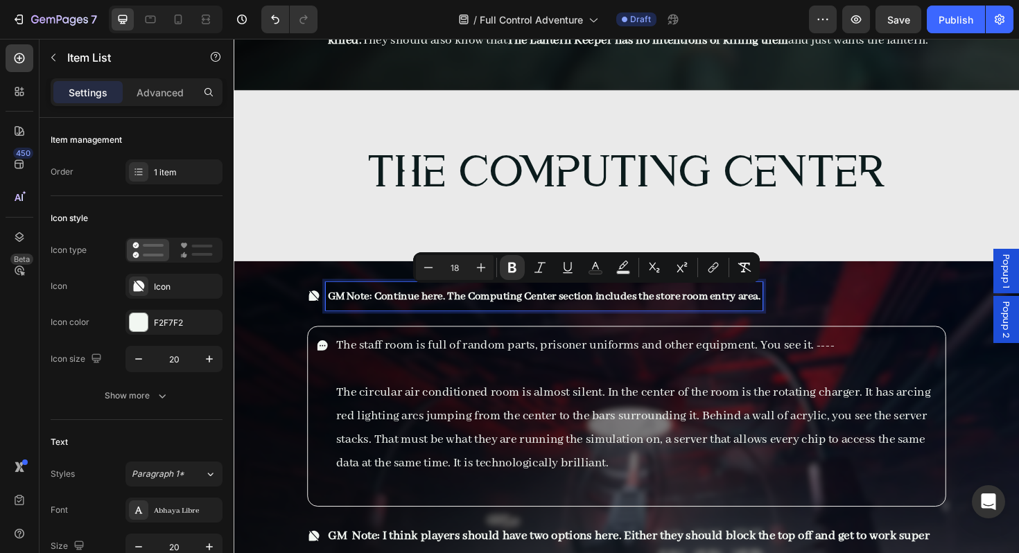
click at [400, 317] on strong "GM Note: Continue here. The Computing Center section includes the store room en…" at bounding box center [562, 311] width 459 height 15
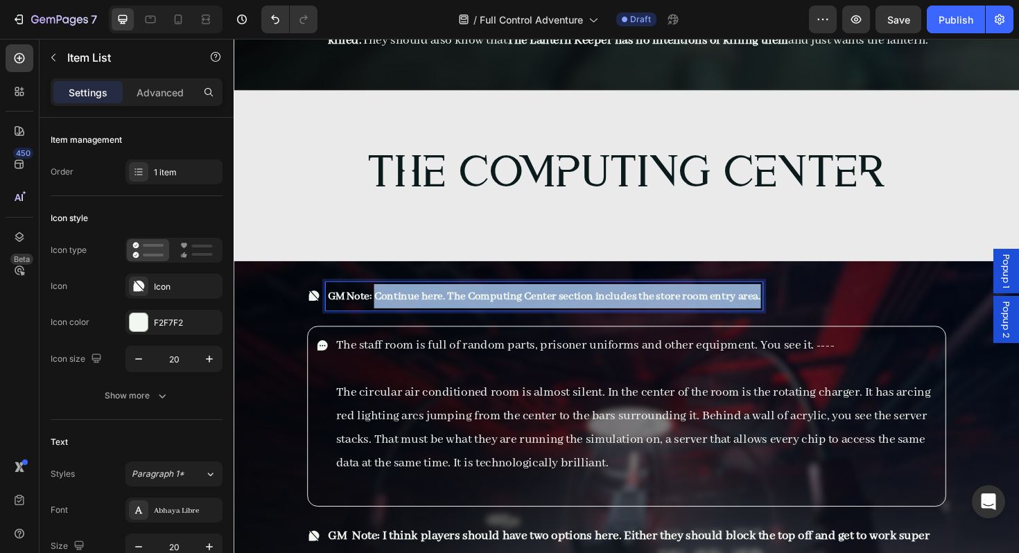
drag, startPoint x: 385, startPoint y: 311, endPoint x: 795, endPoint y: 315, distance: 409.7
click at [794, 315] on div "GM Note: Continue here. The Computing Center section includes the store room en…" at bounding box center [562, 312] width 463 height 30
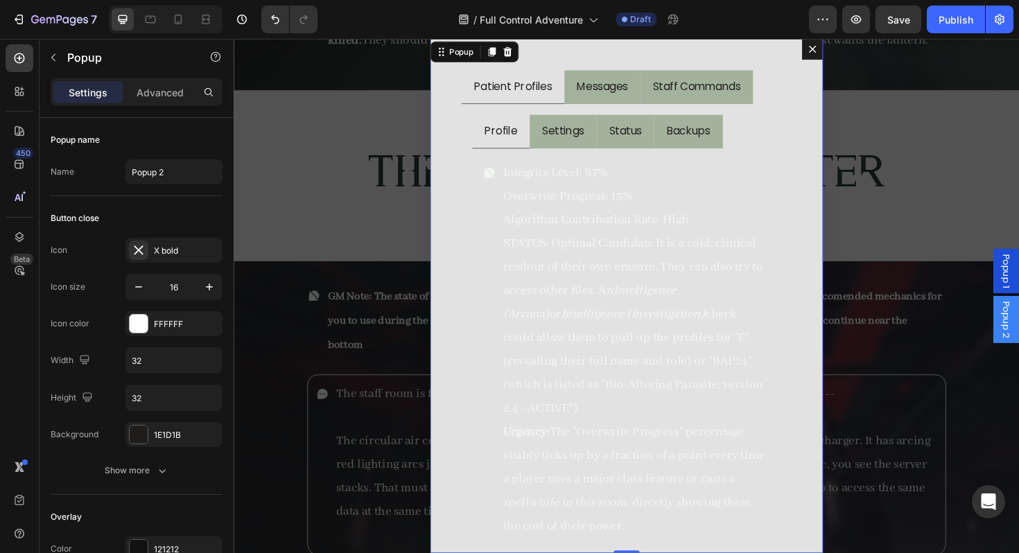
click at [844, 44] on icon "Dialog content" at bounding box center [846, 49] width 11 height 11
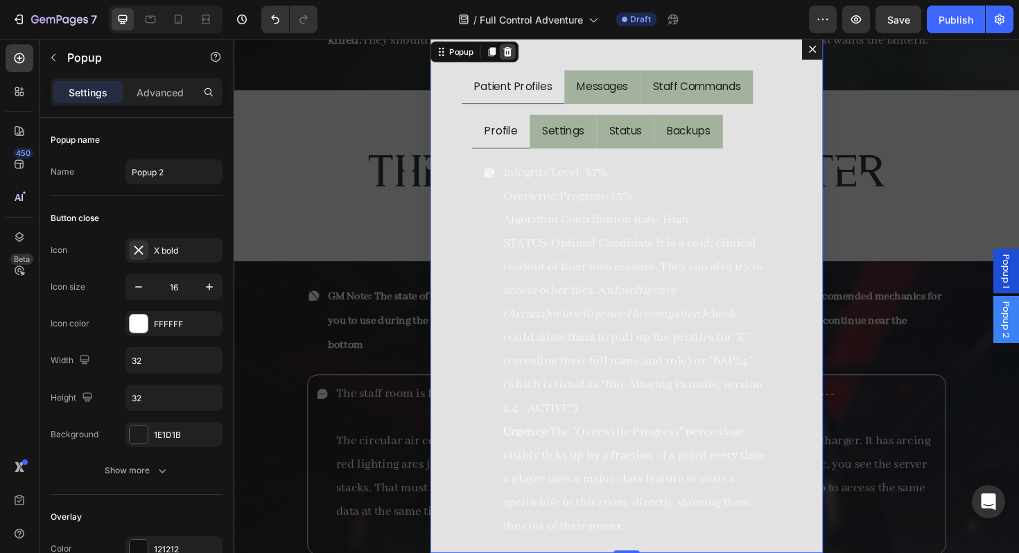
click at [527, 52] on icon "Dialog content" at bounding box center [523, 53] width 9 height 10
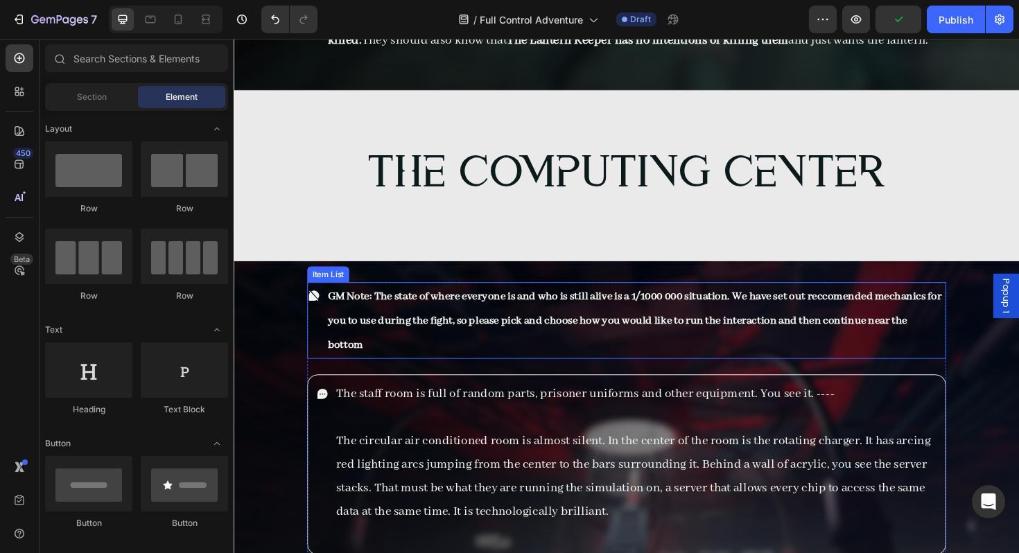
click at [510, 371] on p "GM Note: The state of where everyone is and who is still alive is a 1/1000 000 …" at bounding box center [659, 337] width 653 height 77
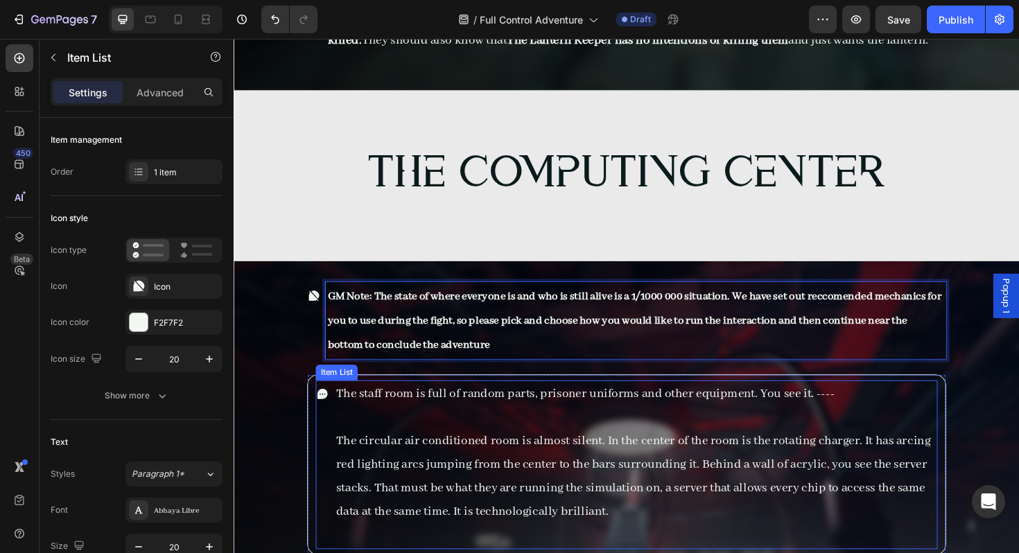
scroll to position [16486, 0]
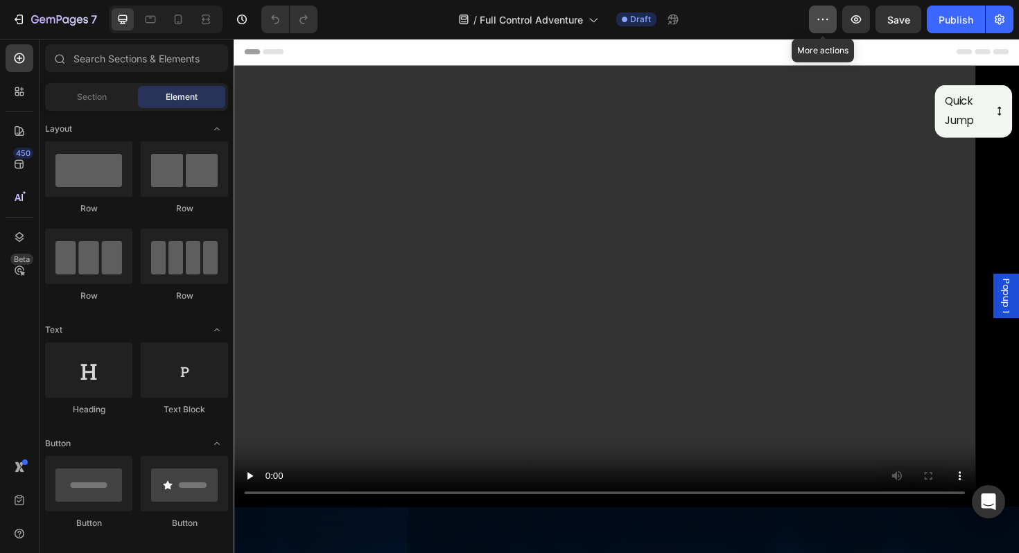
click at [833, 26] on button "button" at bounding box center [823, 20] width 28 height 28
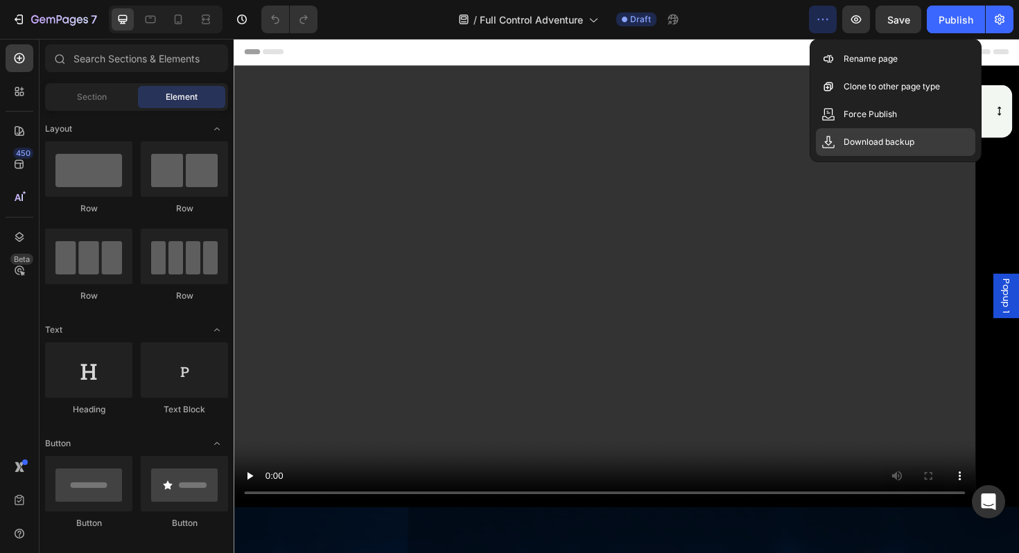
click at [848, 129] on div "Download backup" at bounding box center [895, 142] width 159 height 28
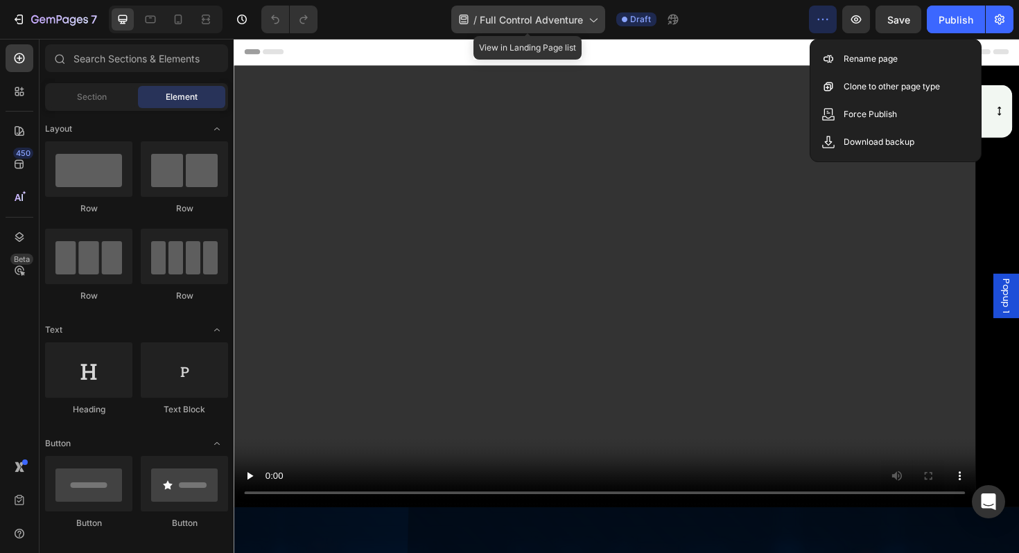
click at [588, 10] on div "/ Full Control Adventure" at bounding box center [528, 20] width 154 height 28
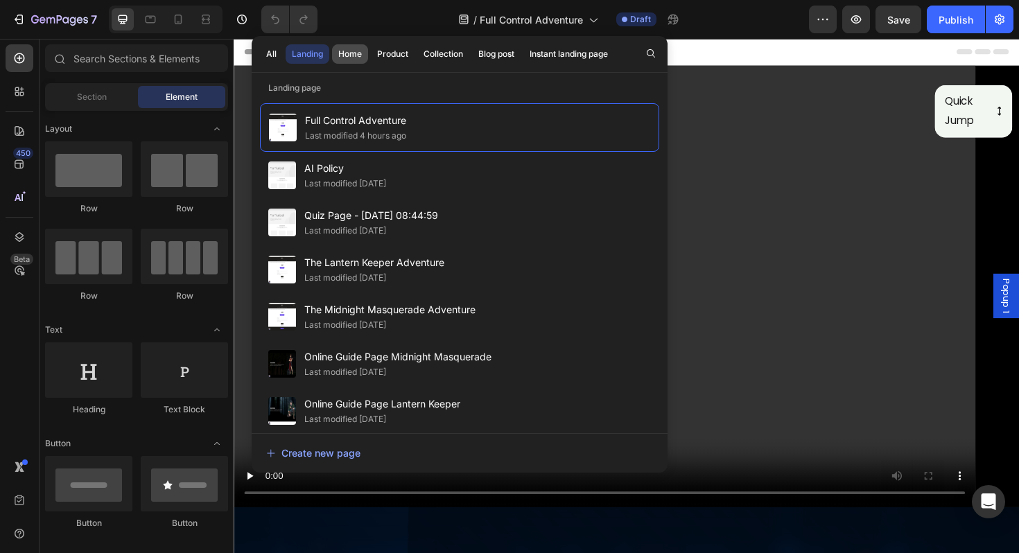
click at [360, 60] on div "Home" at bounding box center [350, 54] width 24 height 12
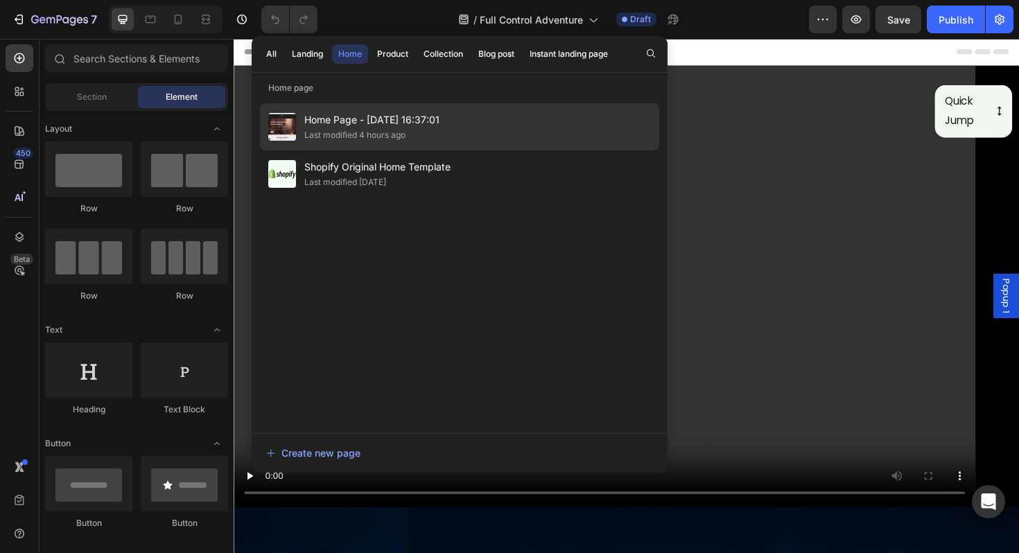
click at [382, 119] on span "Home Page - Feb 3, 16:37:01" at bounding box center [371, 120] width 135 height 17
